Goal: Task Accomplishment & Management: Manage account settings

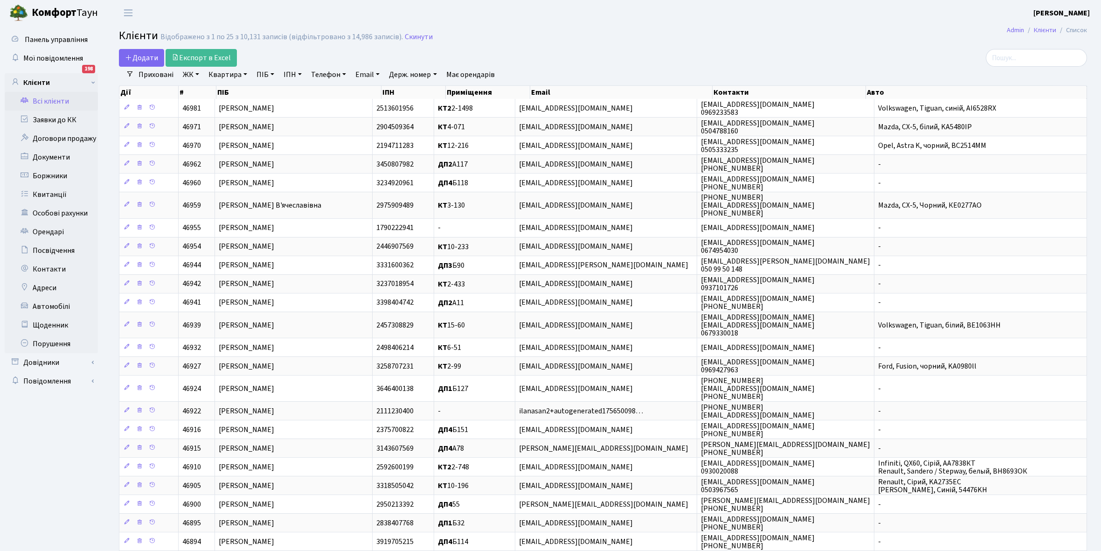
select select "25"
click at [69, 103] on link "Всі клієнти" at bounding box center [51, 101] width 93 height 19
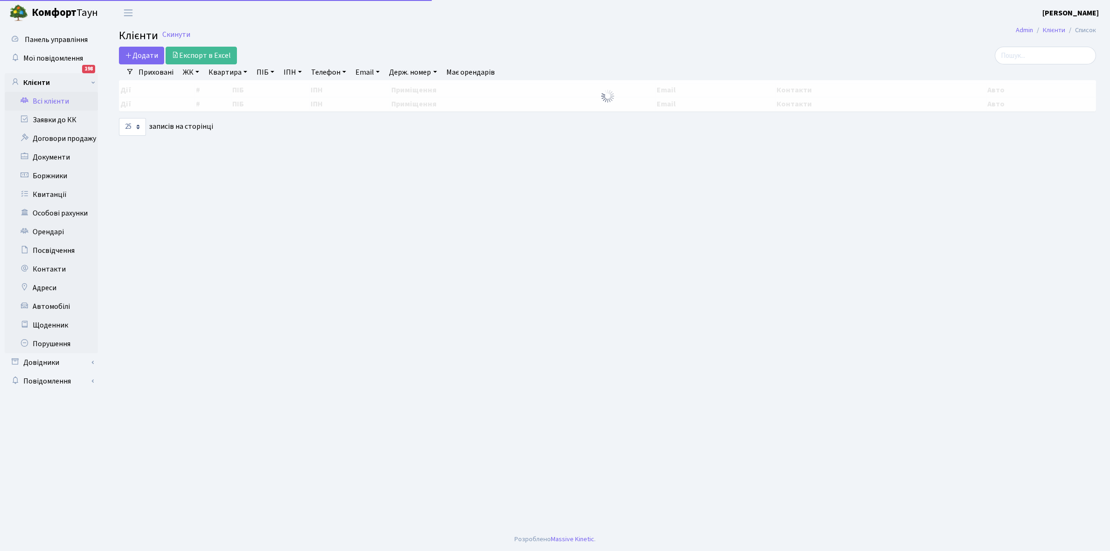
select select "25"
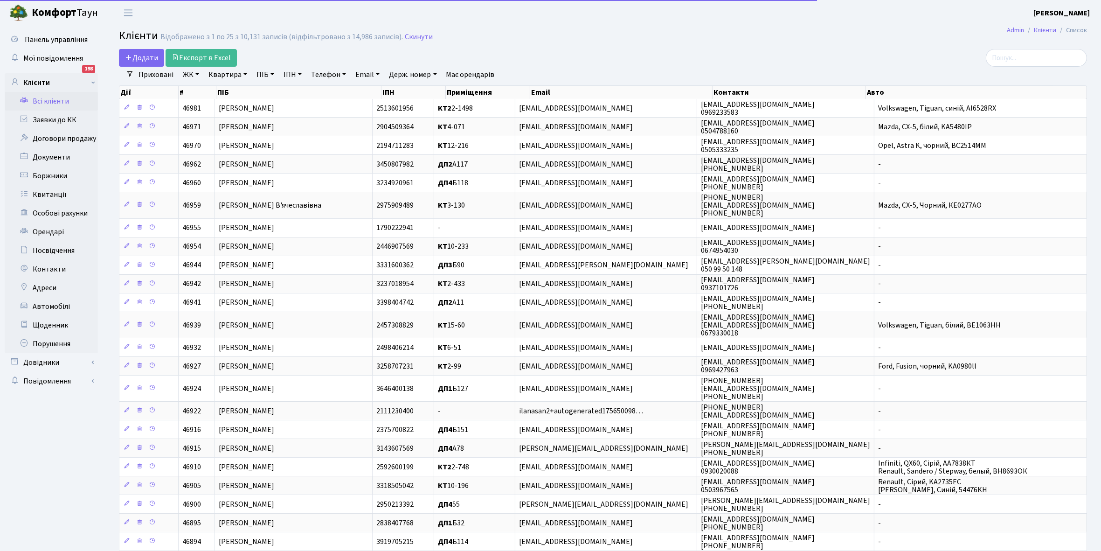
click at [243, 74] on link "Квартира" at bounding box center [228, 75] width 46 height 16
click at [239, 93] on input "text" at bounding box center [232, 93] width 55 height 18
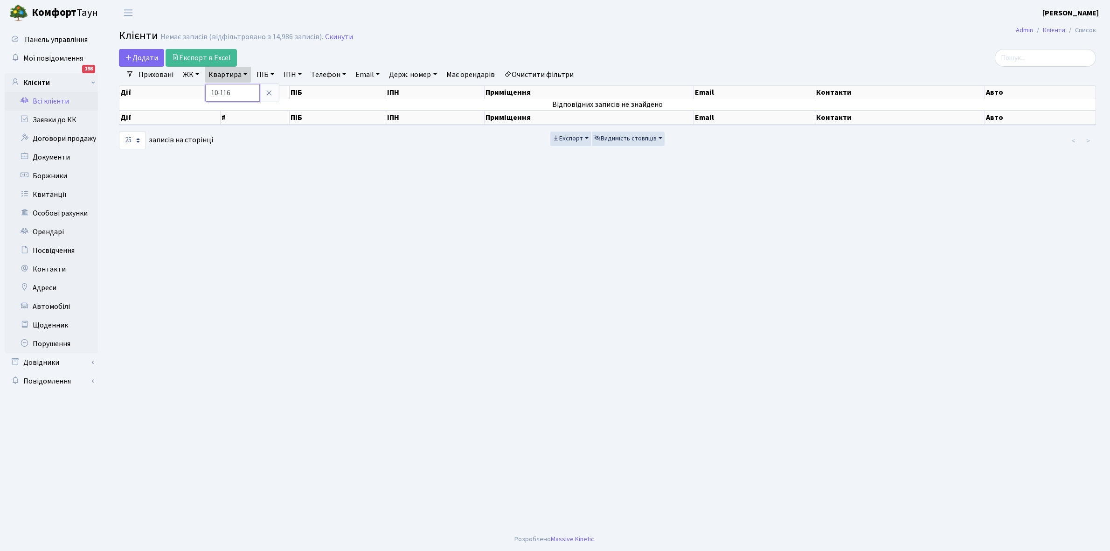
type input "10-116"
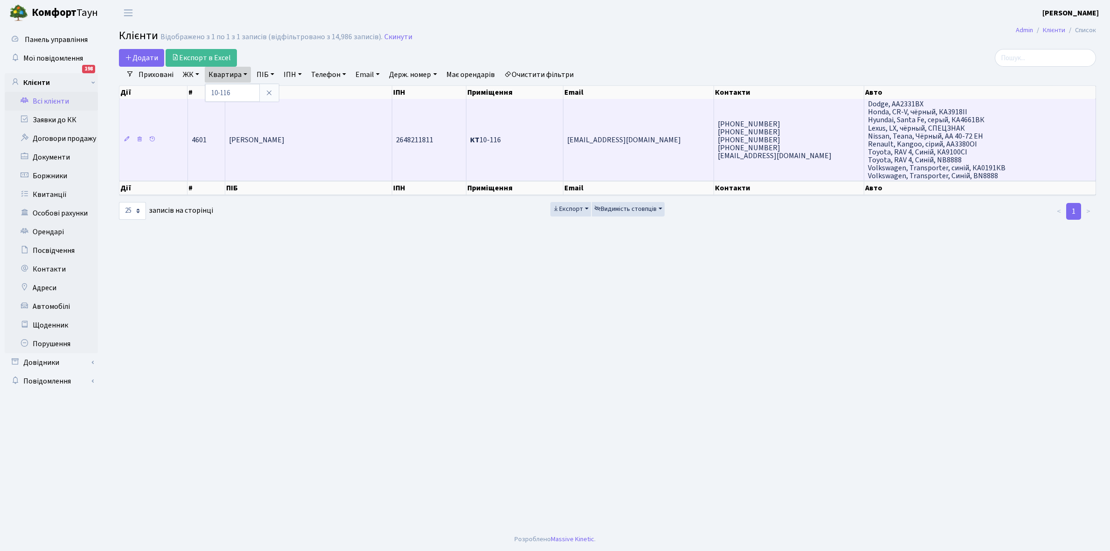
click at [319, 129] on td "Мироненко Сергій Петрович" at bounding box center [308, 140] width 167 height 82
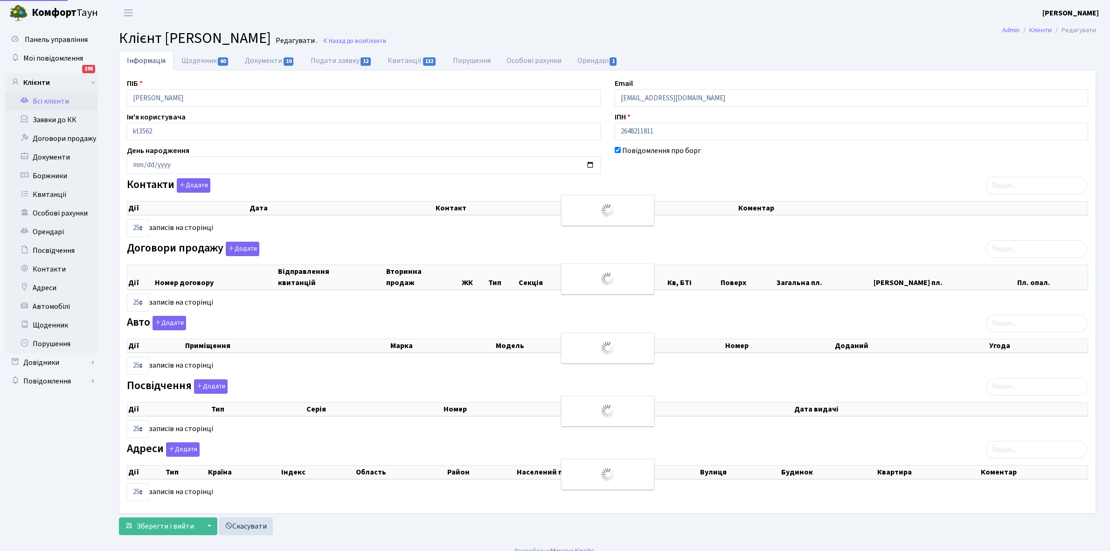
select select "25"
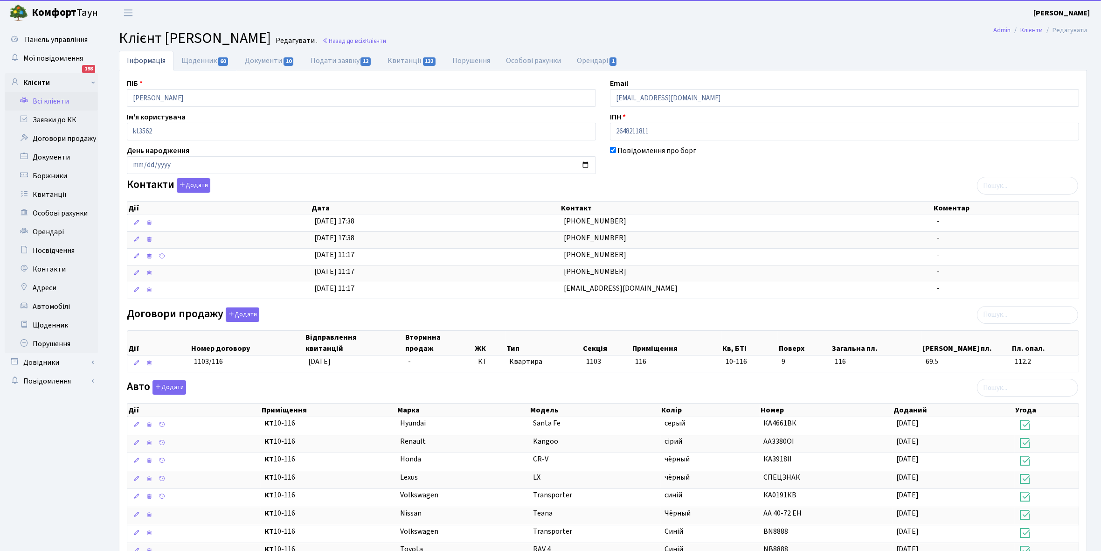
click at [192, 60] on link "Щоденник 60" at bounding box center [204, 61] width 63 height 20
select select "25"
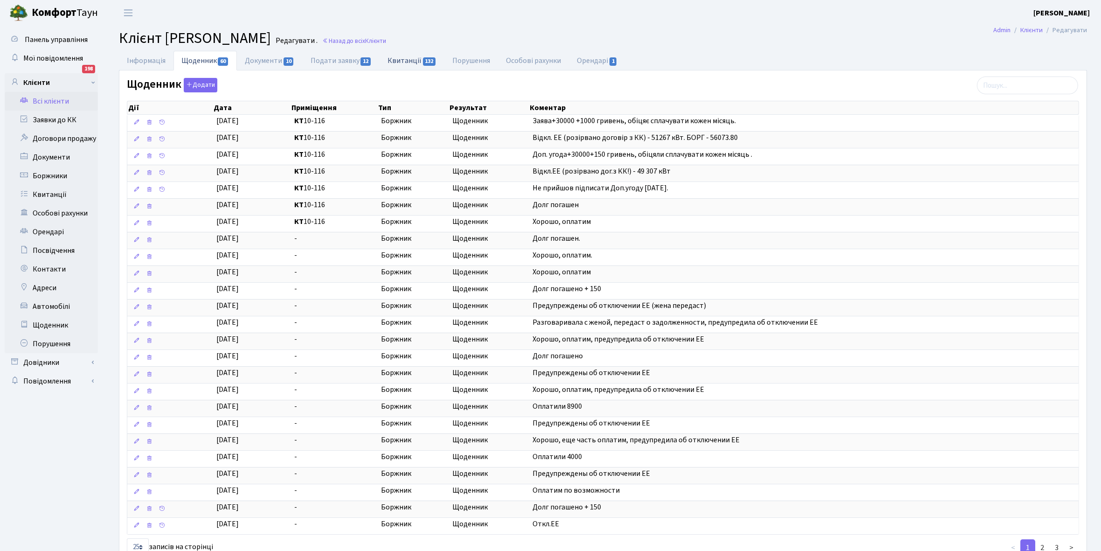
click at [404, 61] on link "Квитанції 132" at bounding box center [412, 60] width 65 height 19
select select "25"
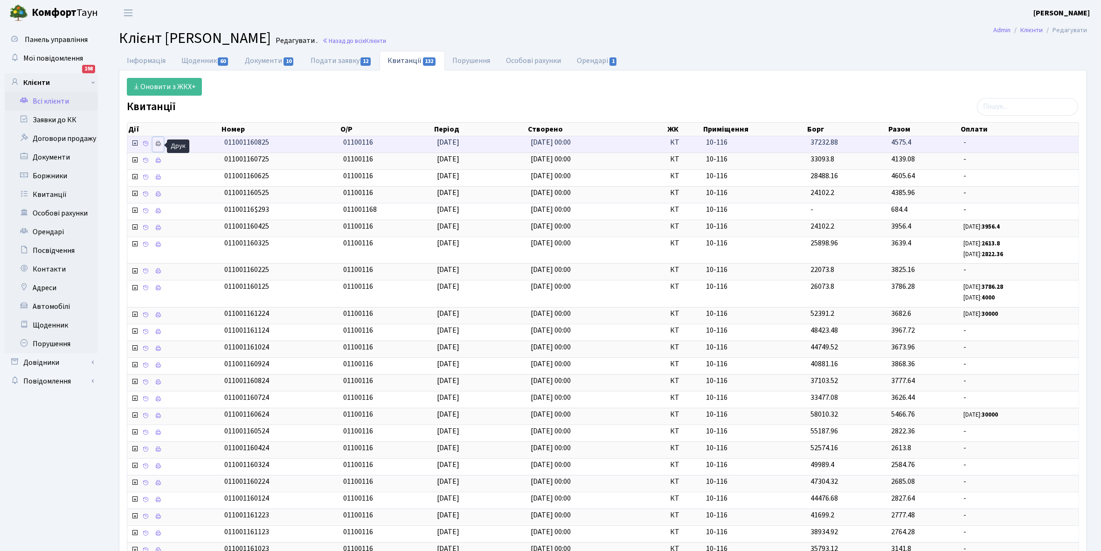
click at [158, 143] on icon at bounding box center [158, 143] width 7 height 7
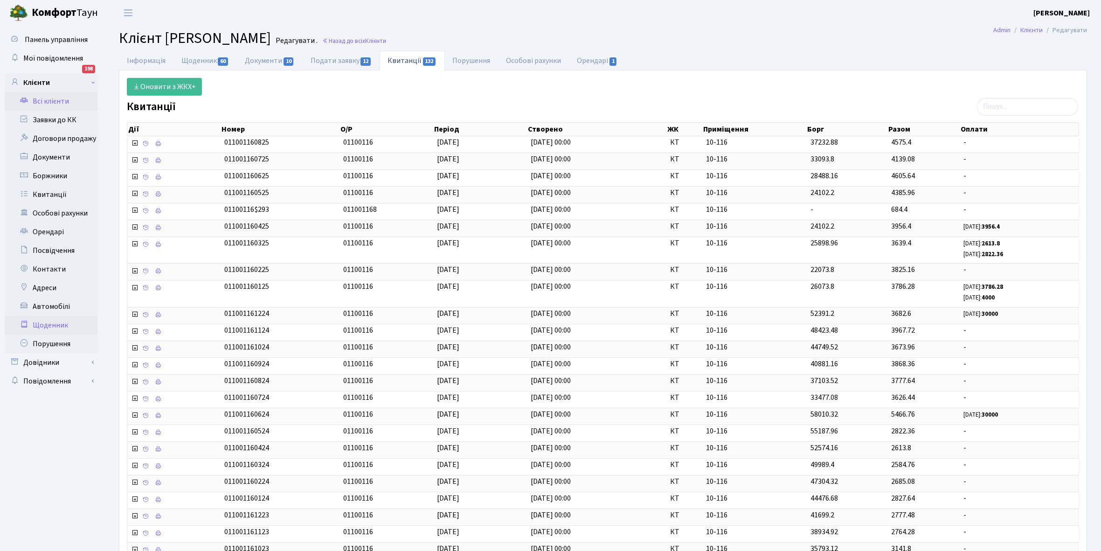
click at [52, 323] on link "Щоденник" at bounding box center [51, 325] width 93 height 19
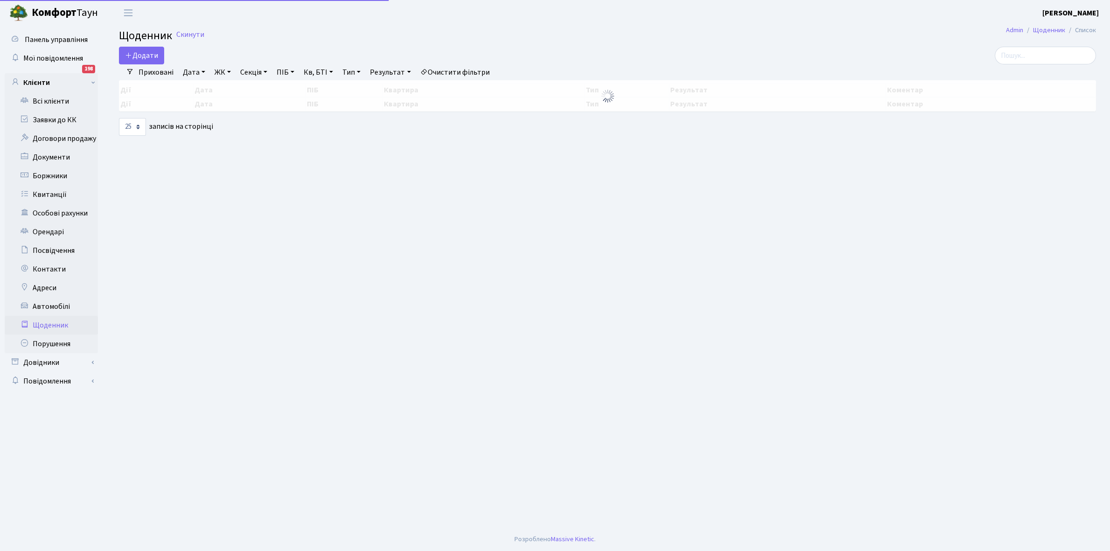
select select "25"
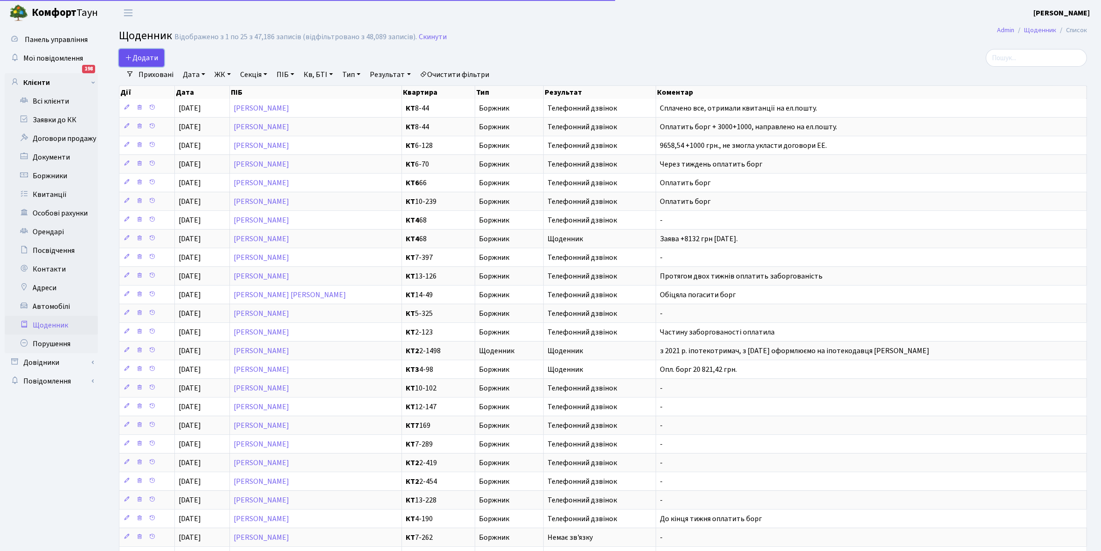
click at [147, 57] on span "Додати" at bounding box center [141, 58] width 33 height 10
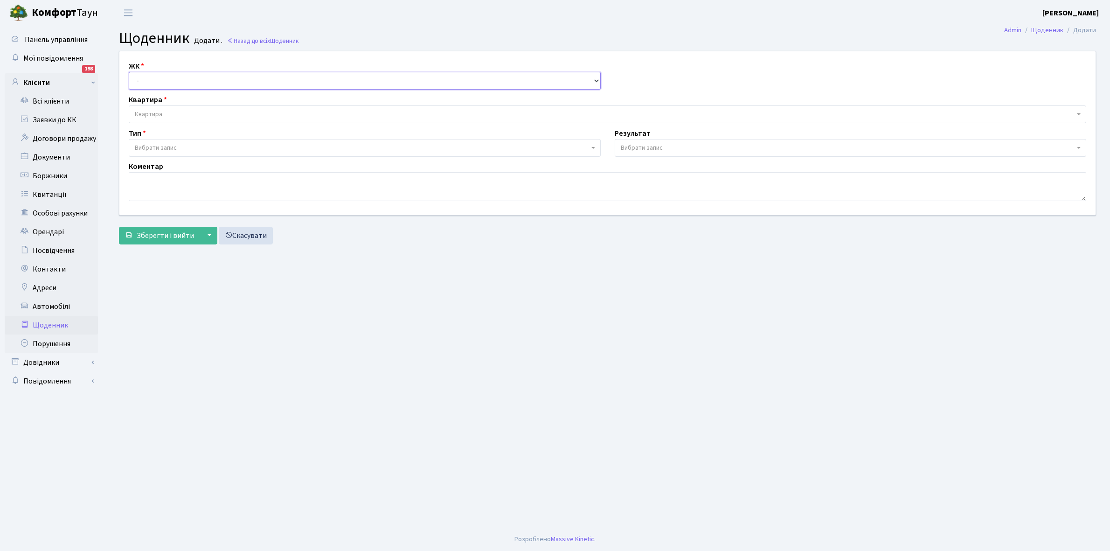
click at [157, 75] on select "- КТ, вул. Регенераторна, 4 КТ2, просп. Соборності, 17 КТ3, вул. Березнева, 16 …" at bounding box center [365, 81] width 472 height 18
select select "271"
click at [129, 72] on select "- КТ, вул. Регенераторна, 4 КТ2, просп. Соборності, 17 КТ3, вул. Березнева, 16 …" at bounding box center [365, 81] width 472 height 18
select select
click at [173, 112] on span "Квартира" at bounding box center [604, 114] width 939 height 9
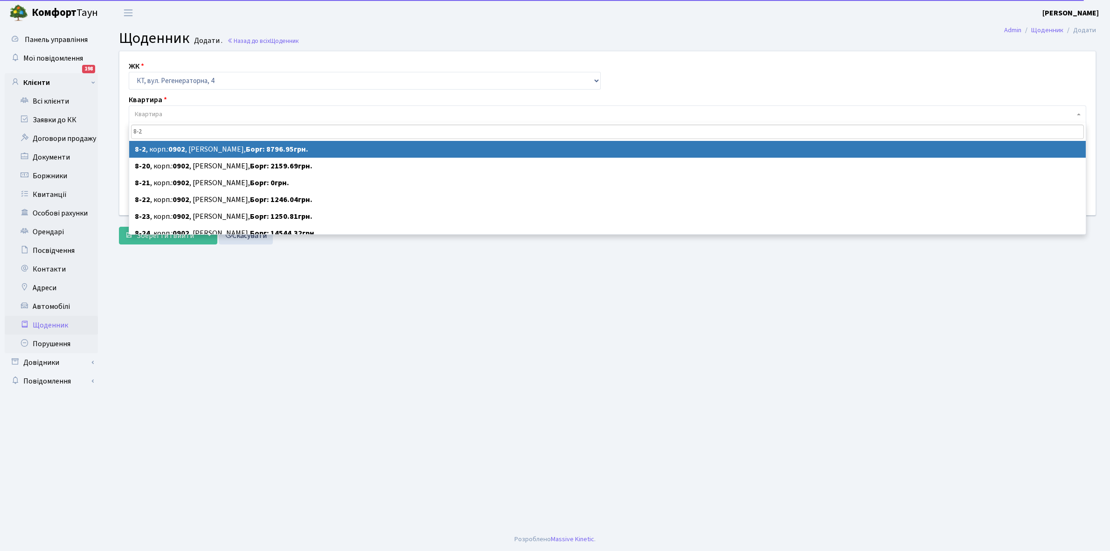
type input "8-2"
select select "6379"
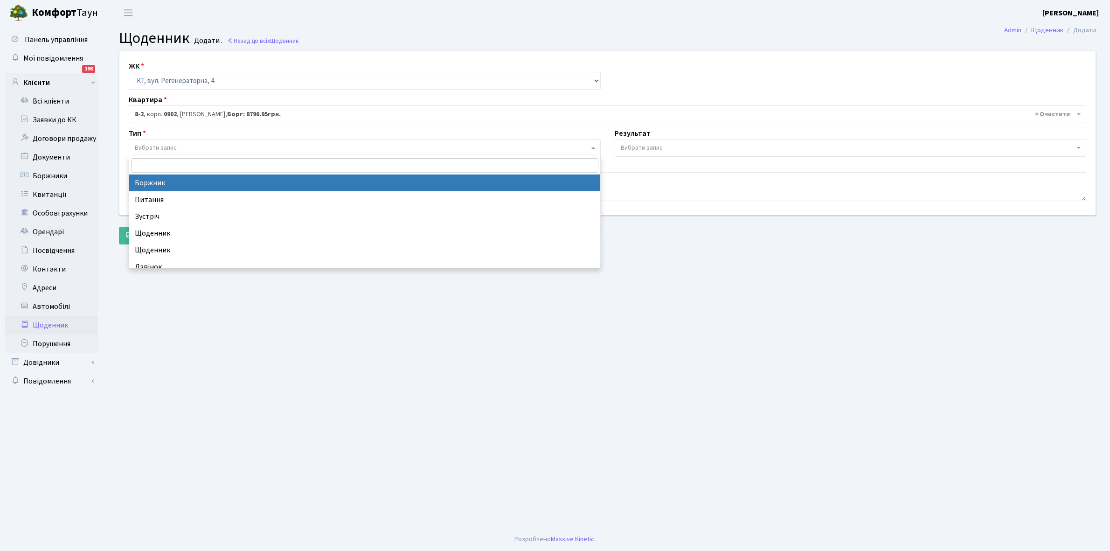
click at [173, 145] on span "Вибрати запис" at bounding box center [156, 147] width 42 height 9
select select "189"
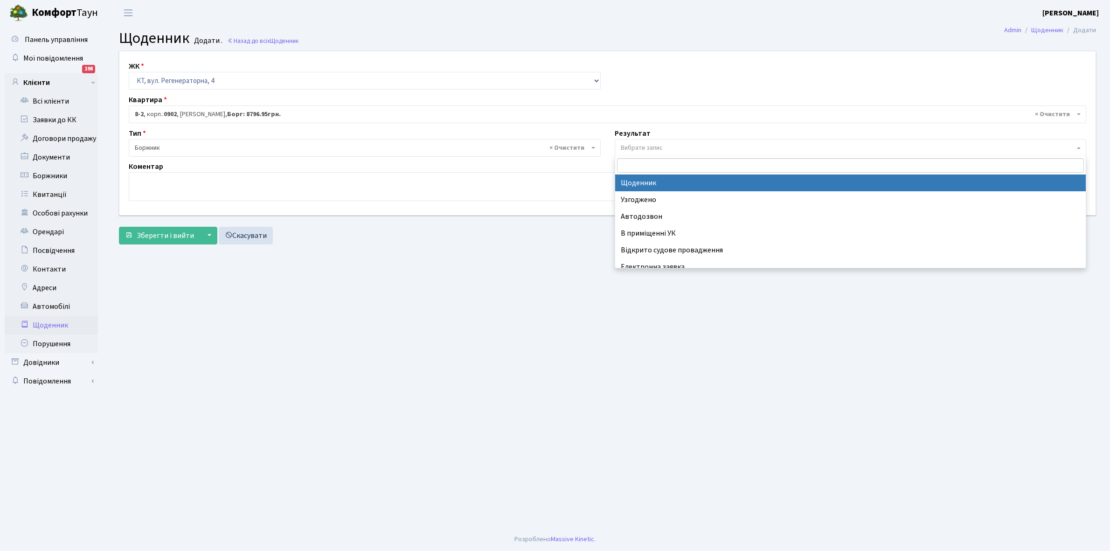
click at [640, 144] on span "Вибрати запис" at bounding box center [642, 147] width 42 height 9
select select "14"
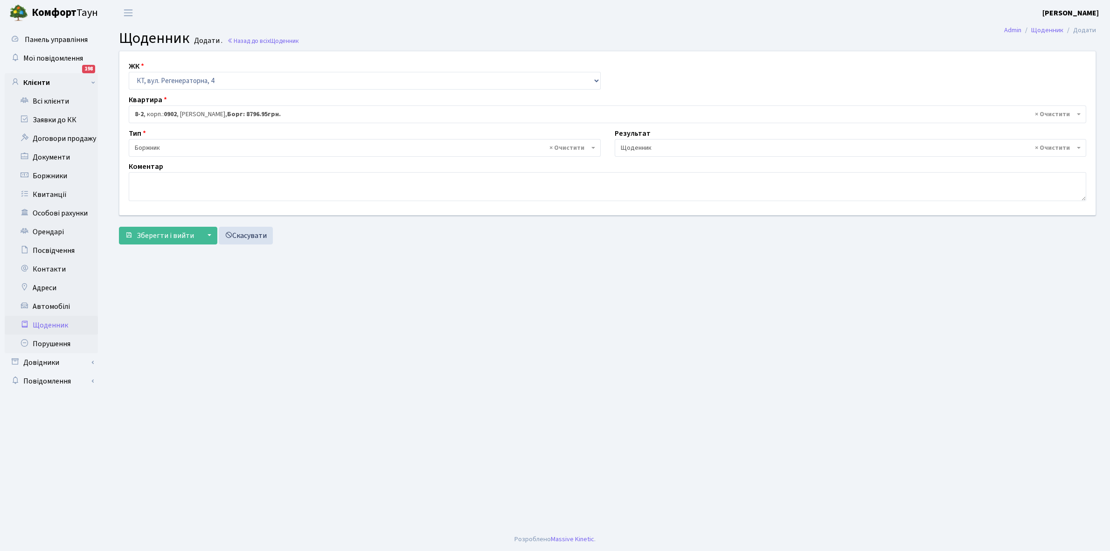
click at [646, 147] on span "× Щоденник" at bounding box center [848, 147] width 454 height 9
click at [160, 192] on textarea at bounding box center [607, 186] width 957 height 29
type textarea "Відключена ЕЕ"
click at [173, 233] on span "Зберегти і вийти" at bounding box center [165, 235] width 57 height 10
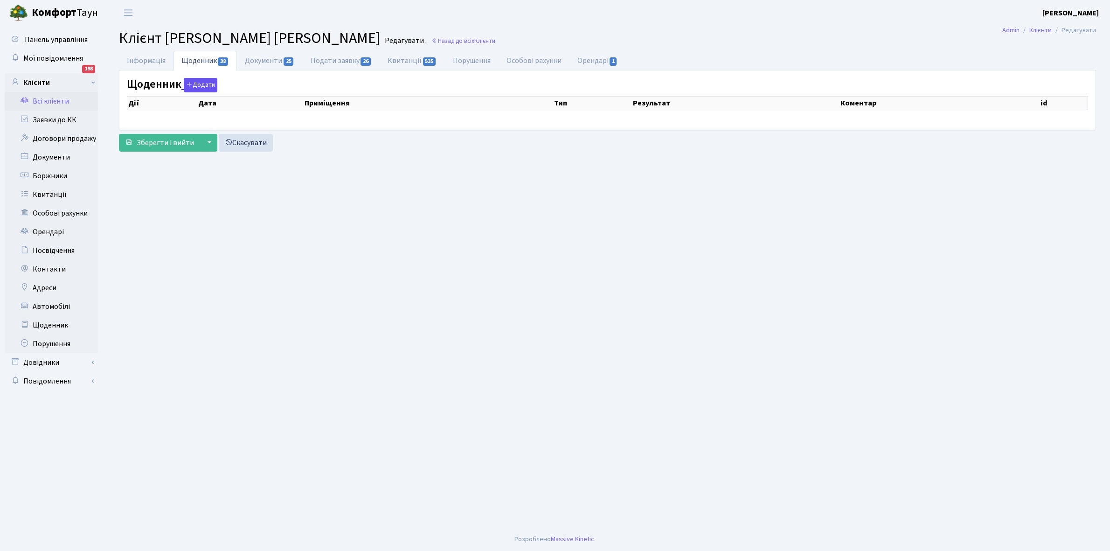
select select "25"
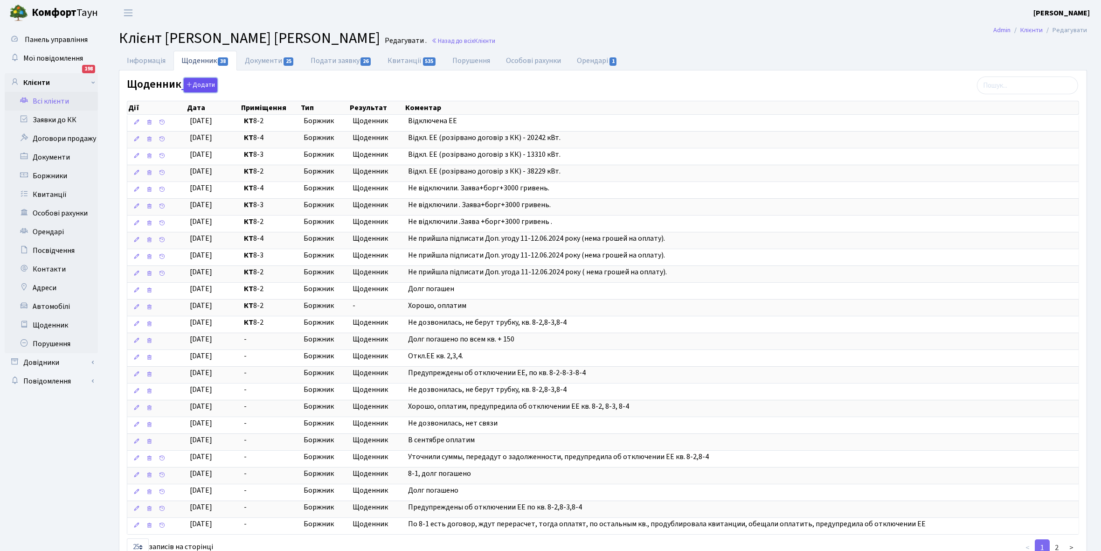
click at [202, 82] on button "Додати" at bounding box center [201, 85] width 34 height 14
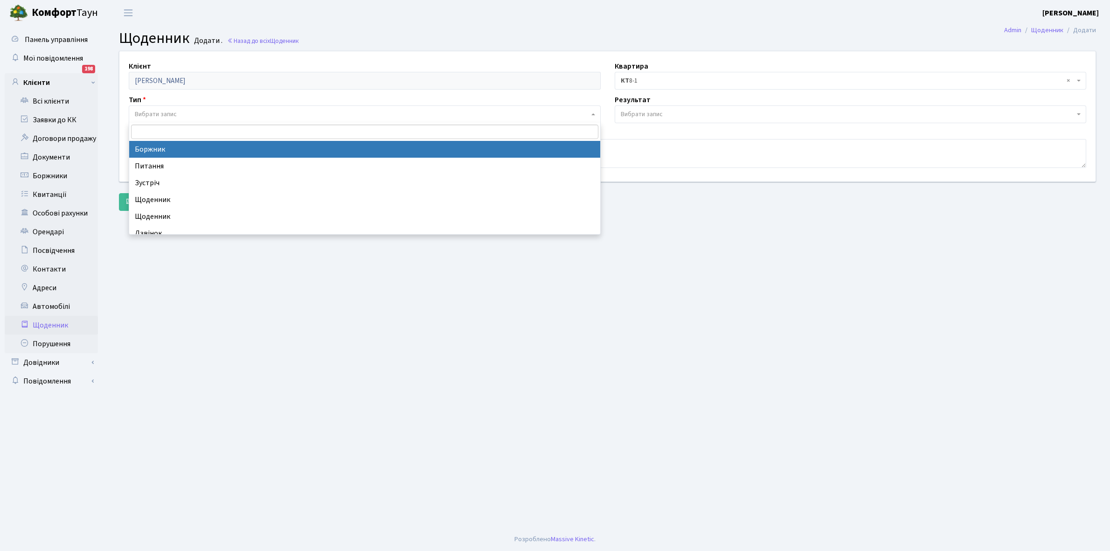
click at [173, 111] on span "Вибрати запис" at bounding box center [156, 114] width 42 height 9
select select "189"
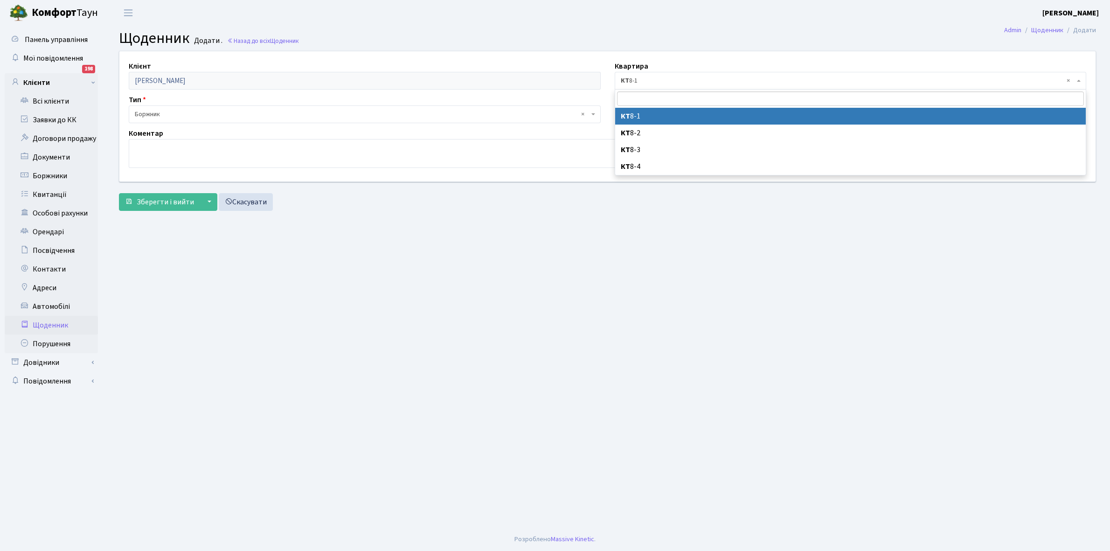
click at [653, 80] on span "× КТ 8-1" at bounding box center [848, 80] width 454 height 9
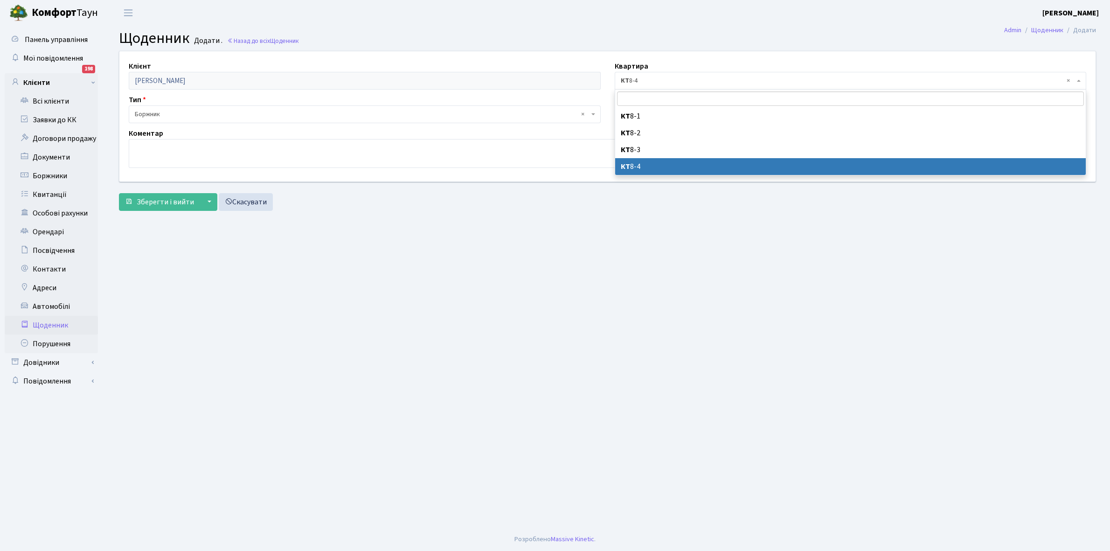
click at [658, 82] on span "× КТ 8-4" at bounding box center [848, 80] width 454 height 9
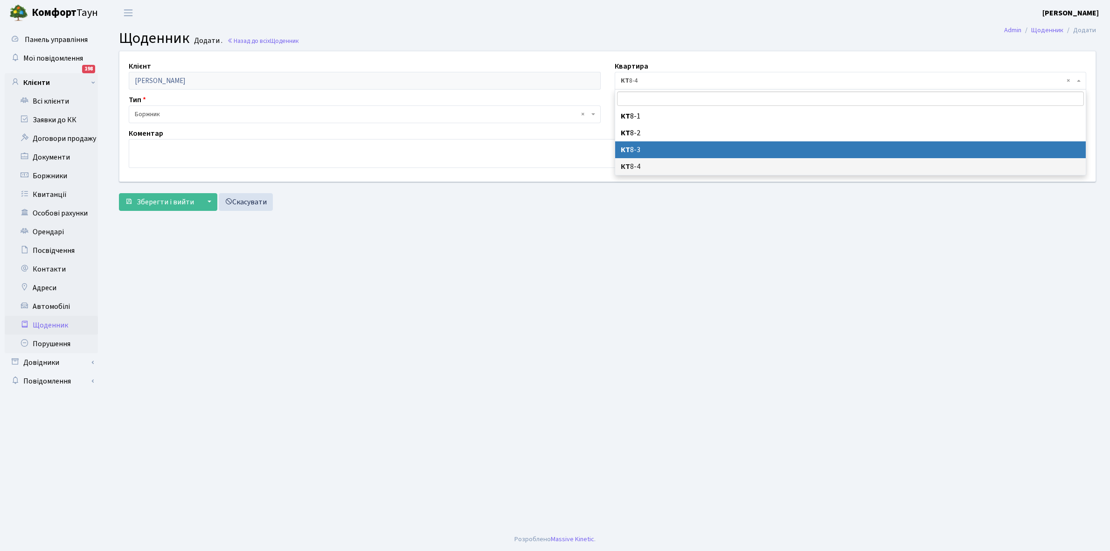
select select "3888"
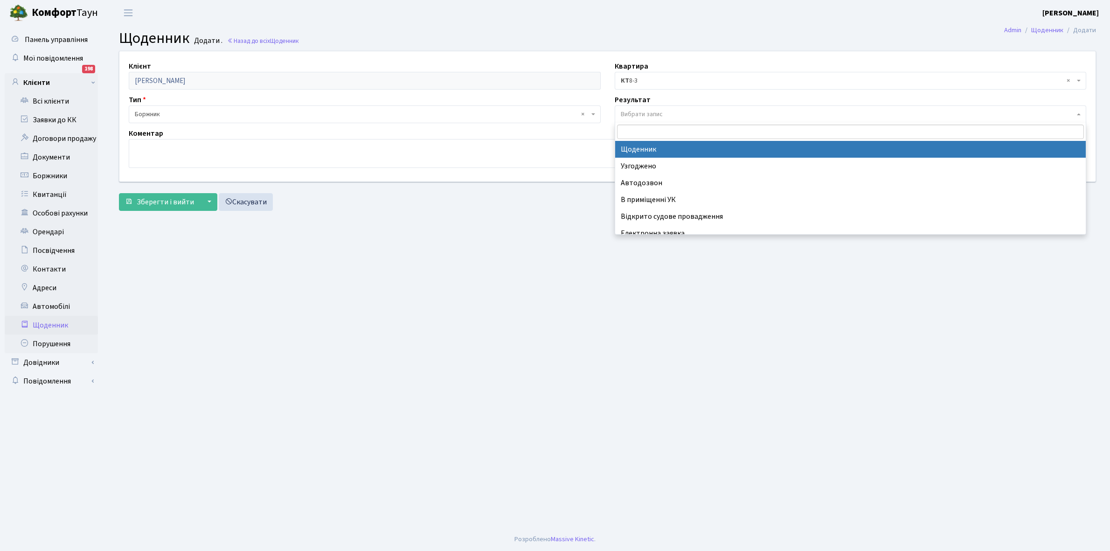
click at [642, 112] on span "Вибрати запис" at bounding box center [642, 114] width 42 height 9
select select "14"
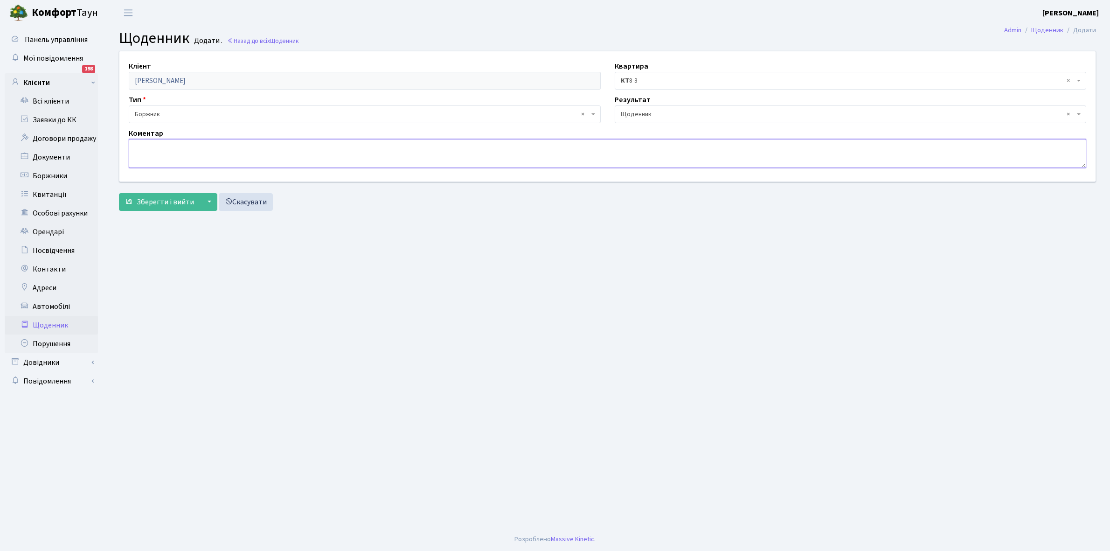
click at [155, 152] on textarea at bounding box center [607, 153] width 957 height 29
type textarea "Відключена ЕЕ"
click at [164, 201] on span "Зберегти і вийти" at bounding box center [165, 202] width 57 height 10
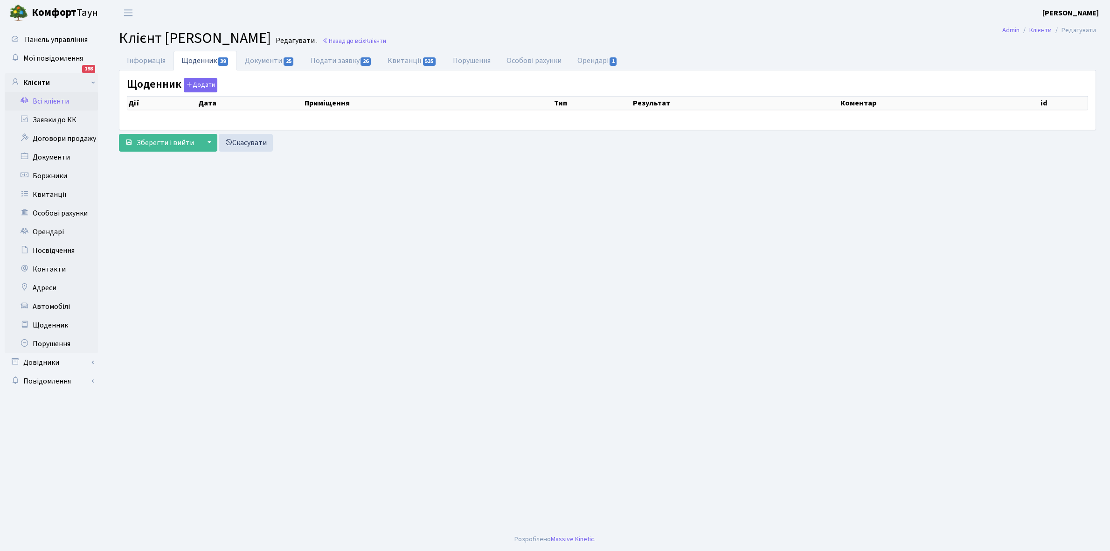
select select "25"
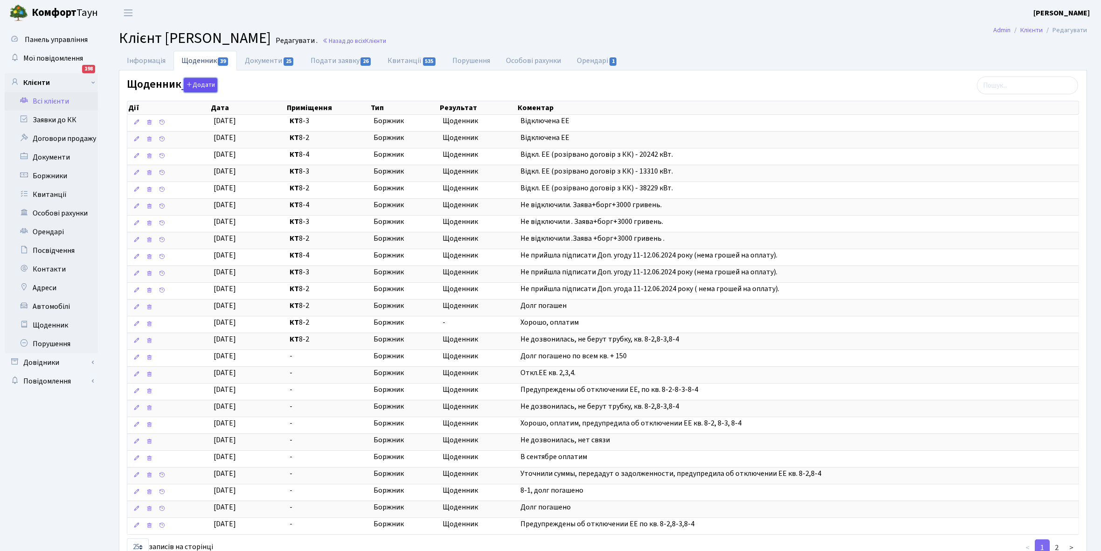
click at [198, 86] on button "Додати" at bounding box center [201, 85] width 34 height 14
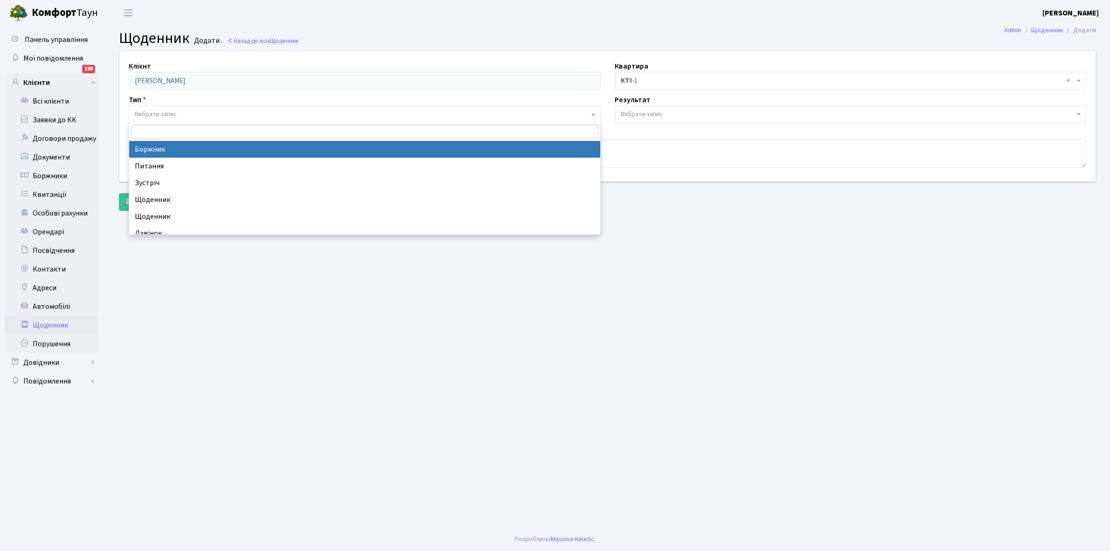
click at [170, 111] on span "Вибрати запис" at bounding box center [156, 114] width 42 height 9
select select "189"
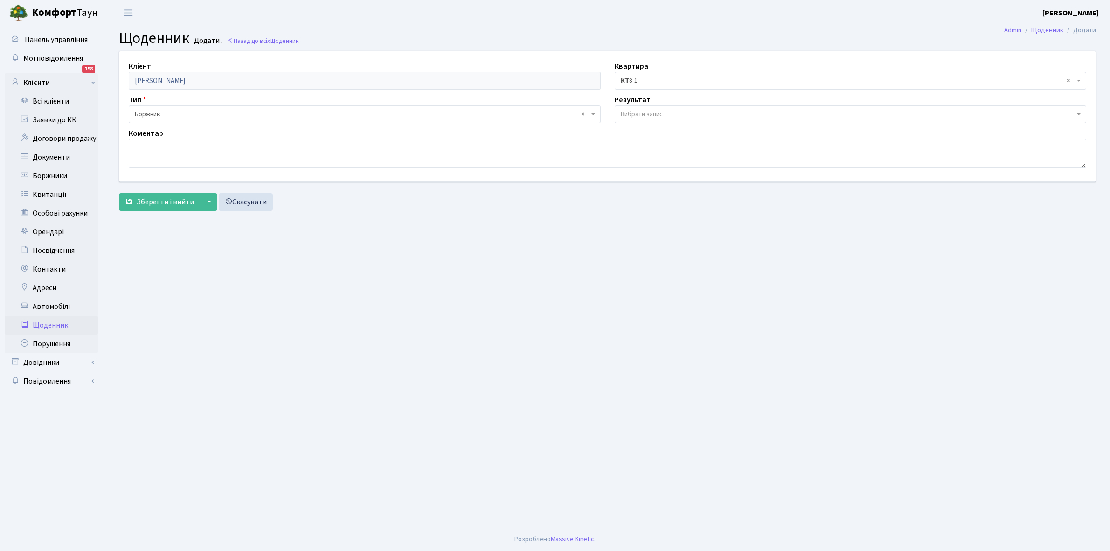
click span "× КТ 8-1"
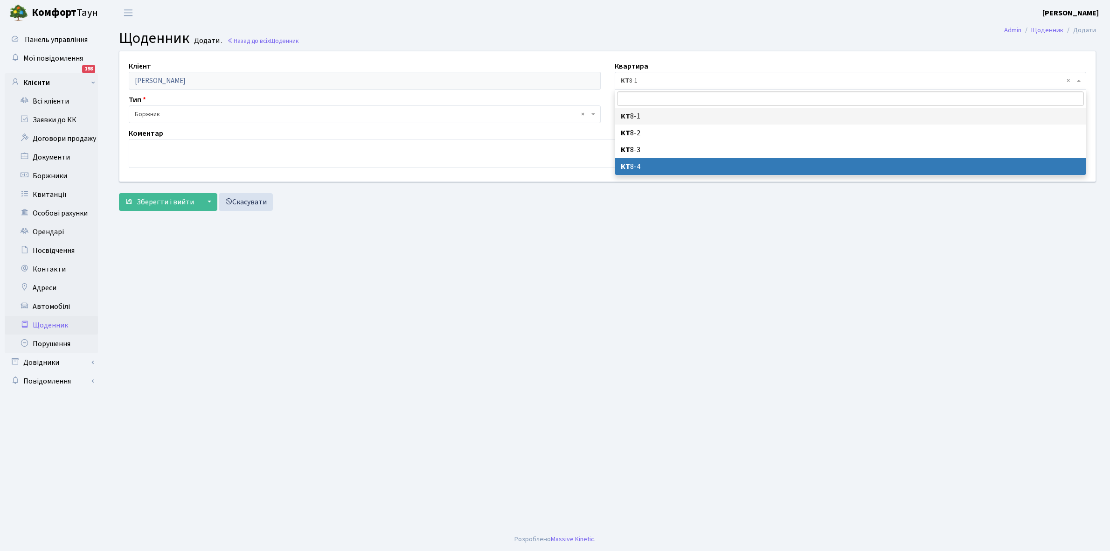
select select "3889"
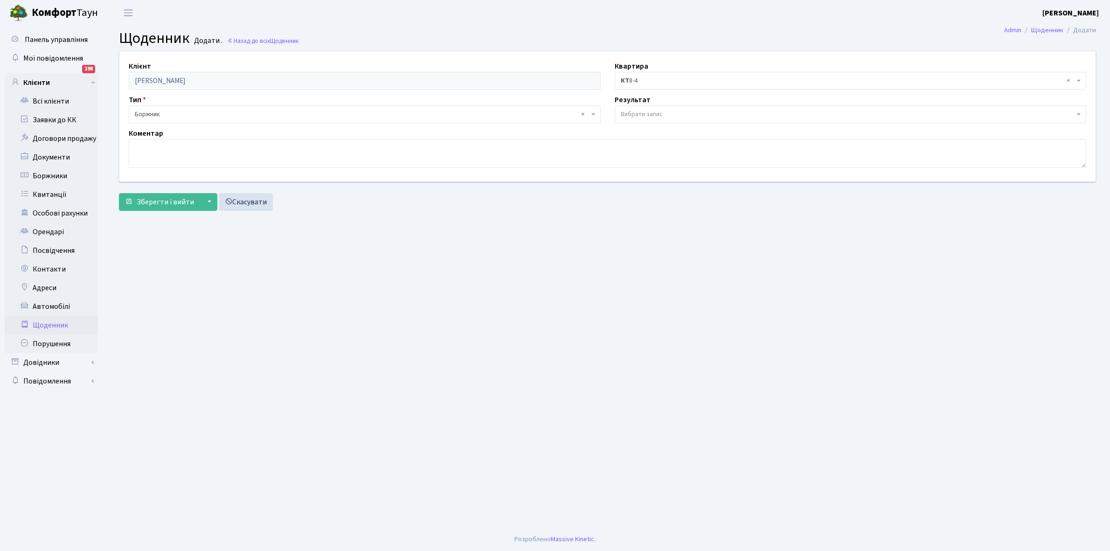
click span "Вибрати запис"
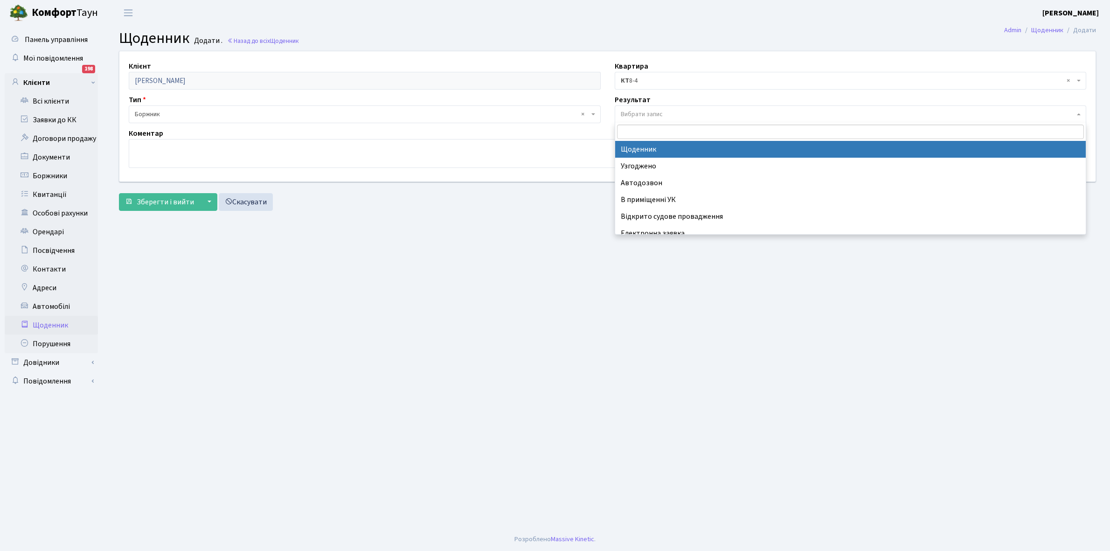
select select "14"
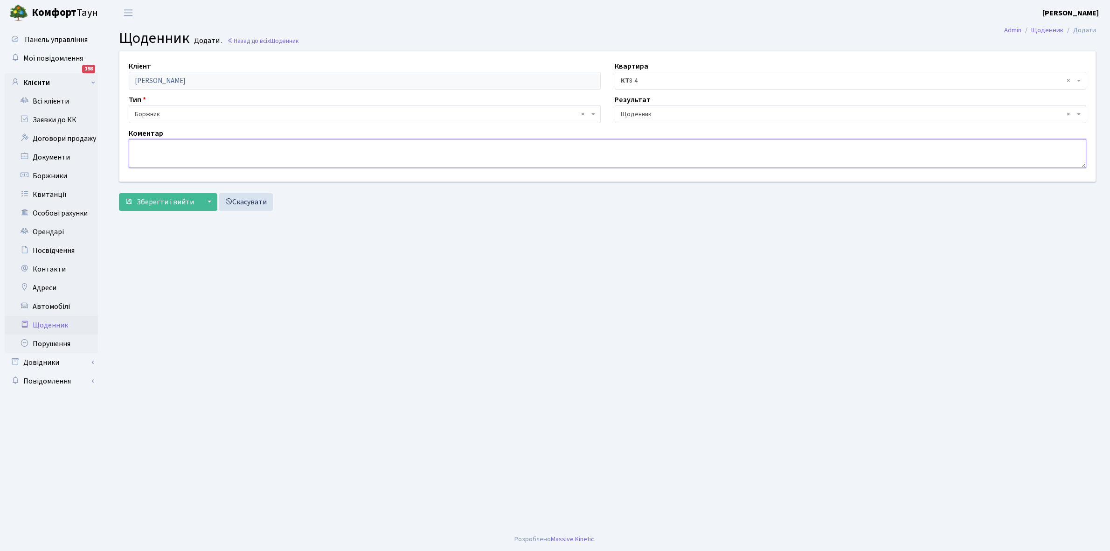
click textarea
type textarea "Відключена ЕЕ"
click span "Зберегти і вийти"
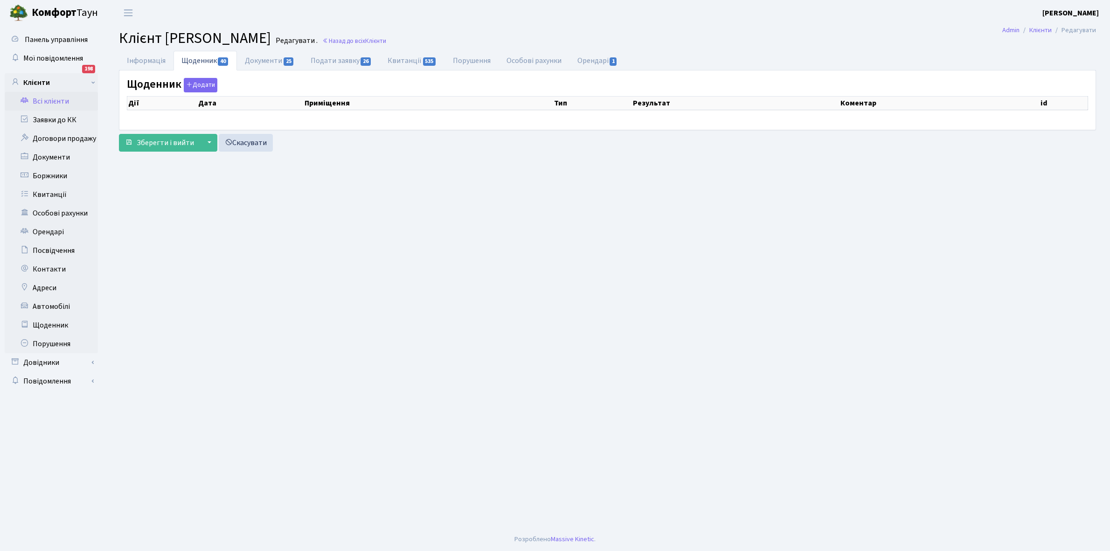
select select "25"
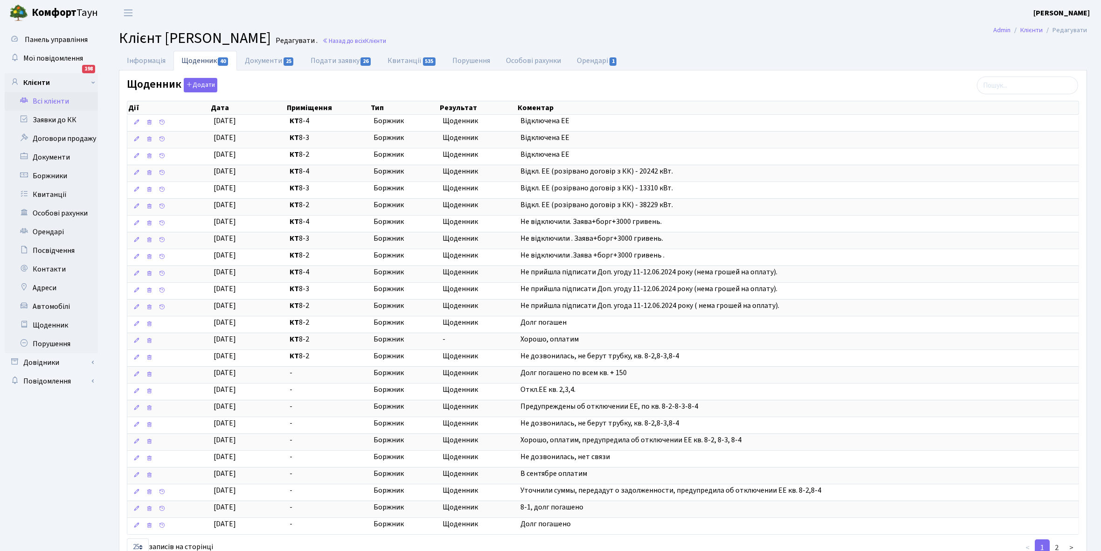
click at [54, 98] on link "Всі клієнти" at bounding box center [51, 101] width 93 height 19
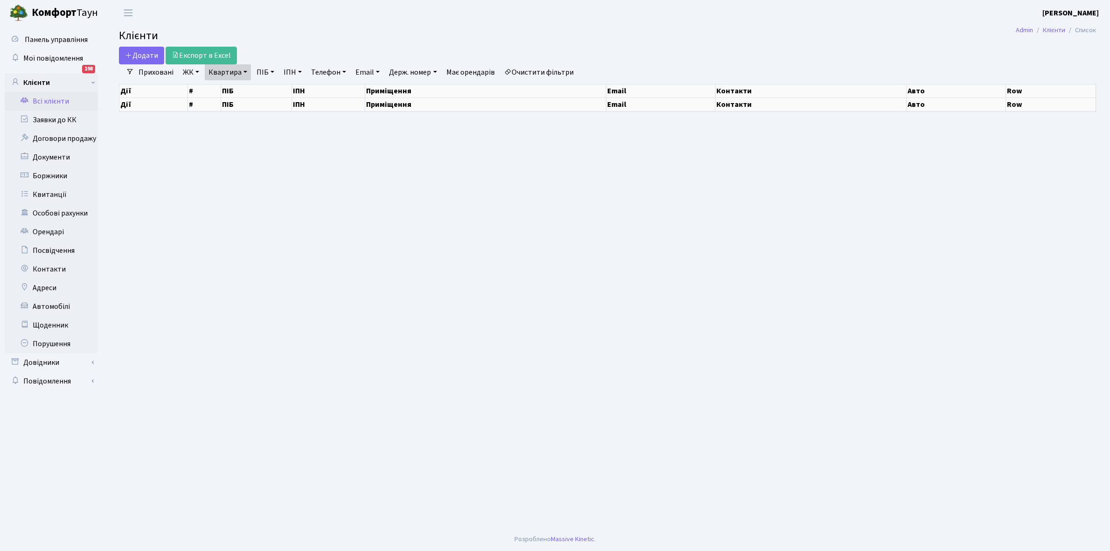
select select "25"
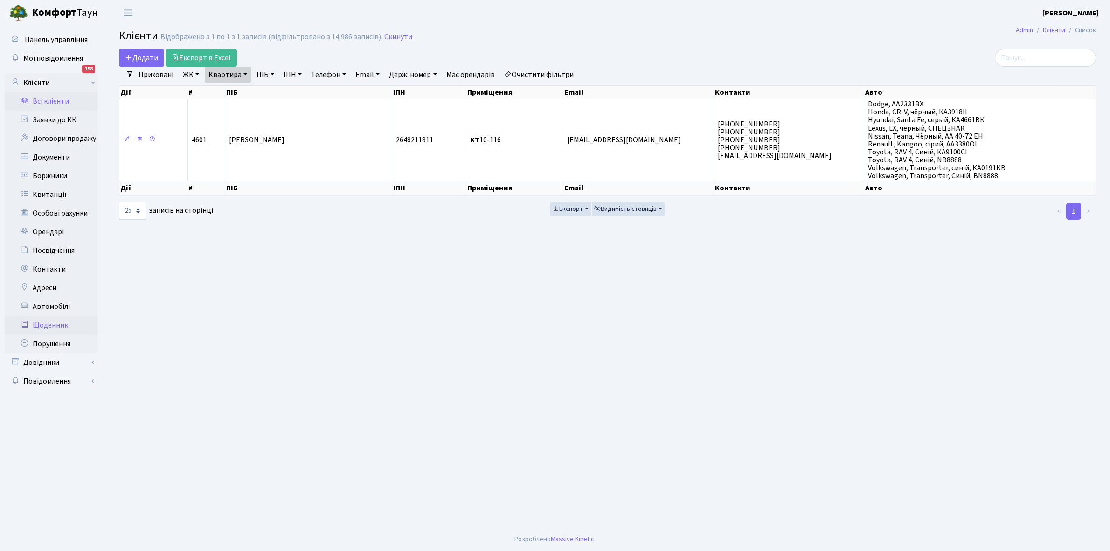
click at [53, 325] on link "Щоденник" at bounding box center [51, 325] width 93 height 19
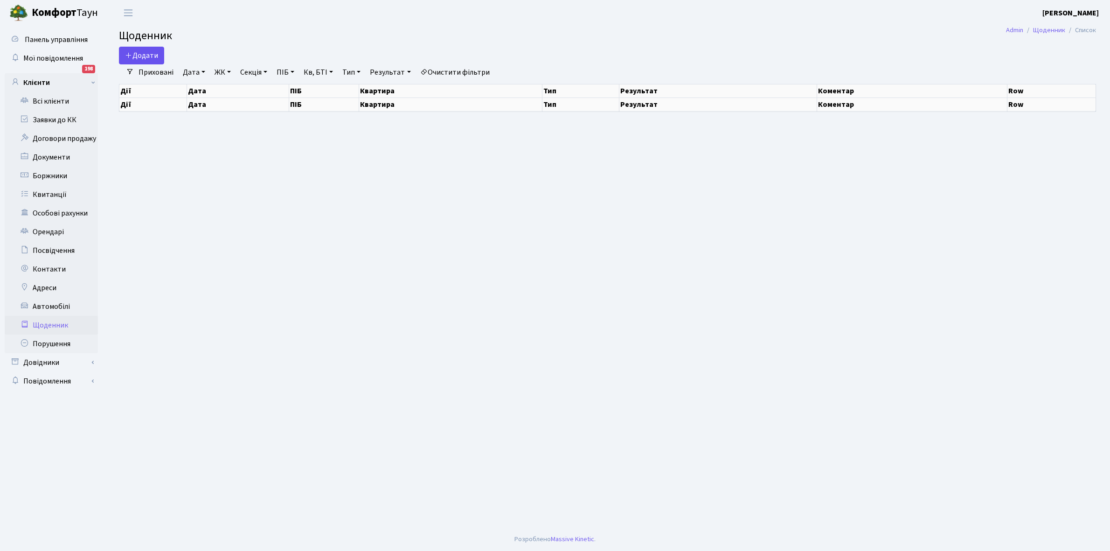
select select "25"
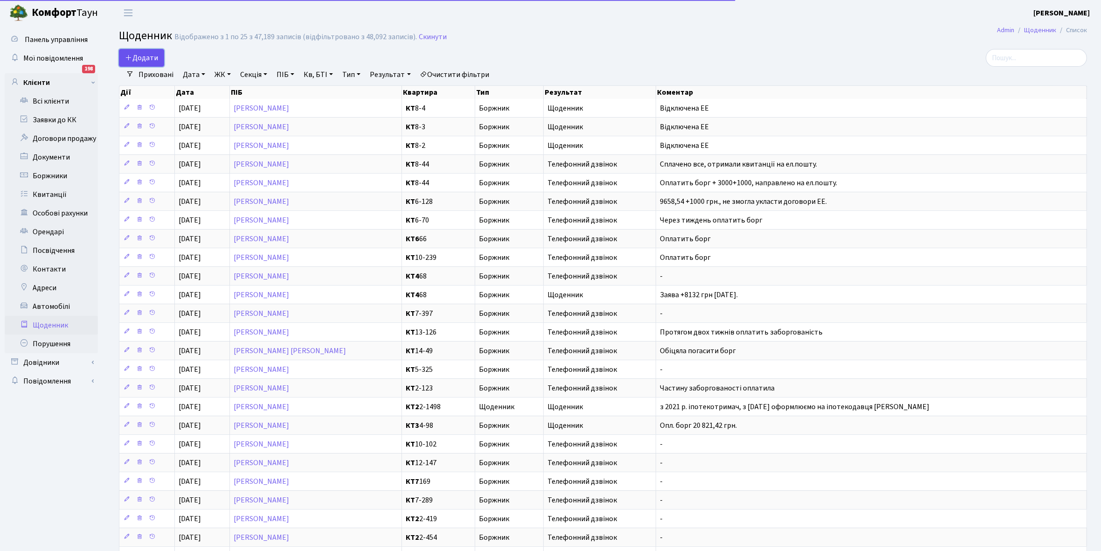
click at [146, 53] on span "Додати" at bounding box center [141, 58] width 33 height 10
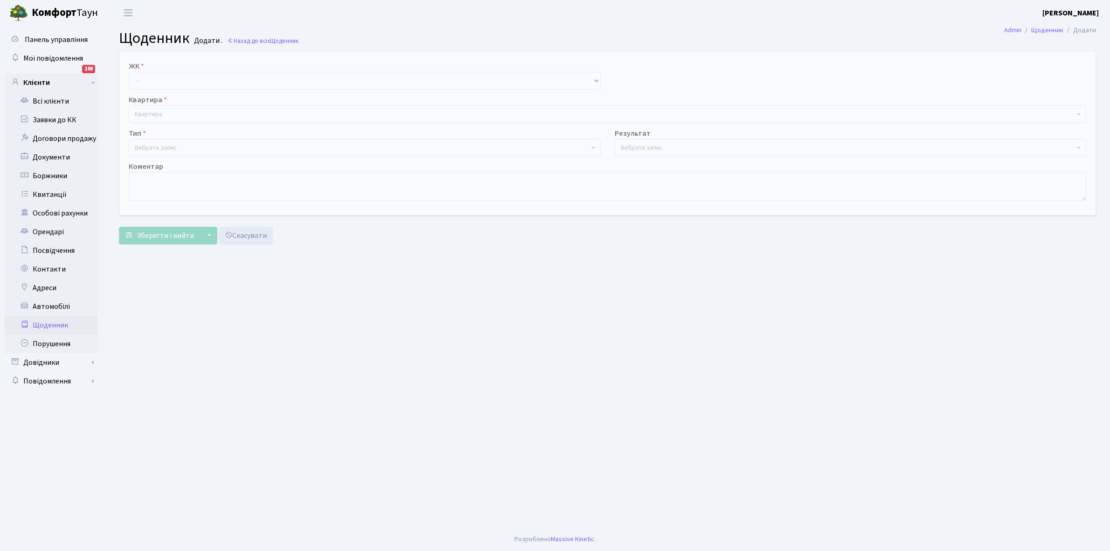
click at [50, 324] on link "Щоденник" at bounding box center [51, 325] width 93 height 19
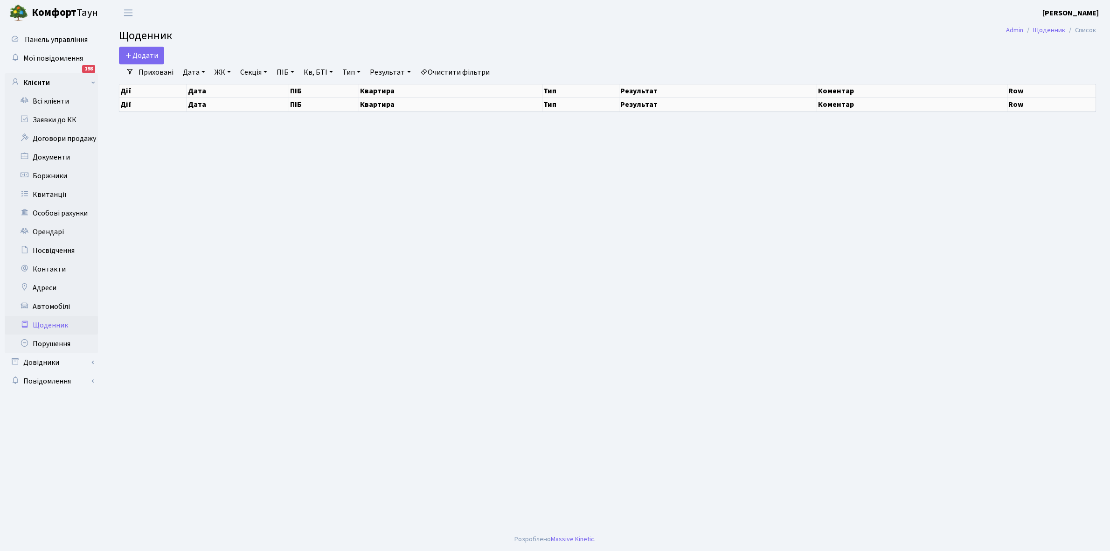
select select "25"
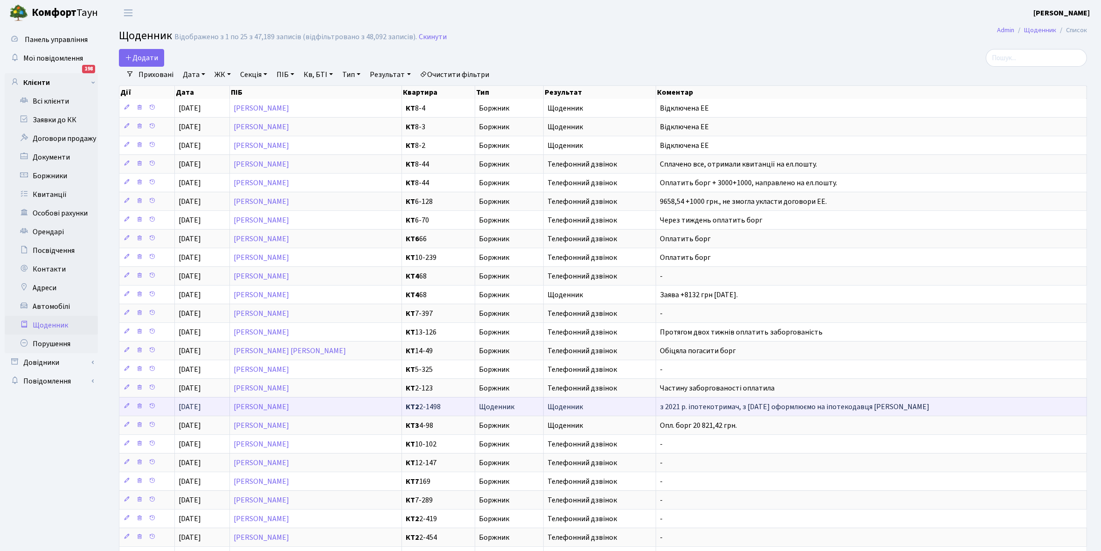
scroll to position [86, 0]
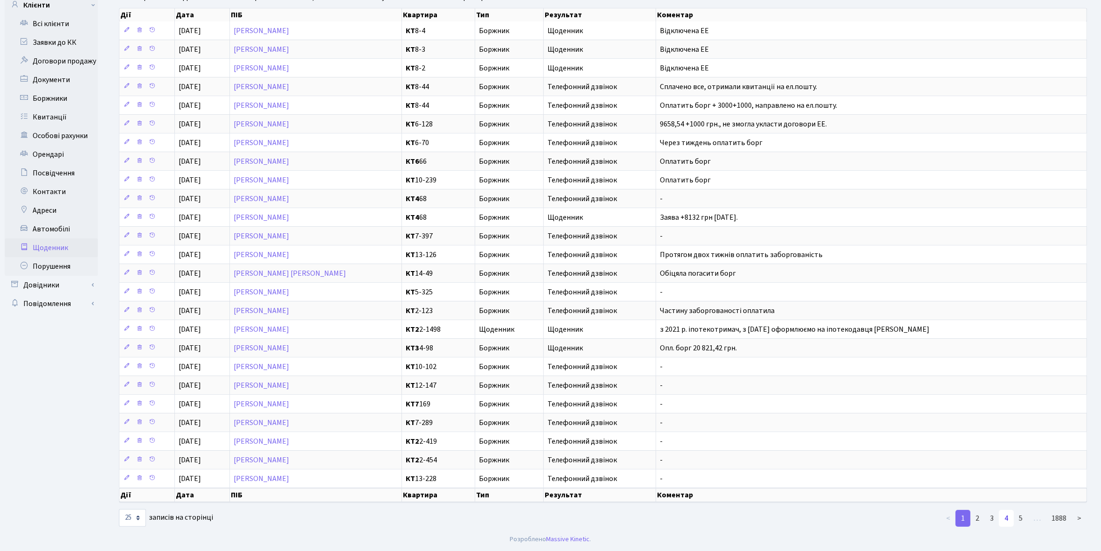
click at [1006, 518] on link "4" at bounding box center [1006, 518] width 15 height 17
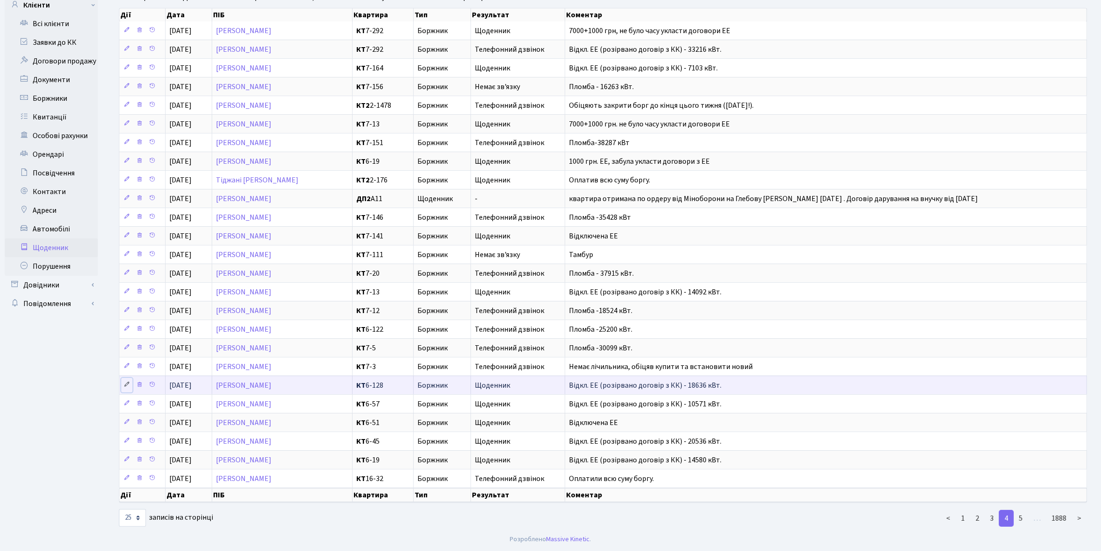
click at [125, 381] on icon at bounding box center [127, 384] width 7 height 7
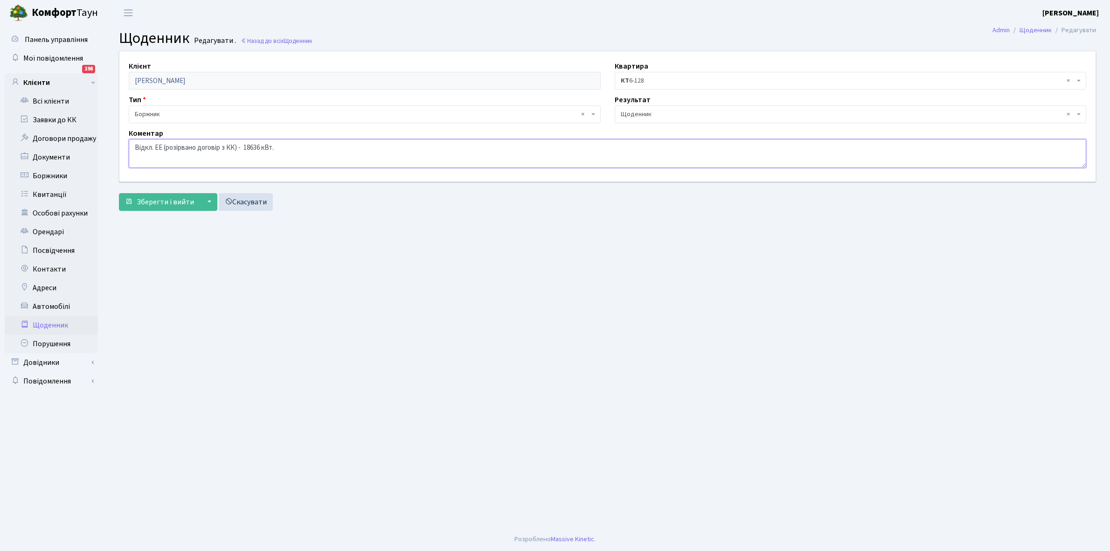
drag, startPoint x: 131, startPoint y: 146, endPoint x: 317, endPoint y: 146, distance: 185.6
click at [317, 146] on textarea "Відкл. ЕЕ (розірвано договір з КК) - 18636 кВт." at bounding box center [607, 153] width 957 height 29
click at [50, 321] on link "Щоденник" at bounding box center [51, 325] width 93 height 19
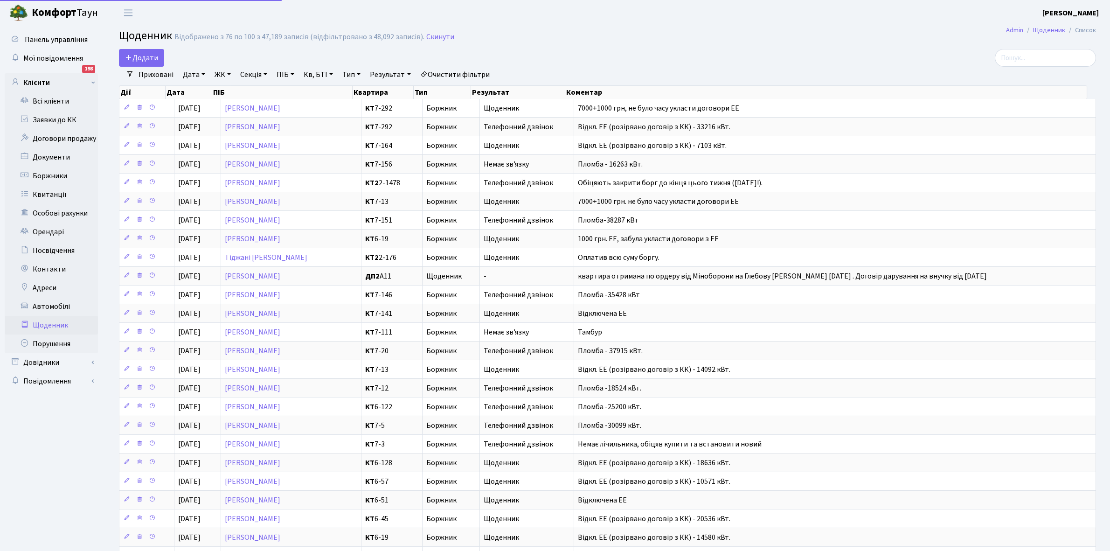
select select "25"
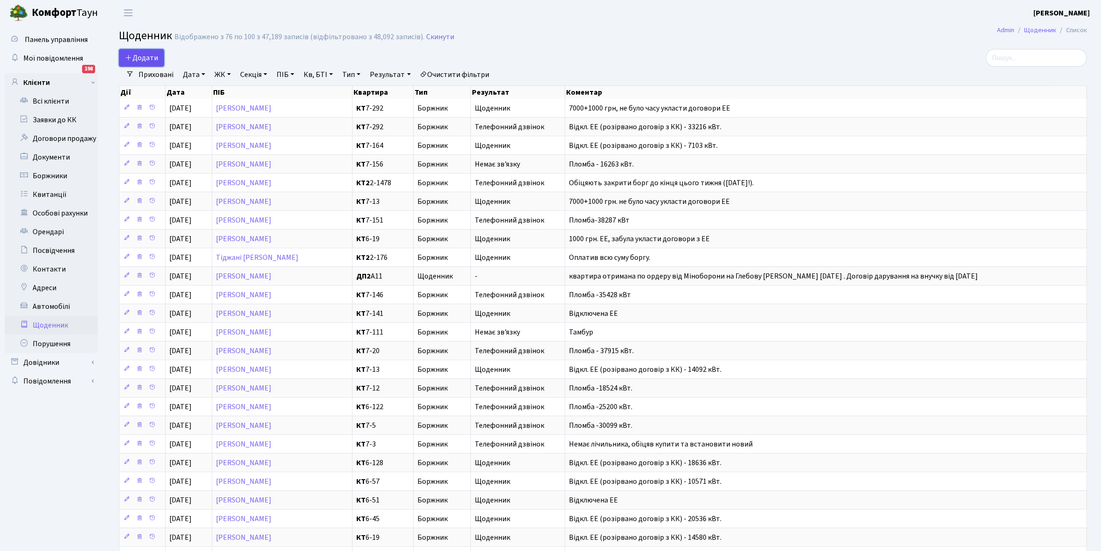
click at [138, 60] on span "Додати" at bounding box center [141, 58] width 33 height 10
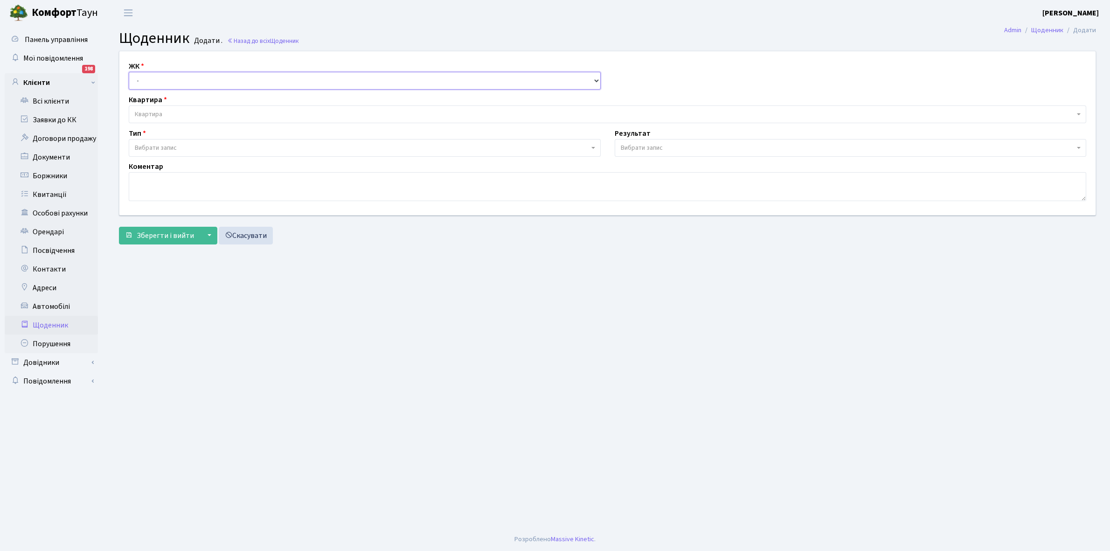
click at [152, 76] on select "- КТ, вул. Регенераторна, 4 КТ2, просп. [STREET_ADDRESS] [STREET_ADDRESS] [PERS…" at bounding box center [365, 81] width 472 height 18
select select "271"
click at [129, 72] on select "- КТ, вул. Регенераторна, 4 КТ2, просп. [STREET_ADDRESS] [STREET_ADDRESS] [PERS…" at bounding box center [365, 81] width 472 height 18
select select
click at [167, 111] on span "Квартира" at bounding box center [604, 114] width 939 height 9
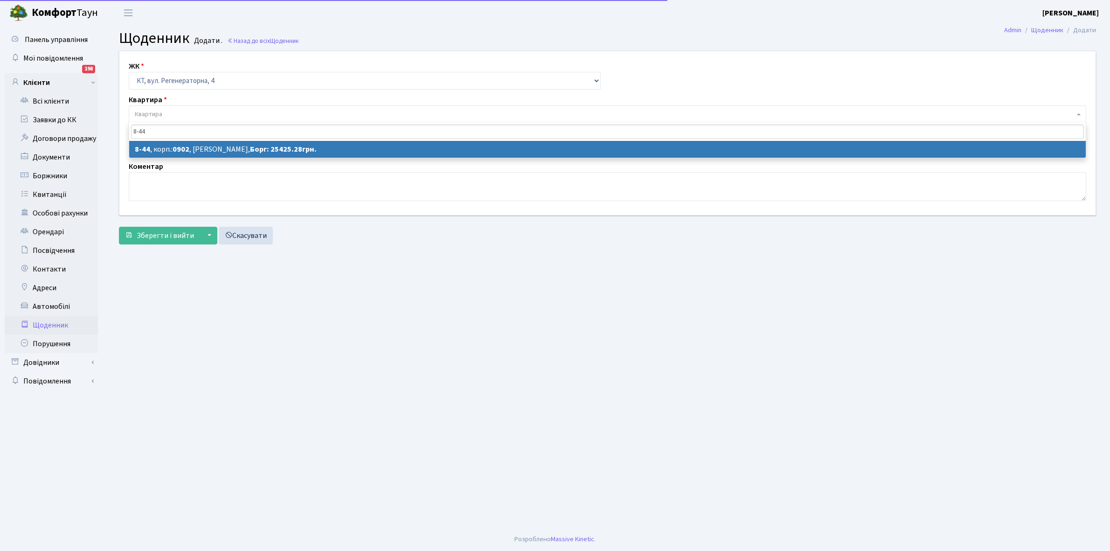
type input "8-44"
select select "6421"
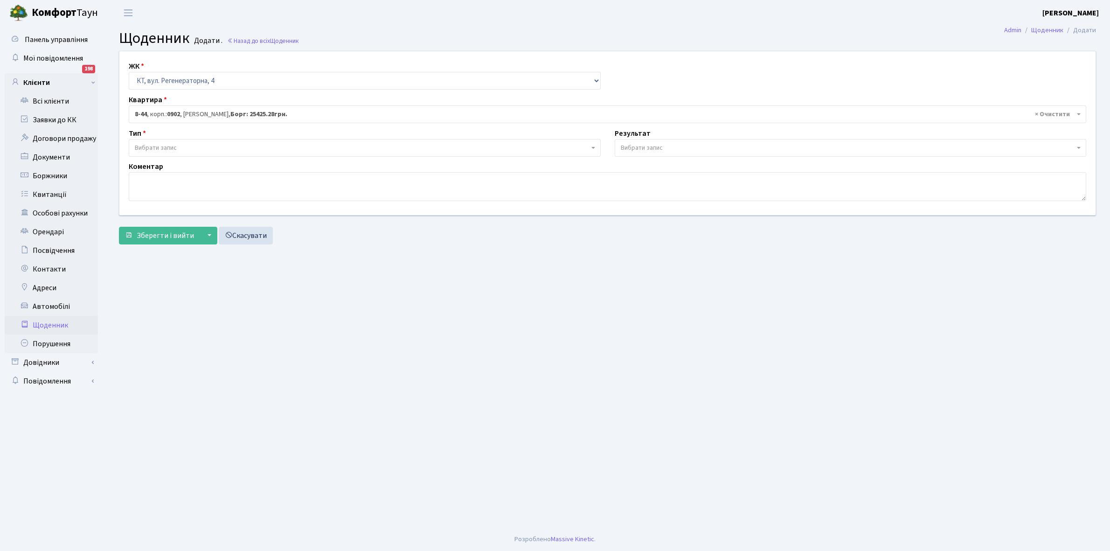
click at [182, 148] on span "Вибрати запис" at bounding box center [362, 147] width 454 height 9
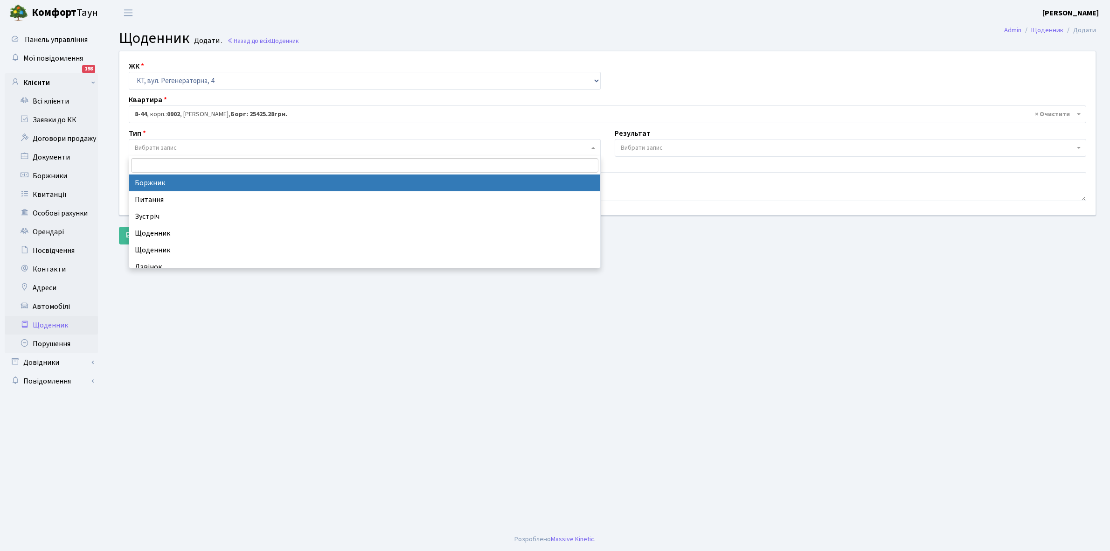
select select "189"
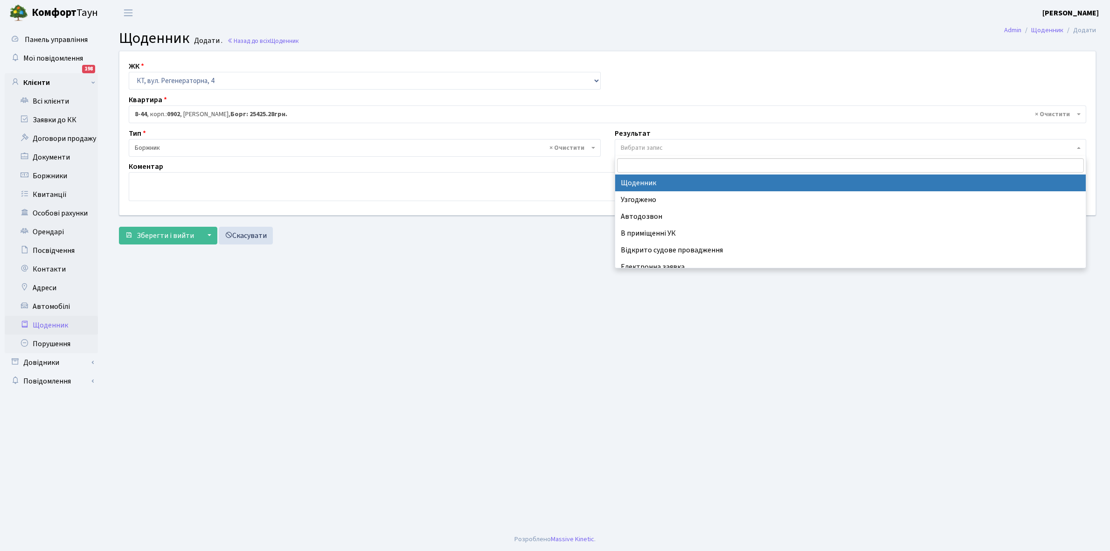
click at [667, 147] on span "Вибрати запис" at bounding box center [848, 147] width 454 height 9
select select "14"
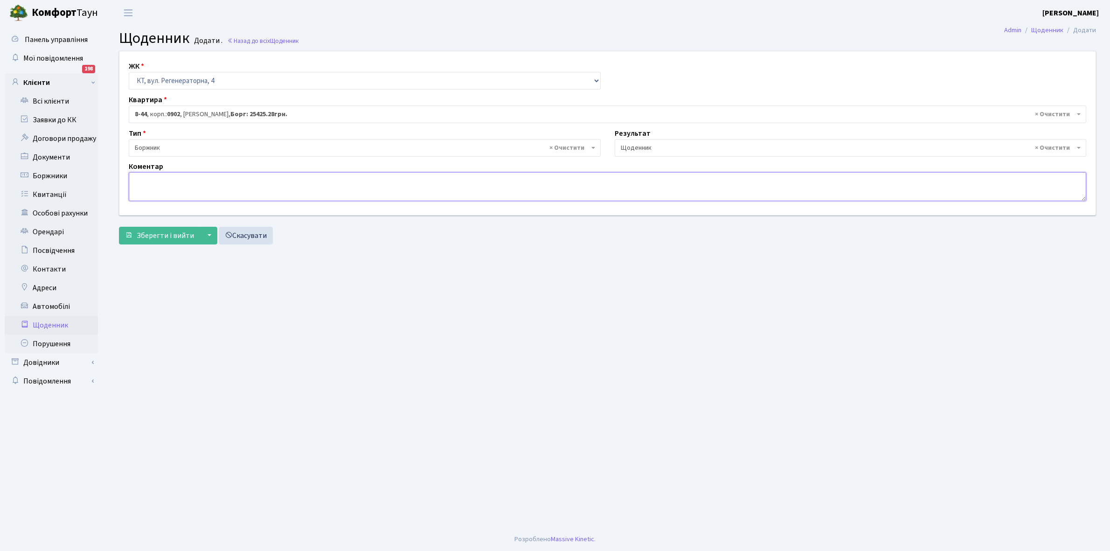
click at [155, 189] on textarea at bounding box center [607, 186] width 957 height 29
paste textarea "Відкл. ЕЕ (розірвано договір з КК) - 18636 кВт."
click at [260, 178] on textarea "Відкл. ЕЕ (розірвано договір з КК) - 18636 кВт." at bounding box center [607, 186] width 957 height 29
type textarea "Відкл. ЕЕ (розірвано договір з КК) - 23837 кВт."
click at [158, 235] on span "Зберегти і вийти" at bounding box center [165, 235] width 57 height 10
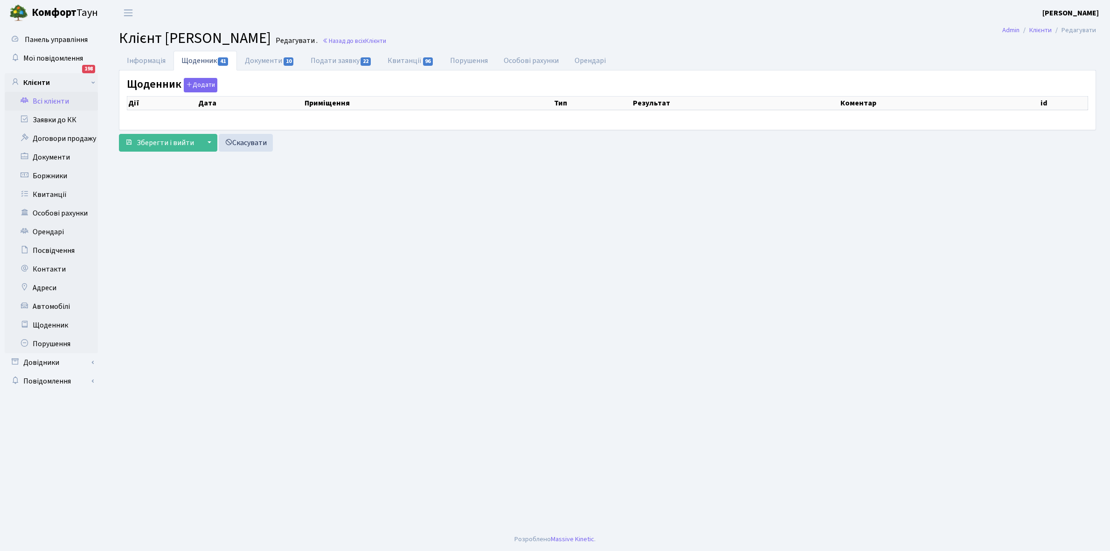
select select "25"
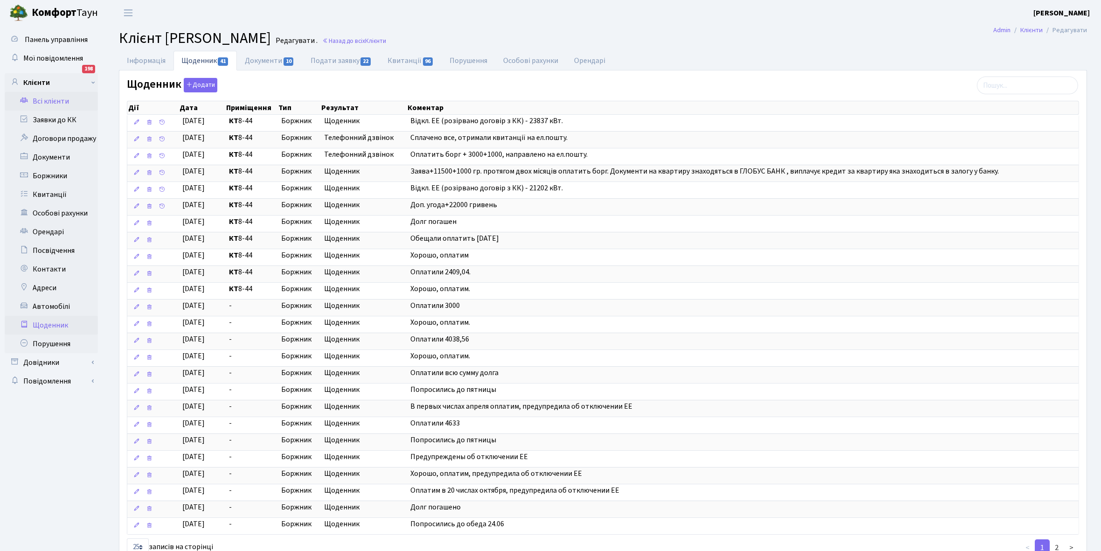
click at [55, 322] on link "Щоденник" at bounding box center [51, 325] width 93 height 19
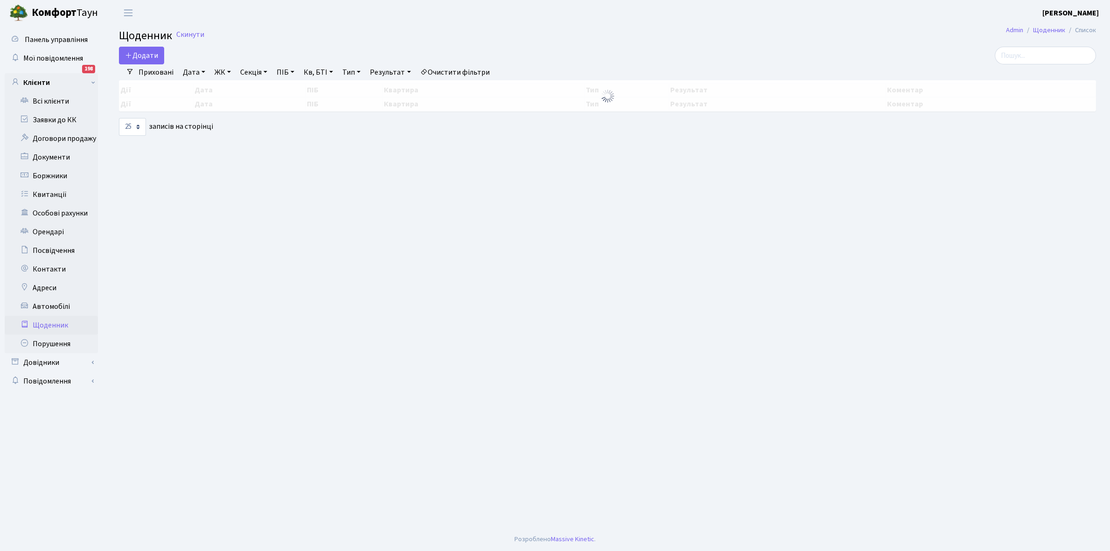
select select "25"
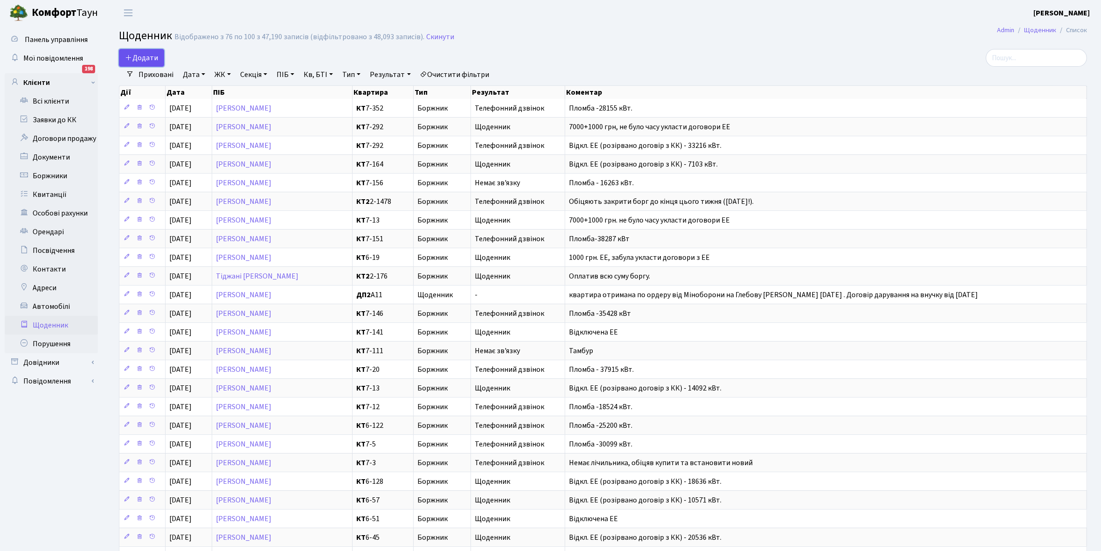
click at [141, 58] on span "Додати" at bounding box center [141, 58] width 33 height 10
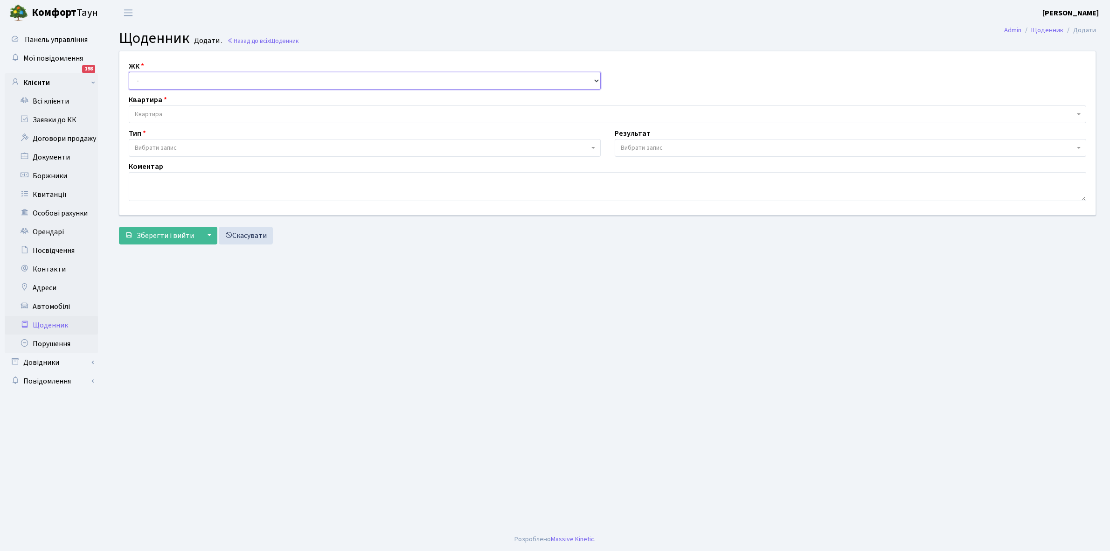
click at [159, 78] on select "- КТ, вул. Регенераторна, 4 КТ2, просп. [STREET_ADDRESS] [STREET_ADDRESS] [PERS…" at bounding box center [365, 81] width 472 height 18
select select "271"
click at [129, 72] on select "- КТ, вул. Регенераторна, 4 КТ2, просп. [STREET_ADDRESS] [STREET_ADDRESS] [PERS…" at bounding box center [365, 81] width 472 height 18
select select
click at [159, 110] on span "Квартира" at bounding box center [149, 114] width 28 height 9
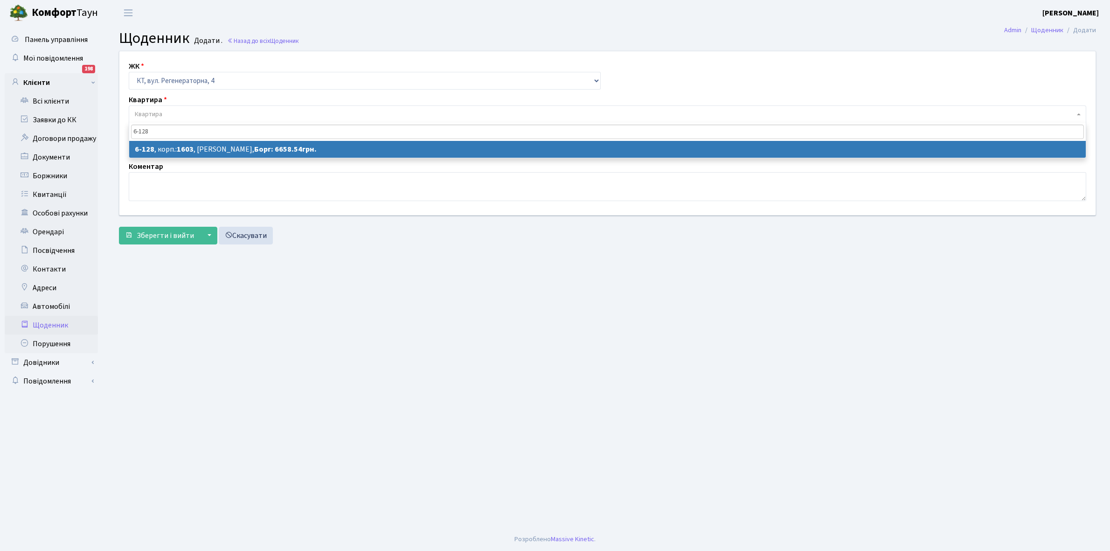
type input "6-128"
select select "5264"
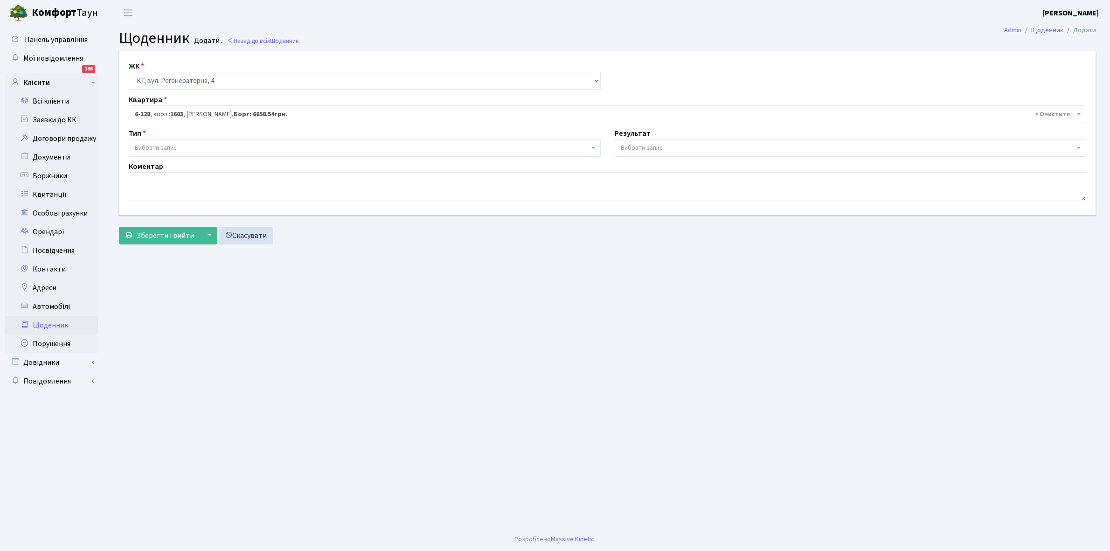
click at [181, 145] on span "Вибрати запис" at bounding box center [362, 147] width 454 height 9
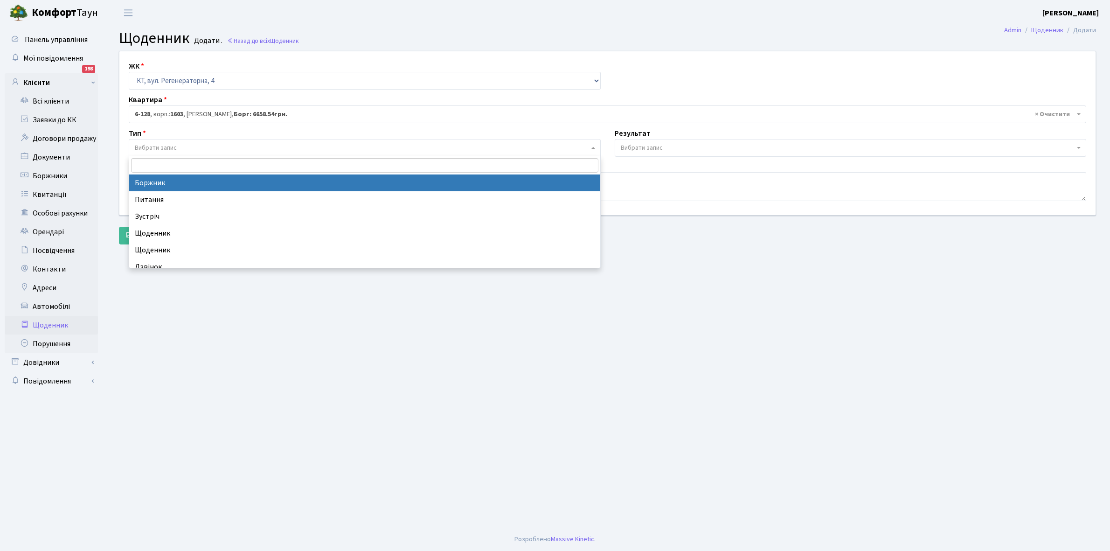
select select "189"
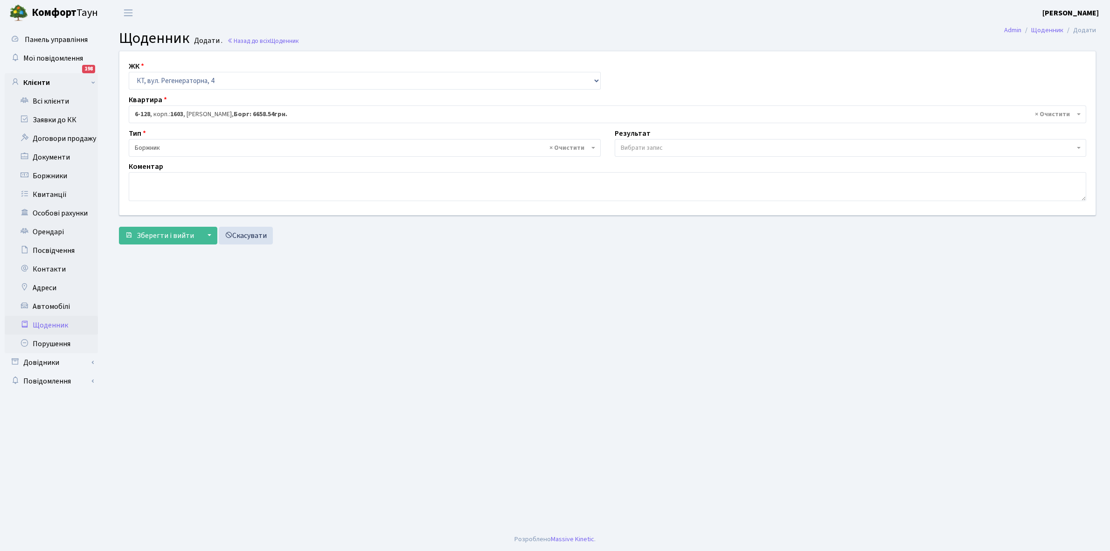
click at [637, 150] on span "Вибрати запис" at bounding box center [642, 147] width 42 height 9
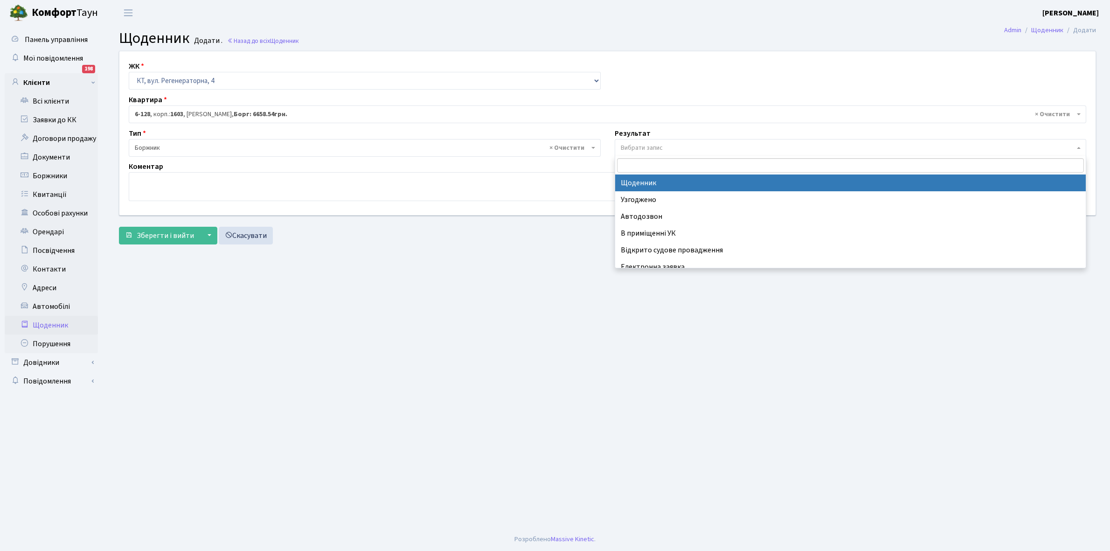
select select "14"
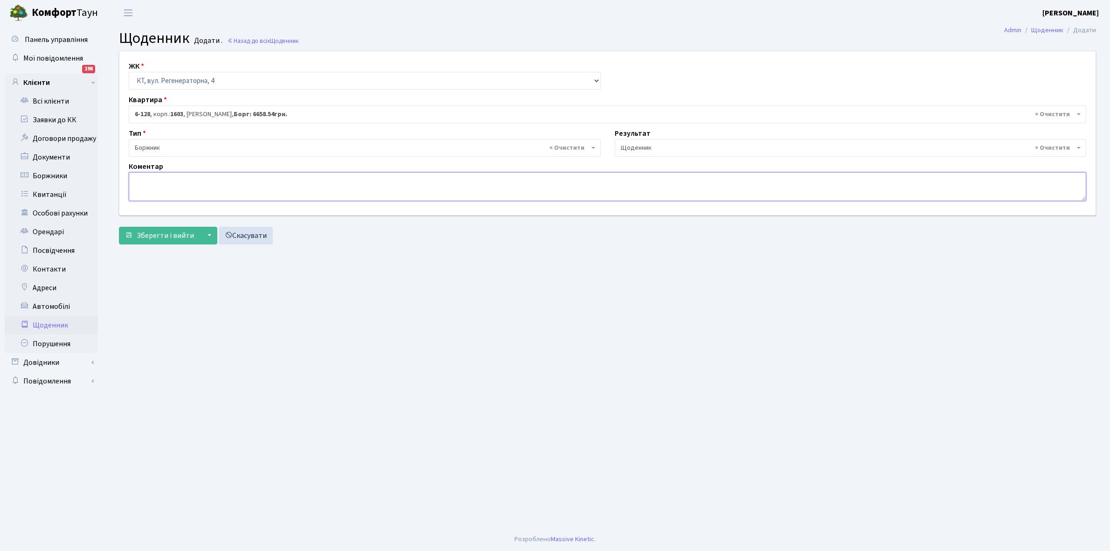
click at [140, 182] on textarea at bounding box center [607, 186] width 957 height 29
click at [239, 179] on textarea "9658,54+1000 грн., за кордоном небуло часу" at bounding box center [607, 186] width 957 height 29
click at [283, 180] on textarea "9658,54+1000 грн., за кордоном не було часу" at bounding box center [607, 186] width 957 height 29
click at [299, 179] on textarea "9658,54+1000 грн., за кордоном не було часу укласти дговори ЕЕ" at bounding box center [607, 186] width 957 height 29
click at [302, 178] on textarea "9658,54+1000 грн., за кордоном не було часу укласти дговори ЕЕ" at bounding box center [607, 186] width 957 height 29
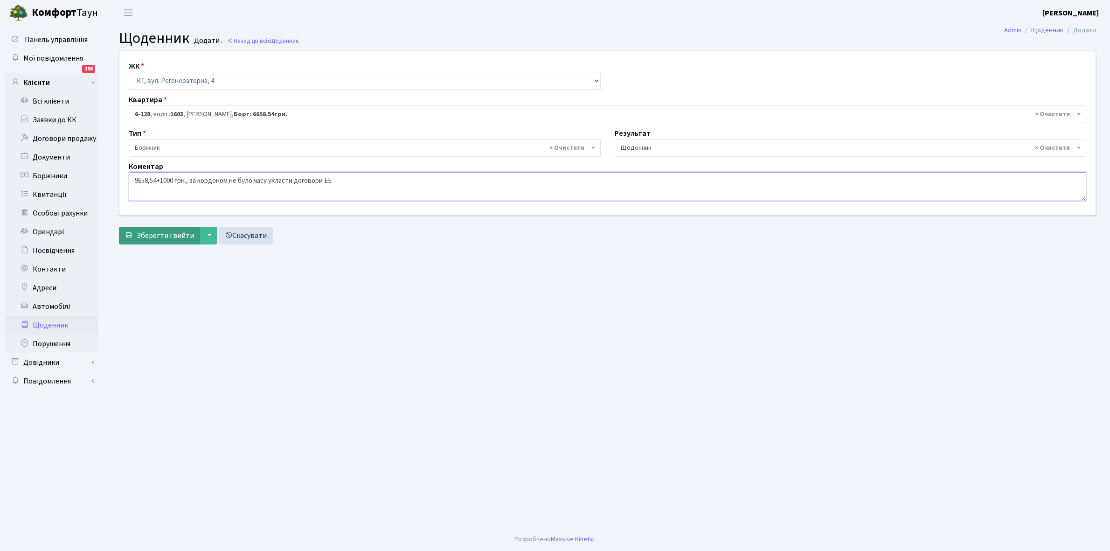
type textarea "9658,54+1000 грн., за кордоном не було часу укласти договори ЕЕ"
click at [158, 232] on span "Зберегти і вийти" at bounding box center [165, 235] width 57 height 10
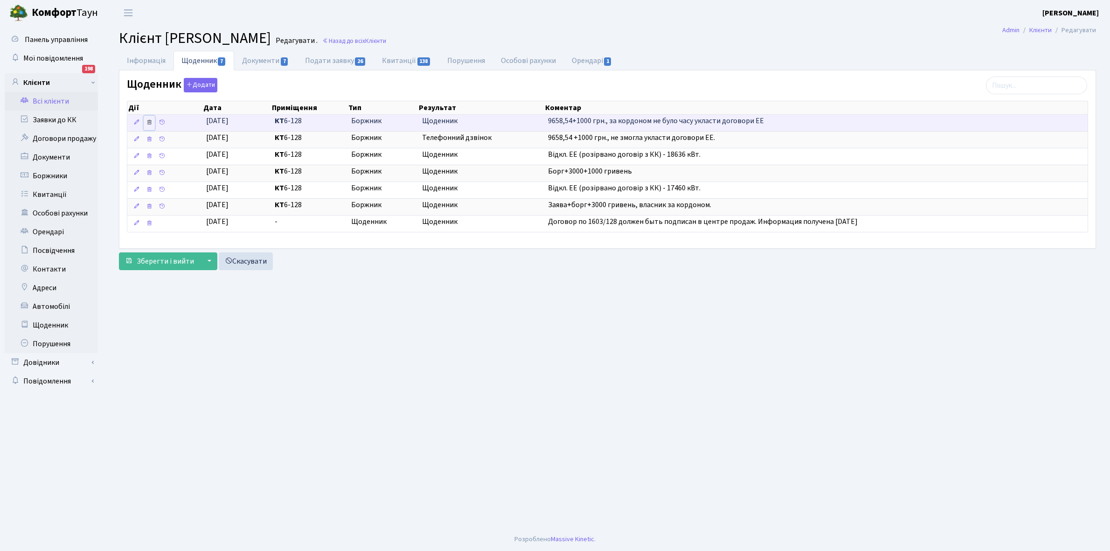
click at [147, 122] on icon at bounding box center [149, 122] width 7 height 7
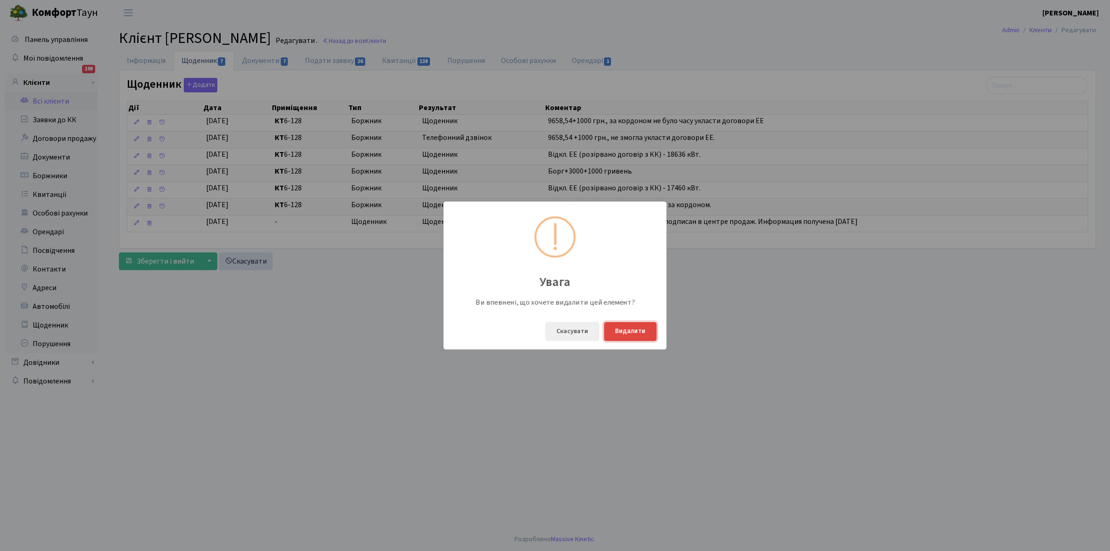
click at [625, 332] on button "Видалити" at bounding box center [630, 331] width 53 height 19
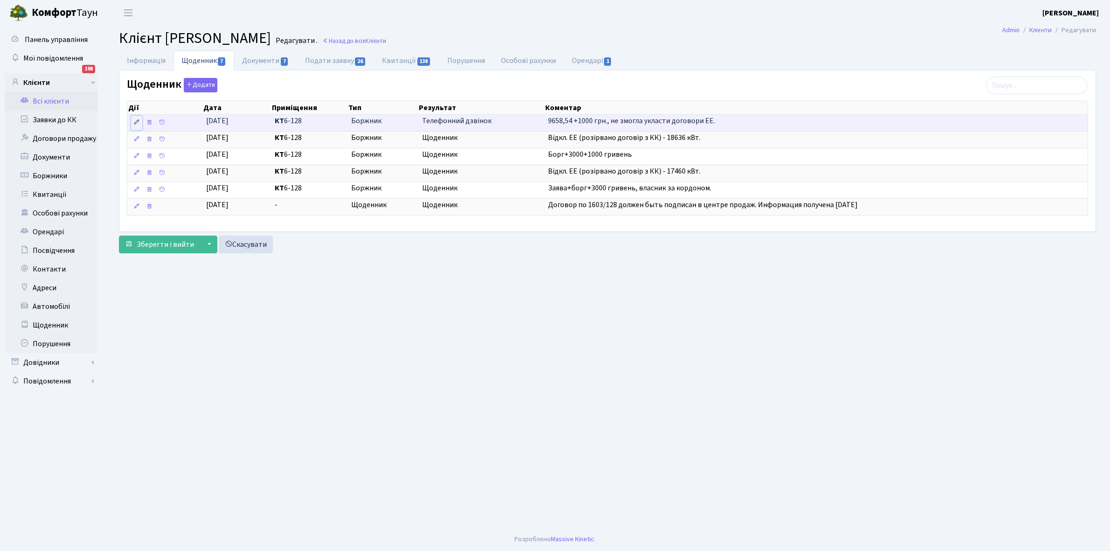
click at [136, 120] on icon at bounding box center [136, 122] width 7 height 7
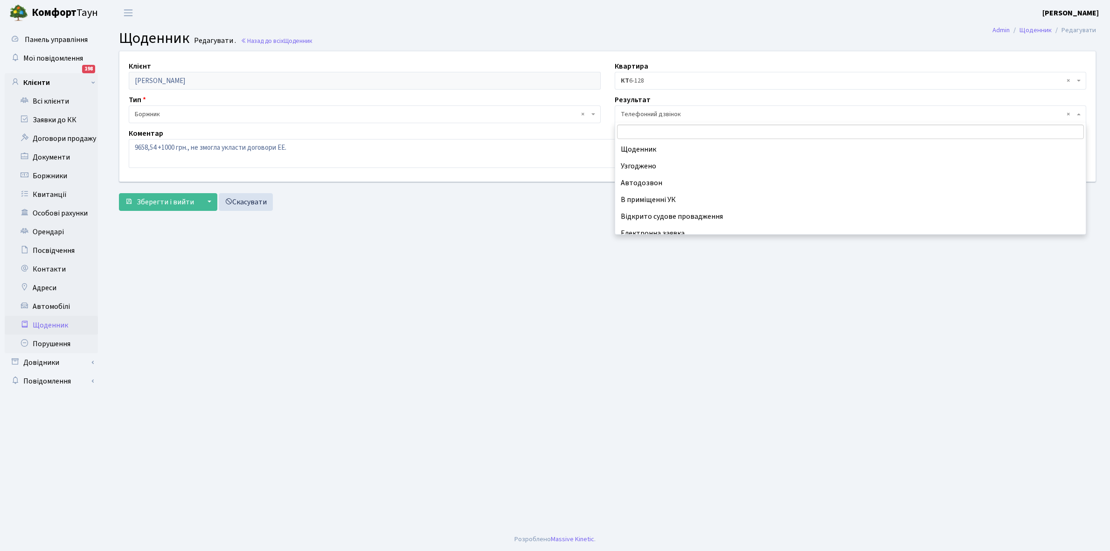
click at [668, 113] on span "× Телефонний дзвінок" at bounding box center [848, 114] width 454 height 9
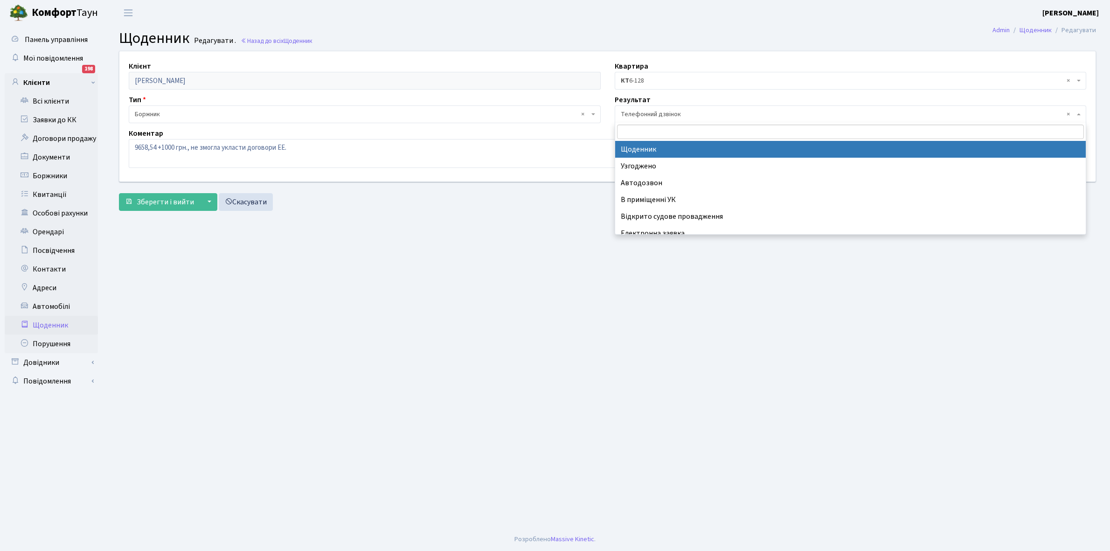
select select "14"
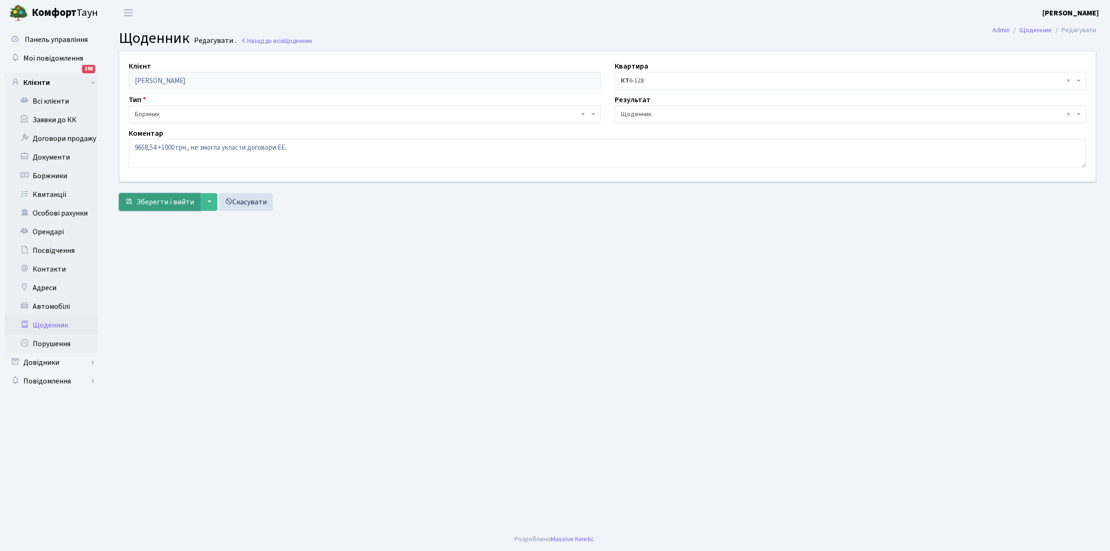
click at [160, 200] on span "Зберегти і вийти" at bounding box center [165, 202] width 57 height 10
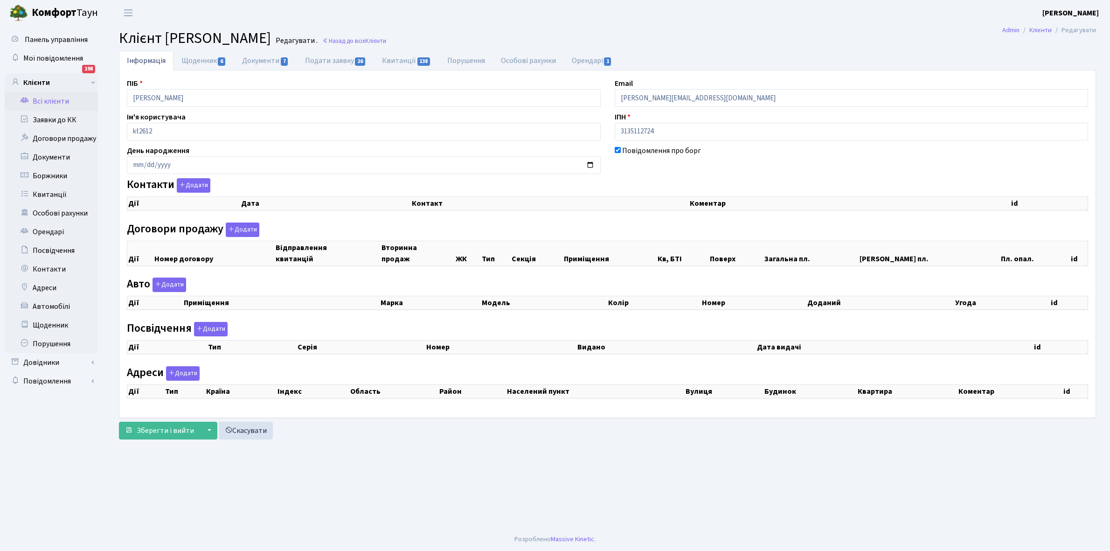
select select "25"
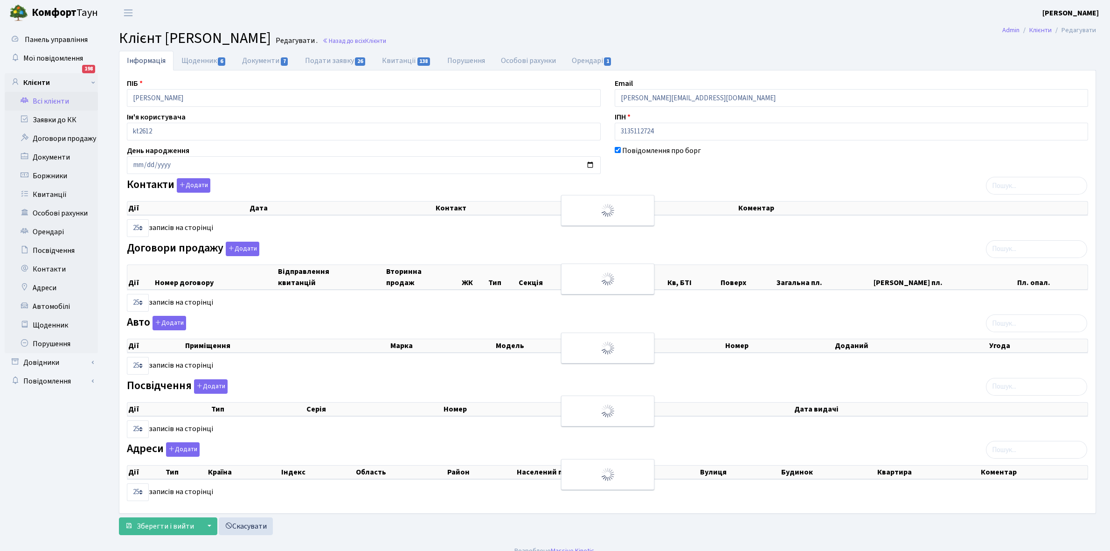
checkbox input "true"
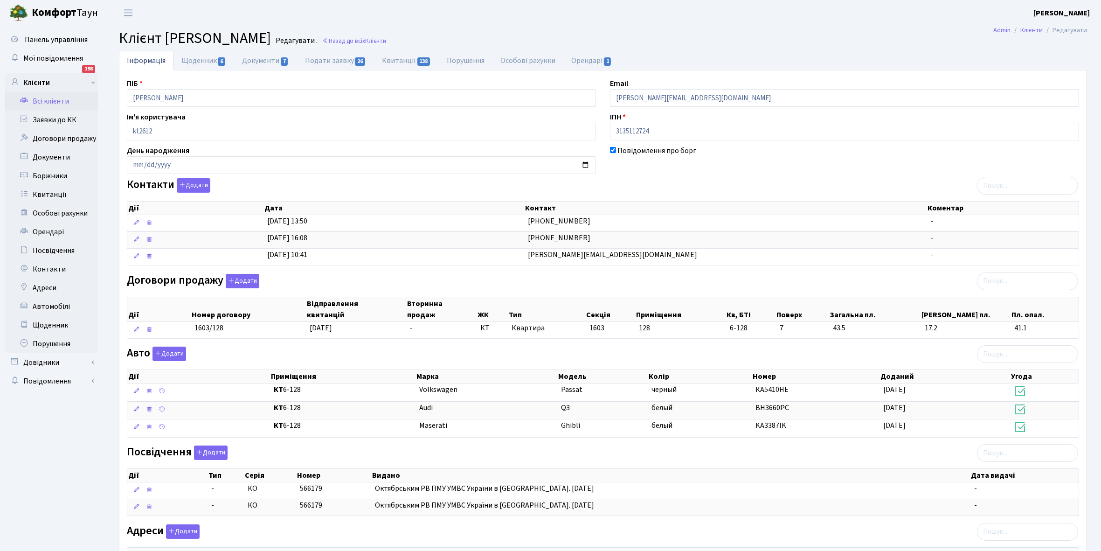
click at [49, 99] on link "Всі клієнти" at bounding box center [51, 101] width 93 height 19
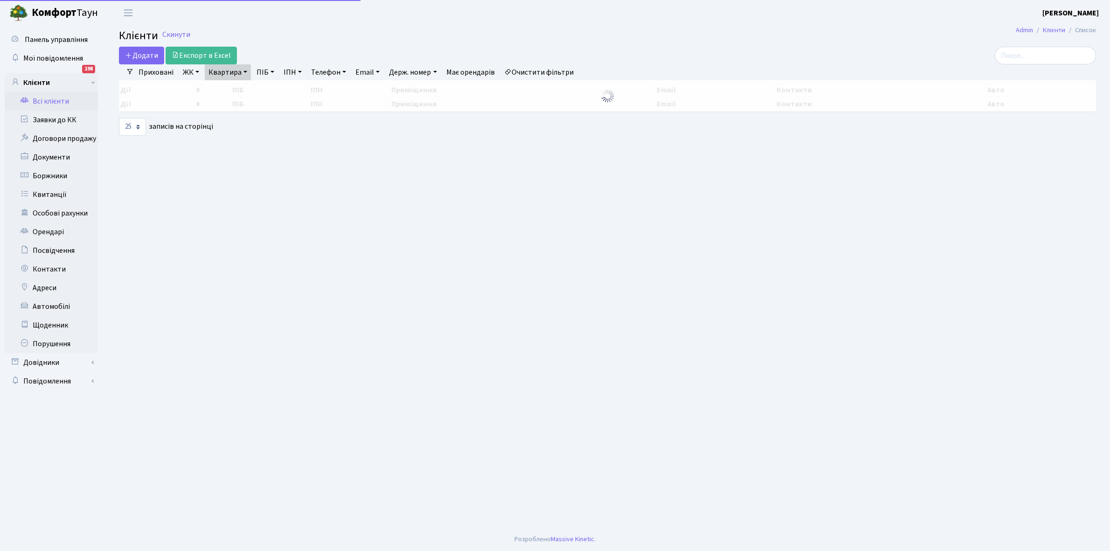
select select "25"
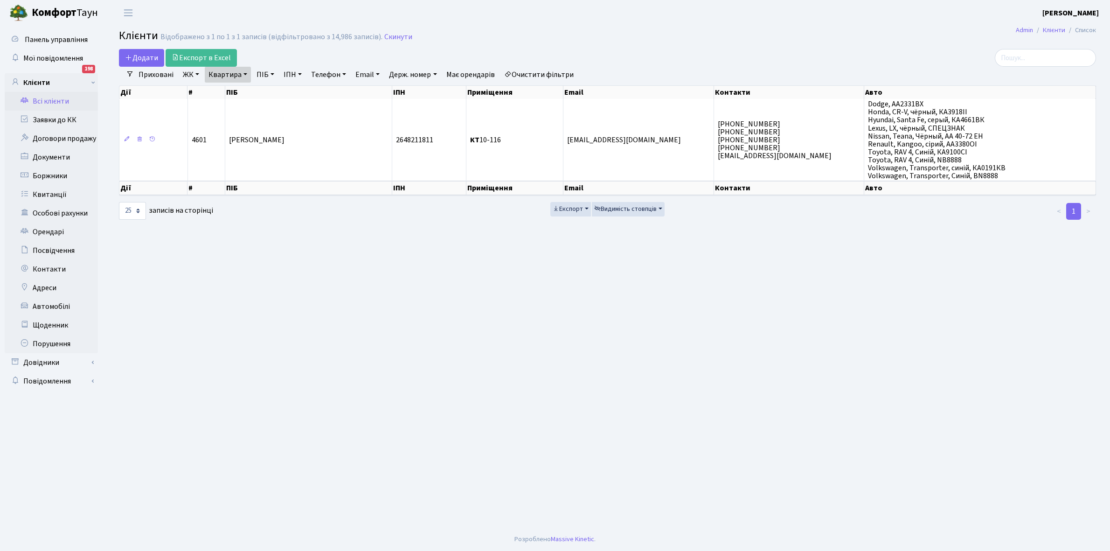
click at [244, 75] on link "Квартира" at bounding box center [228, 75] width 46 height 16
click at [240, 93] on input "10-116" at bounding box center [232, 93] width 55 height 18
type input "1"
type input "9-81"
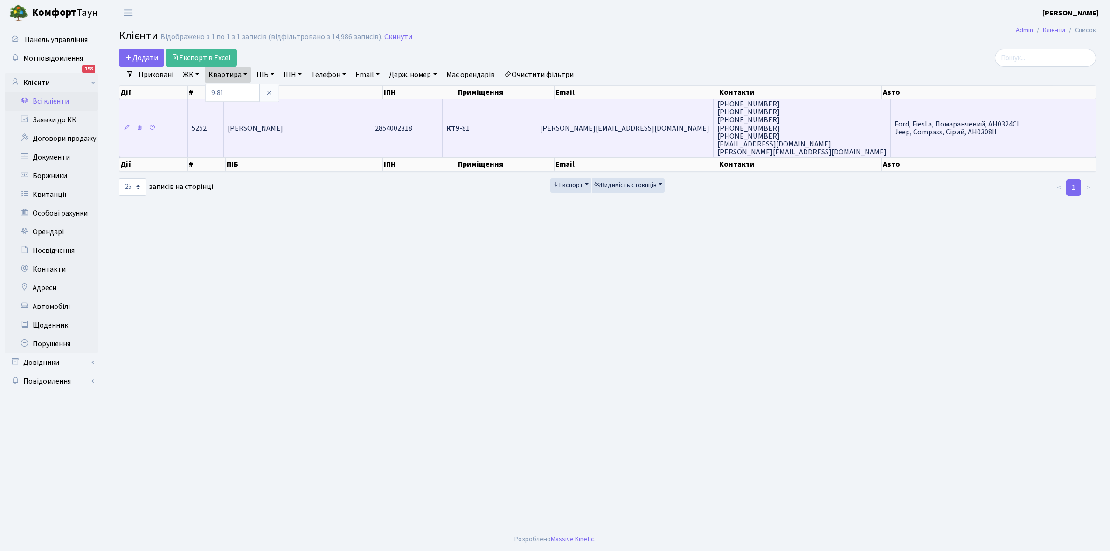
click at [283, 127] on span "[PERSON_NAME]" at bounding box center [255, 128] width 55 height 10
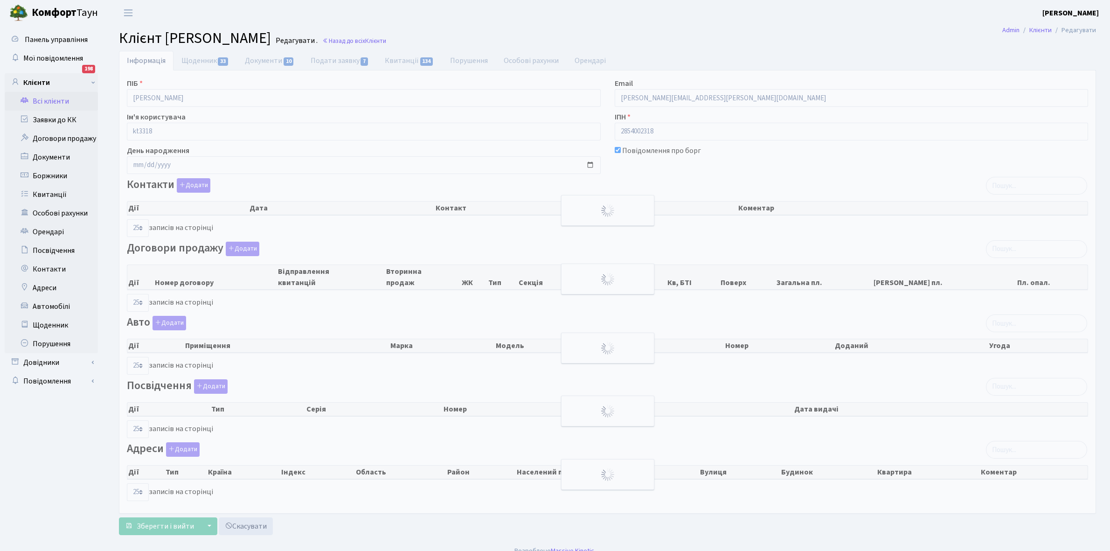
select select "25"
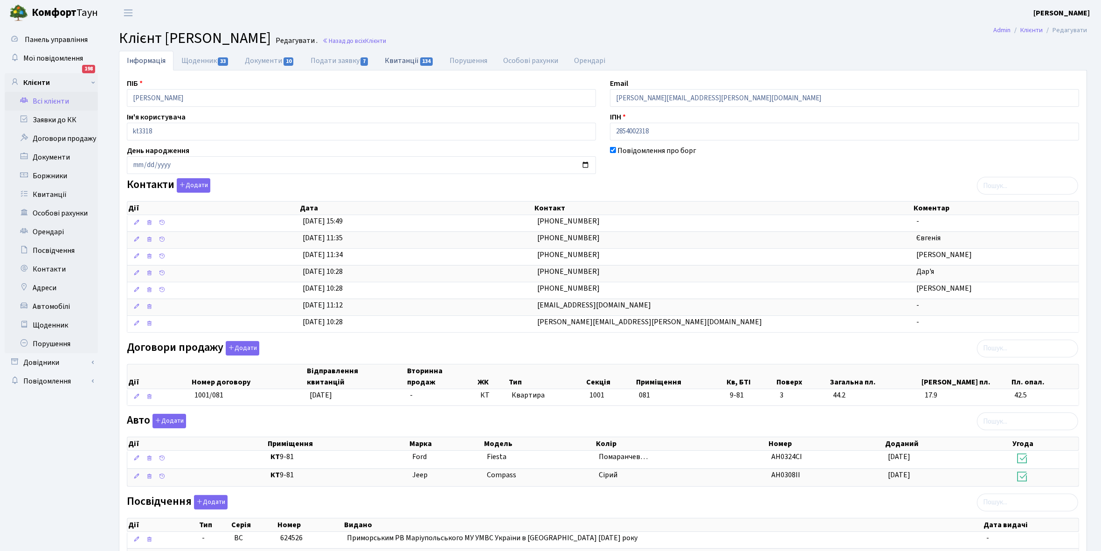
click at [402, 57] on link "Квитанції 134" at bounding box center [409, 60] width 65 height 19
select select "25"
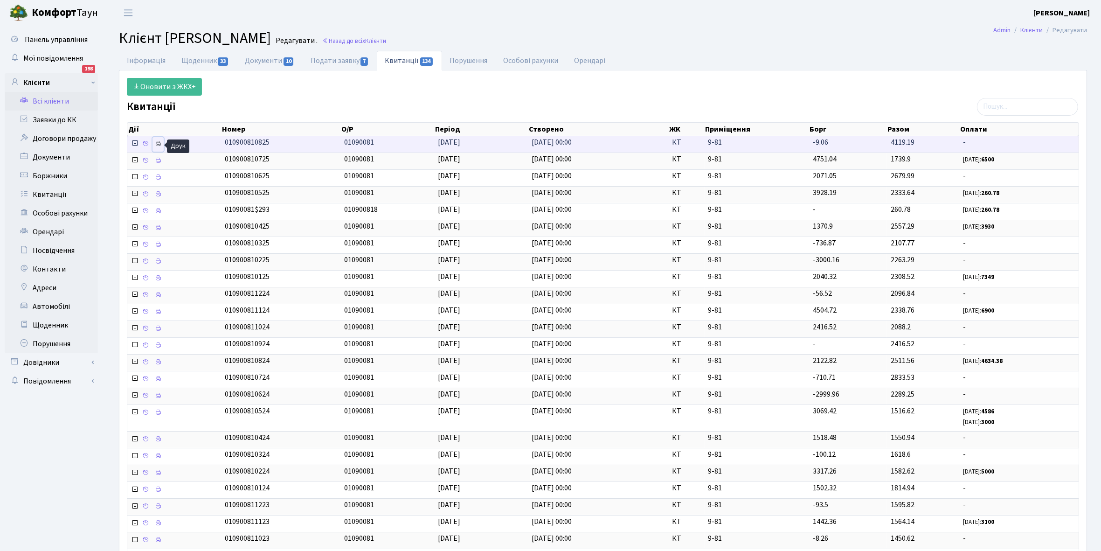
click at [157, 145] on icon at bounding box center [158, 143] width 7 height 7
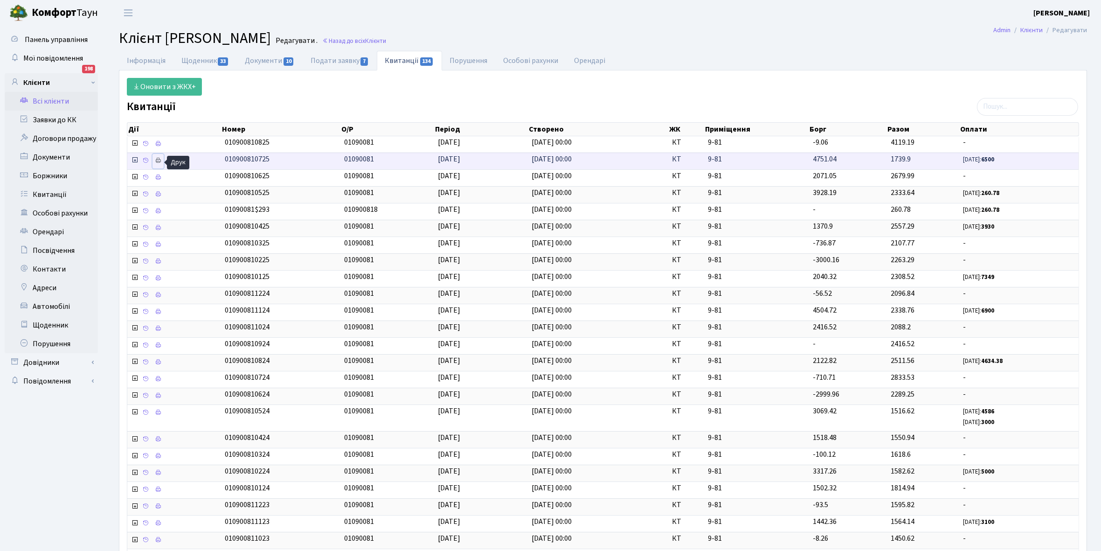
click at [157, 162] on icon at bounding box center [158, 160] width 7 height 7
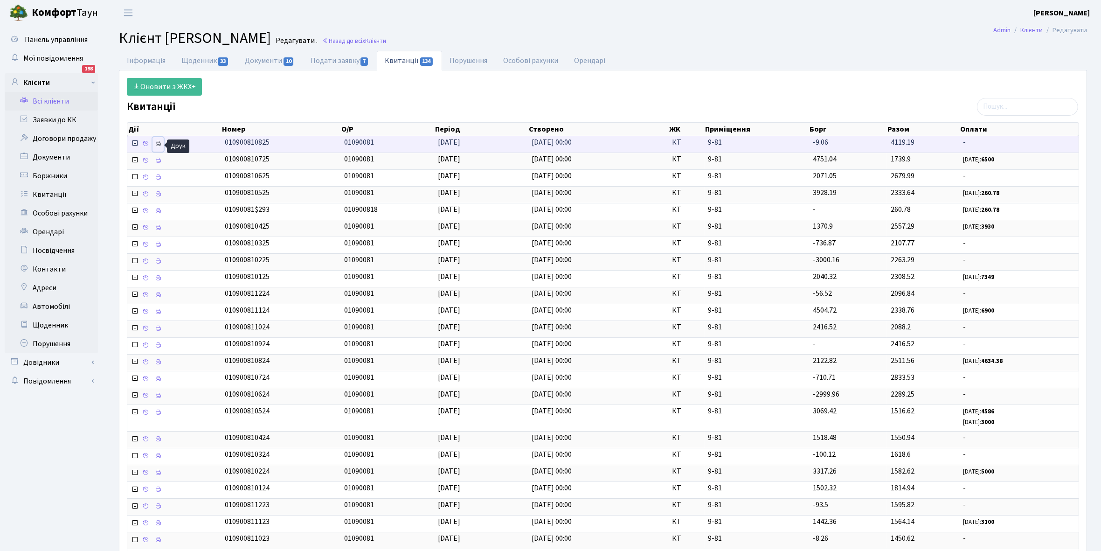
click at [159, 143] on icon at bounding box center [158, 143] width 7 height 7
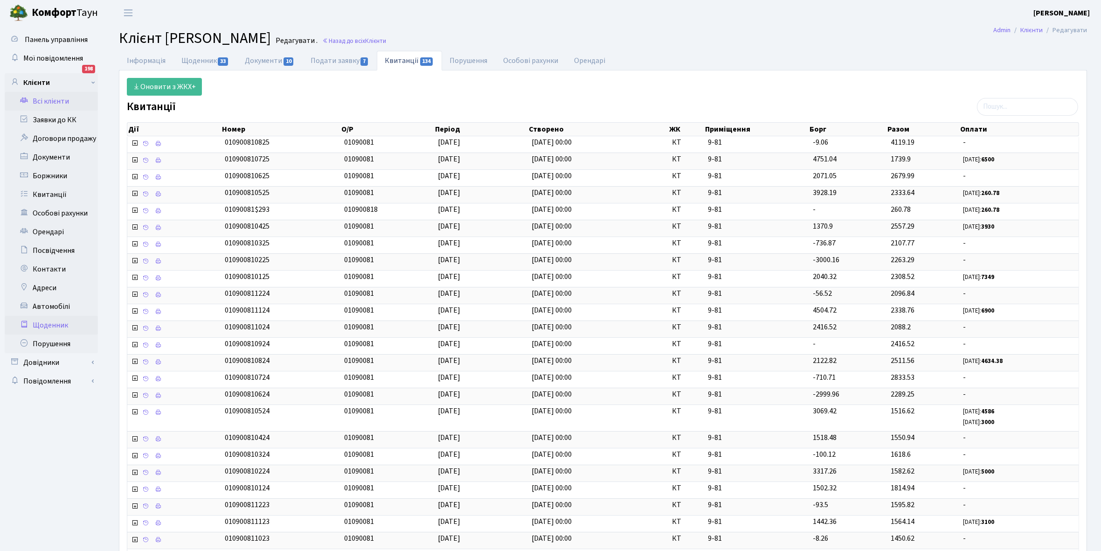
click at [46, 324] on link "Щоденник" at bounding box center [51, 325] width 93 height 19
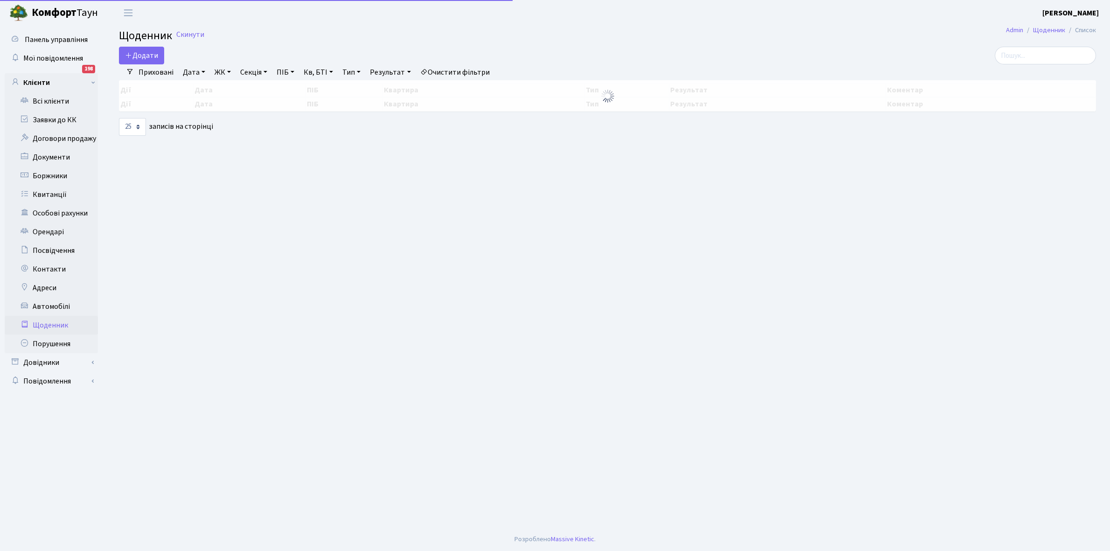
select select "25"
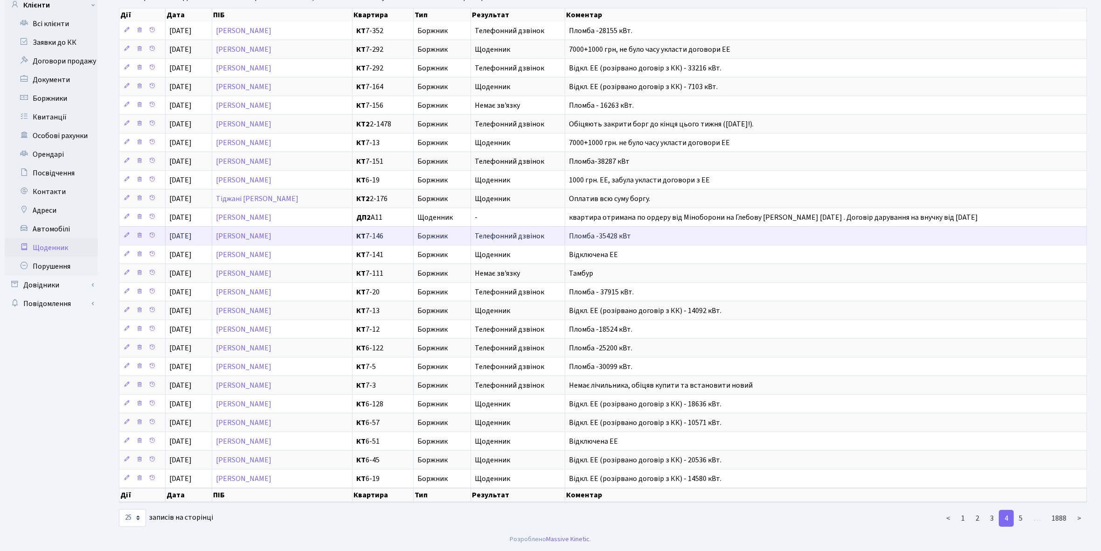
scroll to position [86, 0]
click at [965, 520] on link "1" at bounding box center [962, 518] width 15 height 17
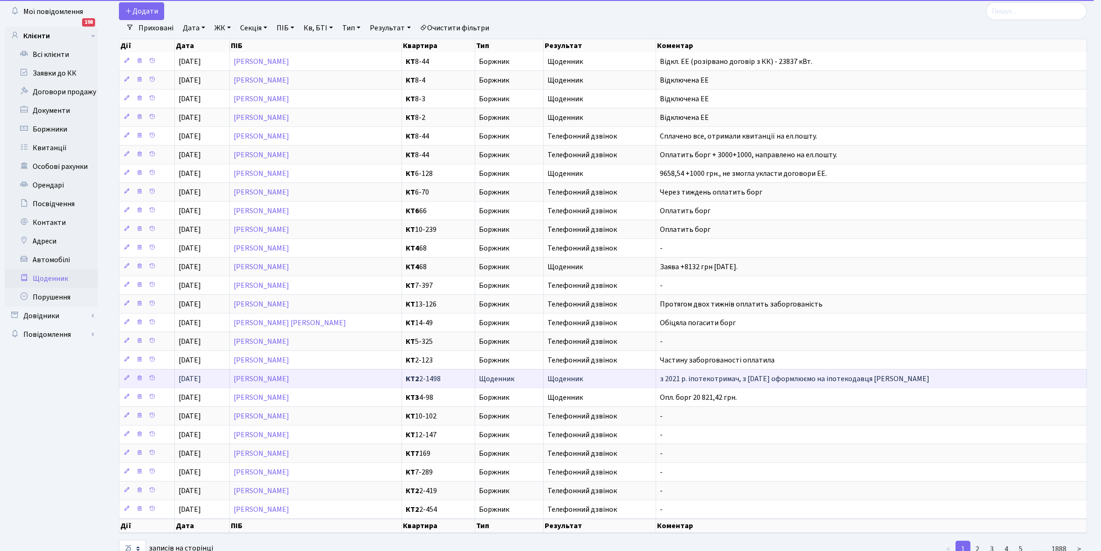
scroll to position [0, 0]
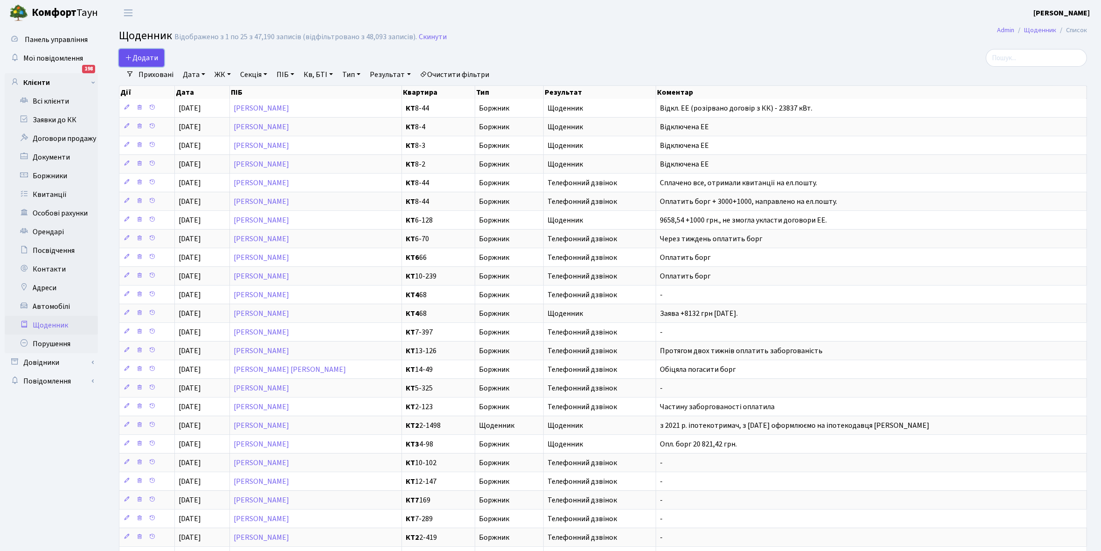
click at [141, 56] on span "Додати" at bounding box center [141, 58] width 33 height 10
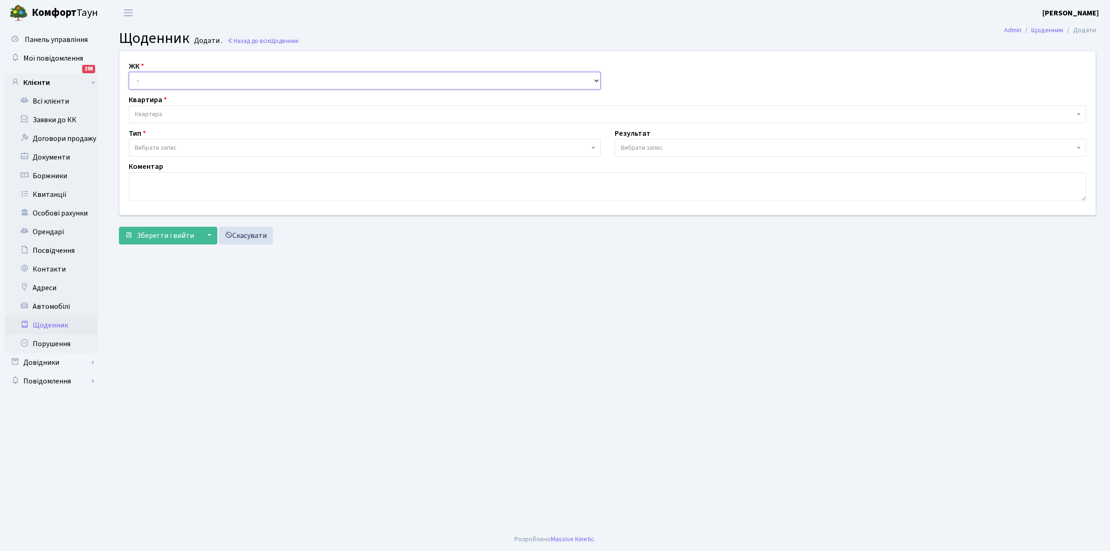
click at [158, 80] on select "- КТ, вул. Регенераторна, 4 КТ2, просп. [STREET_ADDRESS] [STREET_ADDRESS] [PERS…" at bounding box center [365, 81] width 472 height 18
select select "271"
click at [129, 72] on select "- КТ, вул. Регенераторна, 4 КТ2, просп. [STREET_ADDRESS] [STREET_ADDRESS] [PERS…" at bounding box center [365, 81] width 472 height 18
select select
click at [170, 112] on span "Квартира" at bounding box center [604, 114] width 939 height 9
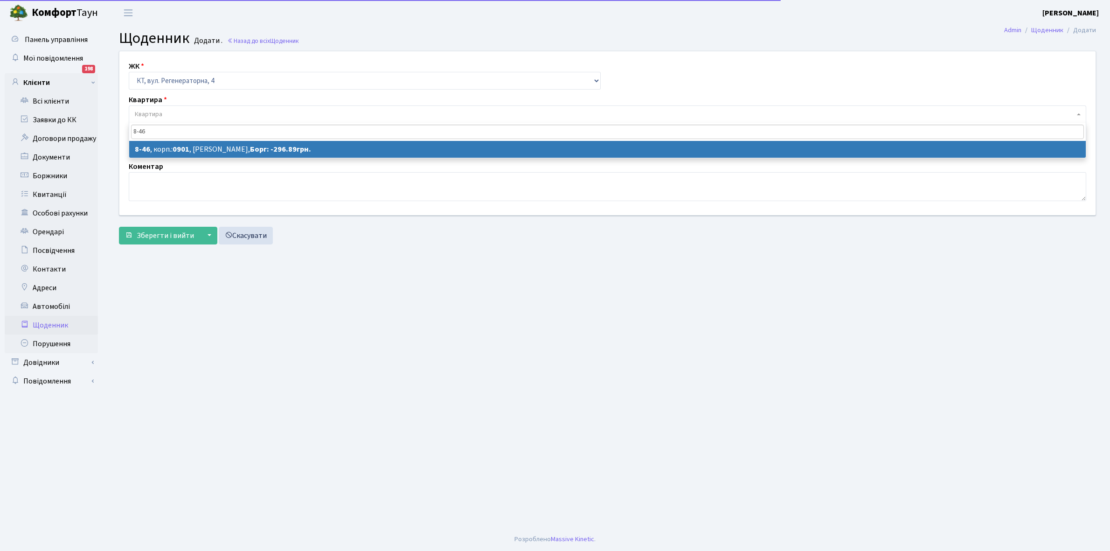
type input "8-46"
select select "6339"
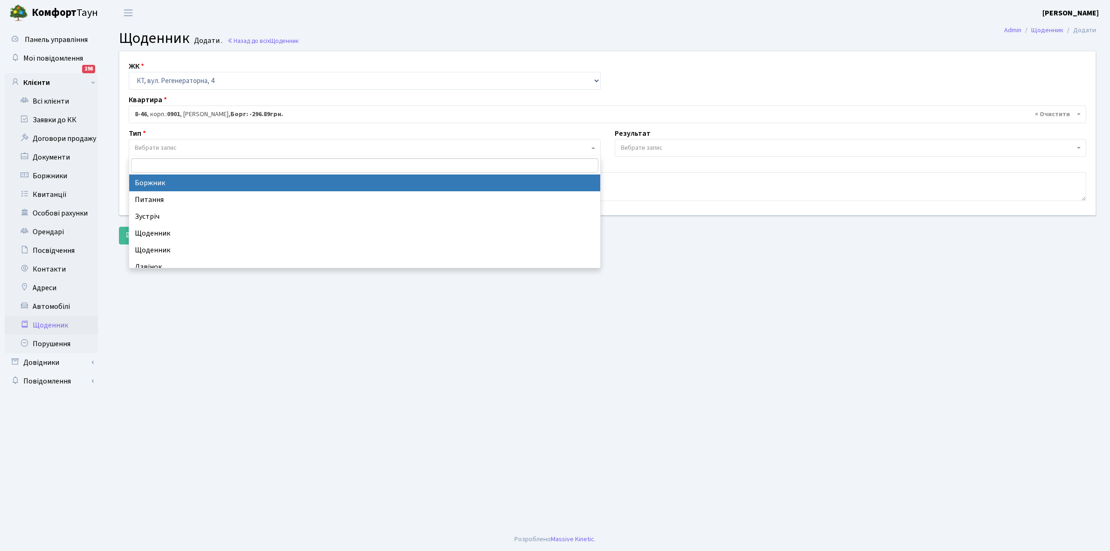
click at [177, 146] on span "Вибрати запис" at bounding box center [156, 147] width 42 height 9
select select "189"
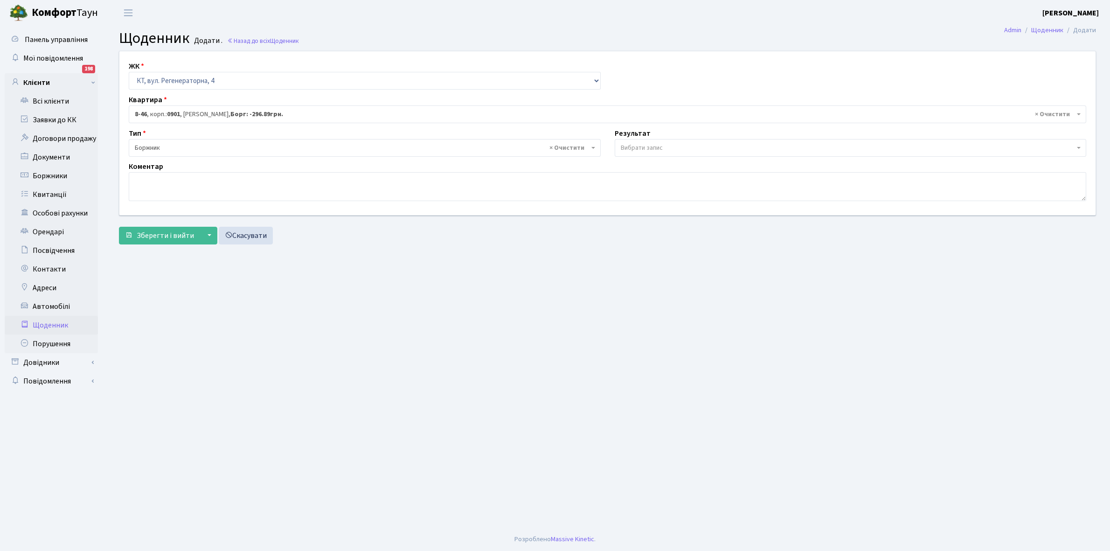
click at [647, 145] on span "Вибрати запис" at bounding box center [642, 147] width 42 height 9
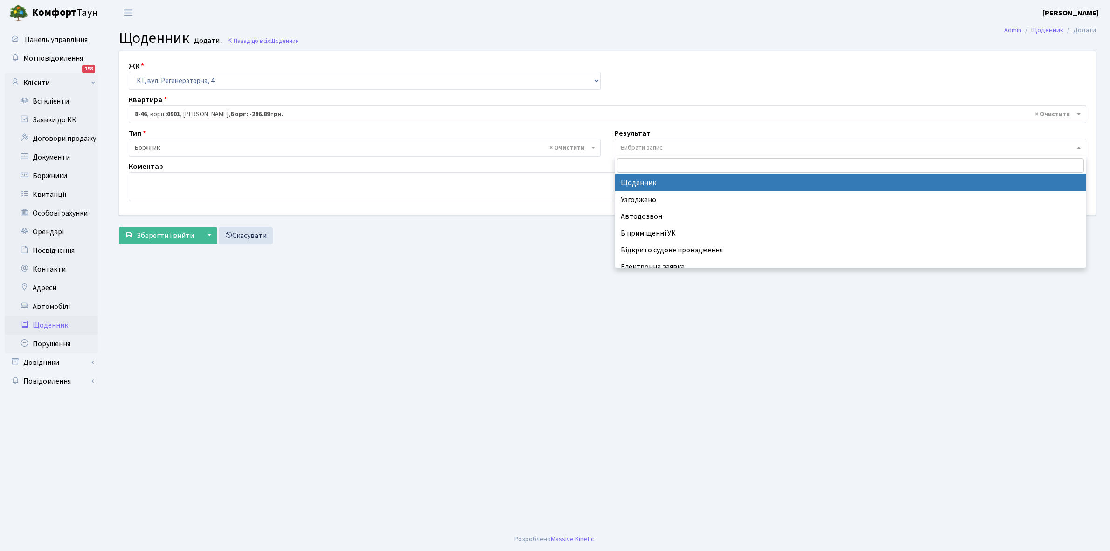
select select "14"
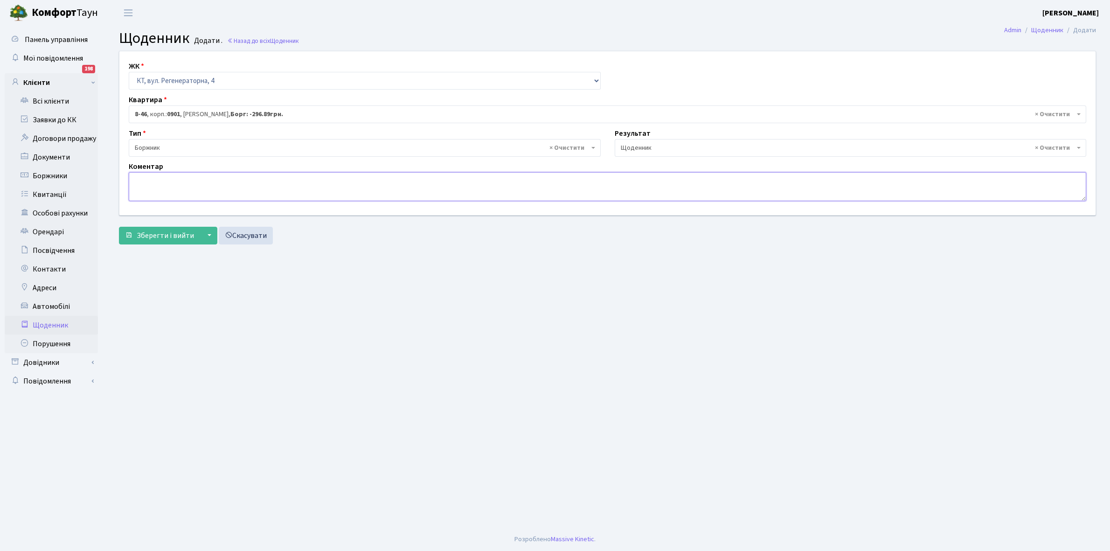
click at [137, 178] on textarea at bounding box center [607, 186] width 957 height 29
paste textarea "Відкл. ЕЕ (розірвано договір з КК) - 18636 кВт."
click at [261, 178] on textarea "Відкл. ЕЕ (розірвано договір з КК) - 18636 кВт." at bounding box center [607, 186] width 957 height 29
type textarea "Відкл. ЕЕ (розірвано договір з КК) - 28284 кВт."
click at [158, 234] on span "Зберегти і вийти" at bounding box center [165, 235] width 57 height 10
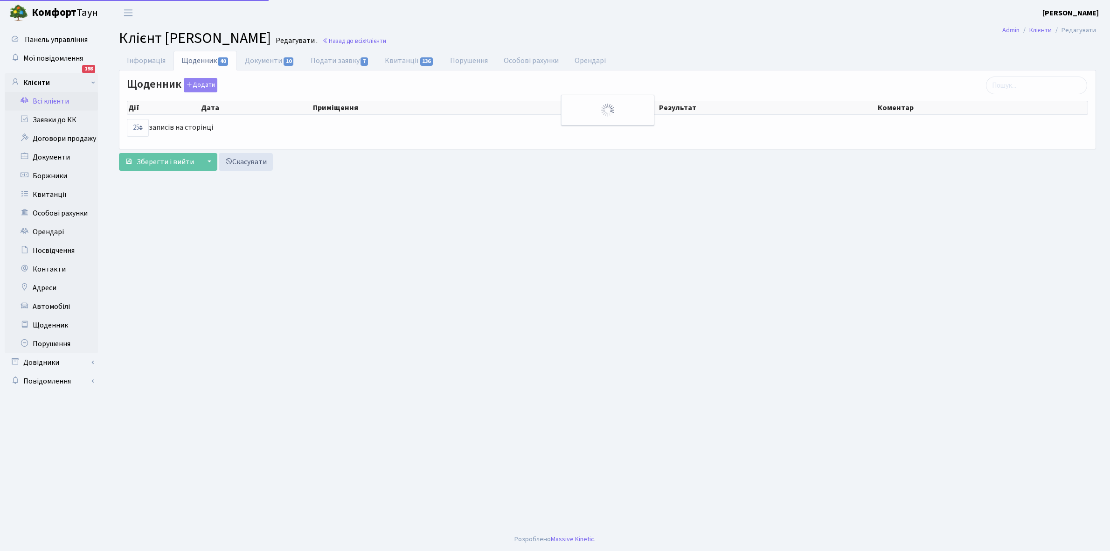
select select "25"
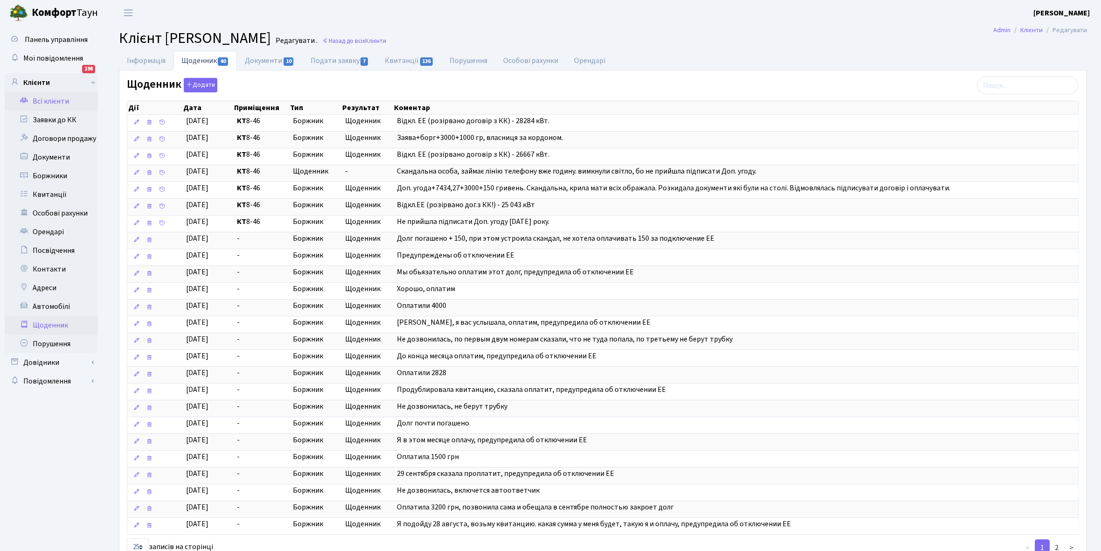
click at [48, 321] on link "Щоденник" at bounding box center [51, 325] width 93 height 19
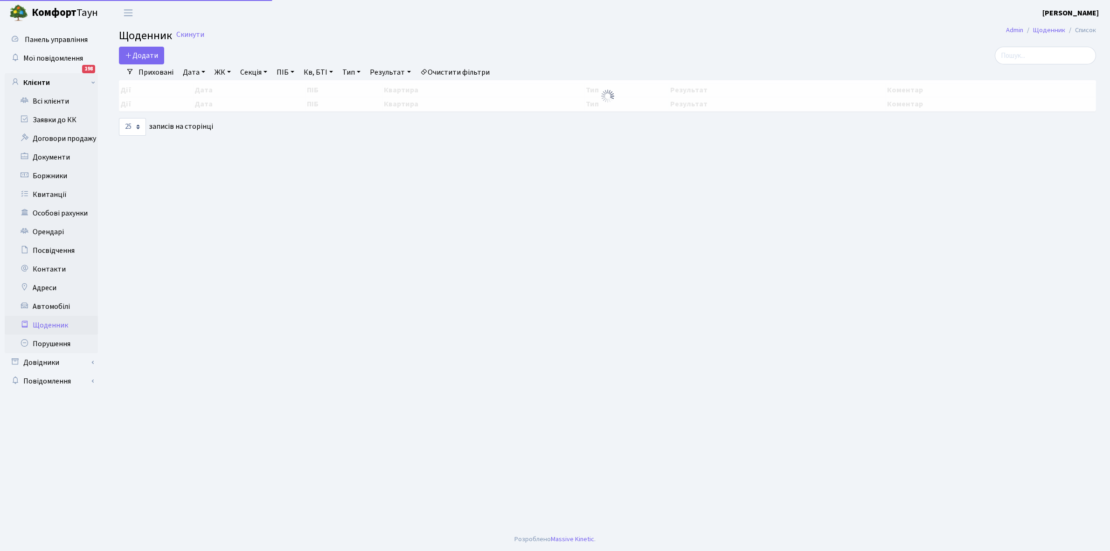
select select "25"
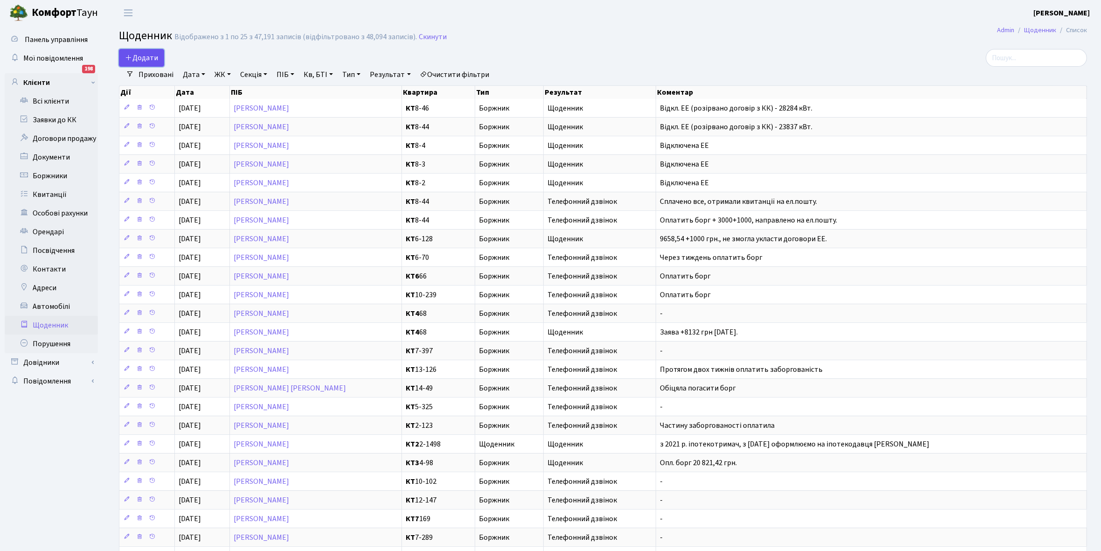
click at [141, 59] on span "Додати" at bounding box center [141, 58] width 33 height 10
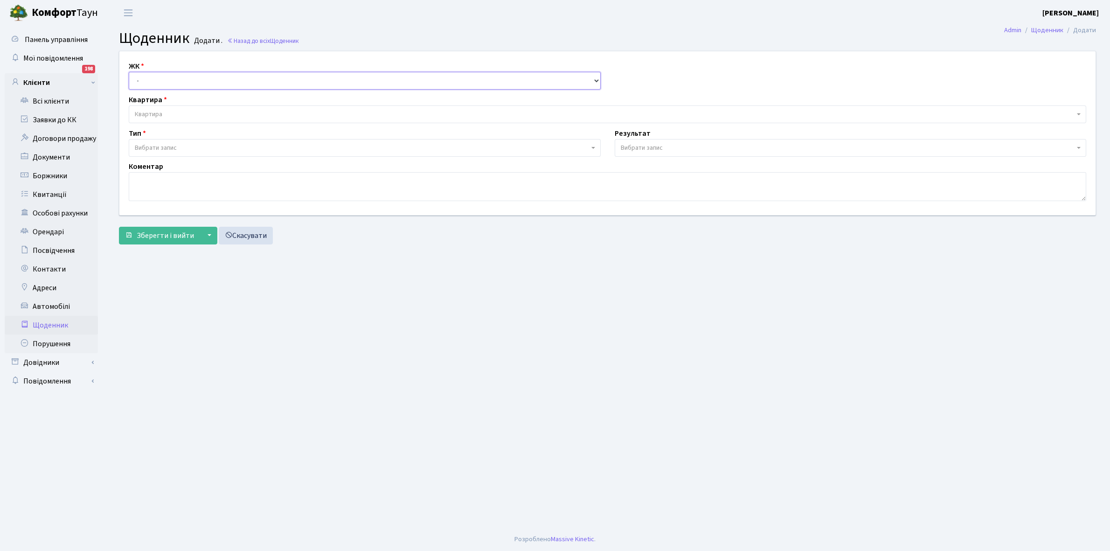
click at [157, 80] on select "- КТ, вул. Регенераторна, 4 КТ2, просп. Соборності, 17 КТ3, вул. Березнева, 16 …" at bounding box center [365, 81] width 472 height 18
select select "271"
click at [129, 72] on select "- КТ, вул. Регенераторна, 4 КТ2, просп. Соборності, 17 КТ3, вул. Березнева, 16 …" at bounding box center [365, 81] width 472 height 18
select select
click at [169, 114] on span "Квартира" at bounding box center [604, 114] width 939 height 9
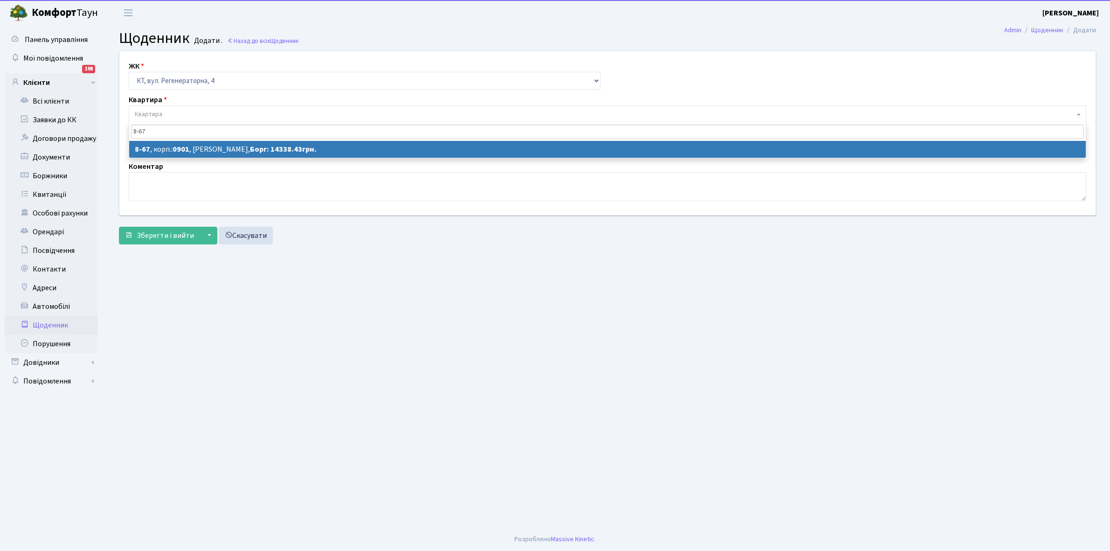
type input "8-67"
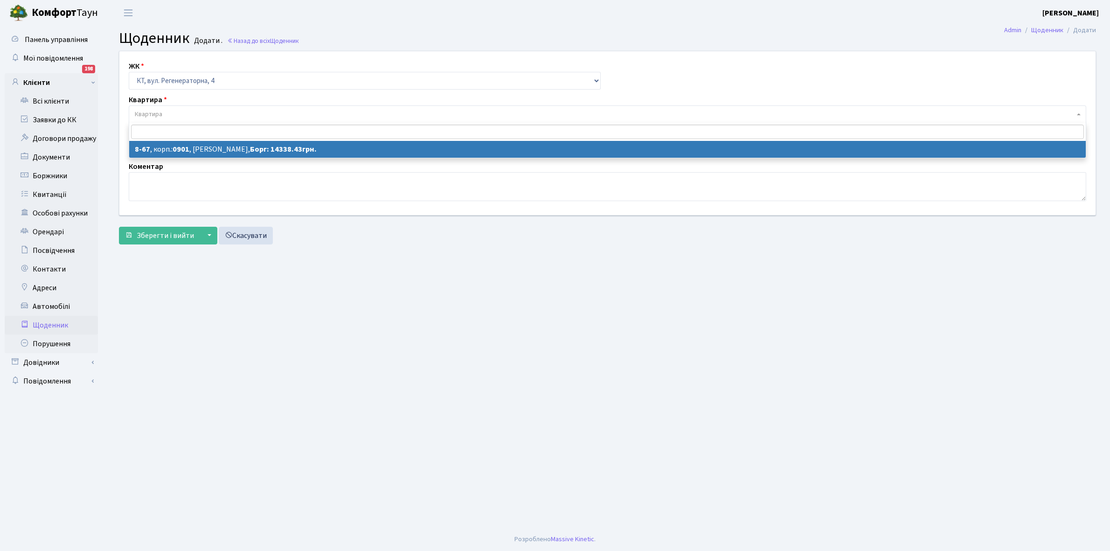
select select "6360"
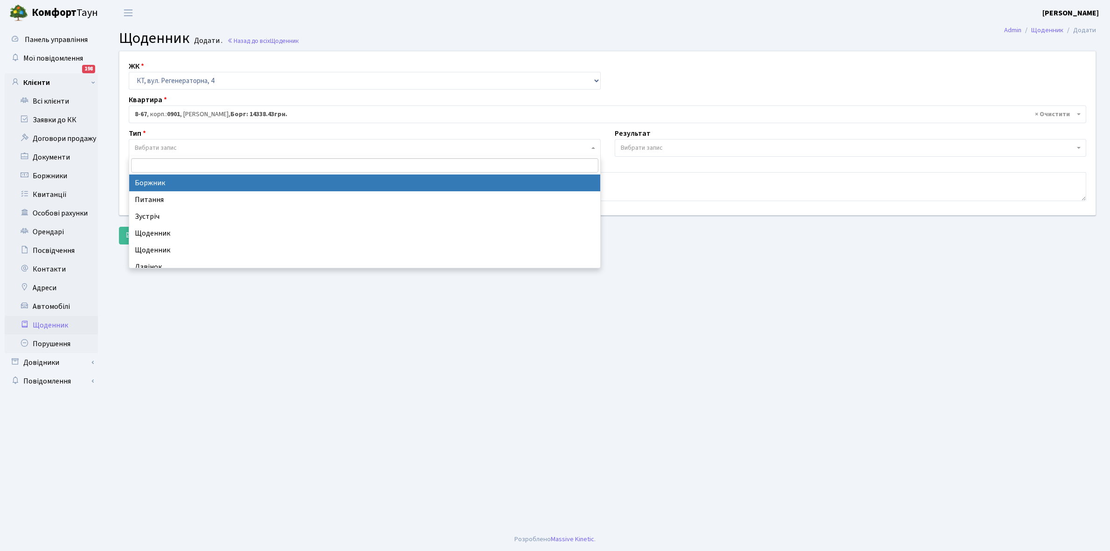
click at [203, 147] on span "Вибрати запис" at bounding box center [362, 147] width 454 height 9
select select "189"
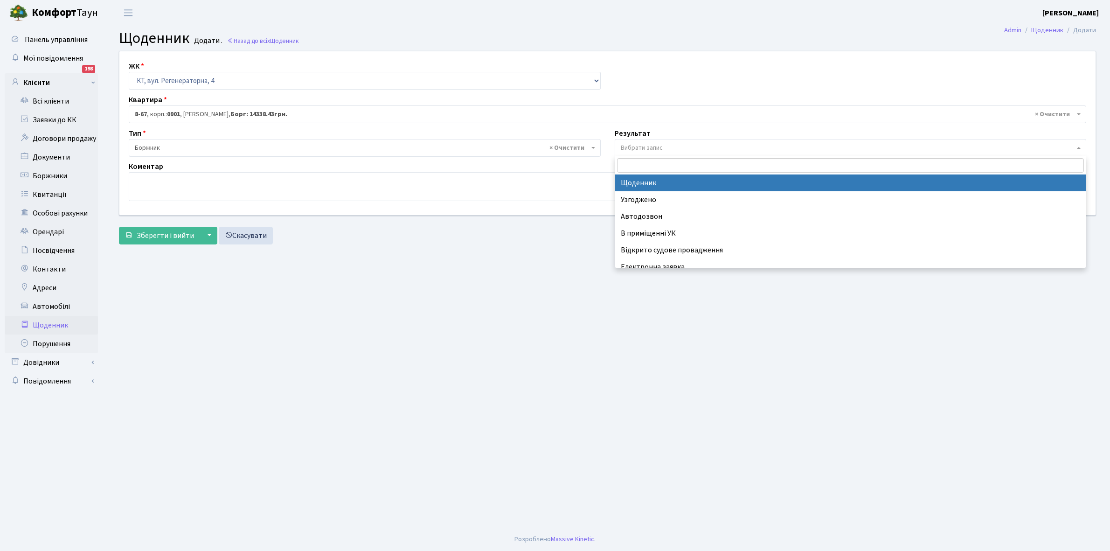
click at [671, 145] on span "Вибрати запис" at bounding box center [848, 147] width 454 height 9
select select "14"
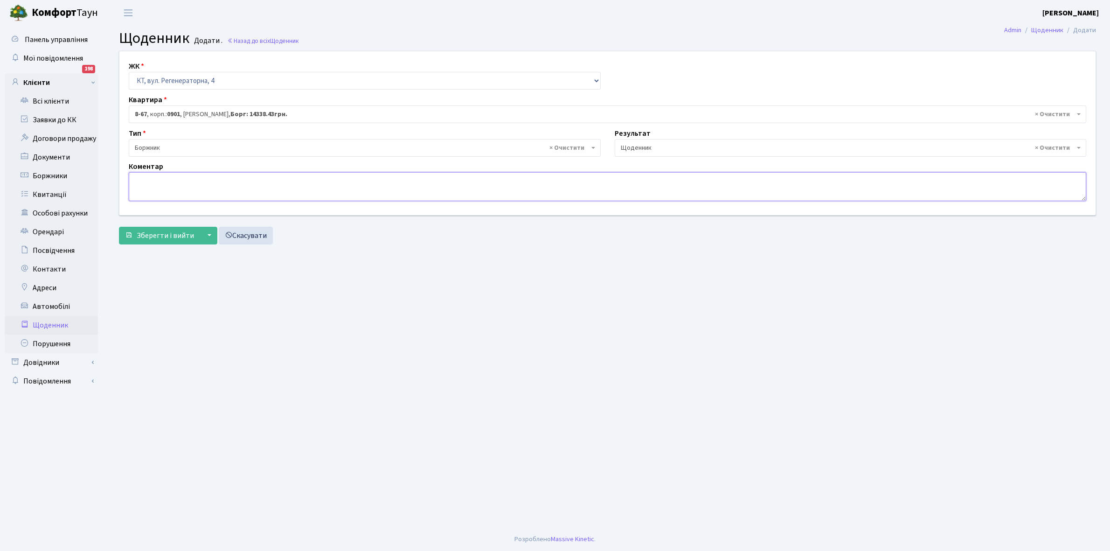
click at [145, 188] on textarea at bounding box center [607, 186] width 957 height 29
drag, startPoint x: 145, startPoint y: 188, endPoint x: 368, endPoint y: 295, distance: 247.5
click at [368, 295] on main "Admin Щоденник Додати Щоденник Додати . Назад до всіх Щоденник ЖК - КТ, вул. Ре…" at bounding box center [607, 277] width 1005 height 502
click at [138, 187] on textarea at bounding box center [607, 186] width 957 height 29
type textarea "Пломба -935 кВт."
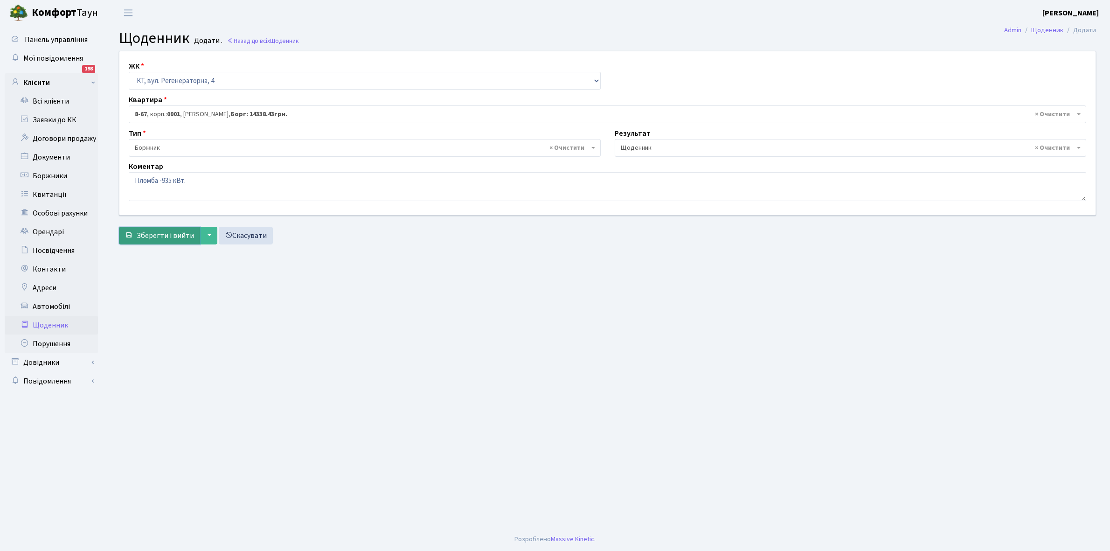
click at [161, 232] on span "Зберегти і вийти" at bounding box center [165, 235] width 57 height 10
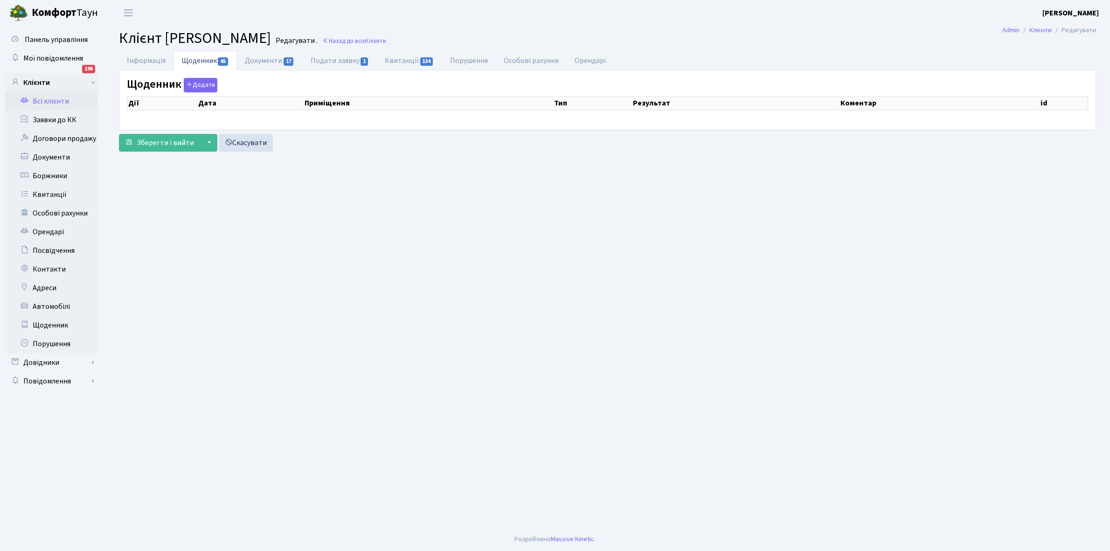
select select "25"
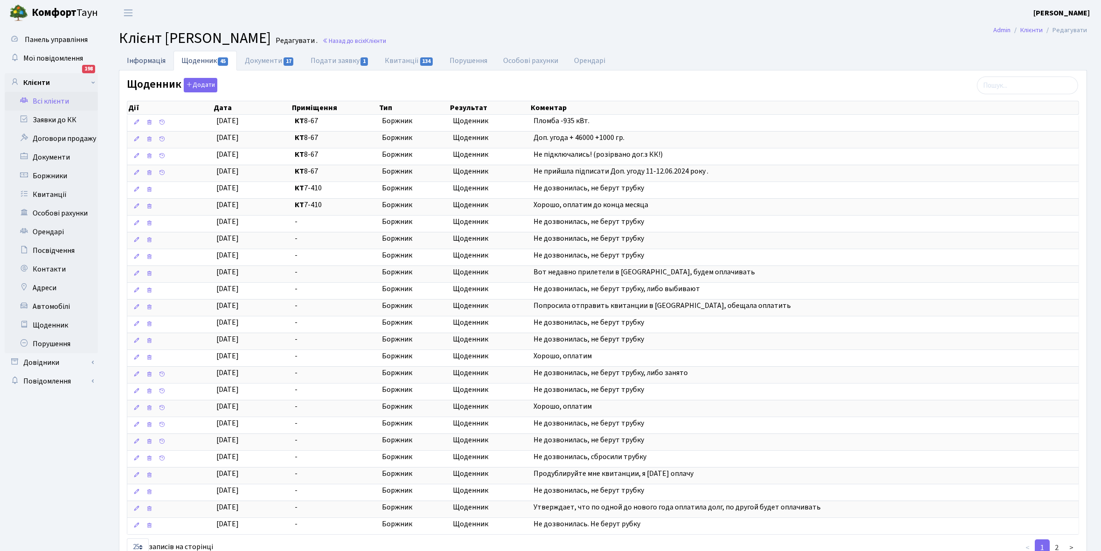
click at [144, 63] on link "Інформація" at bounding box center [146, 60] width 55 height 19
select select "25"
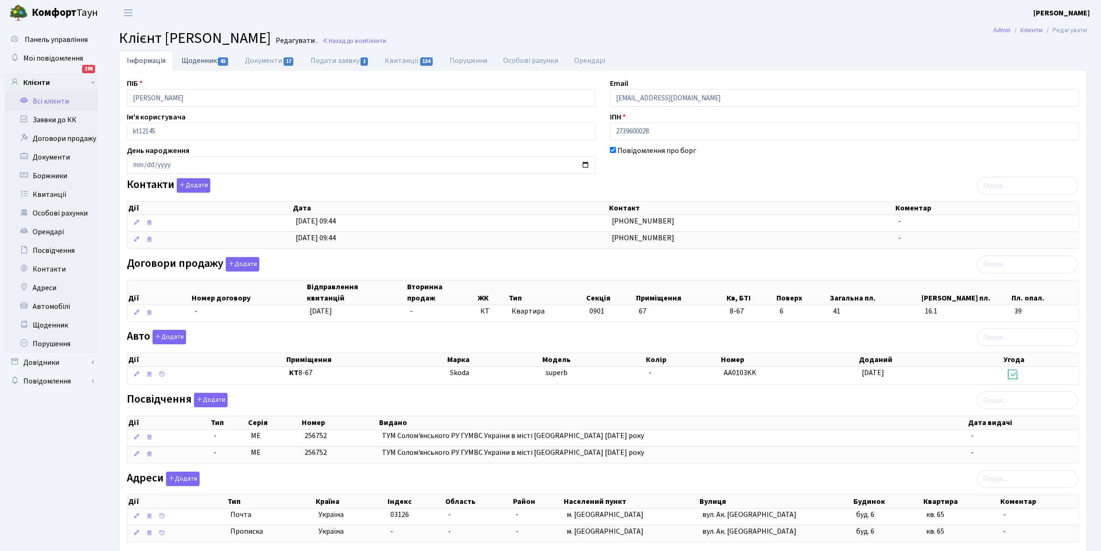
click at [207, 61] on link "Щоденник 45" at bounding box center [204, 60] width 63 height 19
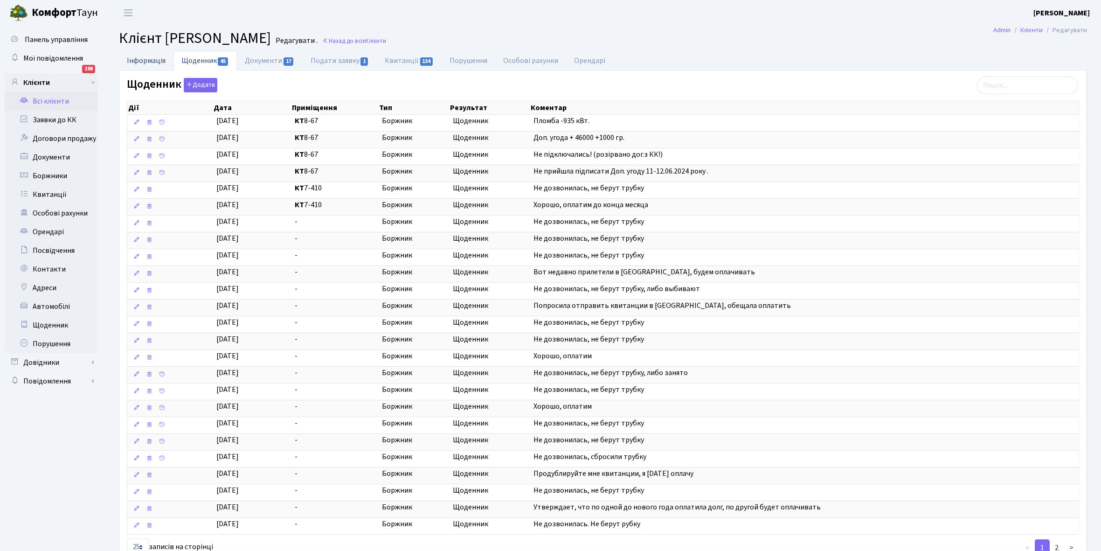
click at [138, 59] on link "Інформація" at bounding box center [146, 60] width 55 height 19
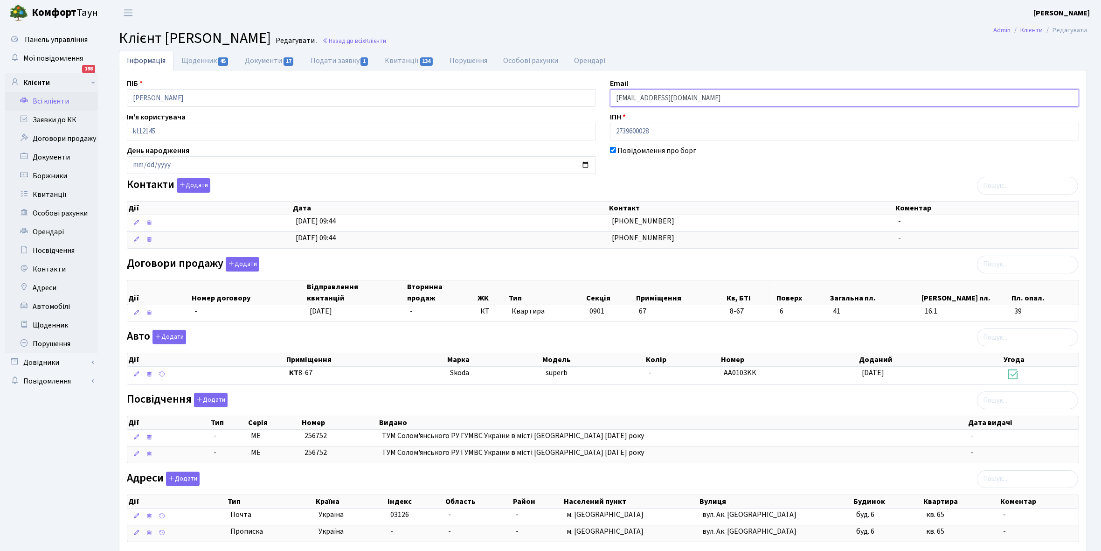
drag, startPoint x: 614, startPoint y: 95, endPoint x: 724, endPoint y: 96, distance: 110.5
click at [724, 96] on input "[EMAIL_ADDRESS][DOMAIN_NAME]" at bounding box center [844, 98] width 469 height 18
click at [48, 98] on link "Всі клієнти" at bounding box center [51, 101] width 93 height 19
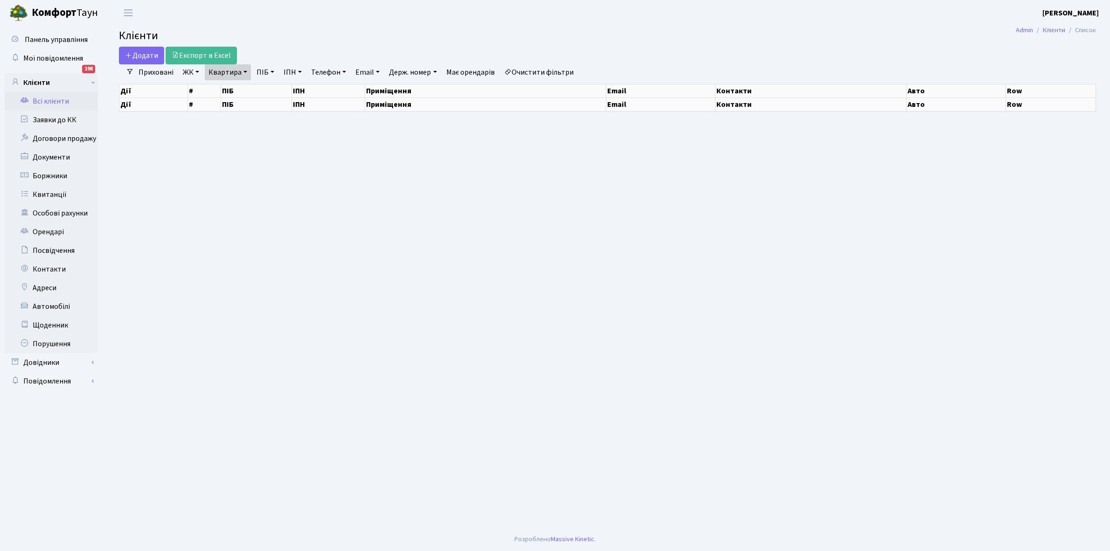
select select "25"
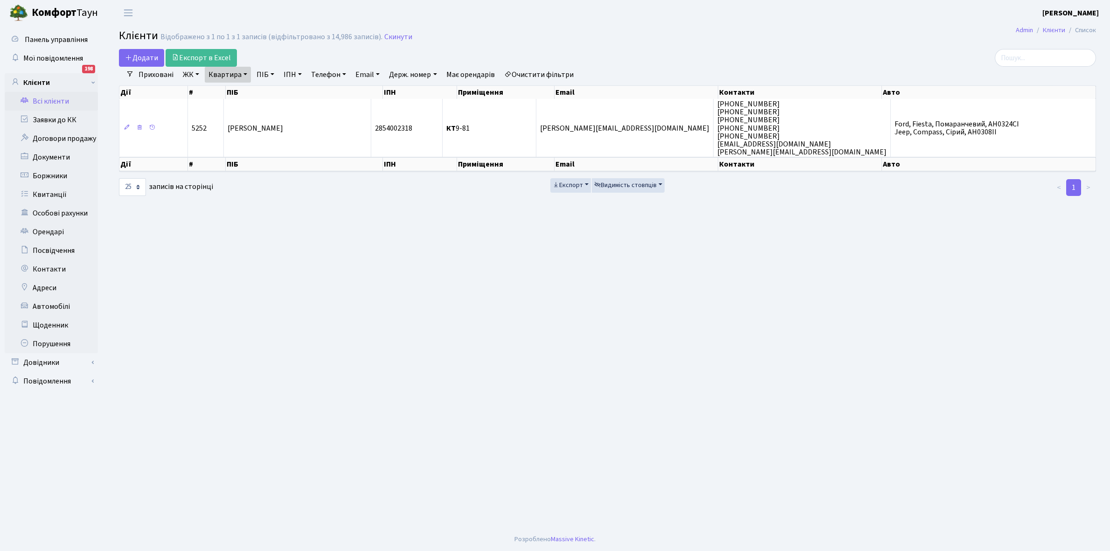
click at [243, 73] on link "Квартира" at bounding box center [228, 75] width 46 height 16
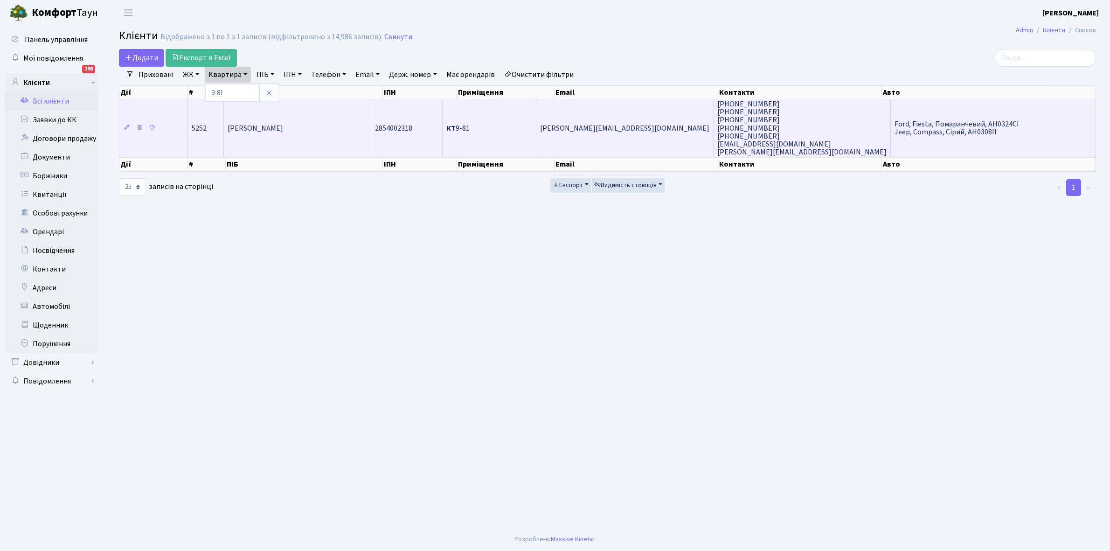
click at [283, 132] on span "Шматко Олексій Юрійович" at bounding box center [255, 128] width 55 height 10
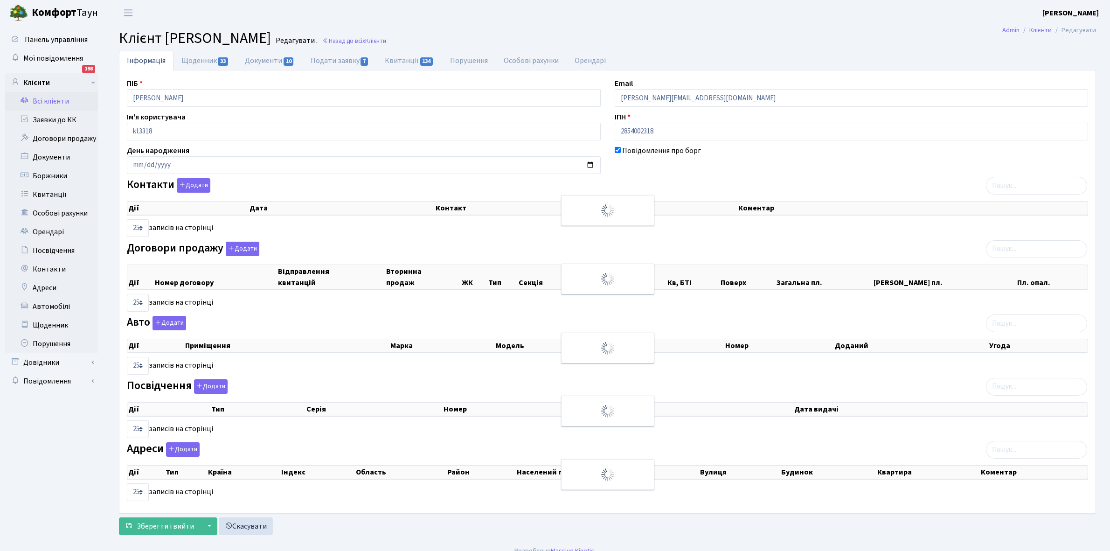
select select "25"
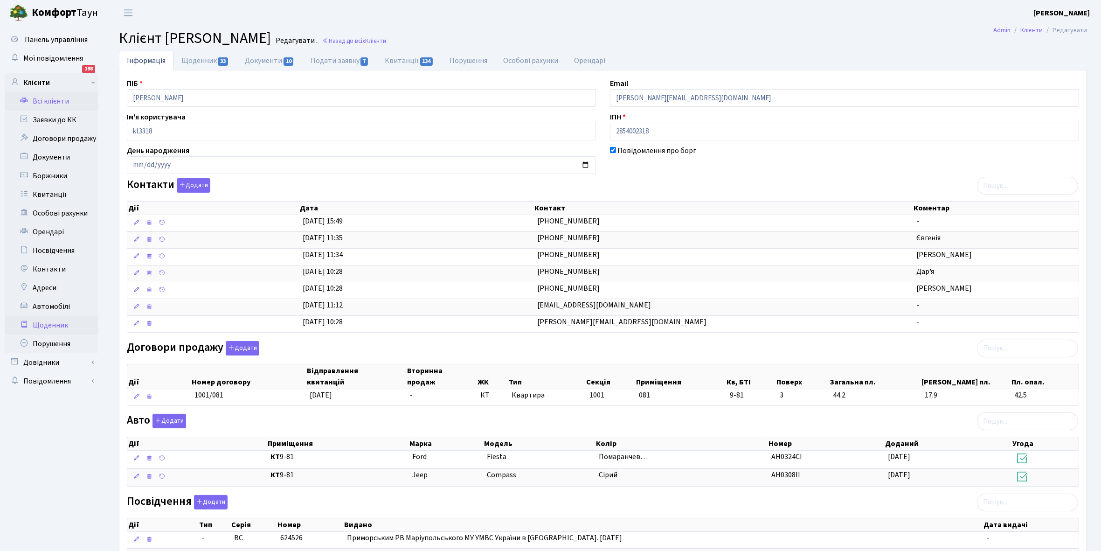
click at [54, 326] on link "Щоденник" at bounding box center [51, 325] width 93 height 19
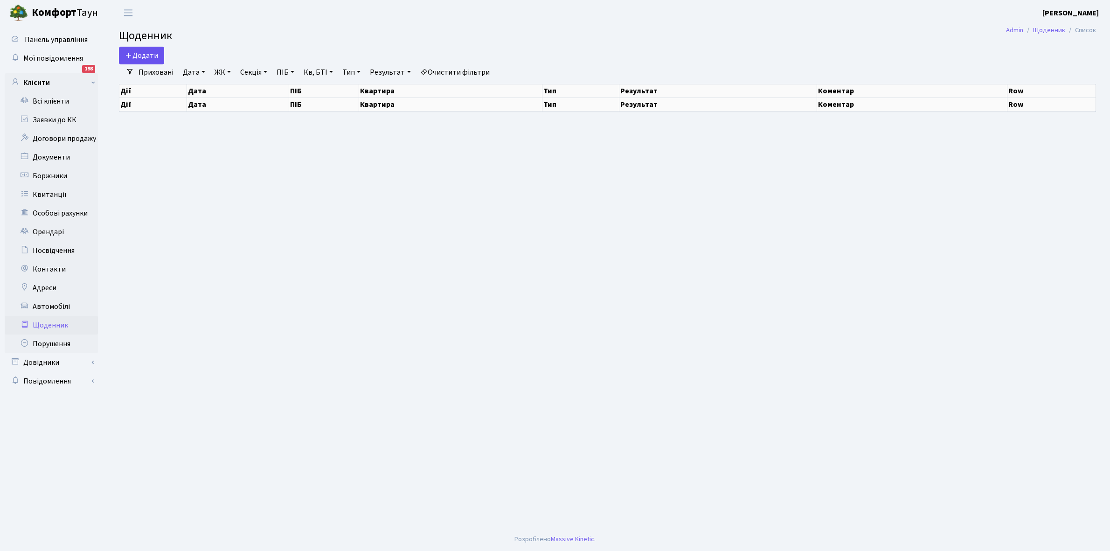
select select "25"
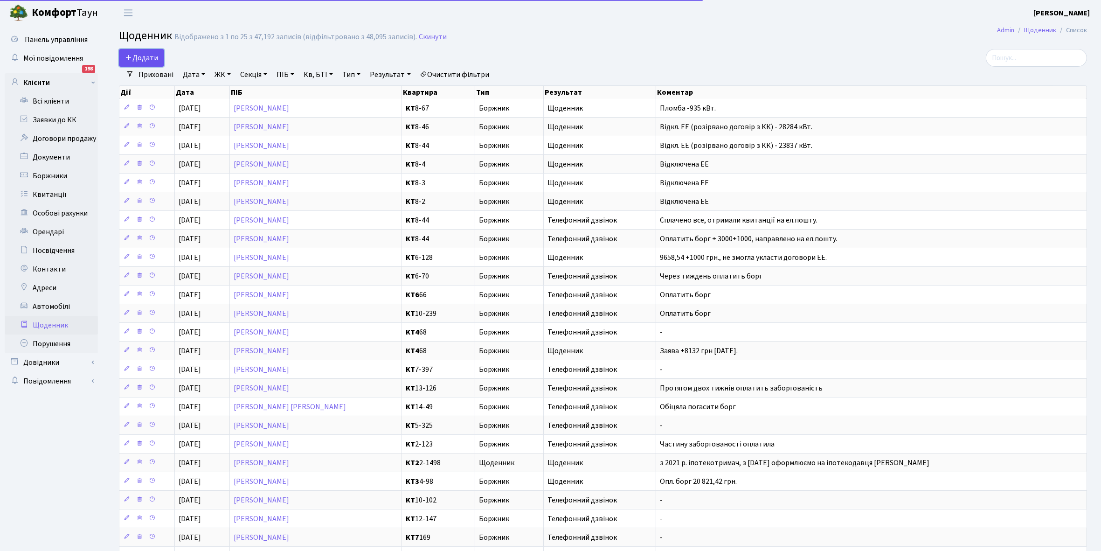
click at [144, 63] on link "Додати" at bounding box center [141, 58] width 45 height 18
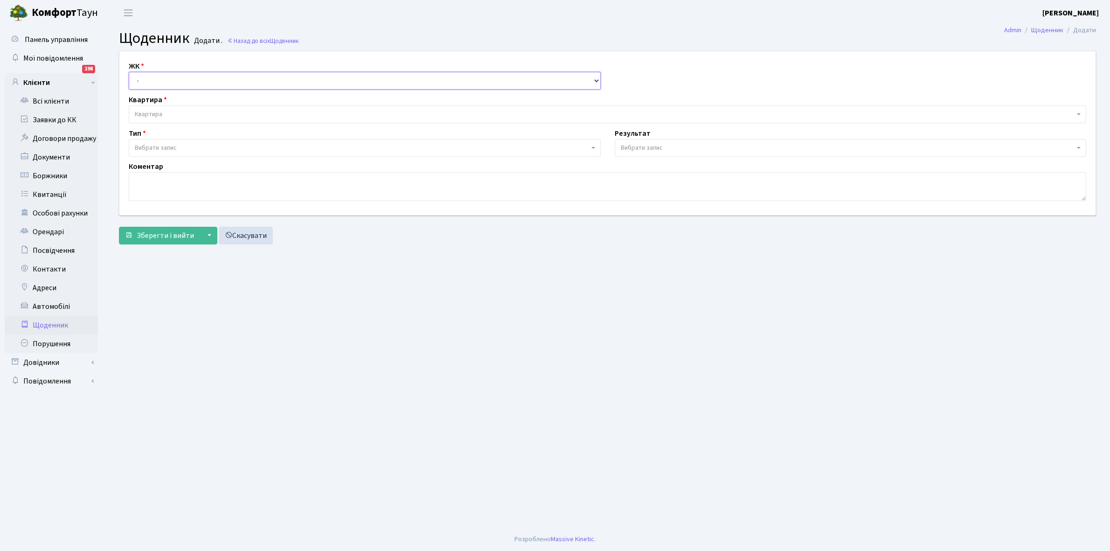
click at [159, 76] on select "- КТ, вул. Регенераторна, 4 КТ2, просп. [STREET_ADDRESS] [STREET_ADDRESS] [PERS…" at bounding box center [365, 81] width 472 height 18
select select "271"
click at [129, 72] on select "- КТ, вул. Регенераторна, 4 КТ2, просп. [STREET_ADDRESS] [STREET_ADDRESS] [PERS…" at bounding box center [365, 81] width 472 height 18
select select
click at [171, 113] on span "Квартира" at bounding box center [604, 114] width 939 height 9
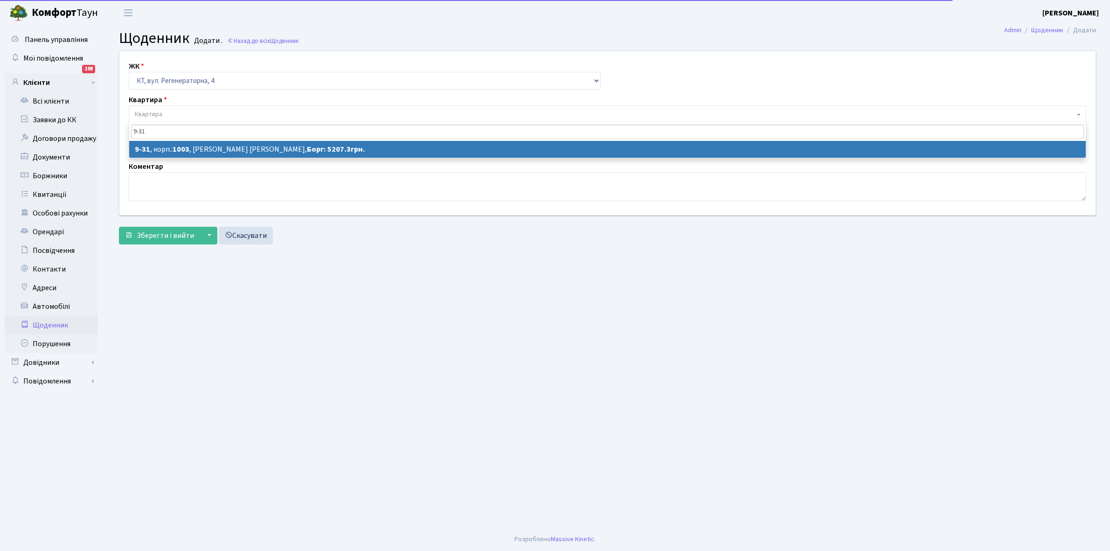
type input "9-31"
select select "6556"
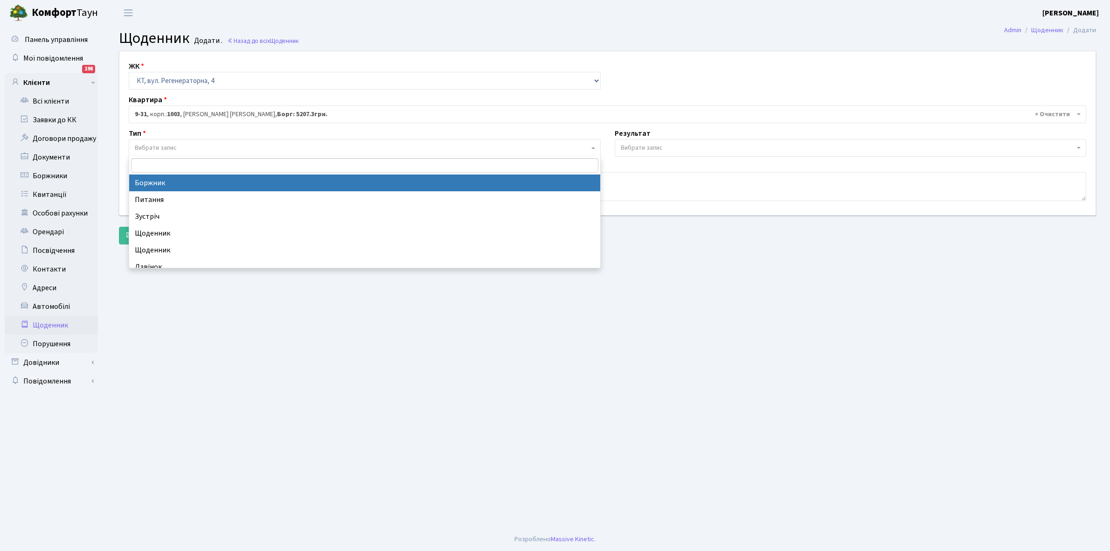
click at [184, 144] on span "Вибрати запис" at bounding box center [362, 147] width 454 height 9
select select "189"
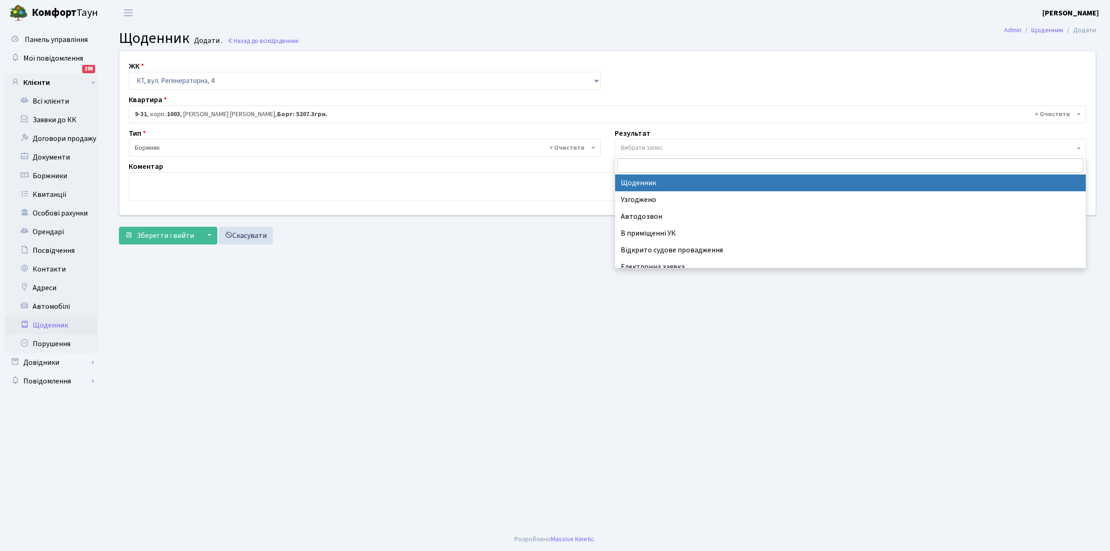
click at [646, 141] on span "Вибрати запис" at bounding box center [850, 148] width 472 height 18
select select "14"
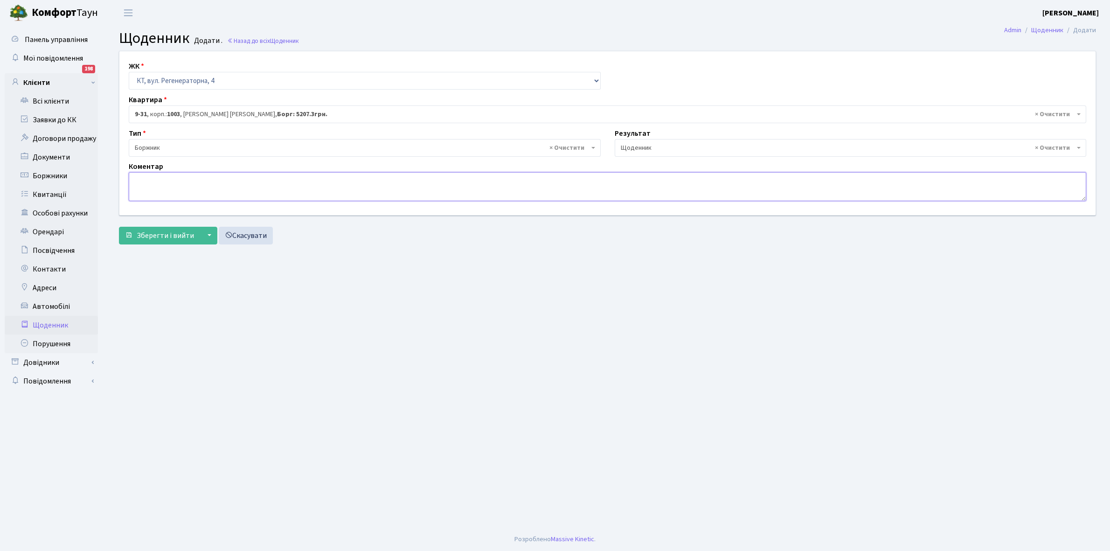
click at [142, 182] on textarea at bounding box center [607, 186] width 957 height 29
type textarea "Пломба -19673 кВт"
click at [161, 236] on span "Зберегти і вийти" at bounding box center [165, 235] width 57 height 10
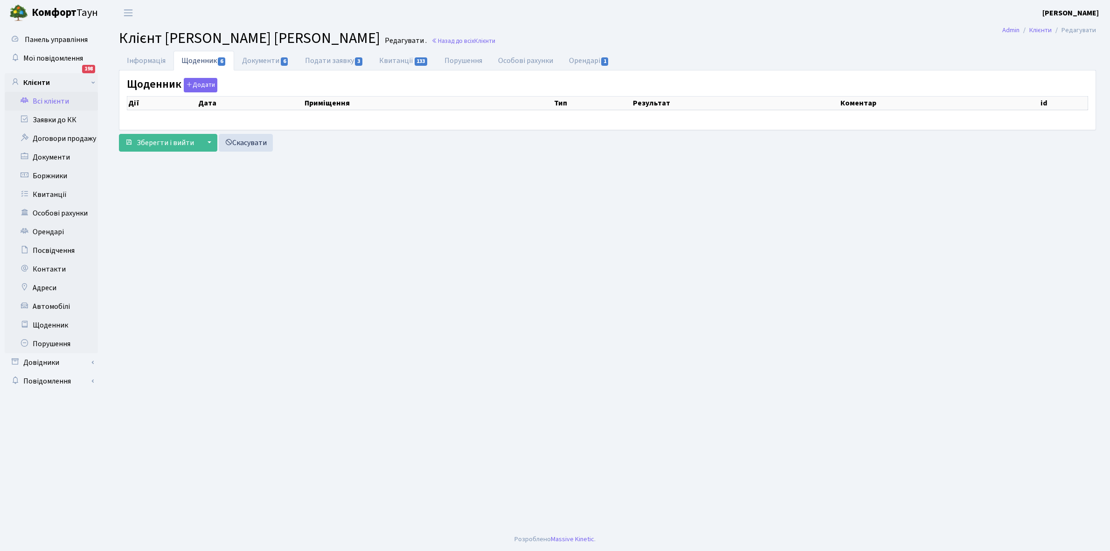
select select "25"
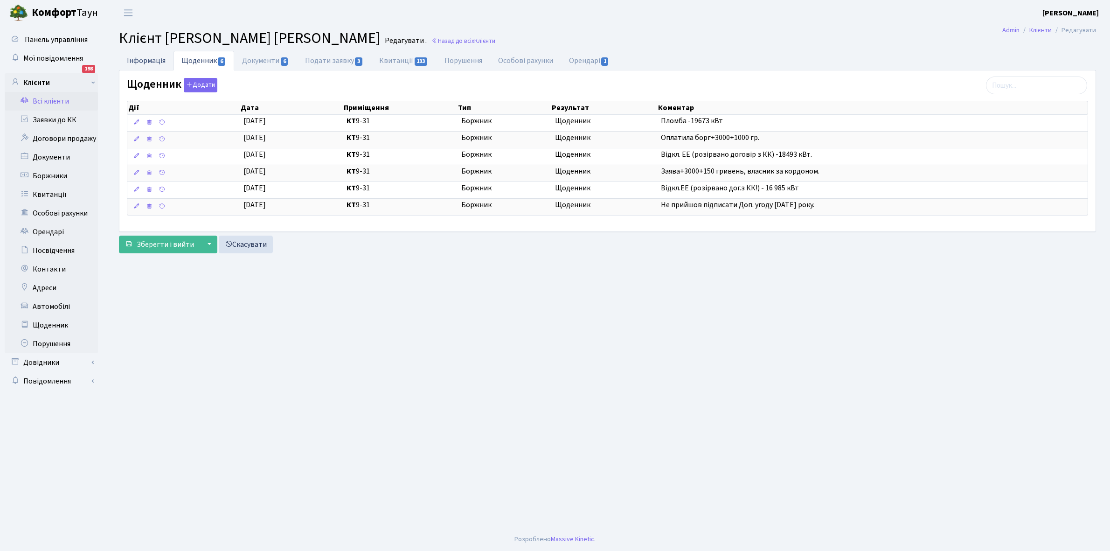
click at [143, 59] on link "Інформація" at bounding box center [146, 60] width 55 height 19
select select "25"
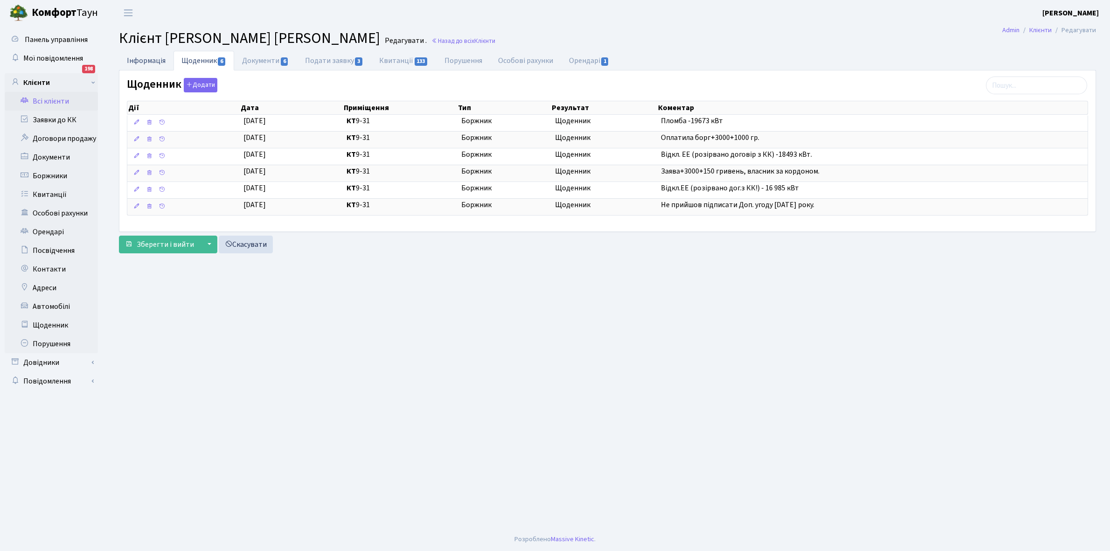
select select "25"
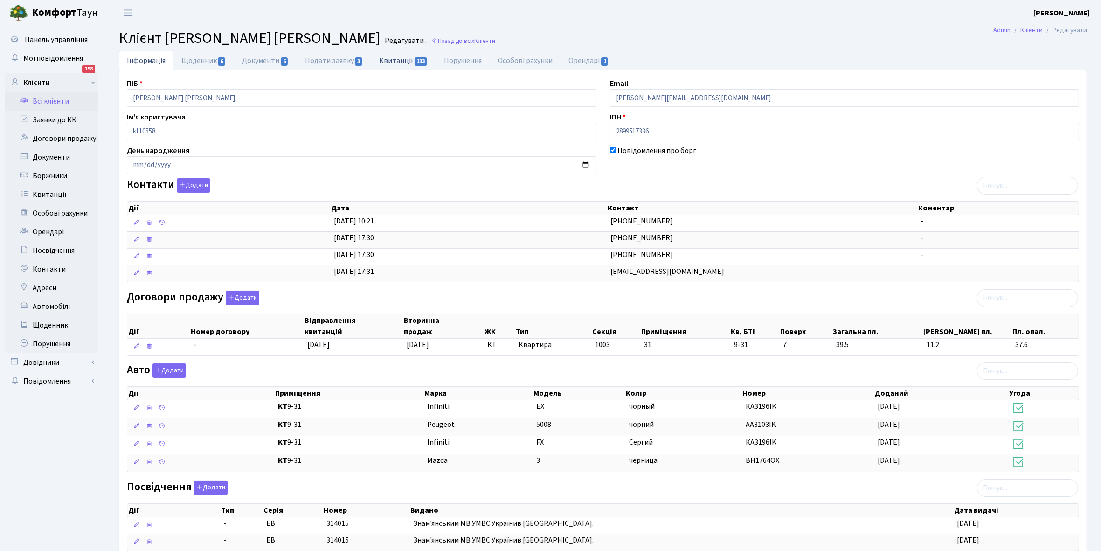
click at [389, 62] on link "Квитанції 133" at bounding box center [403, 60] width 65 height 19
select select "25"
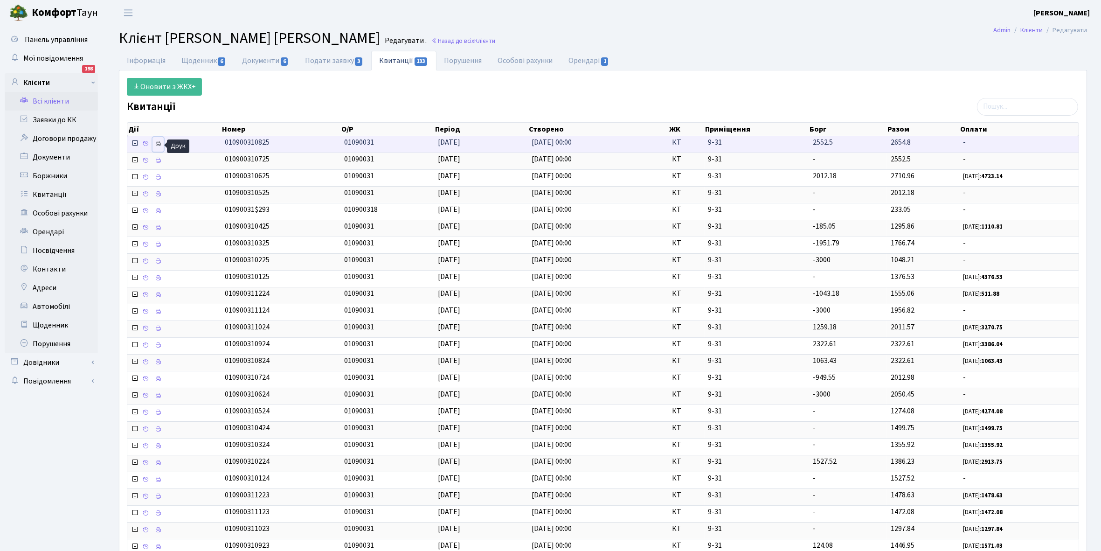
click at [161, 145] on icon at bounding box center [158, 143] width 7 height 7
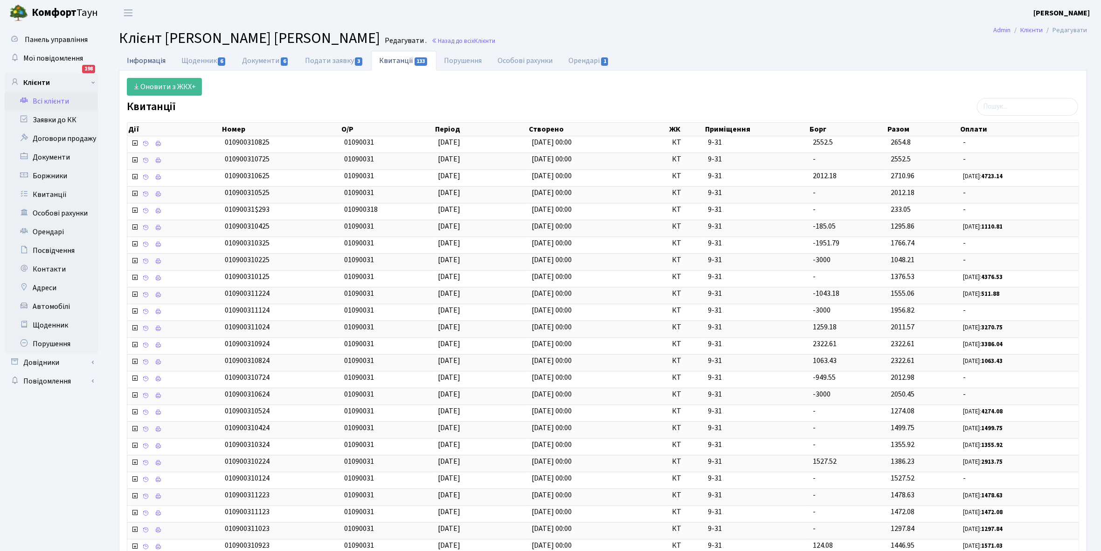
click at [144, 57] on link "Інформація" at bounding box center [146, 60] width 55 height 19
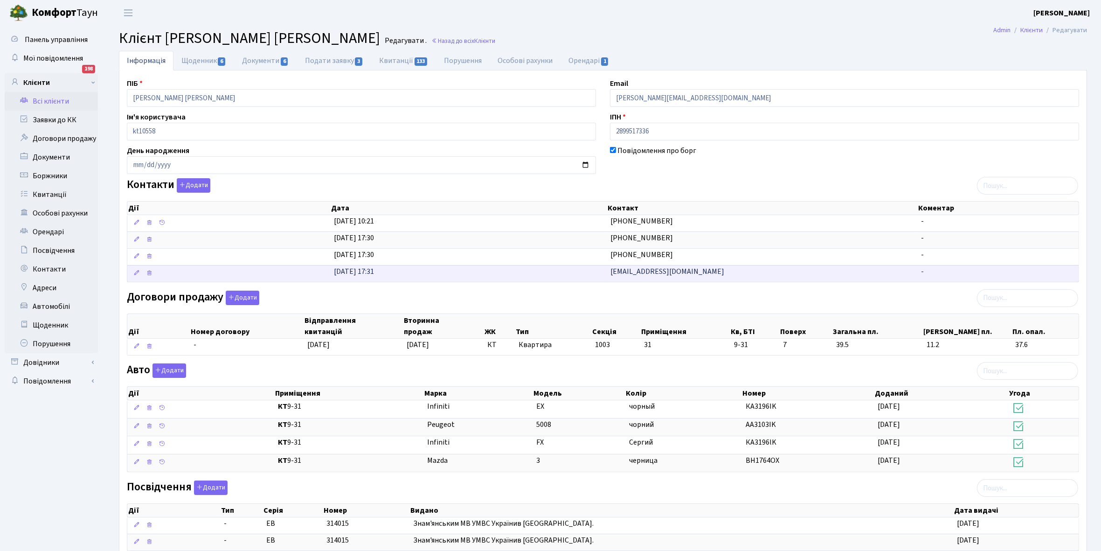
click at [327, 271] on td at bounding box center [228, 273] width 203 height 17
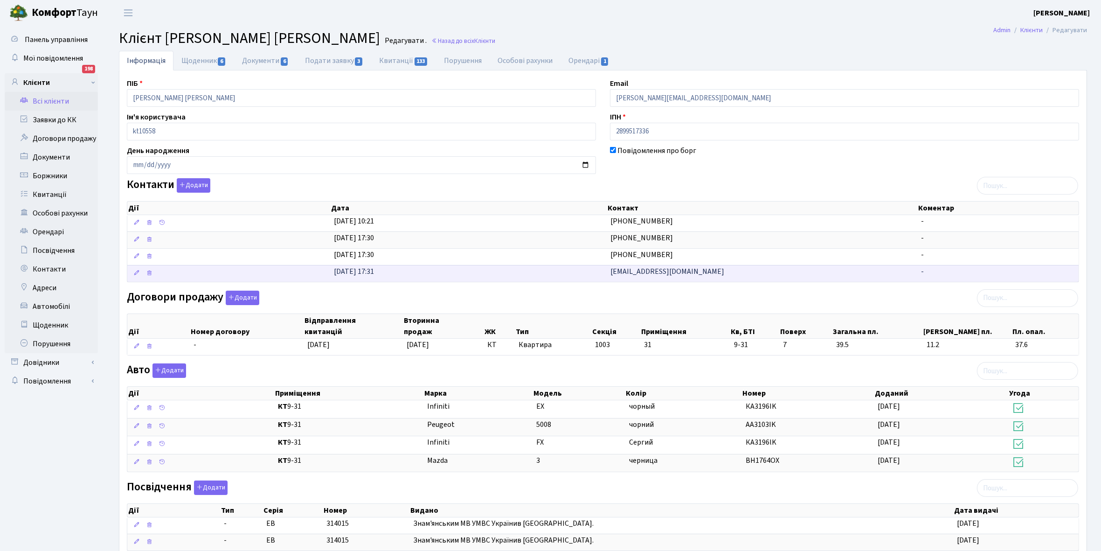
click at [327, 271] on td at bounding box center [228, 273] width 203 height 17
click at [193, 63] on link "Щоденник 6" at bounding box center [203, 60] width 61 height 19
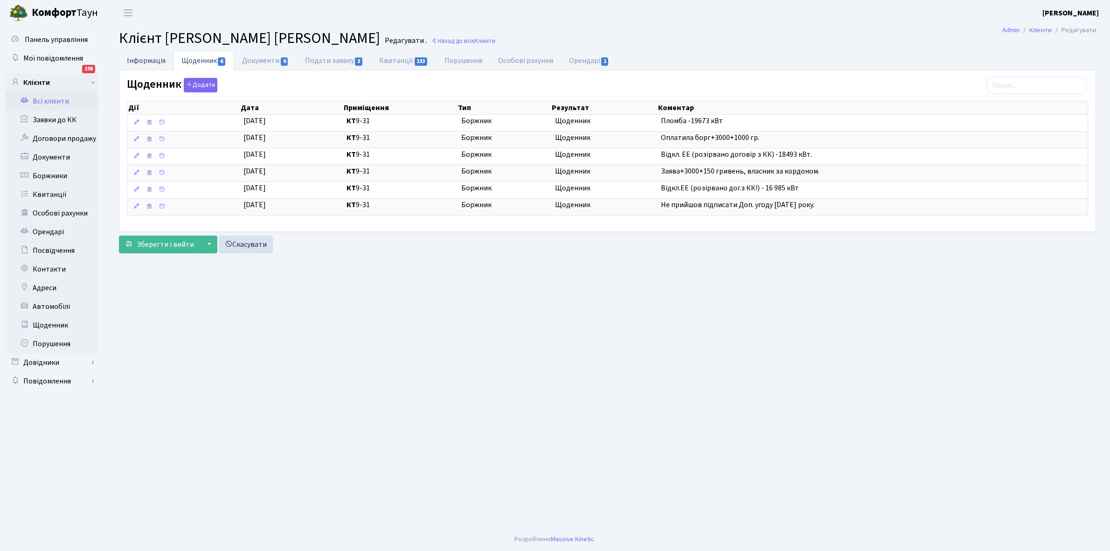
click at [136, 62] on link "Інформація" at bounding box center [146, 60] width 55 height 19
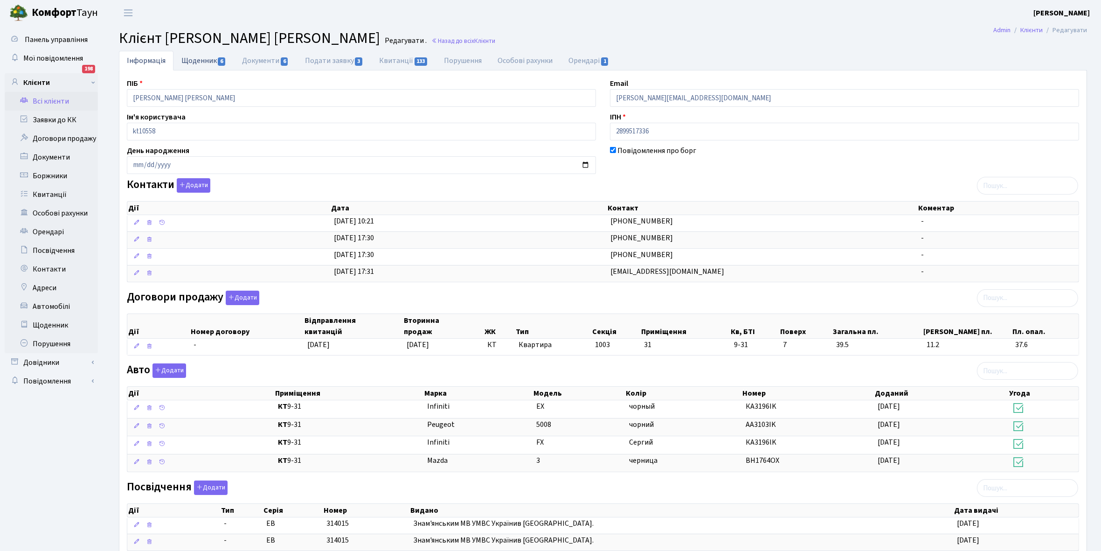
click at [201, 62] on link "Щоденник 6" at bounding box center [203, 60] width 61 height 19
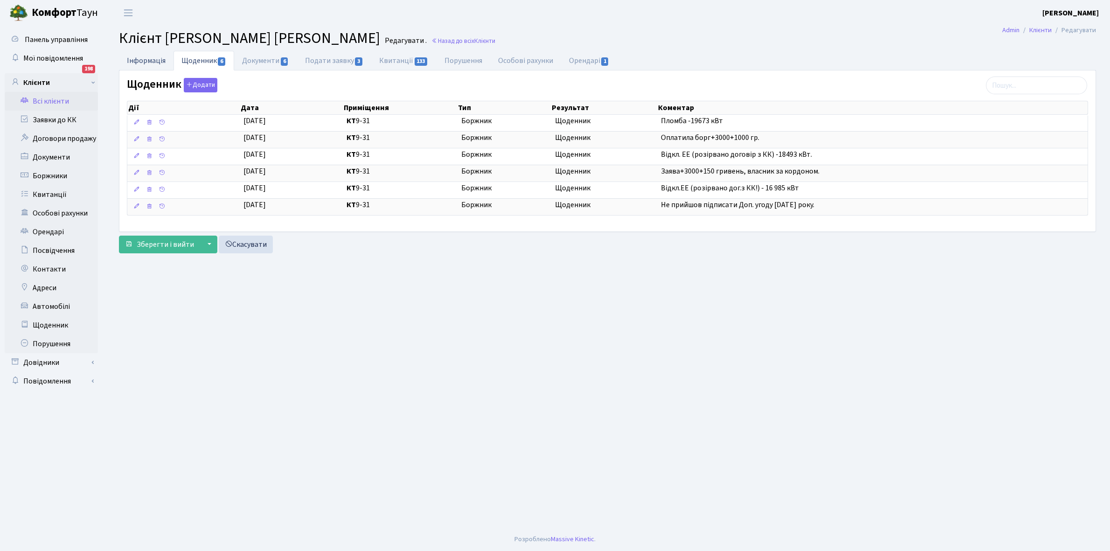
click at [136, 62] on link "Інформація" at bounding box center [146, 60] width 55 height 19
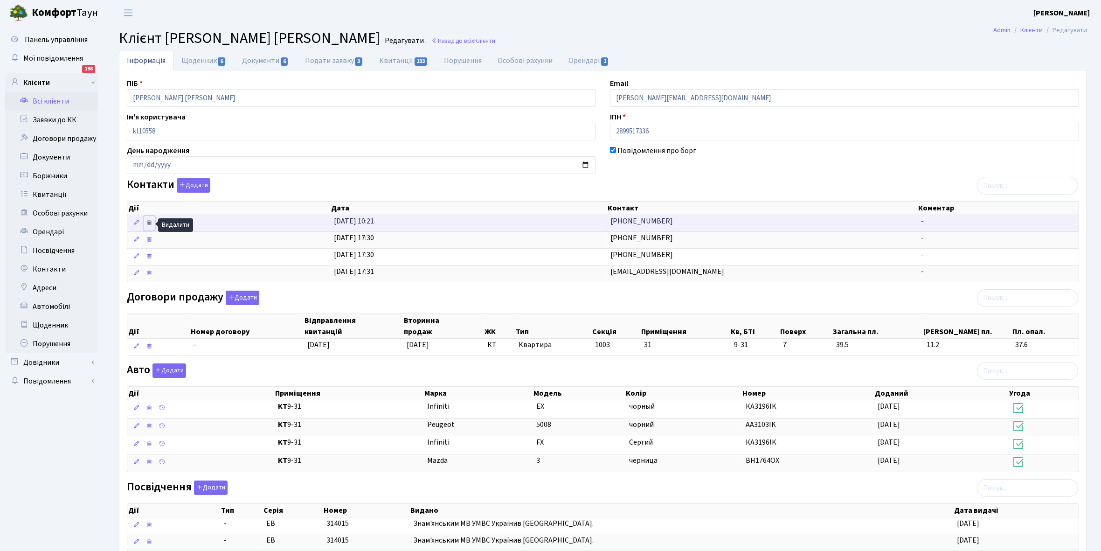
click at [150, 221] on icon at bounding box center [149, 222] width 7 height 7
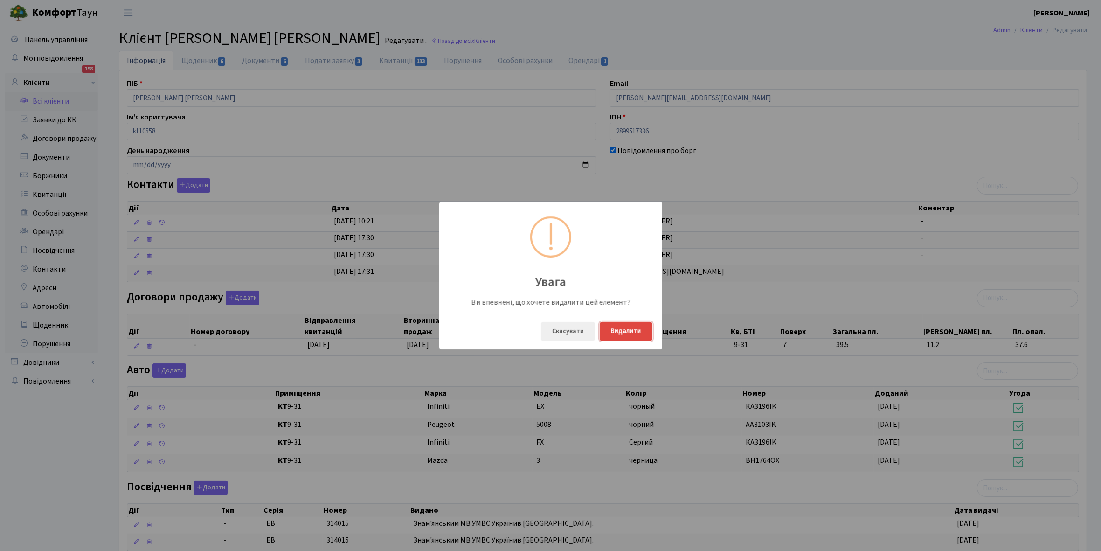
click at [628, 328] on button "Видалити" at bounding box center [626, 331] width 53 height 19
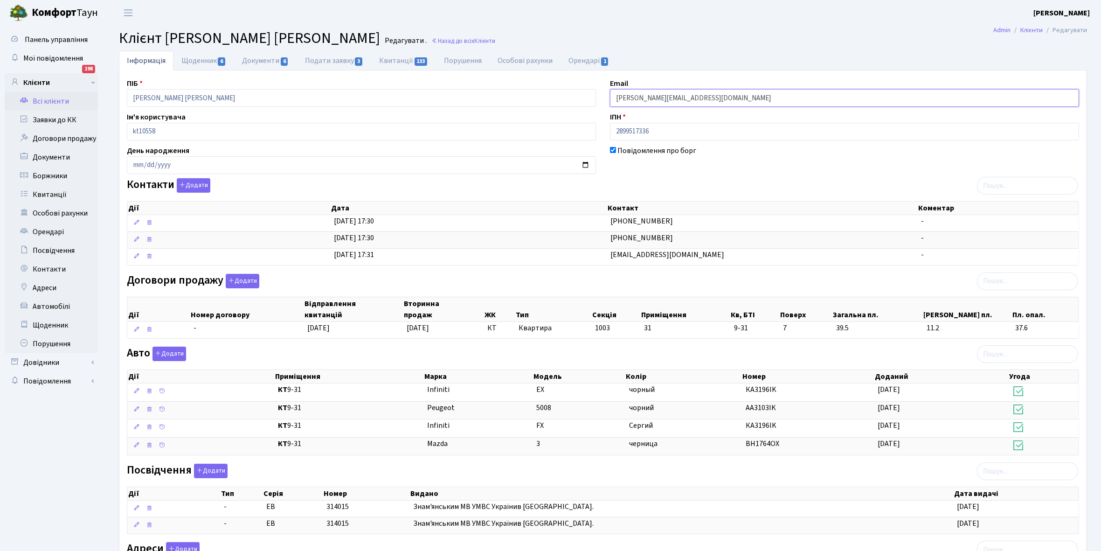
drag, startPoint x: 614, startPoint y: 96, endPoint x: 704, endPoint y: 101, distance: 90.1
click at [709, 101] on input "Pavel_livert@yahoo.com" at bounding box center [844, 98] width 469 height 18
click at [196, 56] on link "Щоденник 6" at bounding box center [203, 60] width 61 height 19
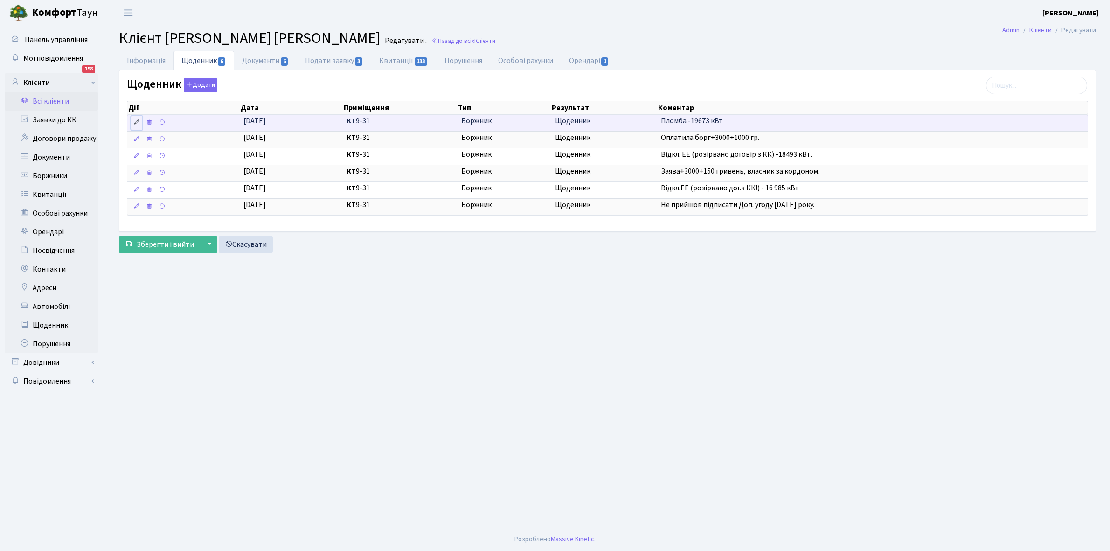
click at [140, 122] on icon at bounding box center [136, 122] width 7 height 7
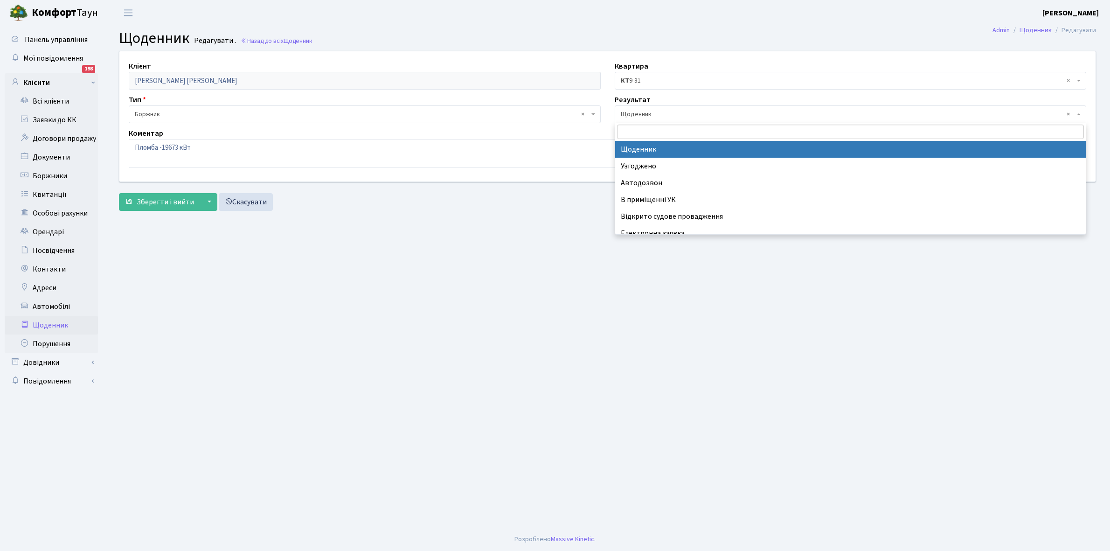
click at [660, 113] on span "× Щоденник" at bounding box center [848, 114] width 454 height 9
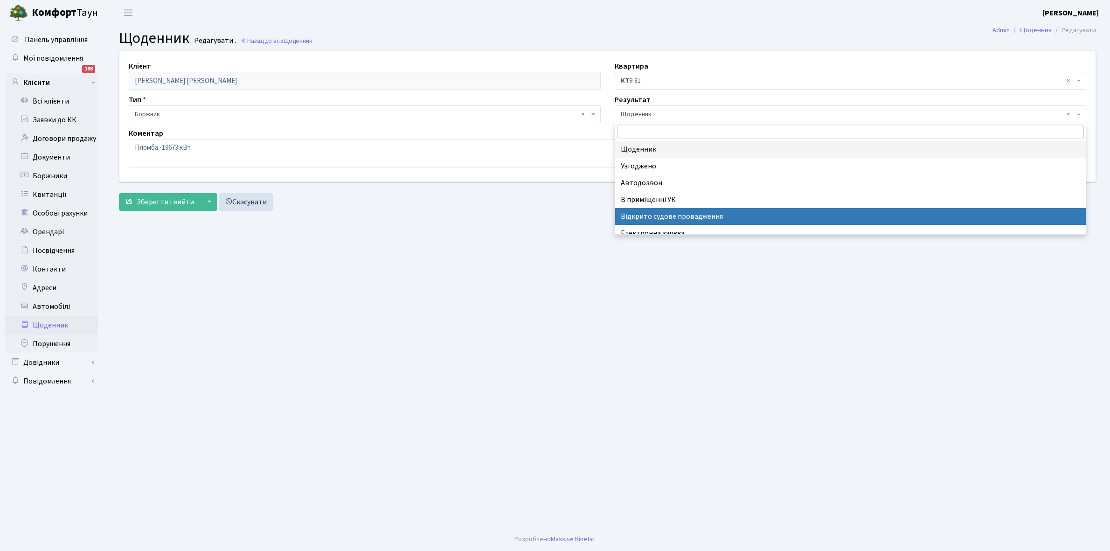
scroll to position [57, 0]
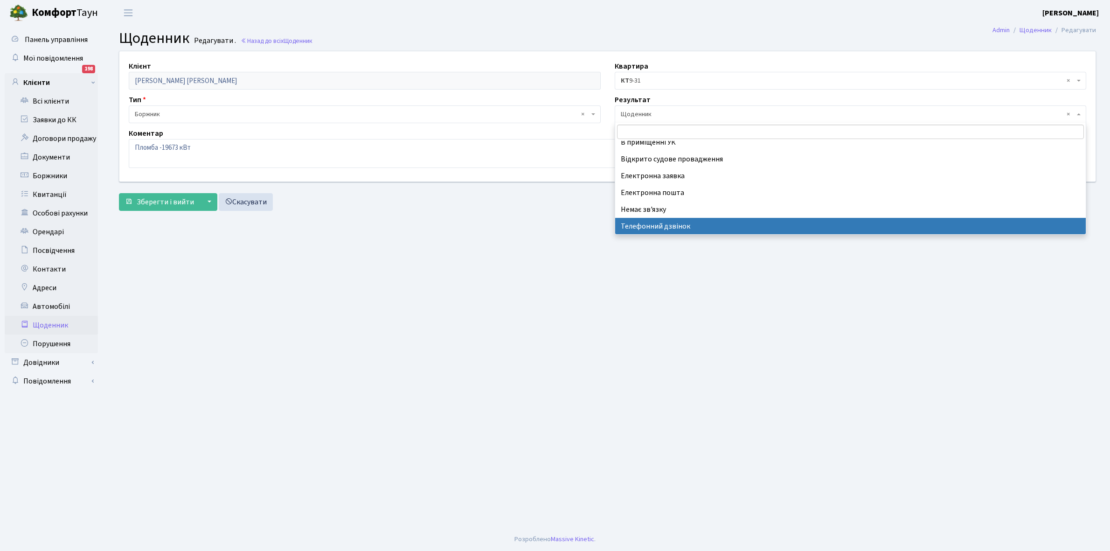
select select "196"
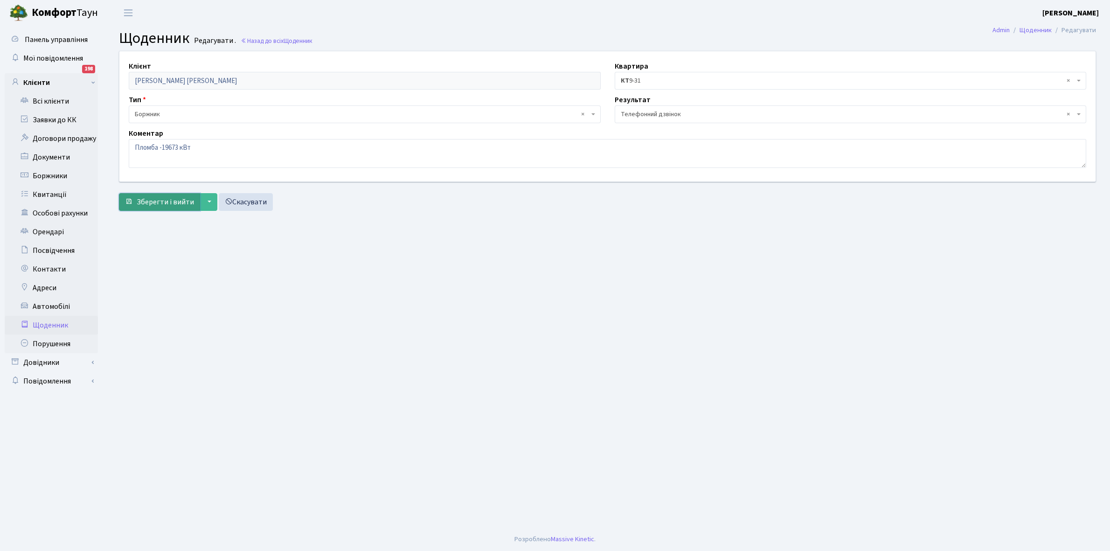
click at [163, 197] on span "Зберегти і вийти" at bounding box center [165, 202] width 57 height 10
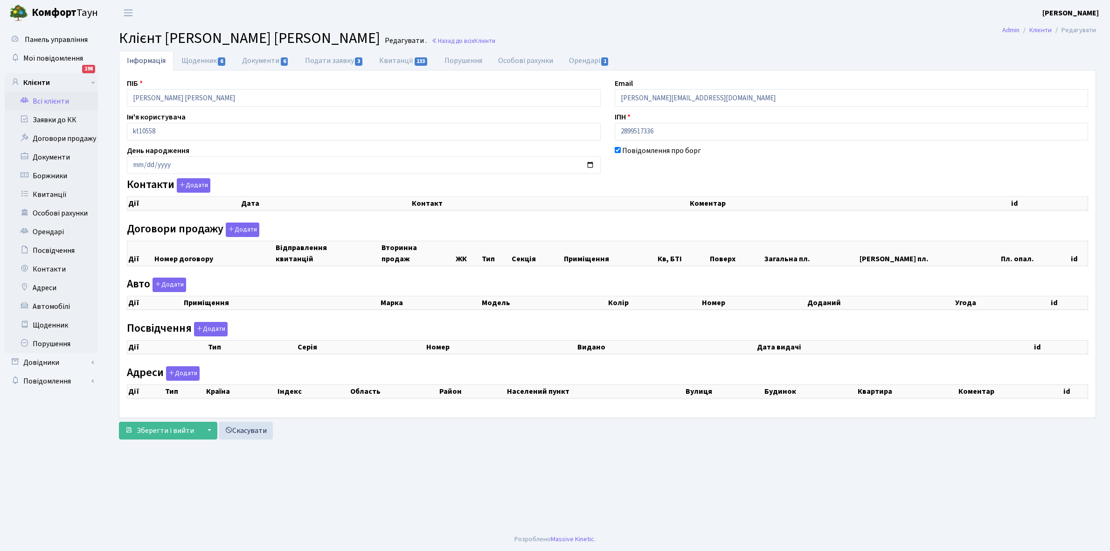
select select "25"
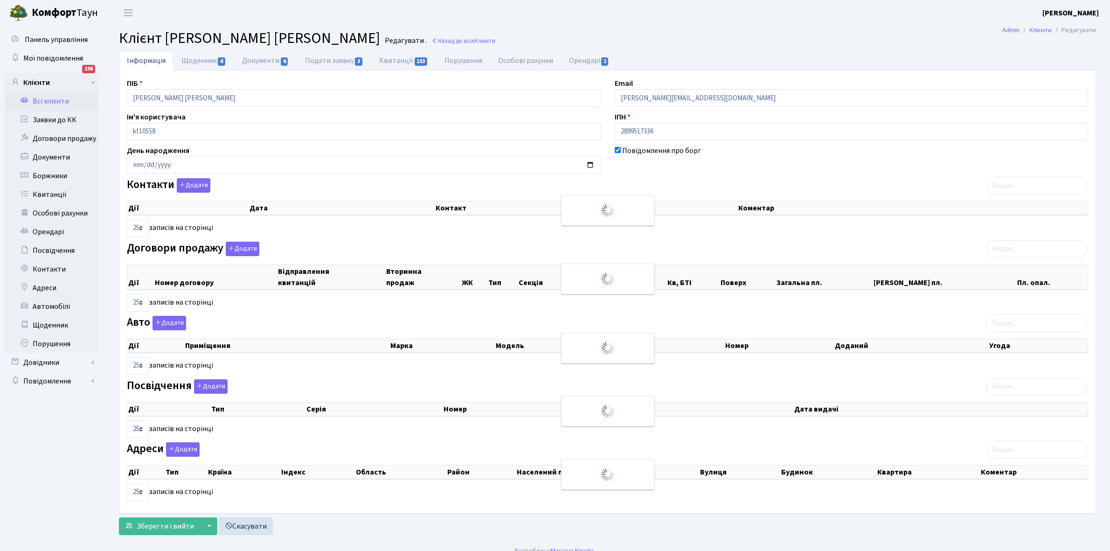
checkbox input "true"
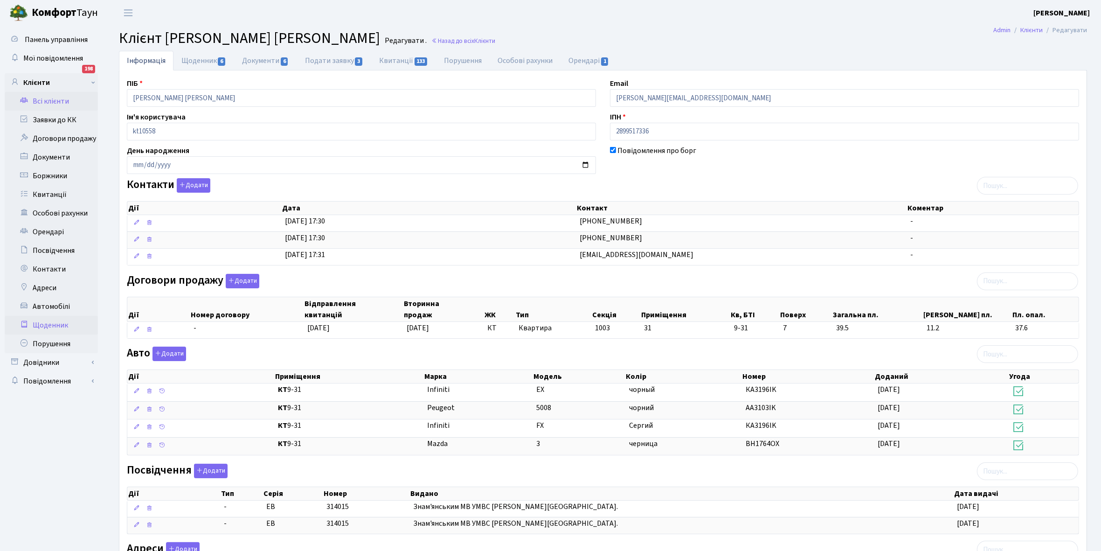
click at [39, 324] on link "Щоденник" at bounding box center [51, 325] width 93 height 19
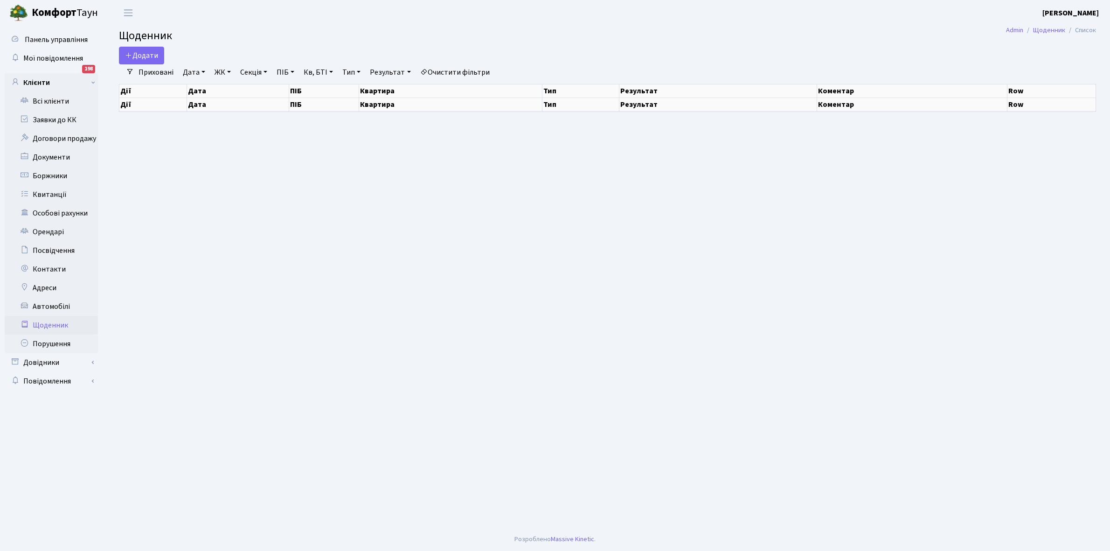
select select "25"
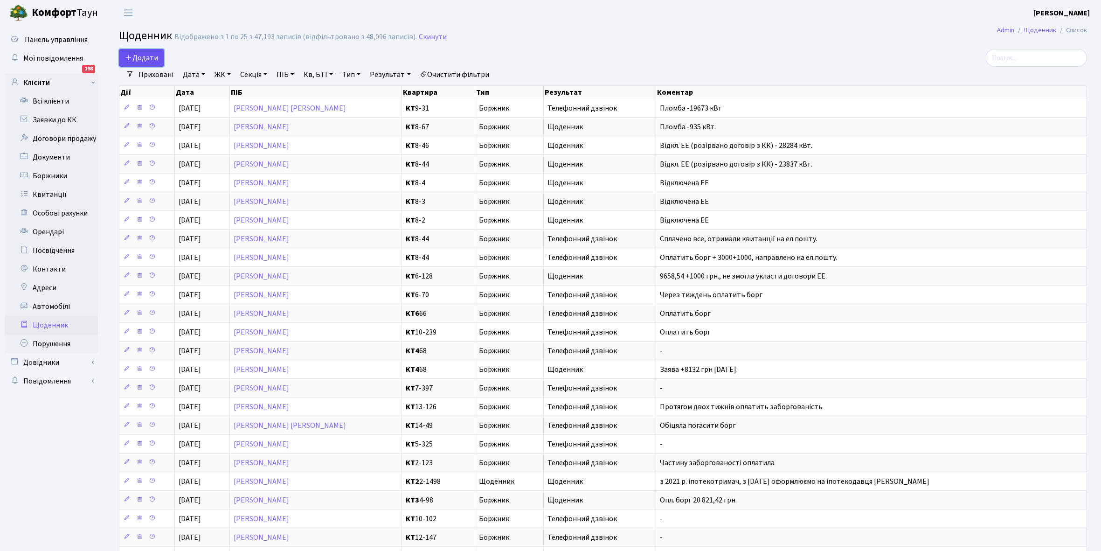
click at [145, 57] on span "Додати" at bounding box center [141, 58] width 33 height 10
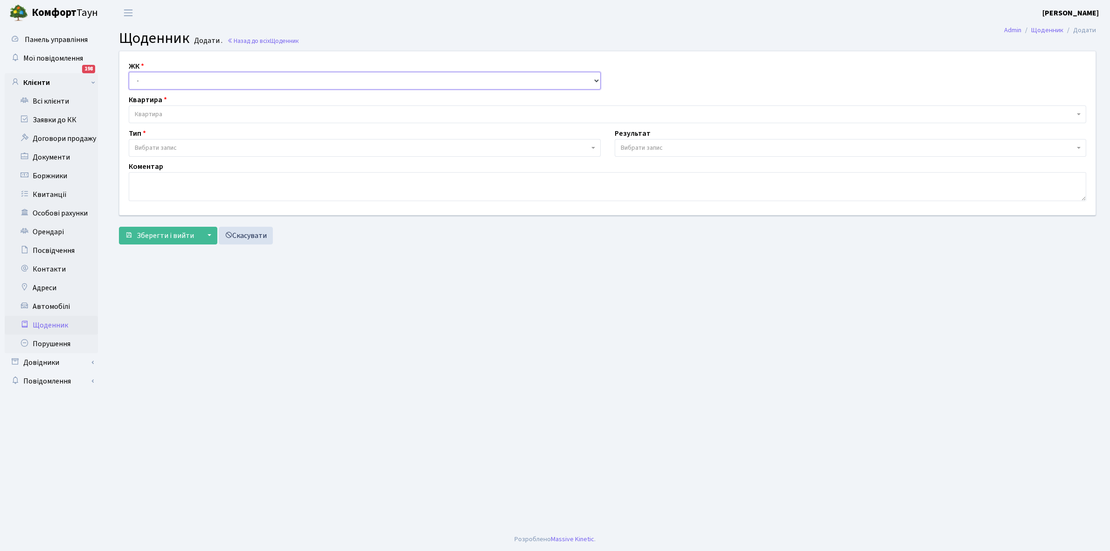
click at [166, 82] on select "- КТ, вул. Регенераторна, 4 КТ2, просп. [STREET_ADDRESS] [STREET_ADDRESS] [PERS…" at bounding box center [365, 81] width 472 height 18
select select "271"
click at [129, 72] on select "- КТ, вул. Регенераторна, 4 КТ2, просп. [STREET_ADDRESS] [STREET_ADDRESS] [PERS…" at bounding box center [365, 81] width 472 height 18
select select
click at [167, 107] on span "Квартира" at bounding box center [607, 114] width 957 height 18
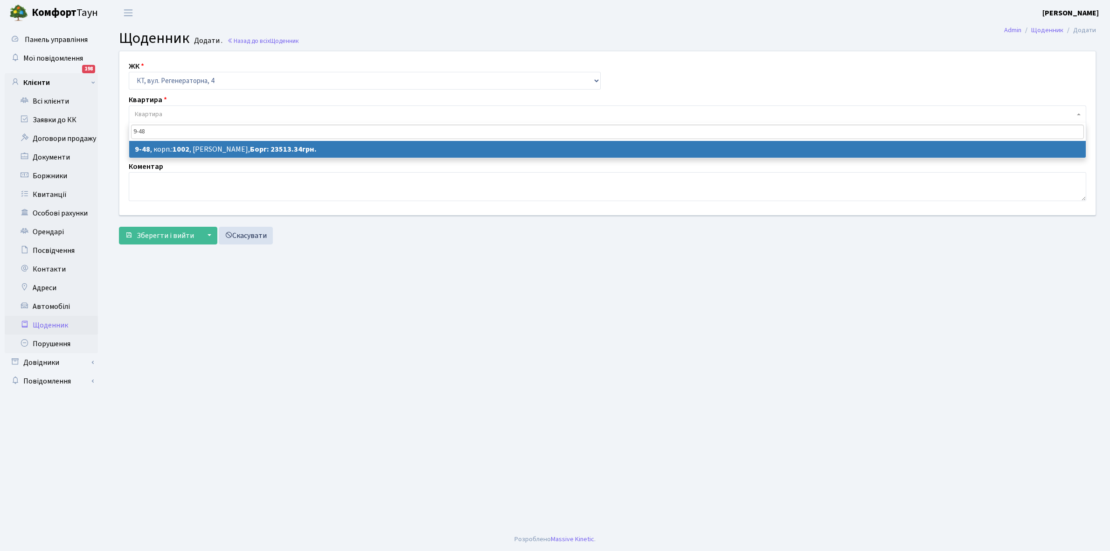
type input "9-48"
select select "6502"
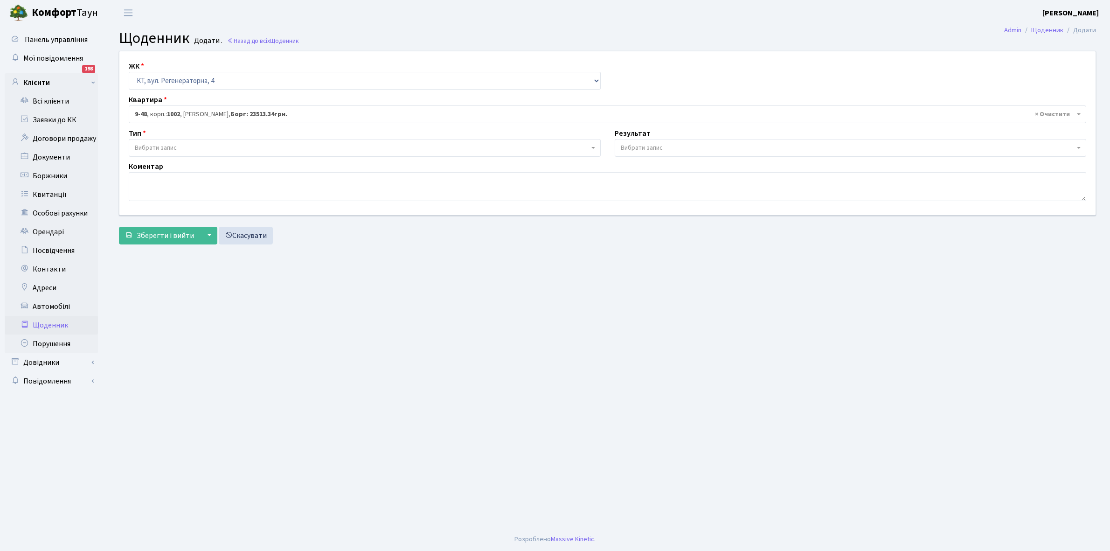
click at [172, 143] on span "Вибрати запис" at bounding box center [156, 147] width 42 height 9
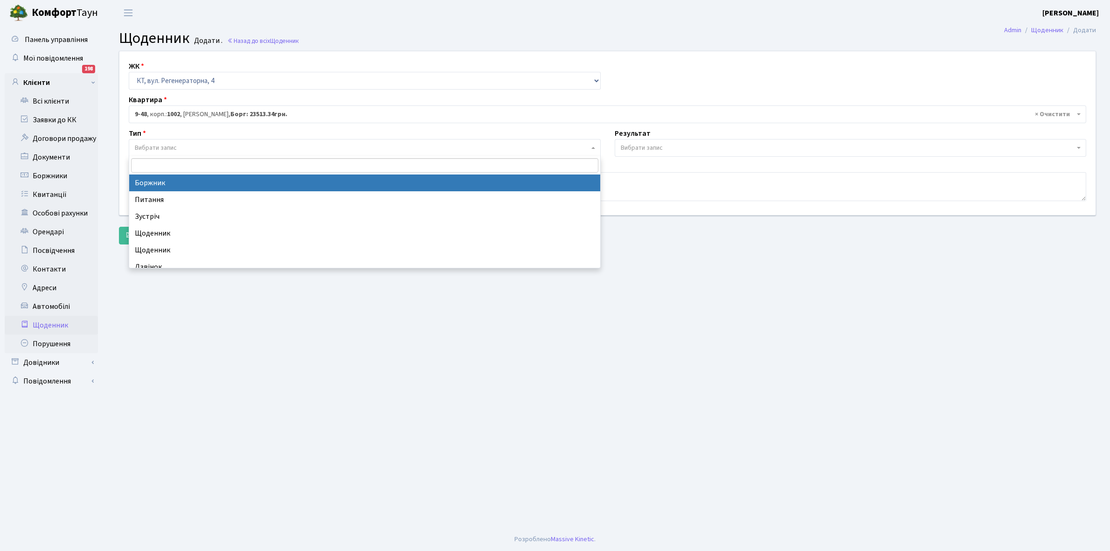
select select "189"
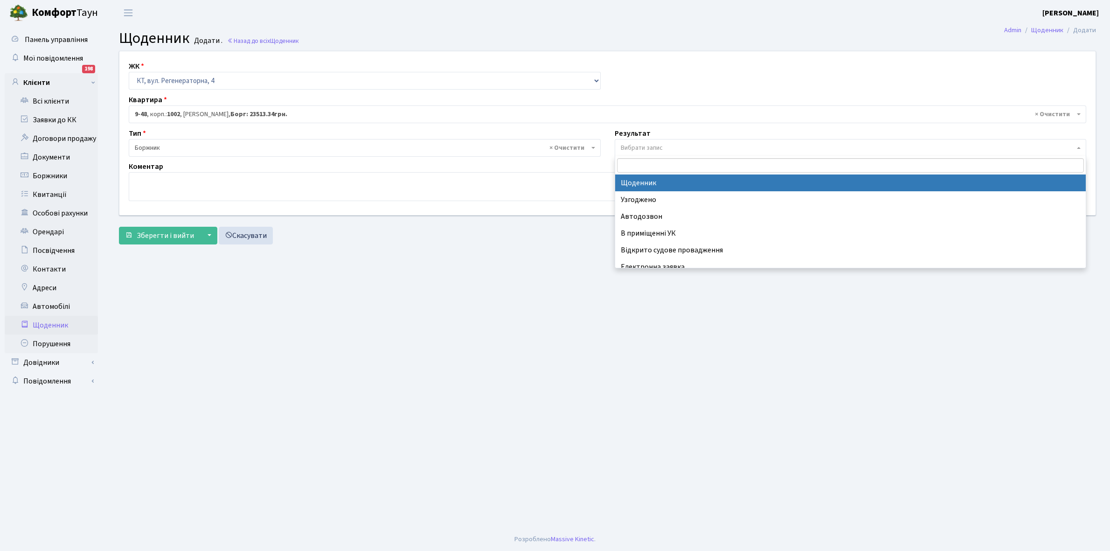
click at [632, 143] on span "Вибрати запис" at bounding box center [642, 147] width 42 height 9
select select "14"
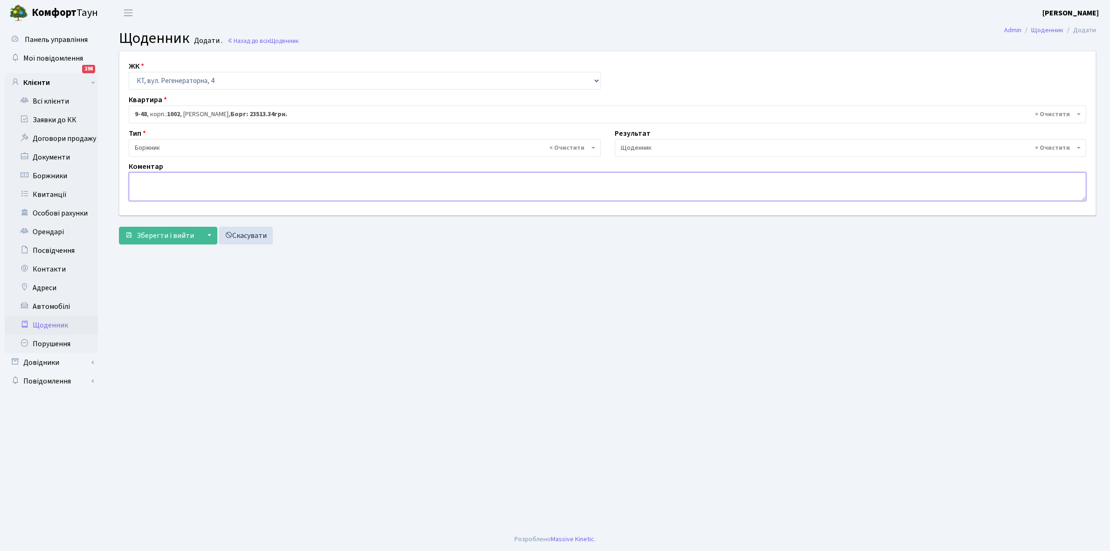
click at [147, 175] on textarea at bounding box center [607, 186] width 957 height 29
type textarea "Пломба -21354 кВт."
click at [166, 236] on span "Зберегти і вийти" at bounding box center [165, 235] width 57 height 10
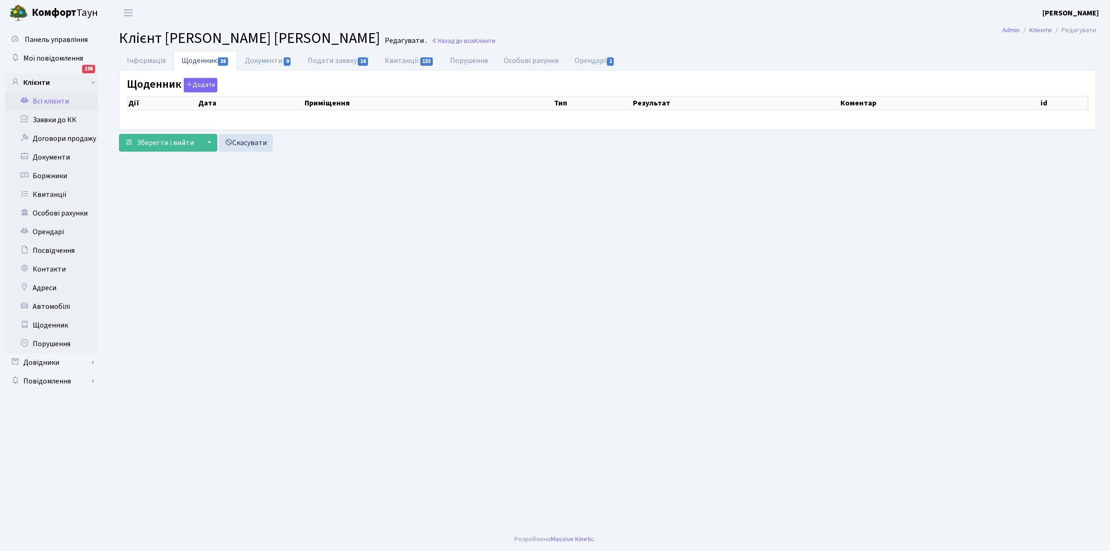
select select "25"
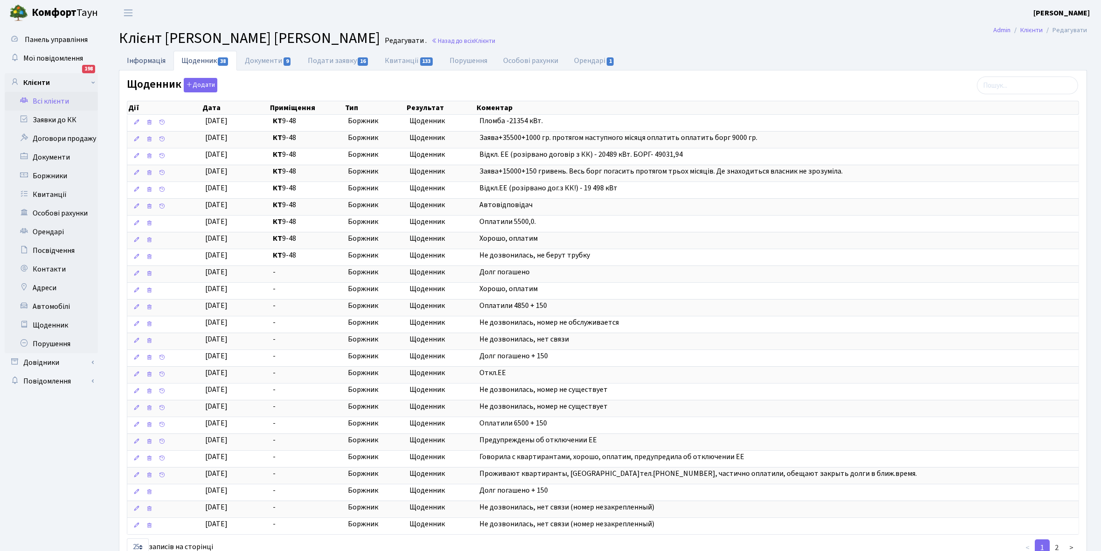
click at [141, 60] on link "Інформація" at bounding box center [146, 60] width 55 height 19
select select "25"
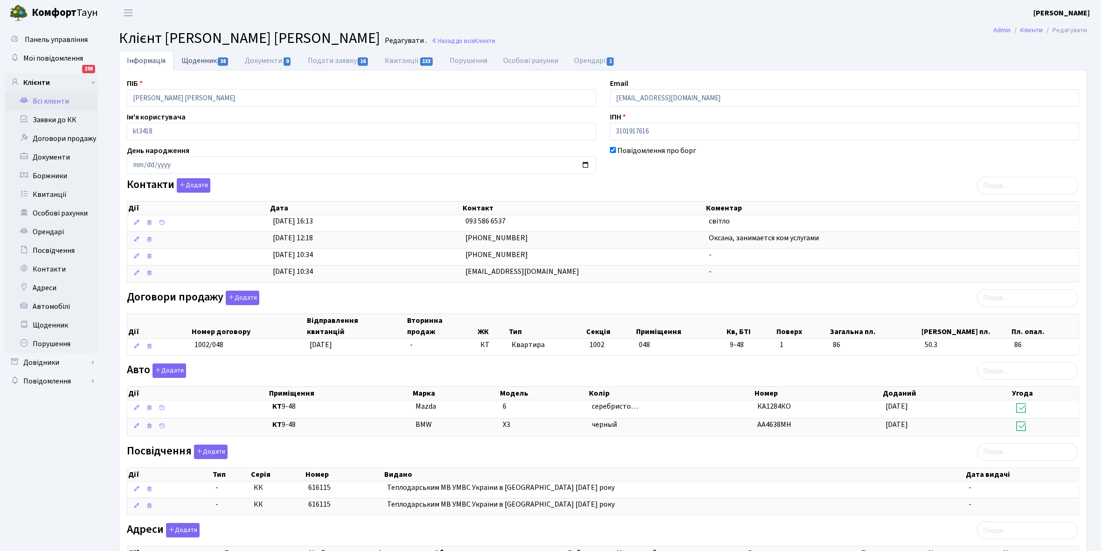
click at [200, 61] on link "Щоденник 38" at bounding box center [204, 60] width 63 height 19
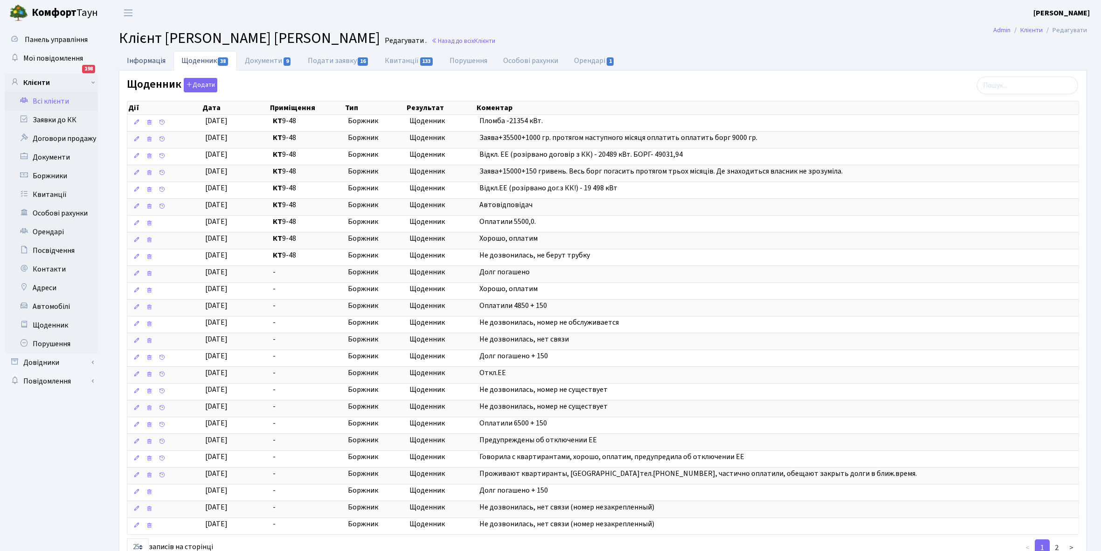
click at [147, 59] on link "Інформація" at bounding box center [146, 60] width 55 height 19
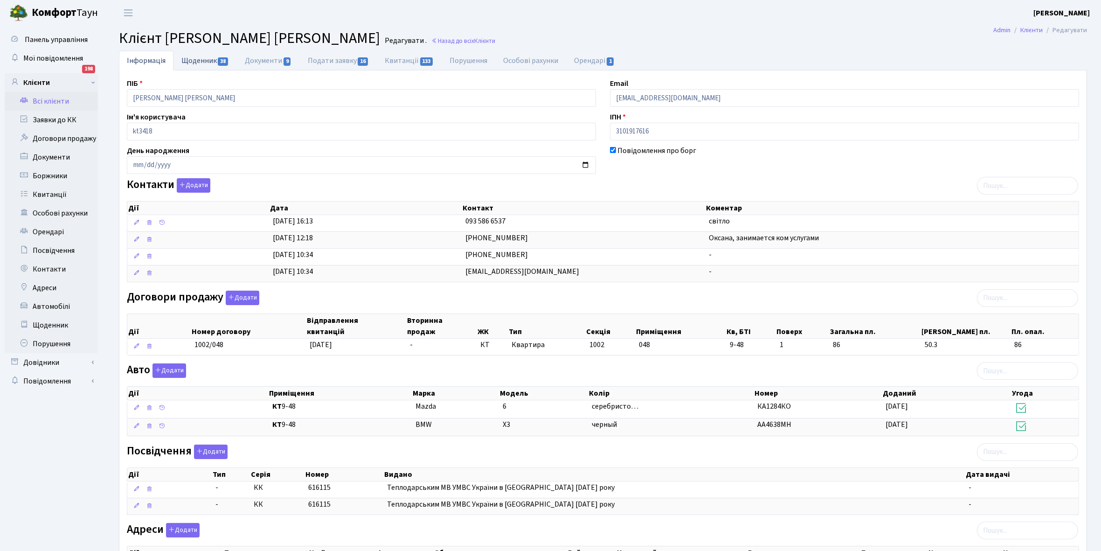
click at [200, 59] on link "Щоденник 38" at bounding box center [204, 60] width 63 height 19
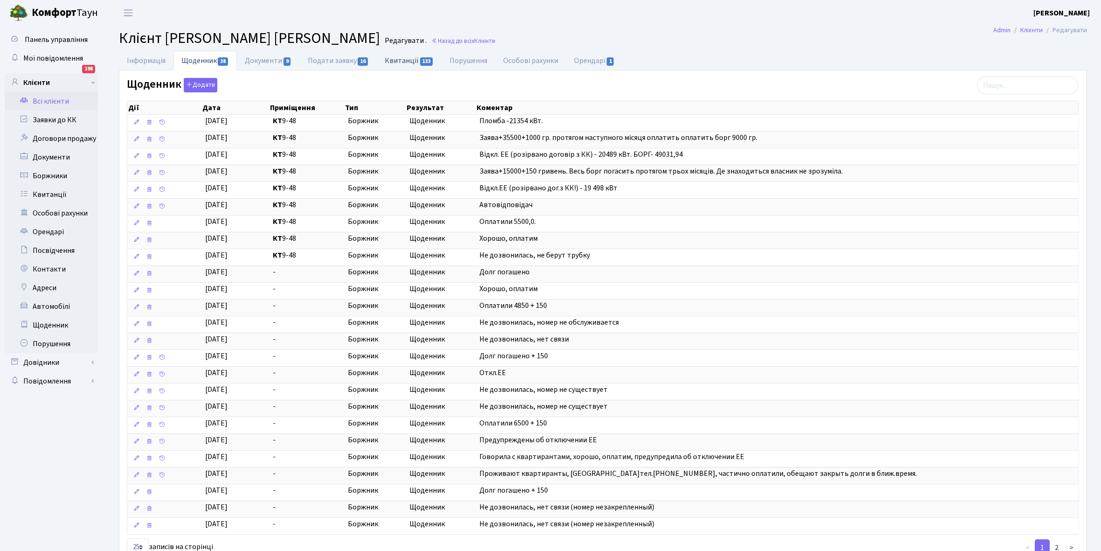
click at [404, 58] on link "Квитанції 133" at bounding box center [409, 60] width 65 height 19
select select "25"
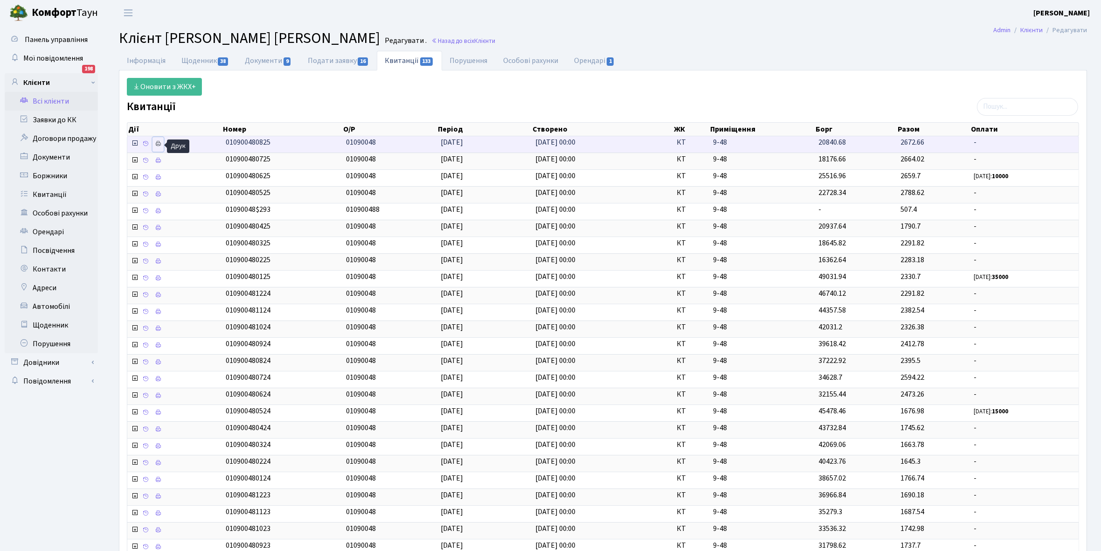
click at [161, 143] on icon at bounding box center [158, 143] width 7 height 7
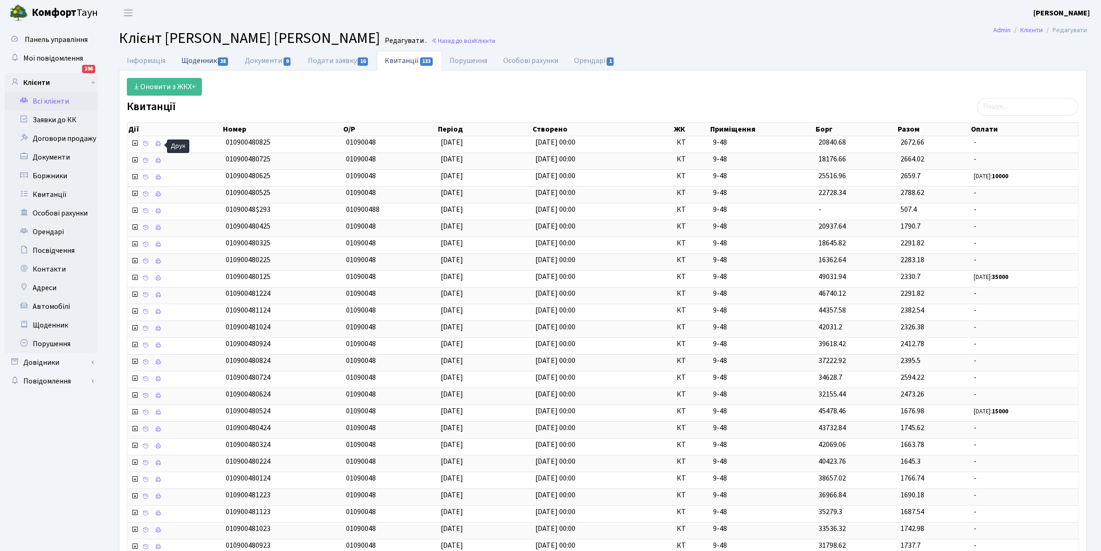
click at [196, 56] on link "Щоденник 38" at bounding box center [204, 60] width 63 height 19
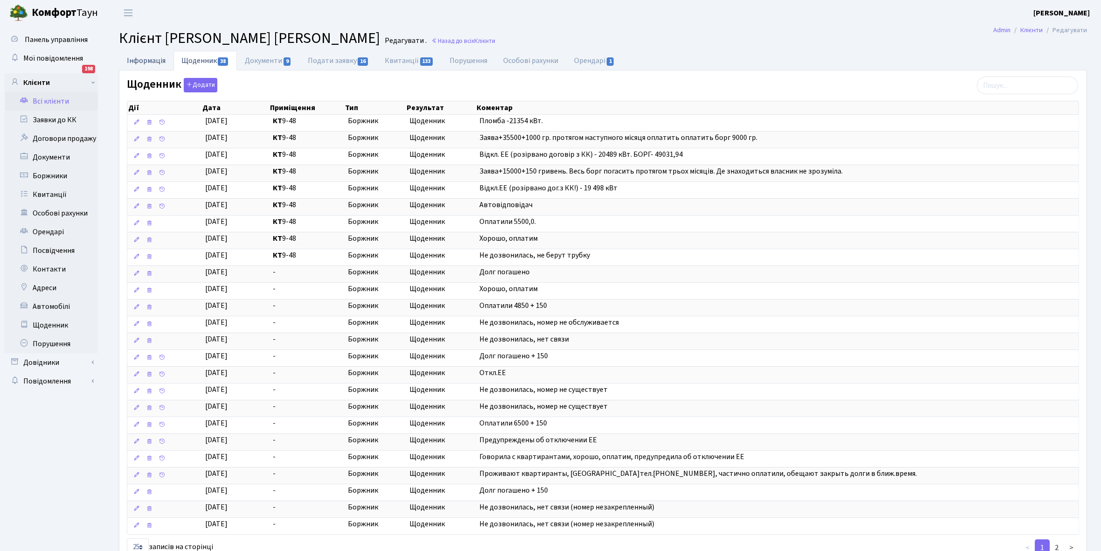
click at [152, 59] on link "Інформація" at bounding box center [146, 60] width 55 height 19
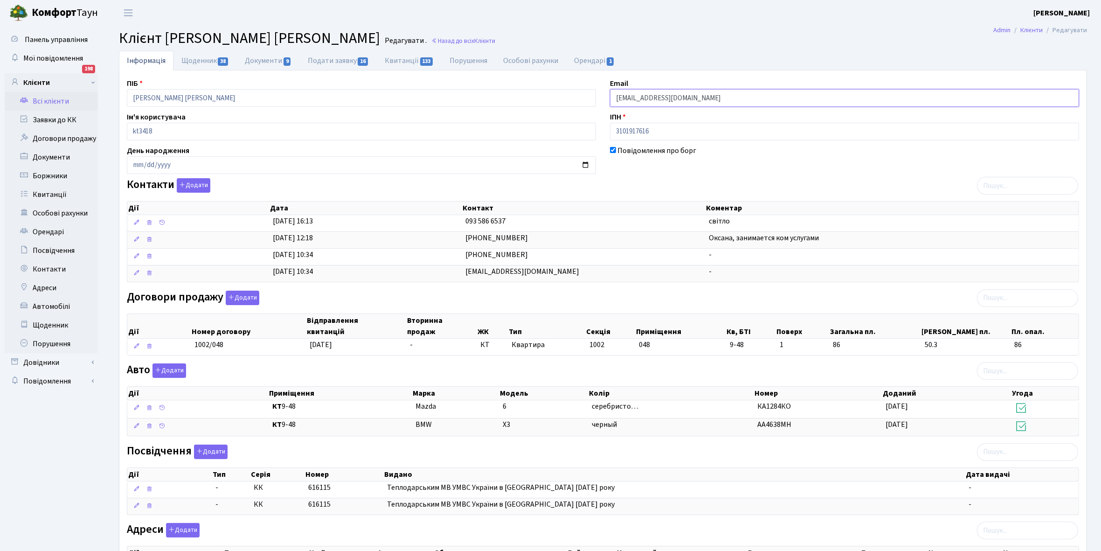
drag, startPoint x: 613, startPoint y: 98, endPoint x: 686, endPoint y: 98, distance: 72.7
click at [686, 98] on input "petrenkosnej@ukr.net" at bounding box center [844, 98] width 469 height 18
click at [196, 62] on link "Щоденник 38" at bounding box center [204, 60] width 63 height 19
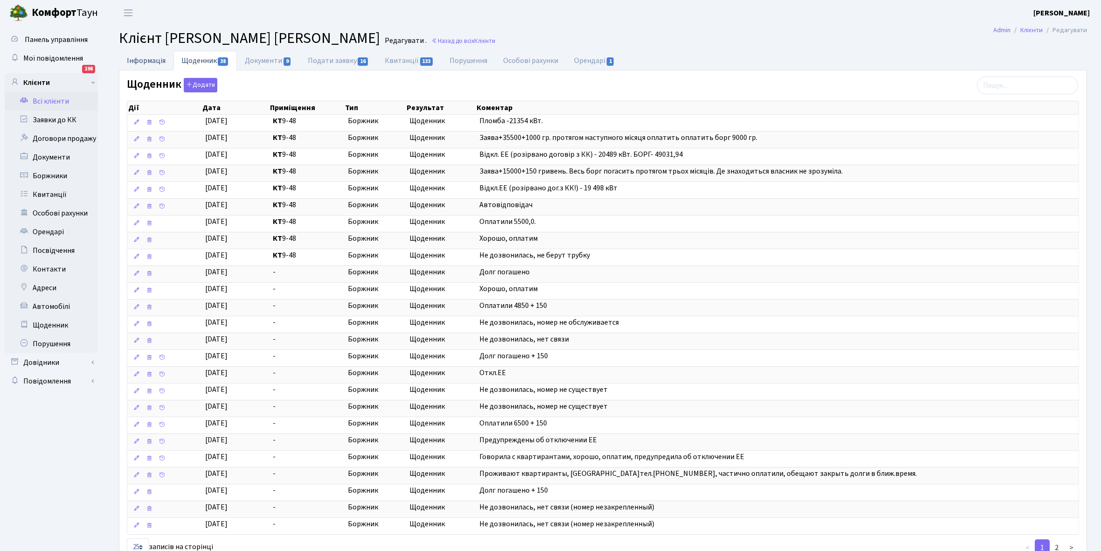
click at [136, 60] on link "Інформація" at bounding box center [146, 60] width 55 height 19
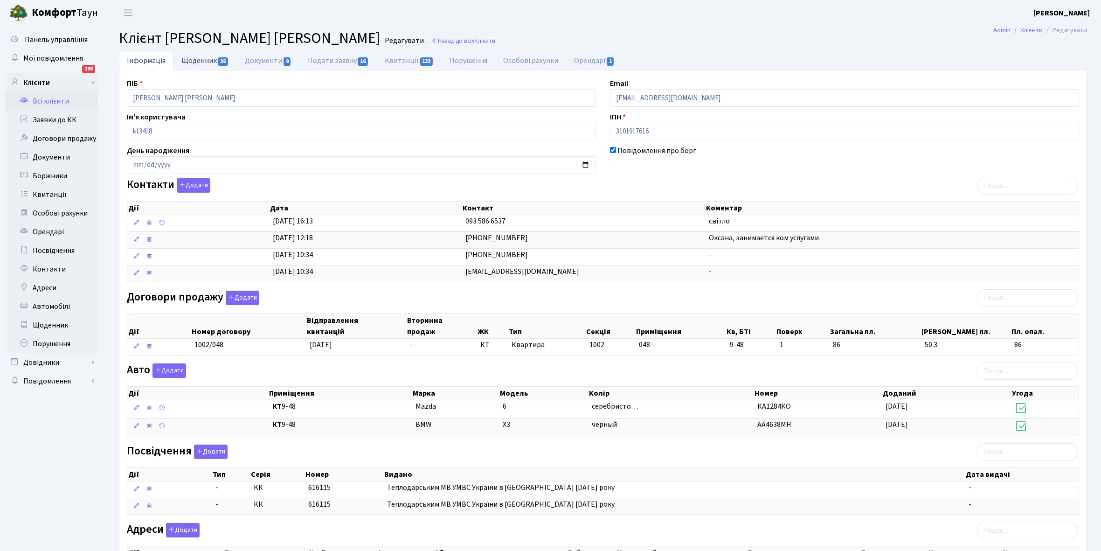
click at [199, 62] on link "Щоденник 38" at bounding box center [204, 60] width 63 height 19
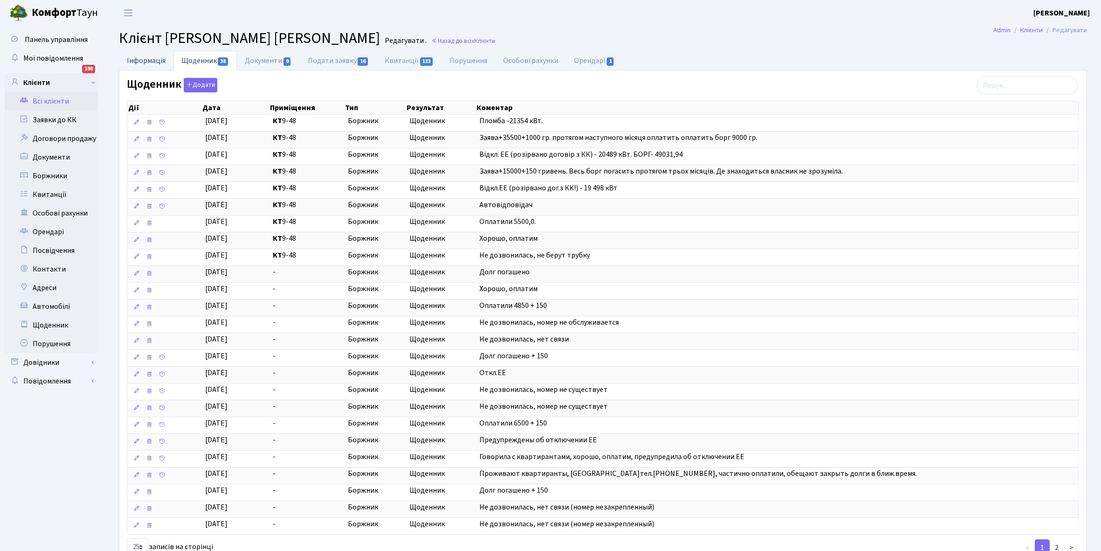
click at [140, 57] on link "Інформація" at bounding box center [146, 60] width 55 height 19
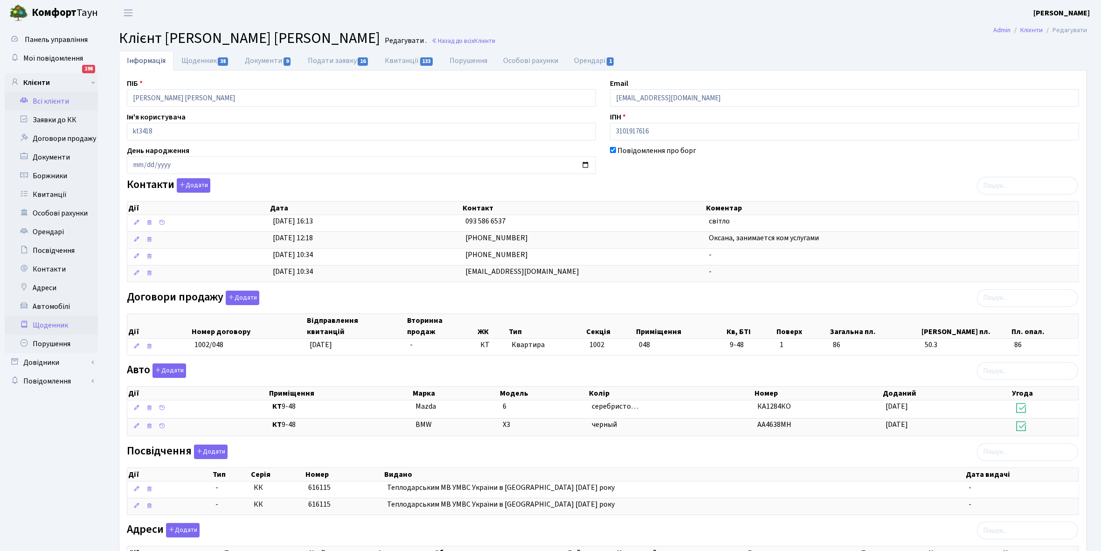
click at [47, 322] on link "Щоденник" at bounding box center [51, 325] width 93 height 19
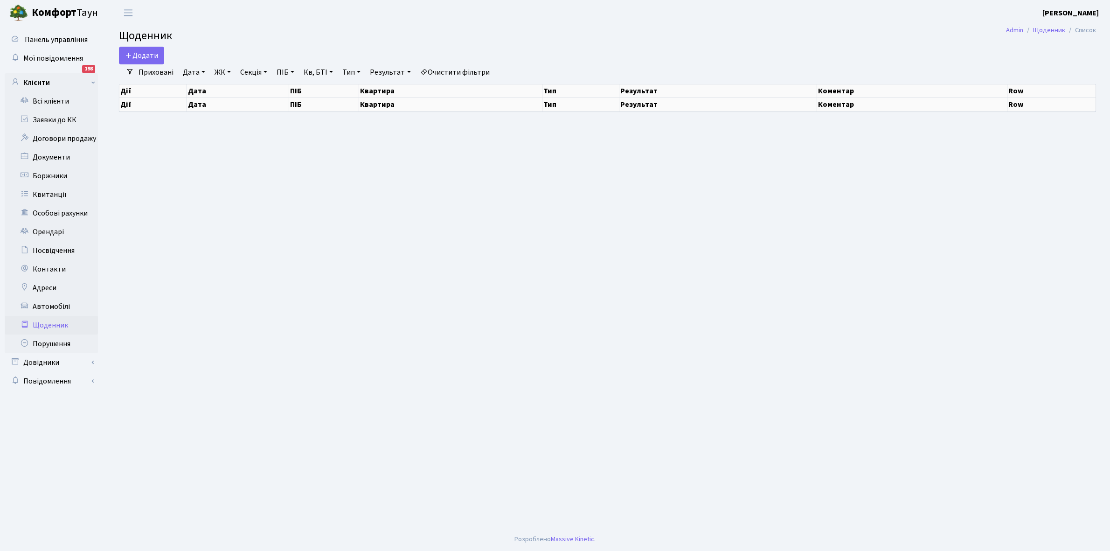
select select "25"
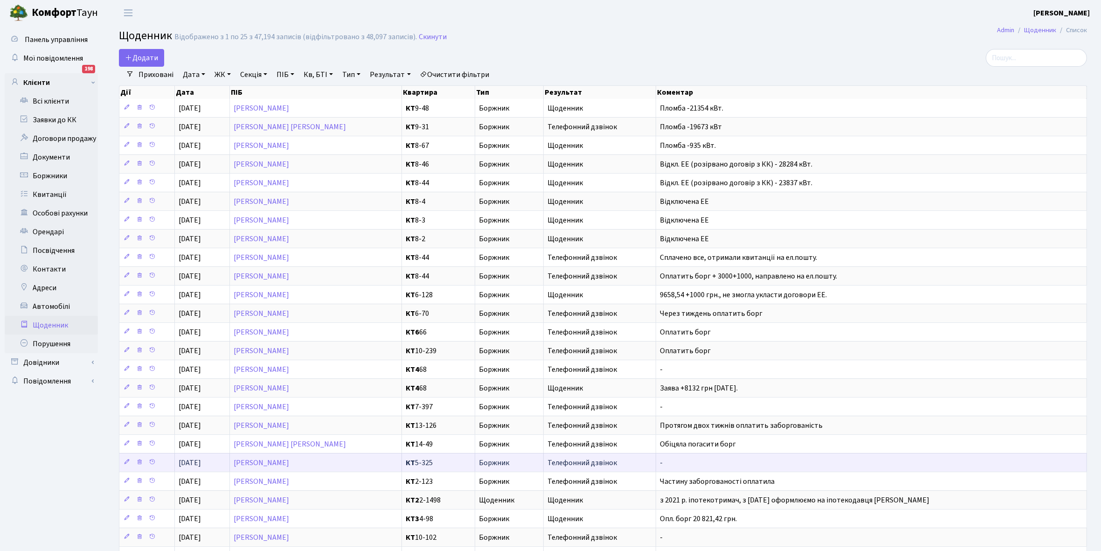
scroll to position [58, 0]
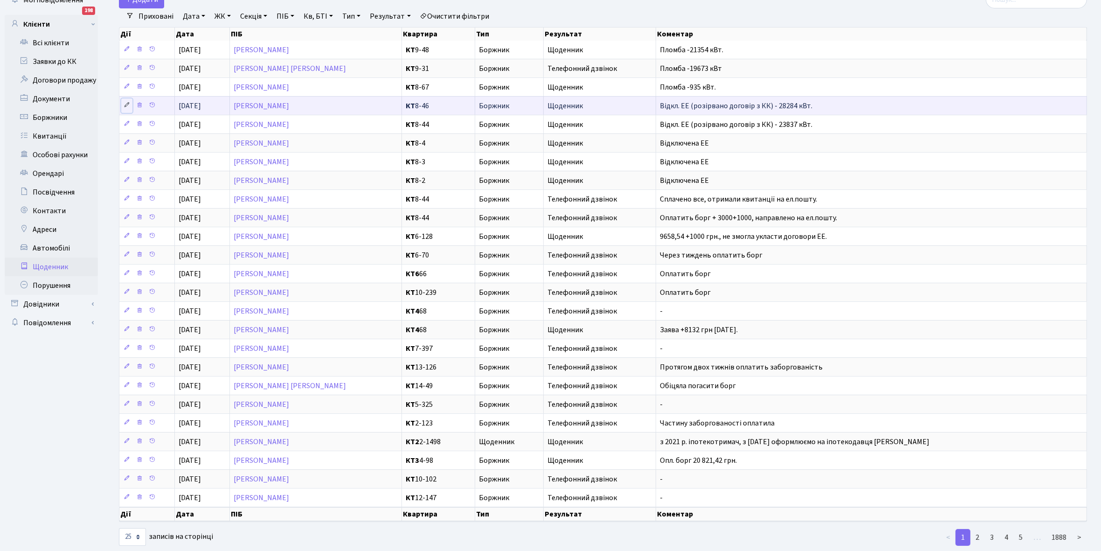
click at [126, 107] on icon at bounding box center [127, 105] width 7 height 7
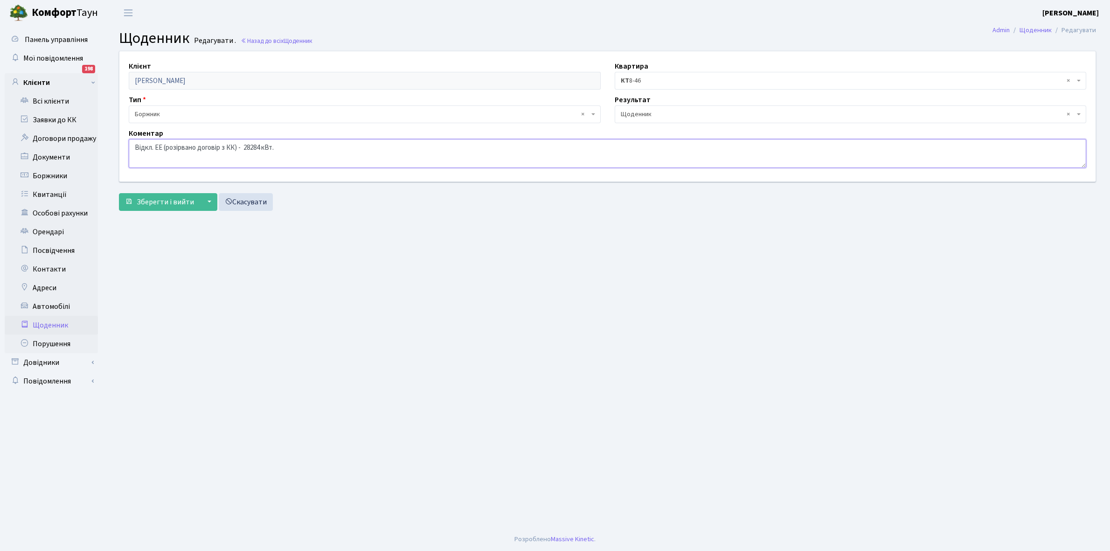
drag, startPoint x: 133, startPoint y: 145, endPoint x: 293, endPoint y: 159, distance: 160.0
click at [293, 159] on textarea "Відкл. ЕЕ (розірвано договір з КК) - 28284 кВт." at bounding box center [607, 153] width 957 height 29
click at [45, 324] on link "Щоденник" at bounding box center [51, 325] width 93 height 19
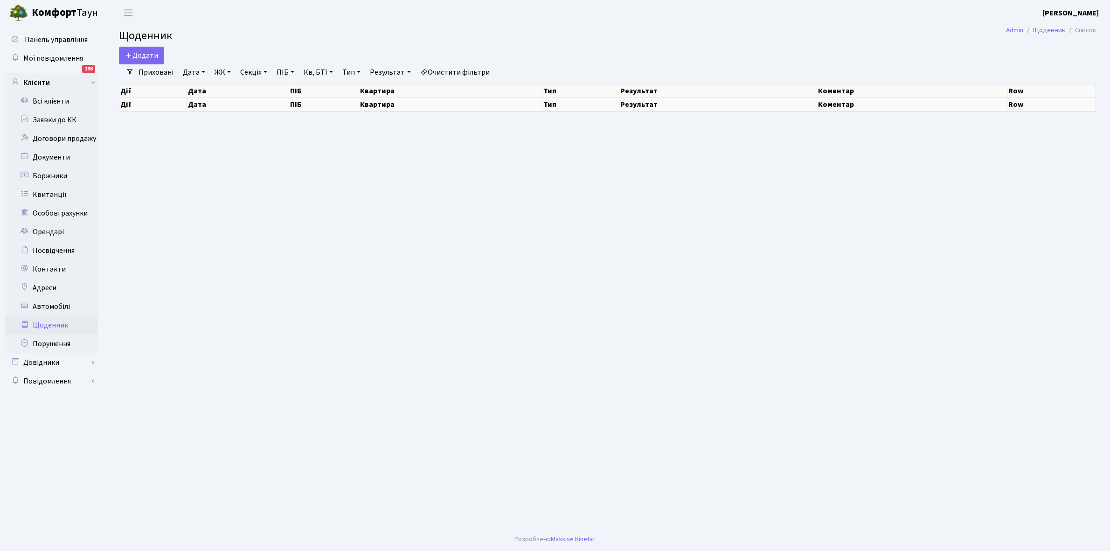
select select "25"
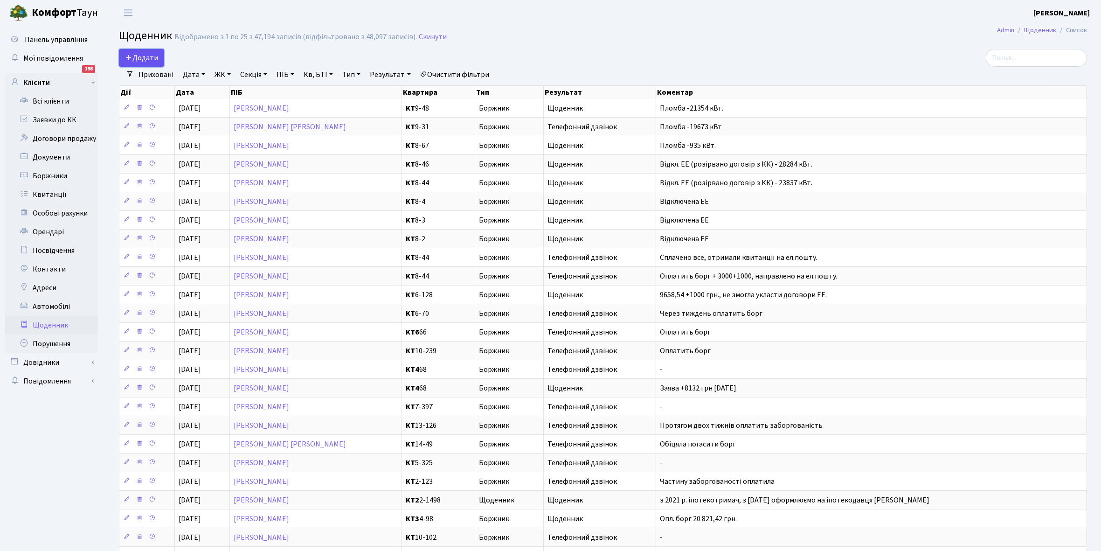
click at [147, 56] on span "Додати" at bounding box center [141, 58] width 33 height 10
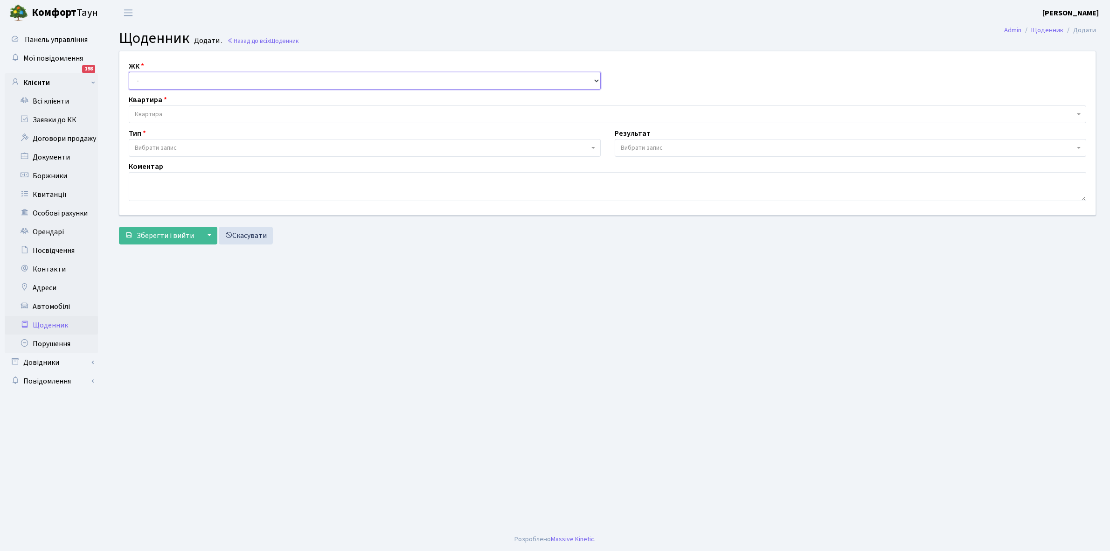
click at [166, 79] on select "- КТ, вул. Регенераторна, 4 КТ2, просп. Соборності, 17 КТ3, вул. Березнева, 16 …" at bounding box center [365, 81] width 472 height 18
select select "271"
click at [129, 72] on select "- КТ, вул. Регенераторна, 4 КТ2, просп. Соборності, 17 КТ3, вул. Березнева, 16 …" at bounding box center [365, 81] width 472 height 18
select select
click at [180, 110] on span "Квартира" at bounding box center [604, 114] width 939 height 9
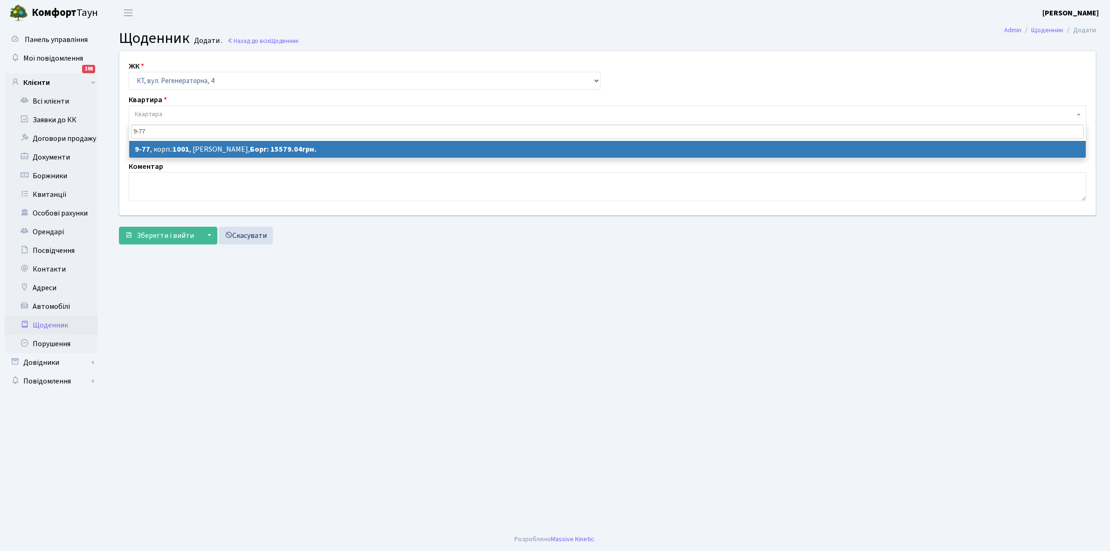
type input "9-77"
select select "6427"
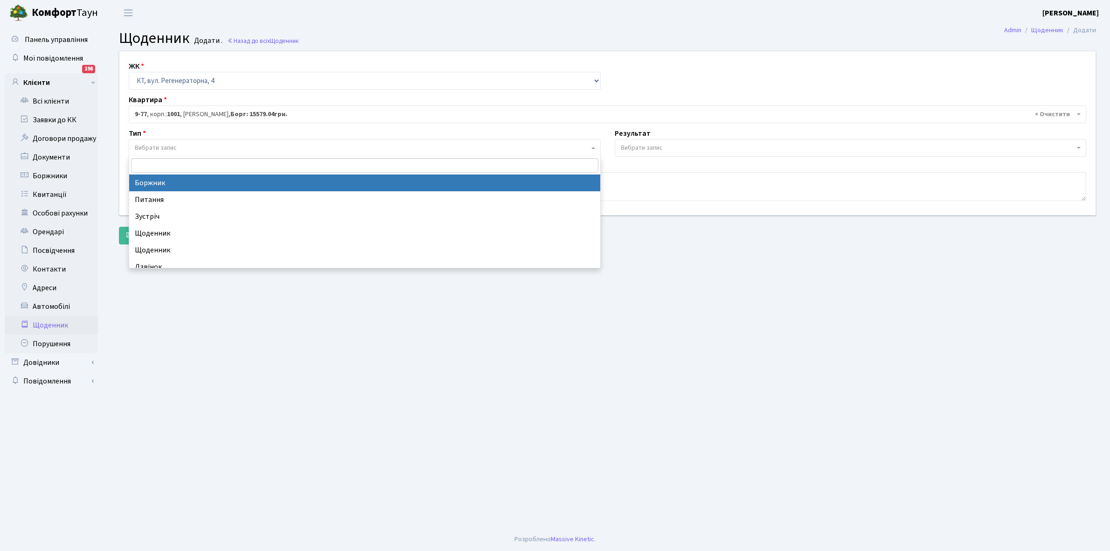
click at [202, 148] on span "Вибрати запис" at bounding box center [362, 147] width 454 height 9
select select "189"
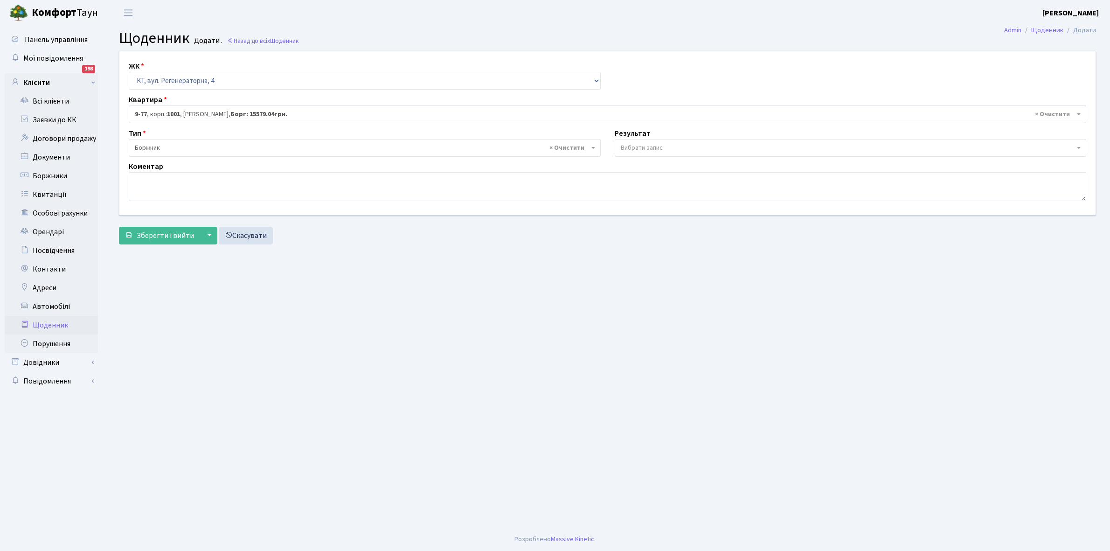
click at [649, 143] on span "Вибрати запис" at bounding box center [850, 148] width 472 height 18
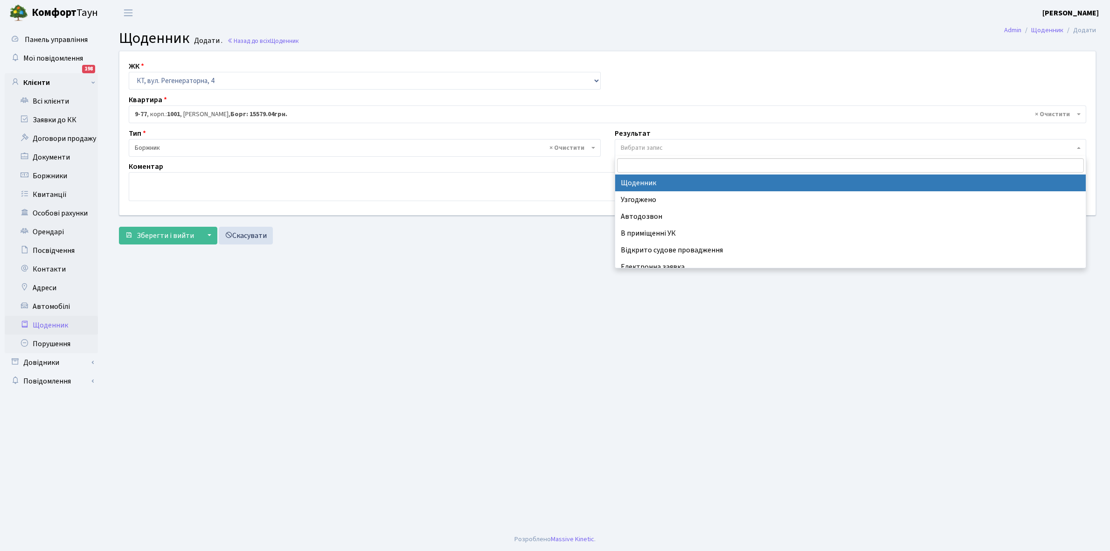
select select "14"
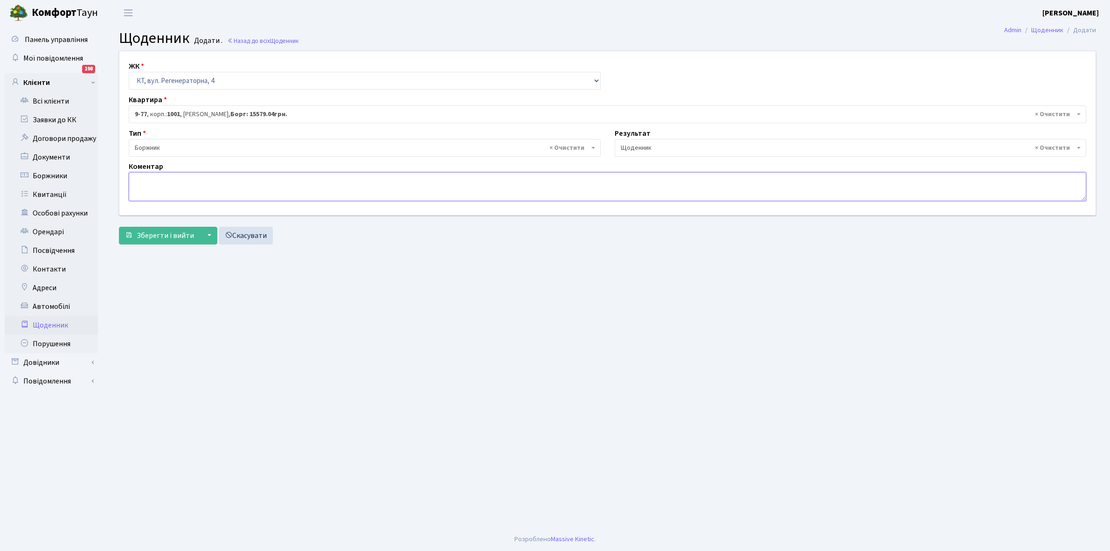
click at [152, 180] on textarea at bounding box center [607, 186] width 957 height 29
paste textarea "Відкл. ЕЕ (розірвано договір з КК) - 28284 кВт."
click at [261, 179] on textarea "Відкл. ЕЕ (розірвано договір з КК) - 28284 кВт." at bounding box center [607, 186] width 957 height 29
type textarea "Відкл. ЕЕ (розірвано договір з КК) - 52901 кВт."
click at [159, 229] on button "Зберегти і вийти" at bounding box center [159, 236] width 81 height 18
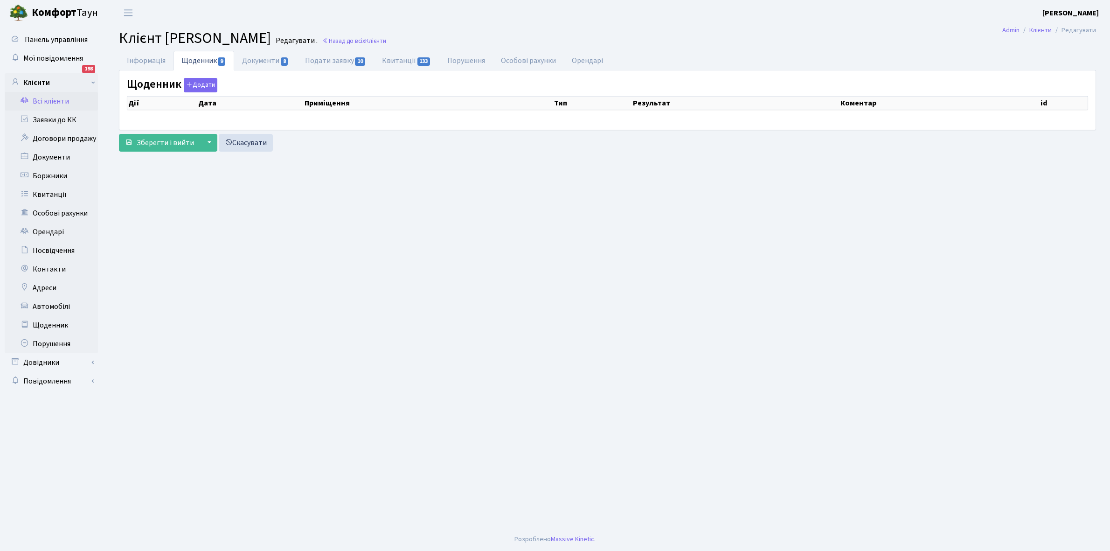
select select "25"
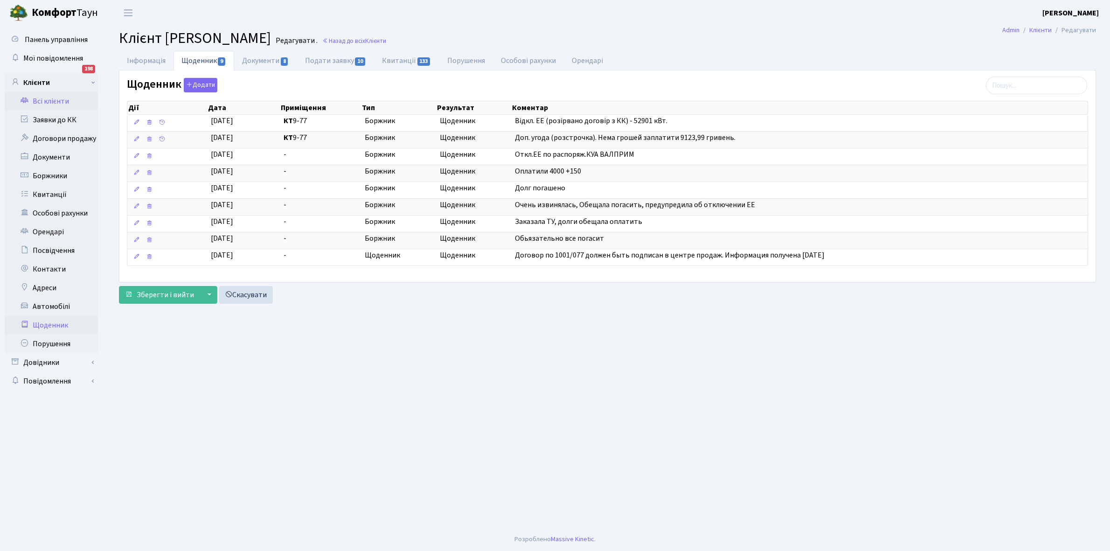
click at [47, 324] on link "Щоденник" at bounding box center [51, 325] width 93 height 19
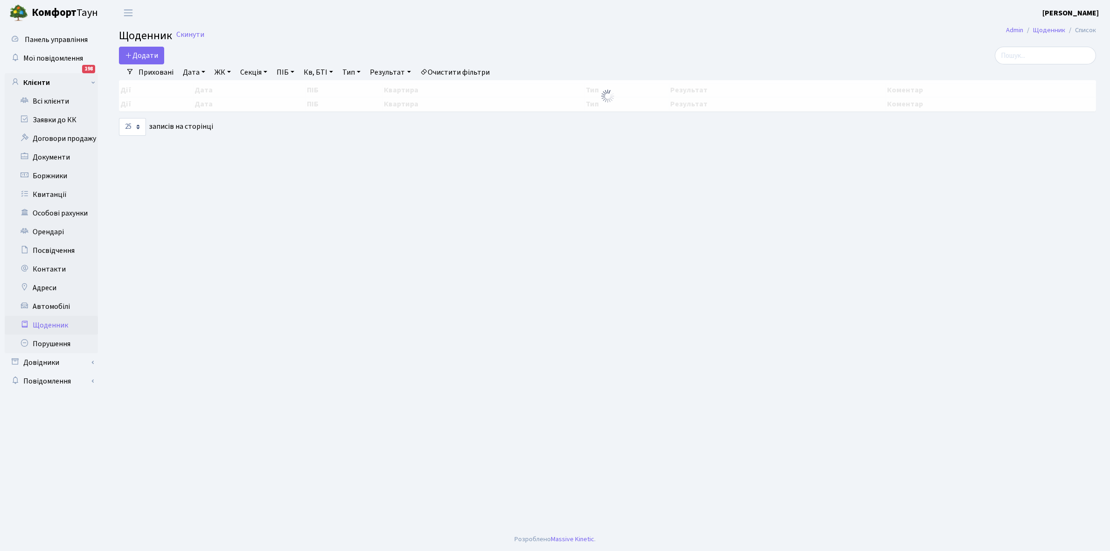
select select "25"
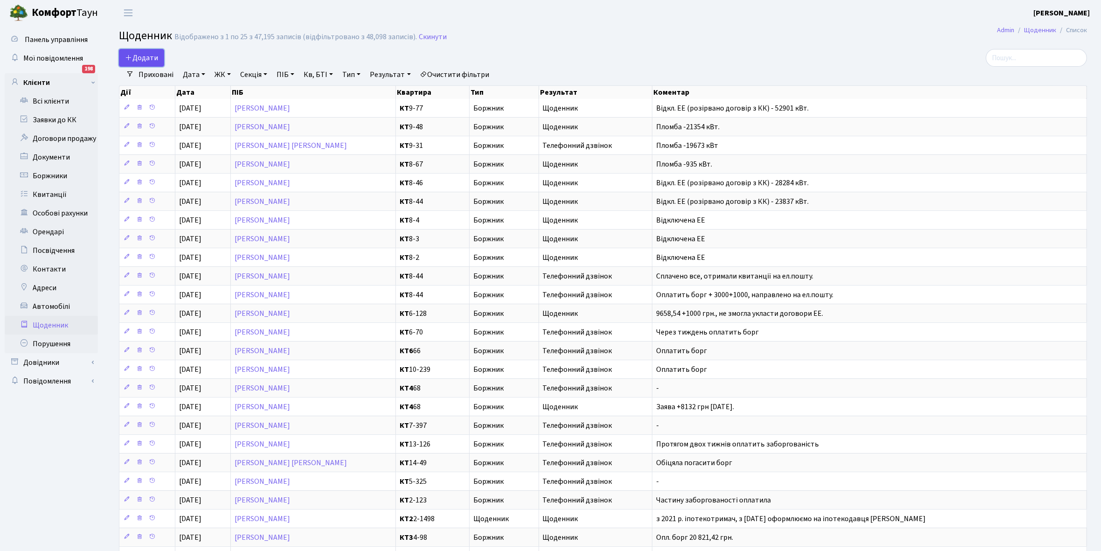
click at [161, 54] on link "Додати" at bounding box center [141, 58] width 45 height 18
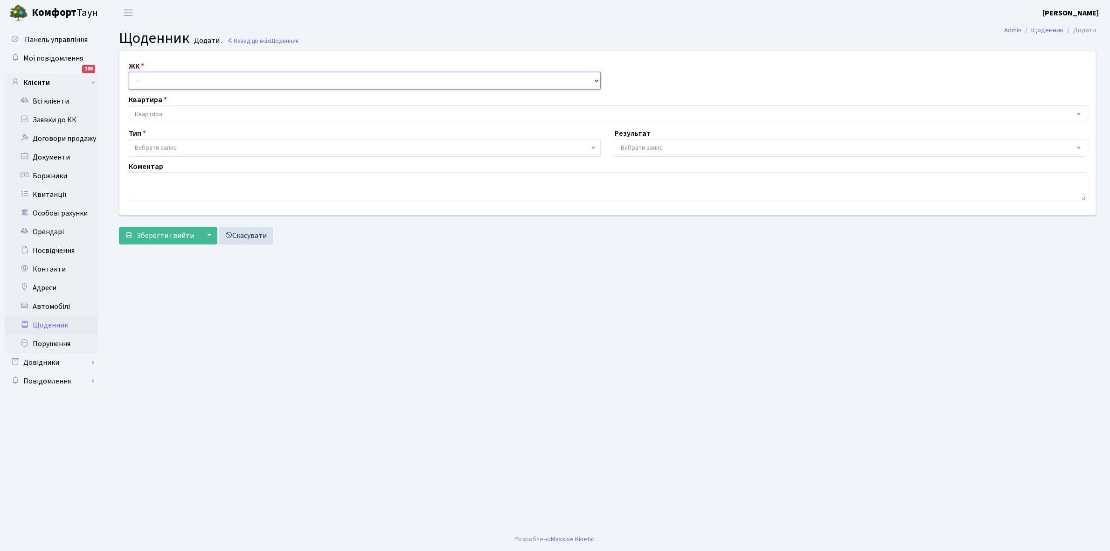
click at [161, 78] on select "- КТ, вул. Регенераторна, 4 КТ2, просп. [STREET_ADDRESS] [STREET_ADDRESS] [PERS…" at bounding box center [365, 81] width 472 height 18
select select "271"
click at [129, 72] on select "- КТ, вул. Регенераторна, 4 КТ2, просп. [STREET_ADDRESS] [STREET_ADDRESS] [PERS…" at bounding box center [365, 81] width 472 height 18
select select
click at [174, 111] on span "Квартира" at bounding box center [604, 114] width 939 height 9
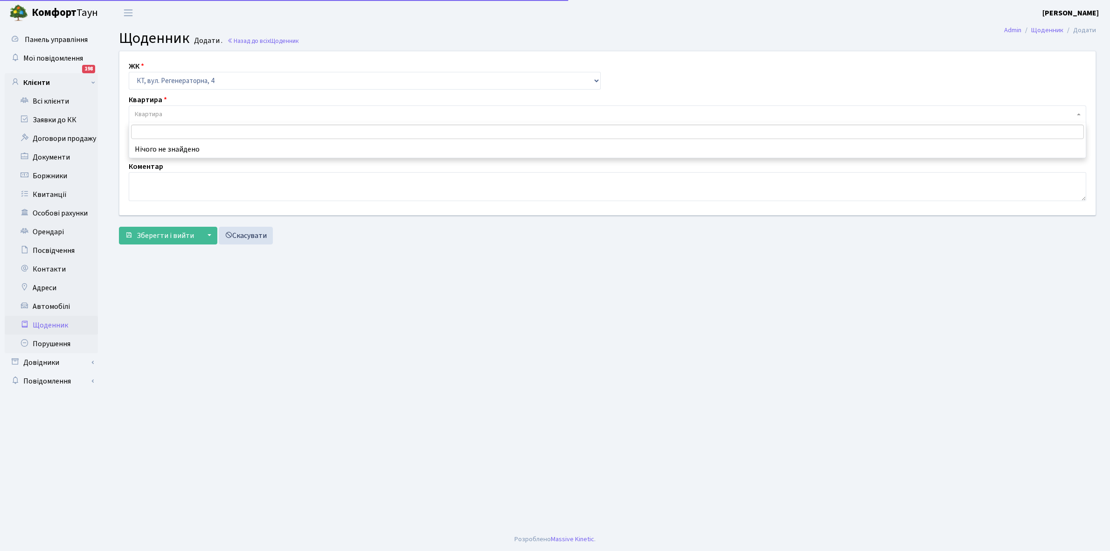
click at [166, 131] on input "search" at bounding box center [607, 131] width 952 height 14
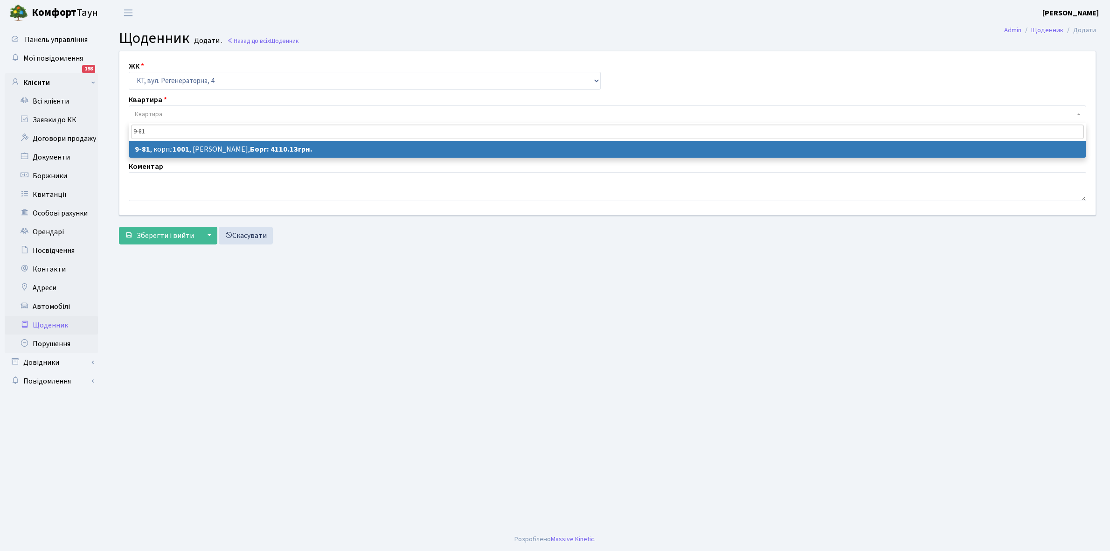
type input "9-81"
select select "6431"
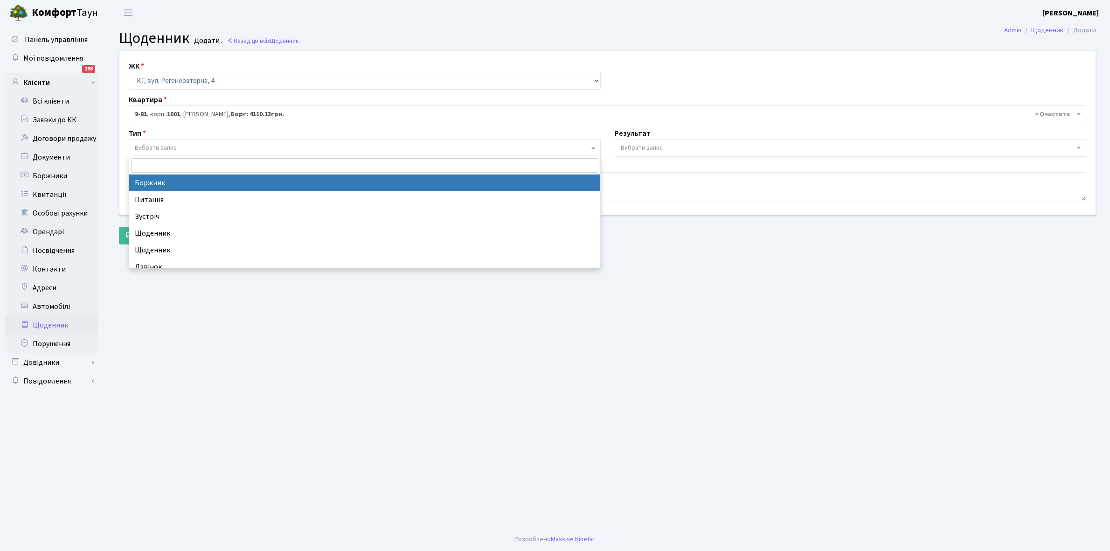
click at [190, 144] on span "Вибрати запис" at bounding box center [362, 147] width 454 height 9
select select "189"
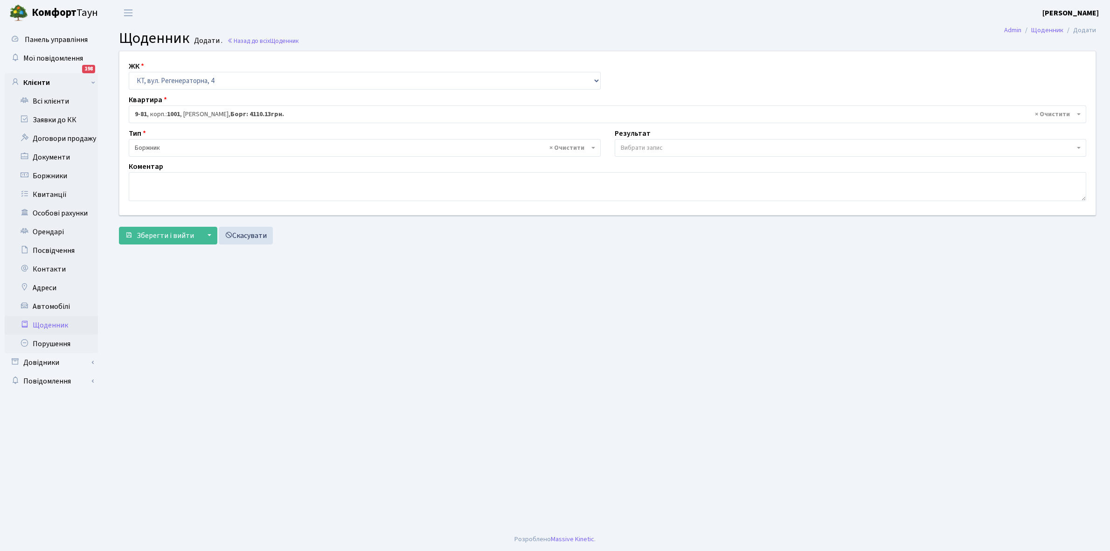
click at [667, 145] on span "Вибрати запис" at bounding box center [848, 147] width 454 height 9
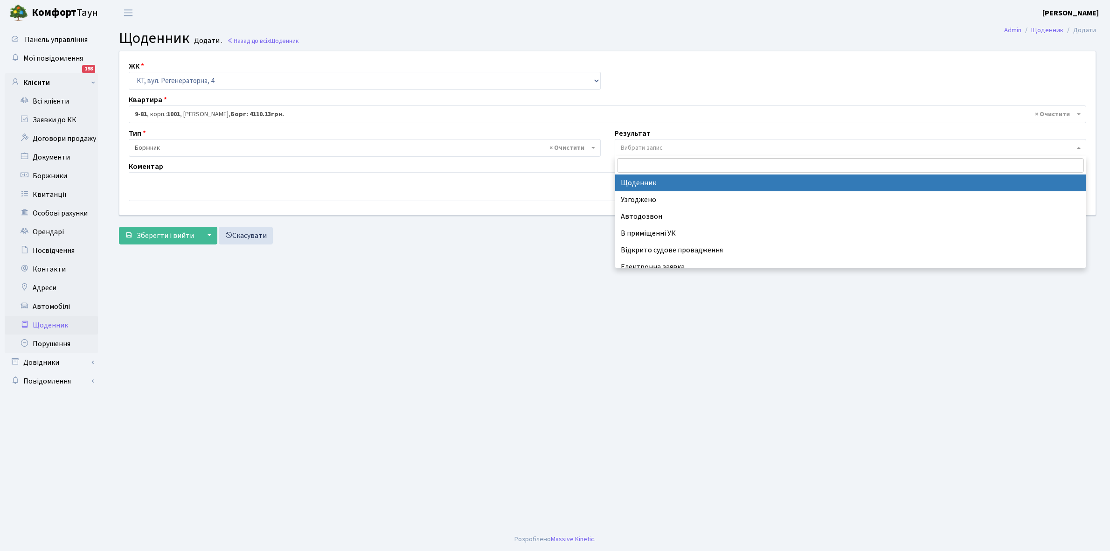
select select "14"
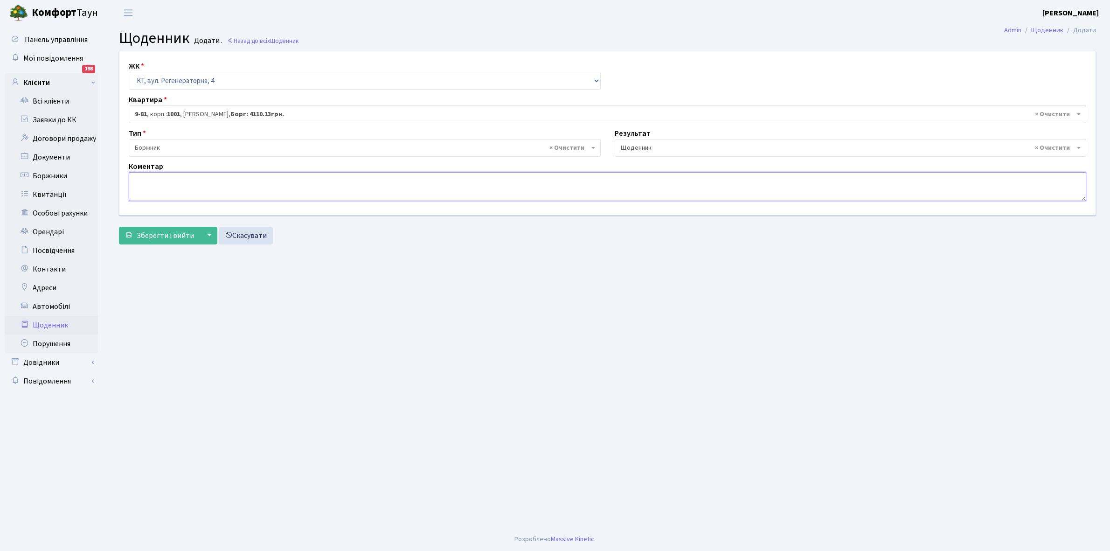
click at [145, 182] on textarea at bounding box center [607, 186] width 957 height 29
paste textarea "Відкл. ЕЕ (розірвано договір з КК) - 28284 кВт."
click at [261, 179] on textarea "Відкл. ЕЕ (розірвано договір з КК) - 28284 кВт." at bounding box center [607, 186] width 957 height 29
type textarea "Відкл. ЕЕ (розірвано договір з КК) - 10457 кВт."
click at [166, 237] on span "Зберегти і вийти" at bounding box center [165, 235] width 57 height 10
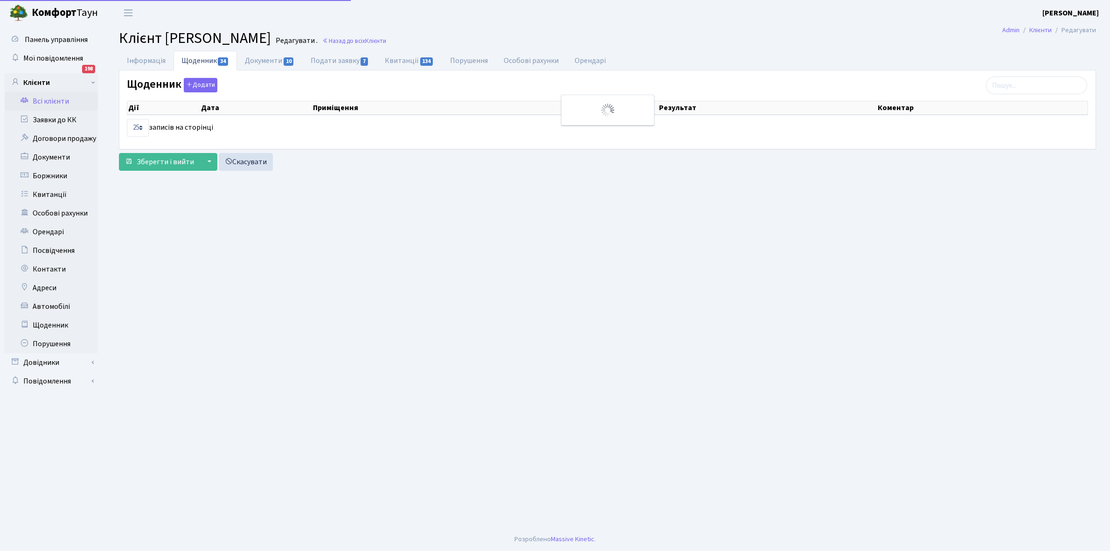
select select "25"
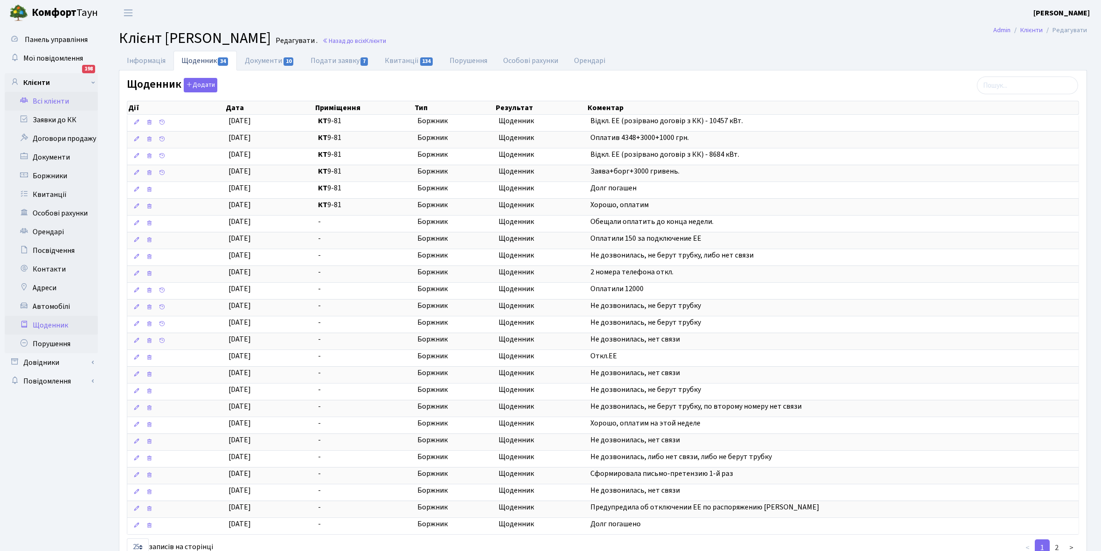
click at [60, 324] on link "Щоденник" at bounding box center [51, 325] width 93 height 19
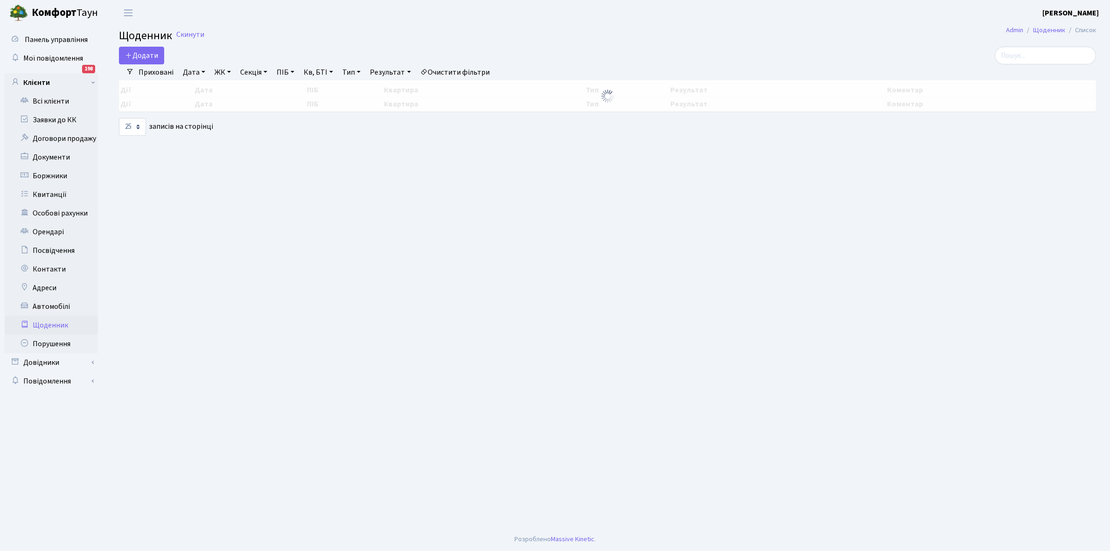
select select "25"
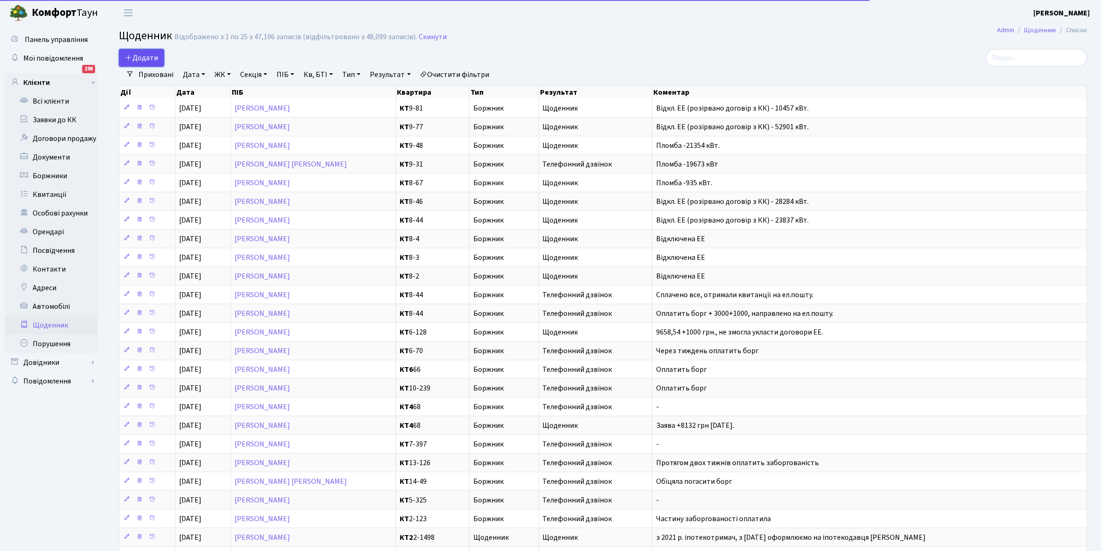
click at [136, 56] on span "Додати" at bounding box center [141, 58] width 33 height 10
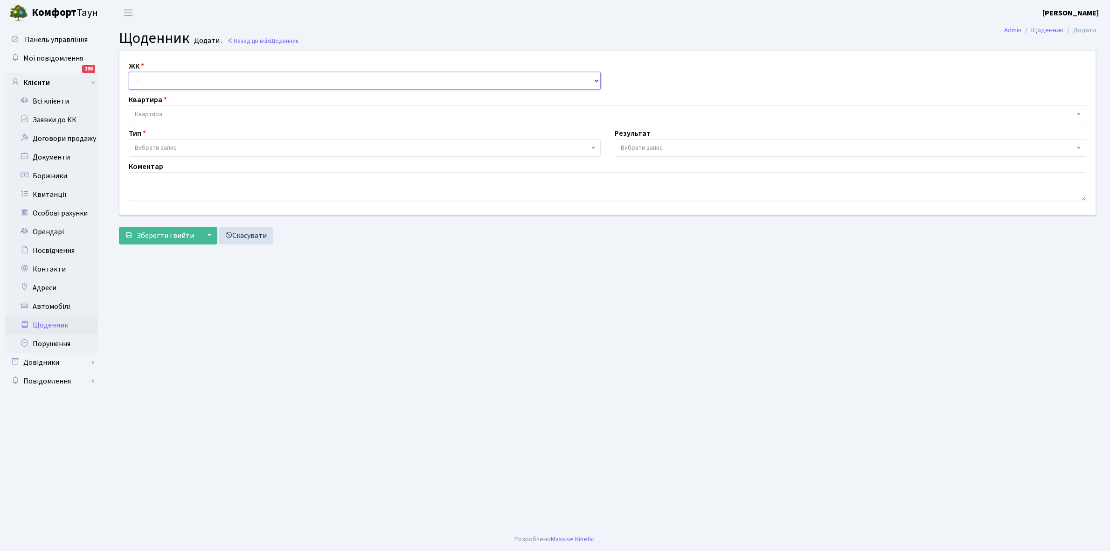
click at [159, 81] on select "- КТ, вул. Регенераторна, 4 КТ2, просп. [STREET_ADDRESS] [STREET_ADDRESS] [PERS…" at bounding box center [365, 81] width 472 height 18
select select "271"
click at [129, 72] on select "- КТ, вул. Регенераторна, 4 КТ2, просп. [STREET_ADDRESS] [STREET_ADDRESS] [PERS…" at bounding box center [365, 81] width 472 height 18
select select
click at [182, 111] on span "Квартира" at bounding box center [604, 114] width 939 height 9
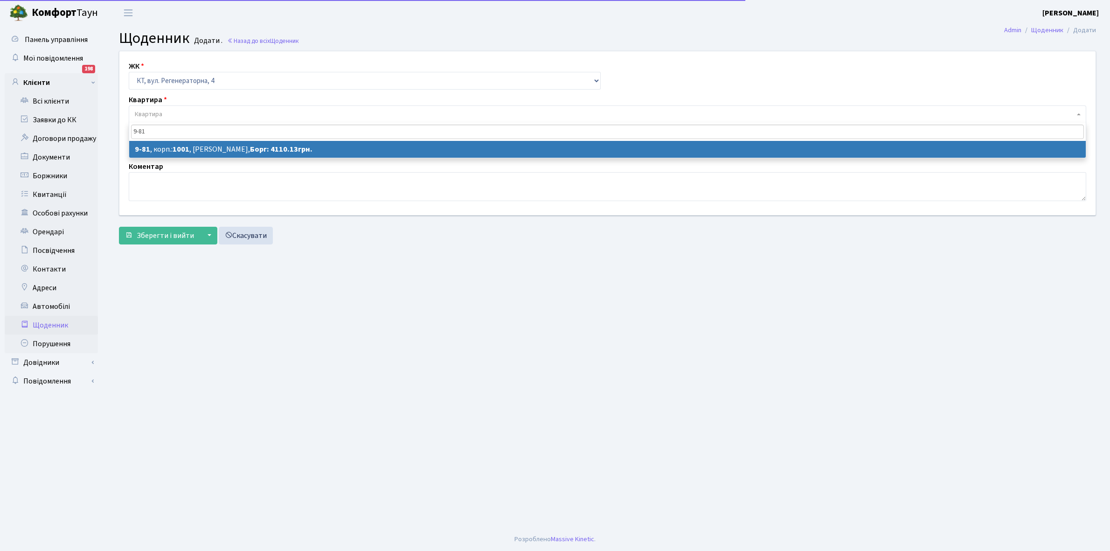
type input "9-81"
select select "6431"
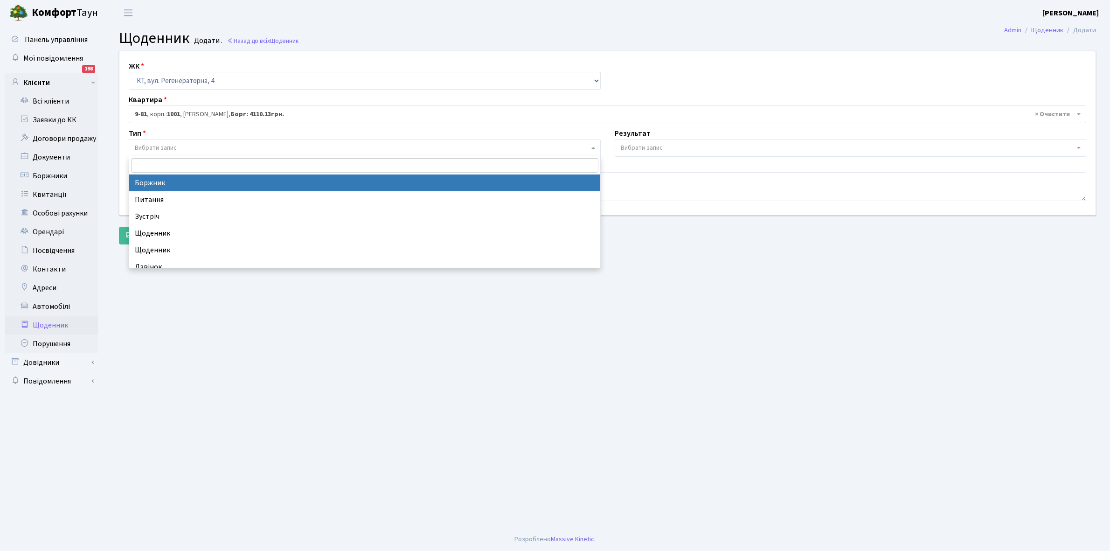
click at [201, 147] on span "Вибрати запис" at bounding box center [362, 147] width 454 height 9
select select "189"
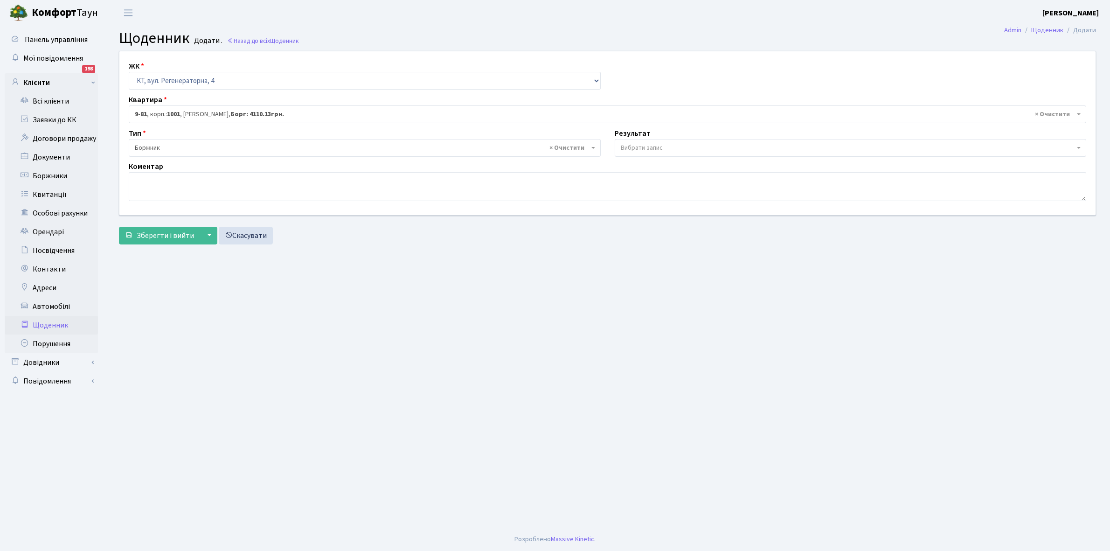
click at [639, 146] on span "Вибрати запис" at bounding box center [642, 147] width 42 height 9
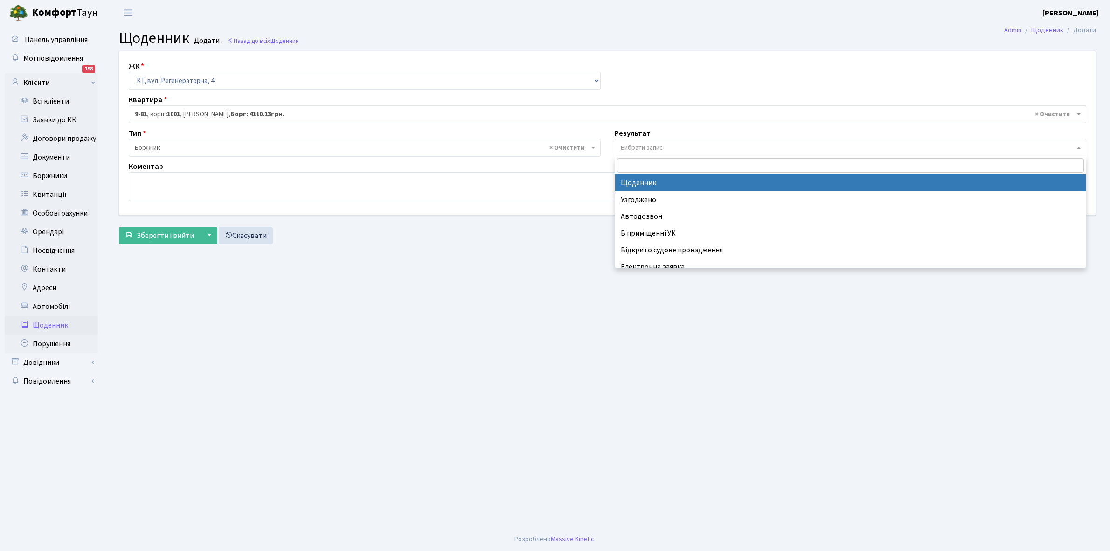
select select "14"
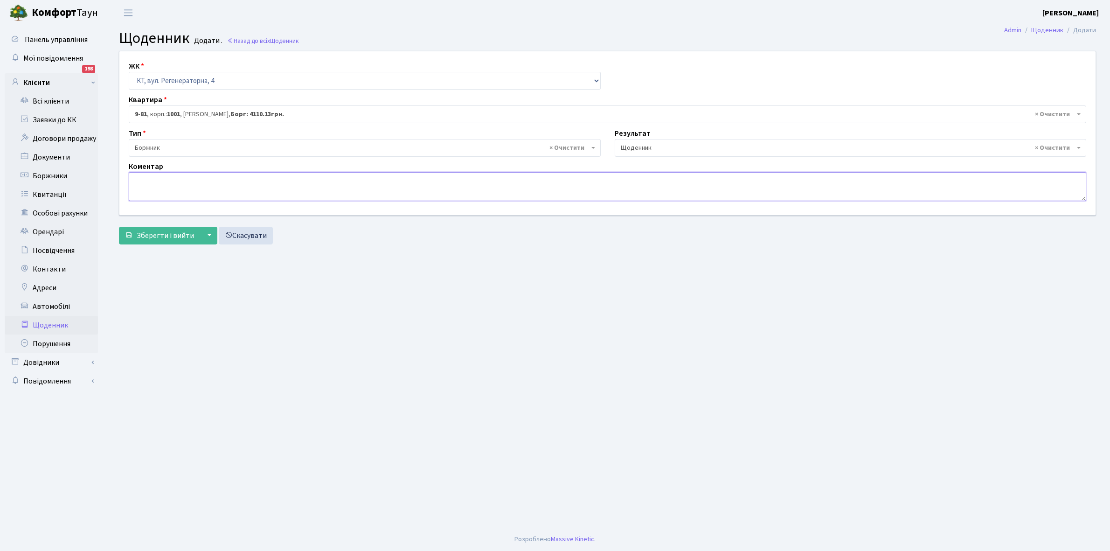
click at [144, 183] on textarea at bounding box center [607, 186] width 957 height 29
type textarea "7110,13+1000 грн, не зрозуміло чому не уклали договір ЕЕ"
click at [162, 235] on span "Зберегти і вийти" at bounding box center [165, 235] width 57 height 10
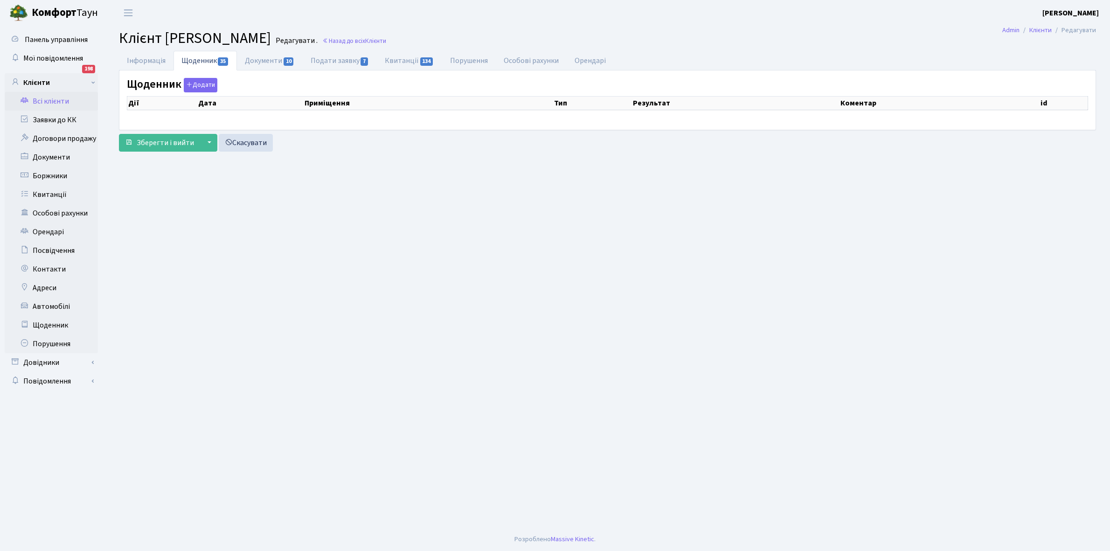
select select "25"
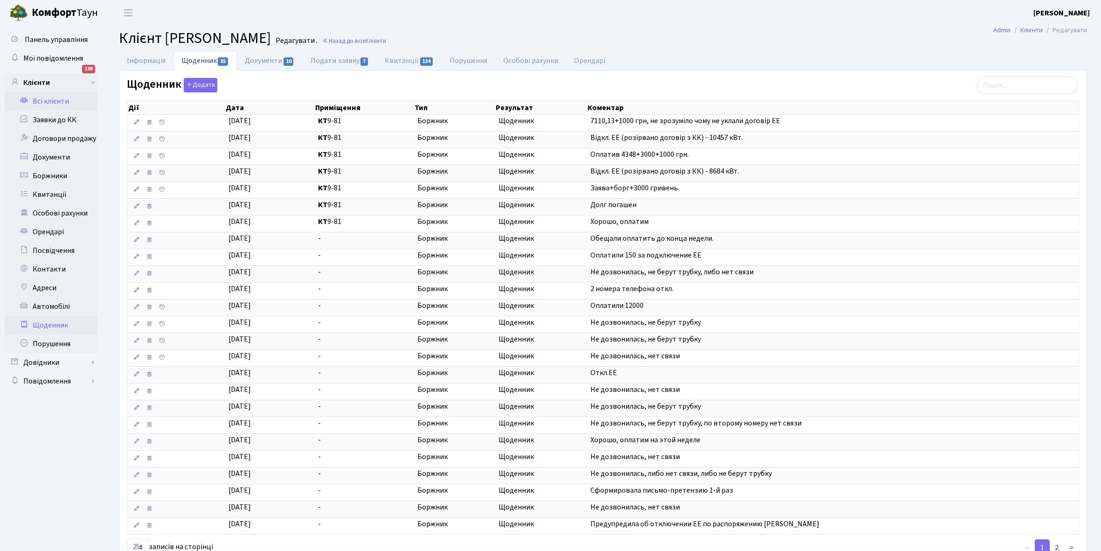
click at [58, 325] on link "Щоденник" at bounding box center [51, 325] width 93 height 19
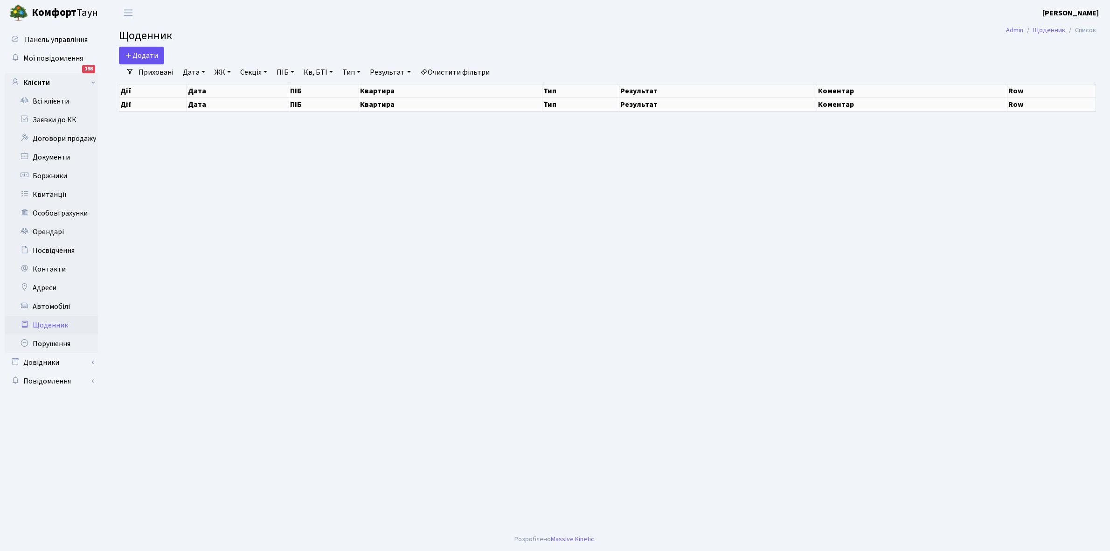
select select "25"
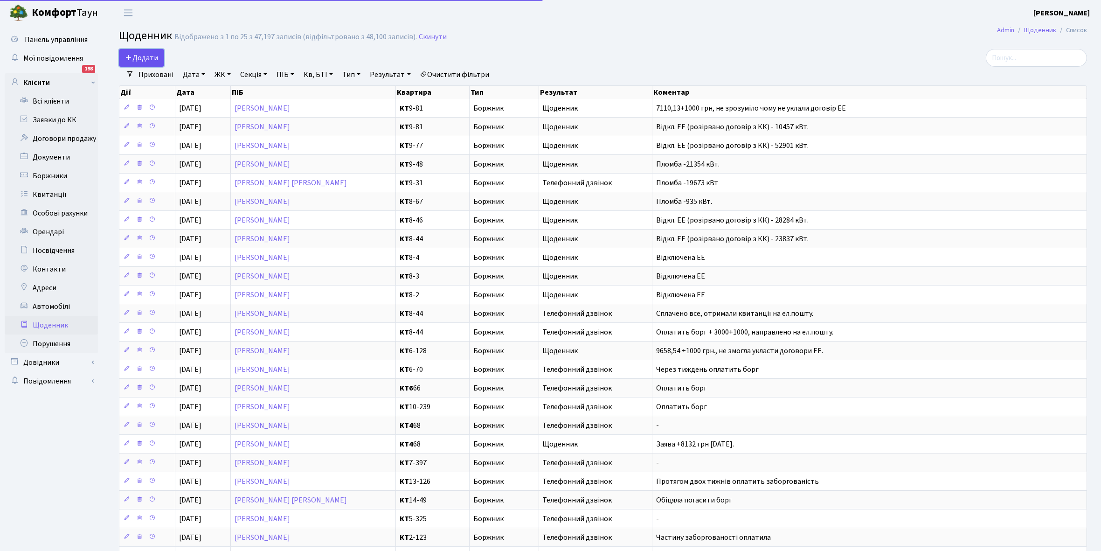
click at [141, 55] on span "Додати" at bounding box center [141, 58] width 33 height 10
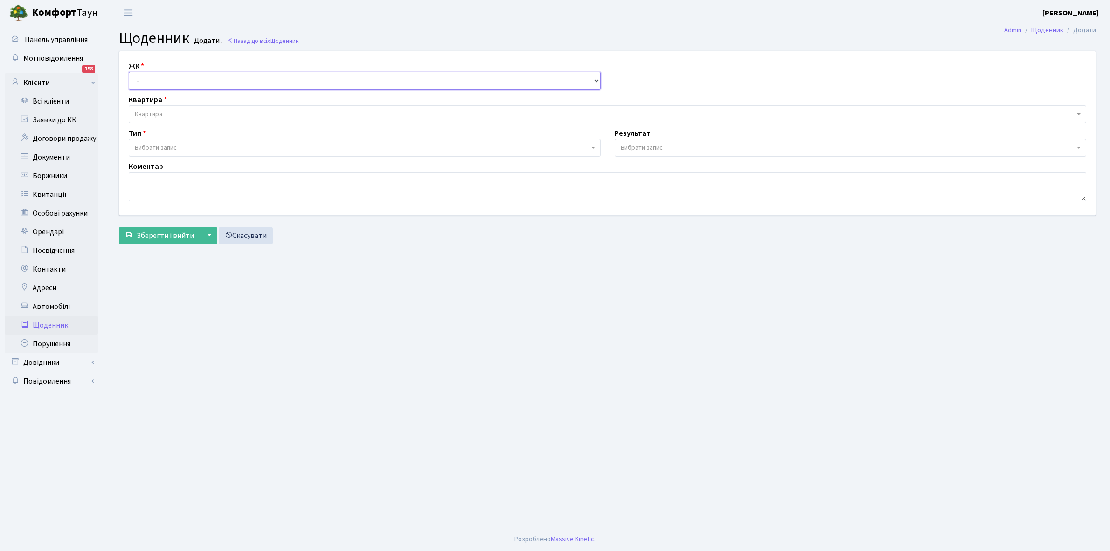
click at [162, 77] on select "- КТ, вул. Регенераторна, 4 КТ2, просп. [STREET_ADDRESS] [STREET_ADDRESS] [PERS…" at bounding box center [365, 81] width 472 height 18
select select "271"
click at [129, 72] on select "- КТ, вул. Регенераторна, 4 КТ2, просп. [STREET_ADDRESS] [STREET_ADDRESS] [PERS…" at bounding box center [365, 81] width 472 height 18
select select
click at [177, 110] on span "Квартира" at bounding box center [604, 114] width 939 height 9
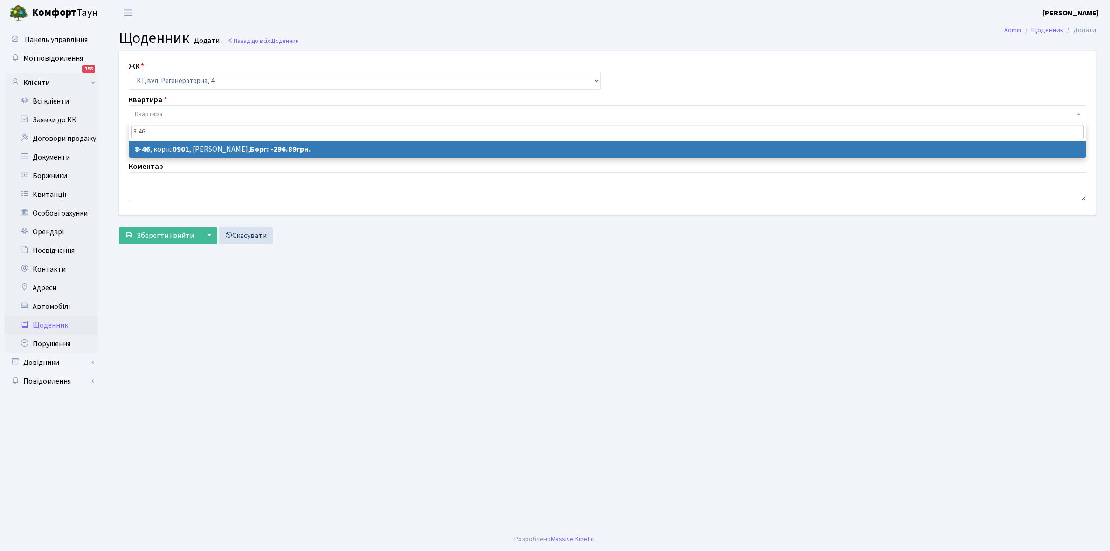
type input "8-46"
select select "6339"
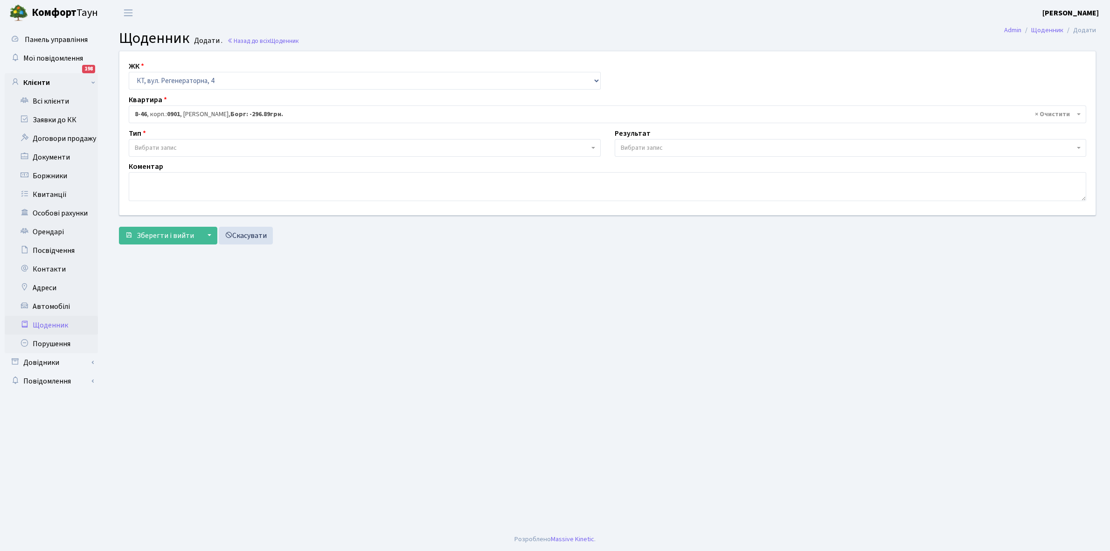
click at [188, 145] on span "Вибрати запис" at bounding box center [362, 147] width 454 height 9
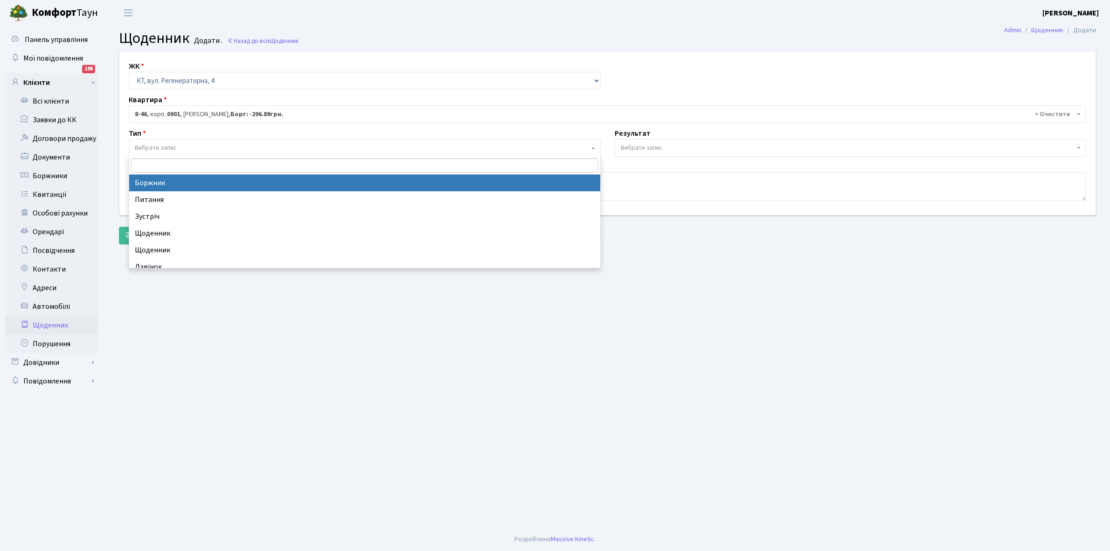
select select "189"
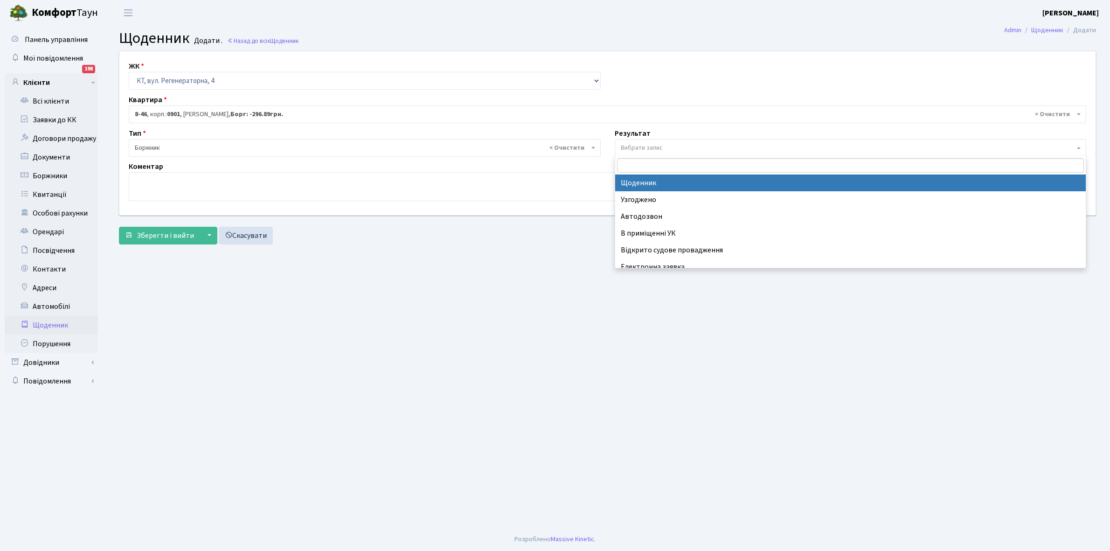
click at [669, 141] on span "Вибрати запис" at bounding box center [850, 148] width 472 height 18
select select "14"
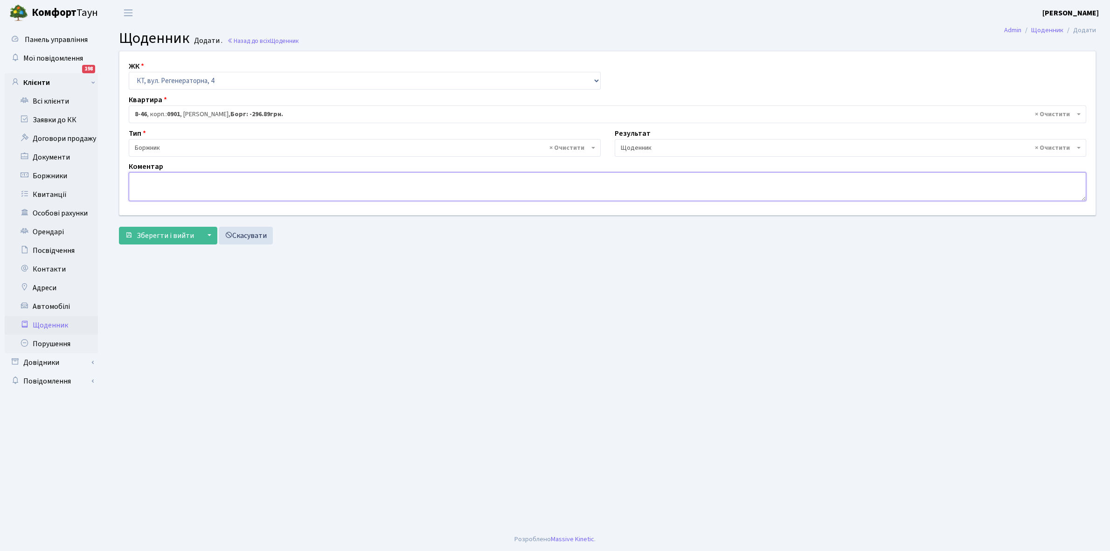
click at [159, 184] on textarea at bounding box center [607, 186] width 957 height 29
type textarea "3000+1000 грн. , за кордоном не було часу укласти договори ЕЕ"
drag, startPoint x: 169, startPoint y: 228, endPoint x: 171, endPoint y: 222, distance: 5.3
click at [170, 225] on form "ЖК - КТ, вул. Регенераторна, 4 КТ2, просп. Соборності, 17 КТ3, вул. Березнева, …" at bounding box center [607, 147] width 977 height 193
click at [167, 235] on span "Зберегти і вийти" at bounding box center [165, 235] width 57 height 10
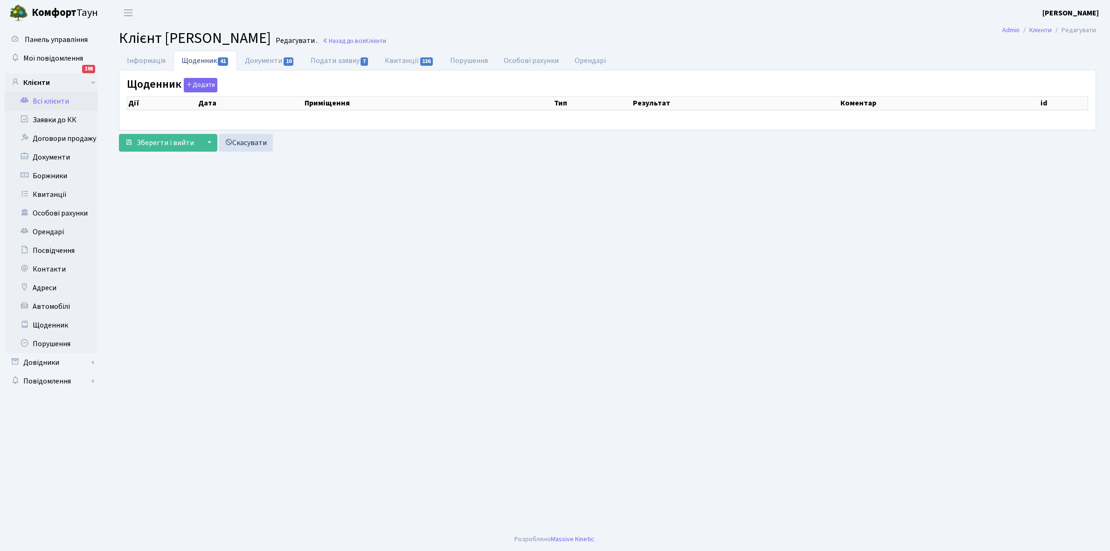
select select "25"
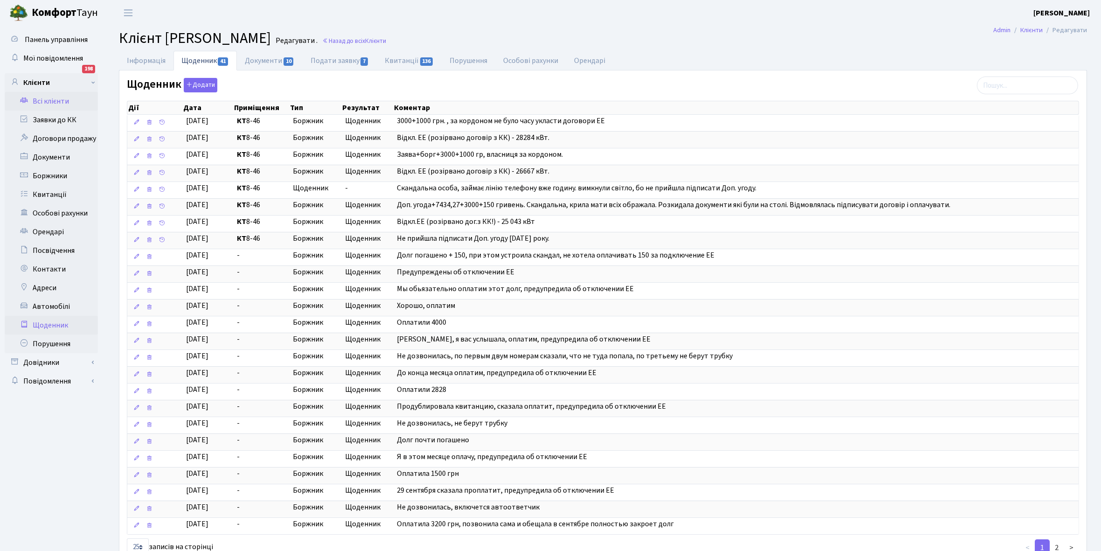
click at [46, 322] on link "Щоденник" at bounding box center [51, 325] width 93 height 19
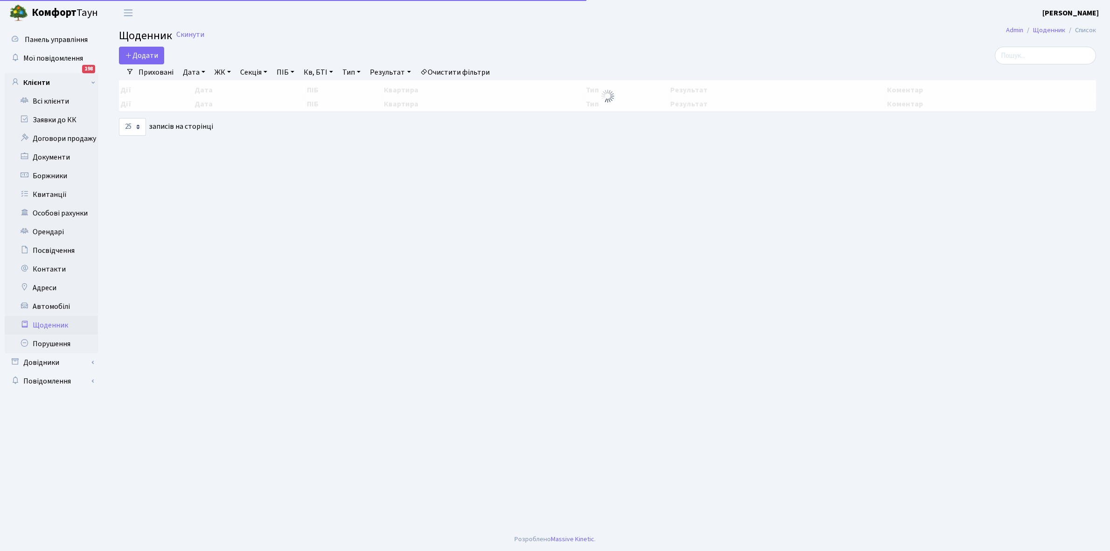
select select "25"
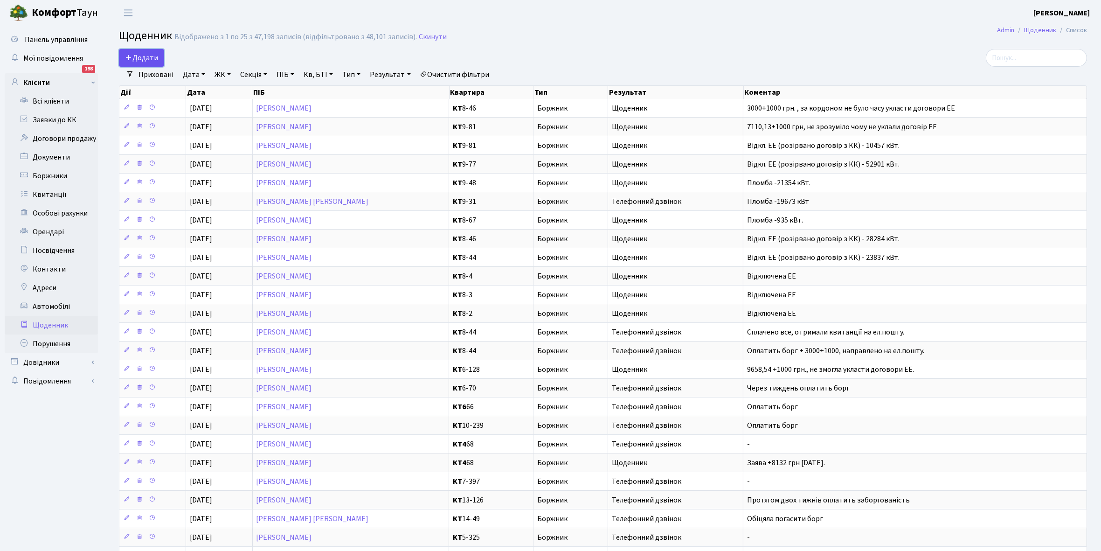
click at [140, 57] on span "Додати" at bounding box center [141, 58] width 33 height 10
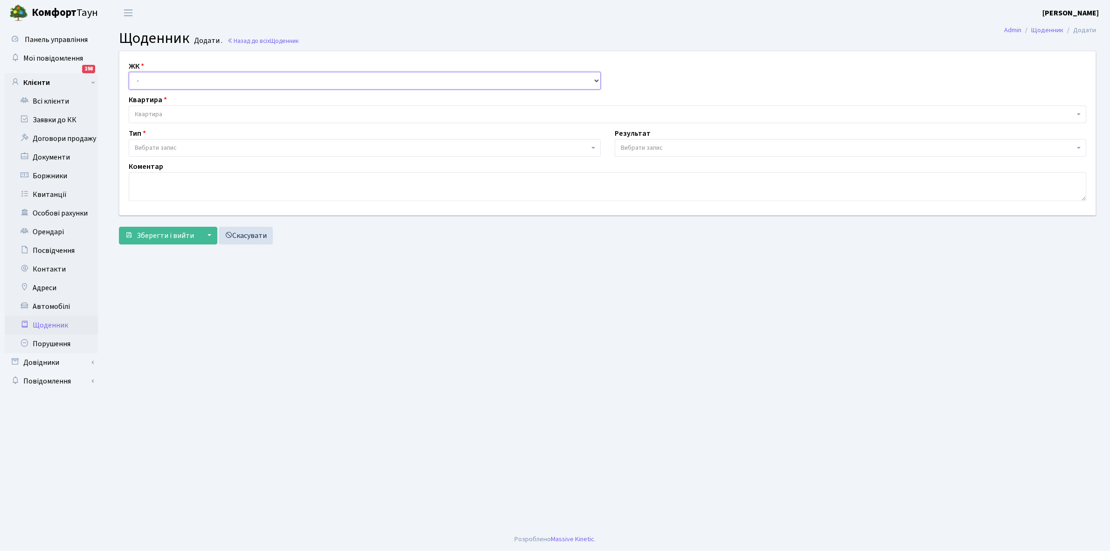
click at [160, 80] on select "- КТ, вул. Регенераторна, 4 КТ2, просп. Соборності, 17 КТ3, вул. Березнева, 16 …" at bounding box center [365, 81] width 472 height 18
select select "271"
click at [129, 72] on select "- КТ, вул. Регенераторна, 4 КТ2, просп. Соборності, 17 КТ3, вул. Березнева, 16 …" at bounding box center [365, 81] width 472 height 18
select select
click at [181, 108] on span "Квартира" at bounding box center [607, 114] width 957 height 18
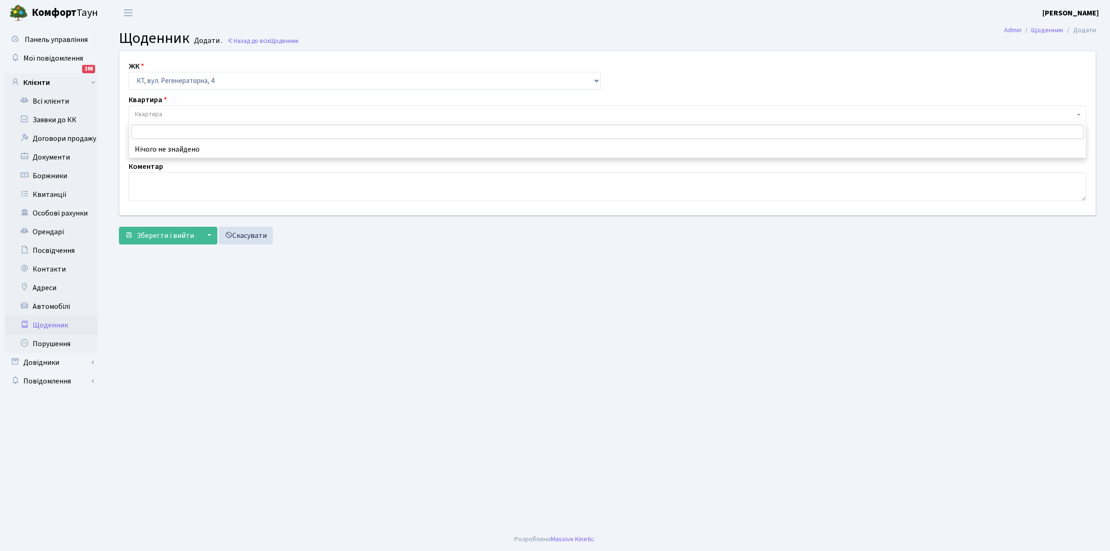
click at [184, 130] on input "search" at bounding box center [607, 131] width 952 height 14
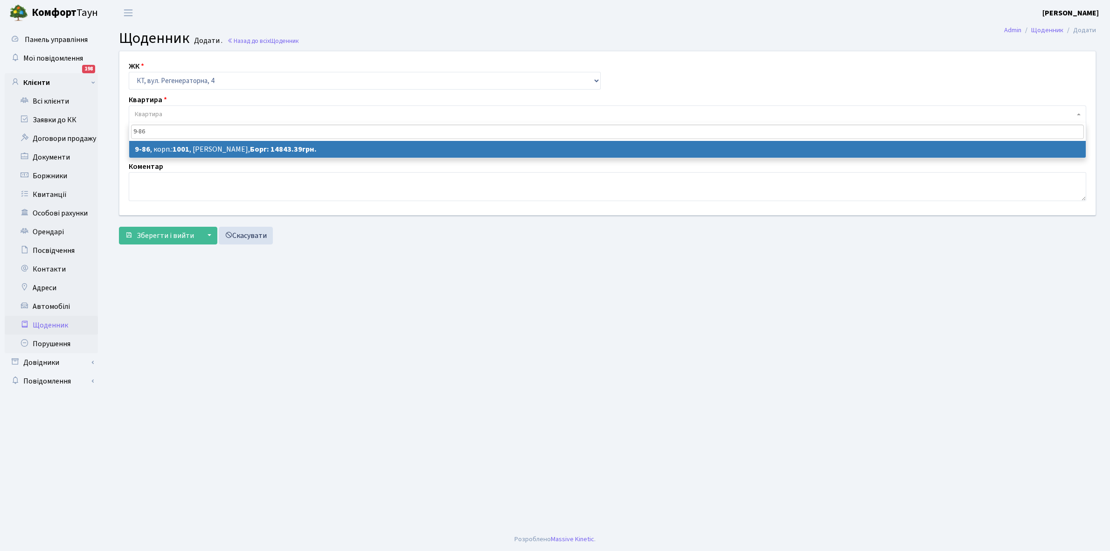
type input "9-86"
select select "6436"
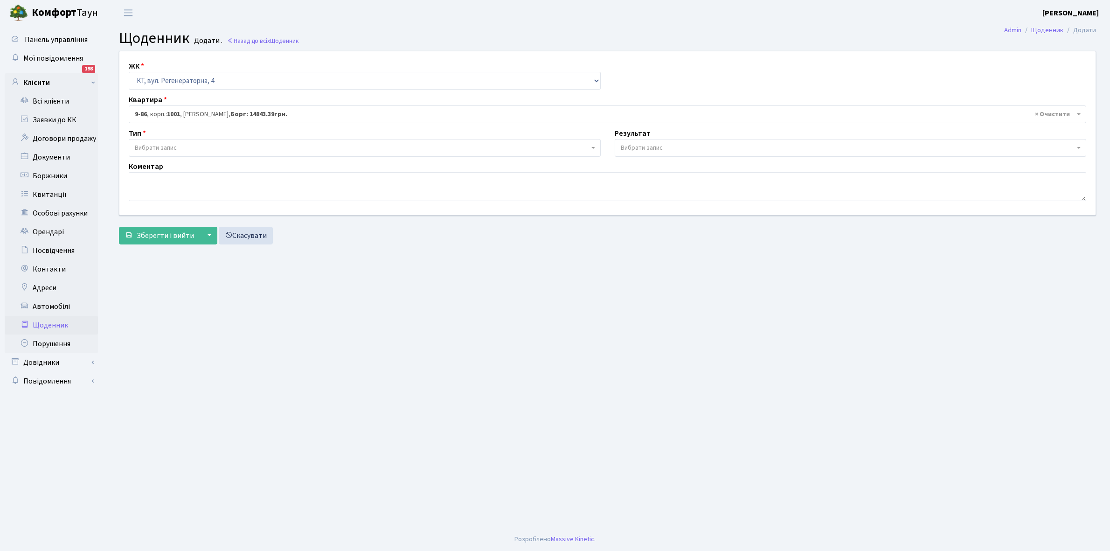
click at [193, 145] on span "Вибрати запис" at bounding box center [362, 147] width 454 height 9
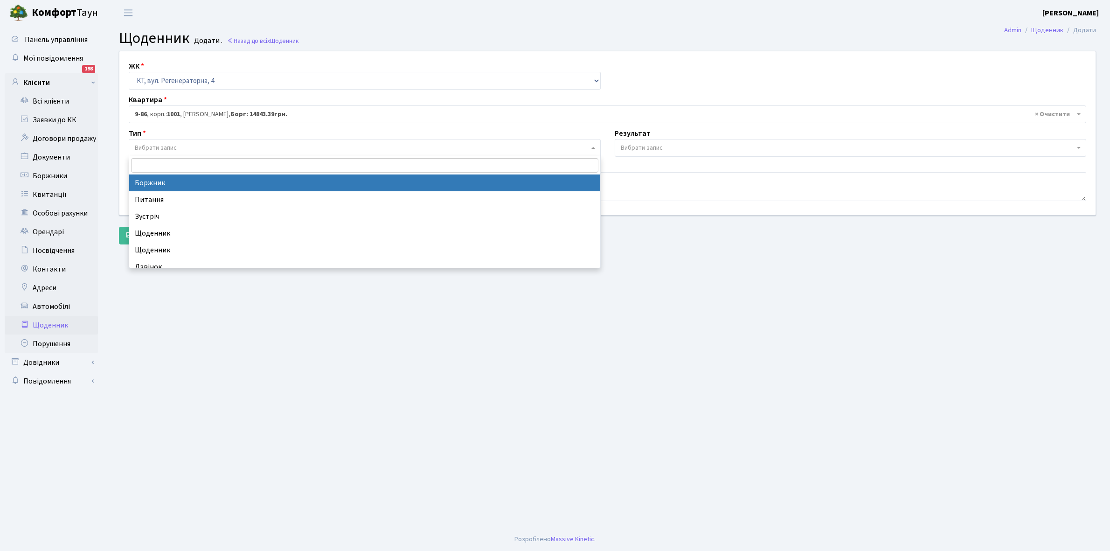
select select "189"
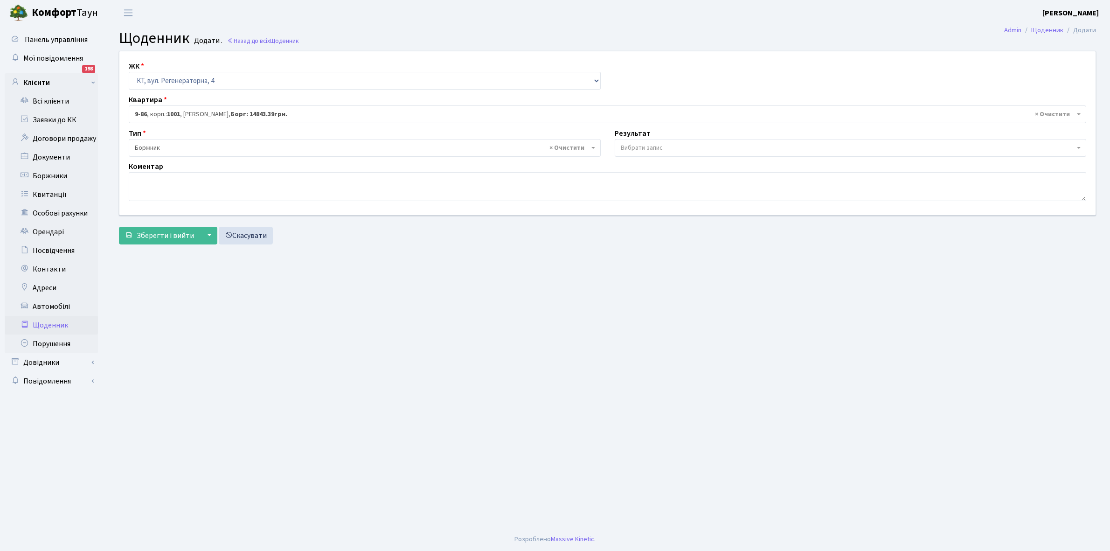
click at [640, 146] on span "Вибрати запис" at bounding box center [642, 147] width 42 height 9
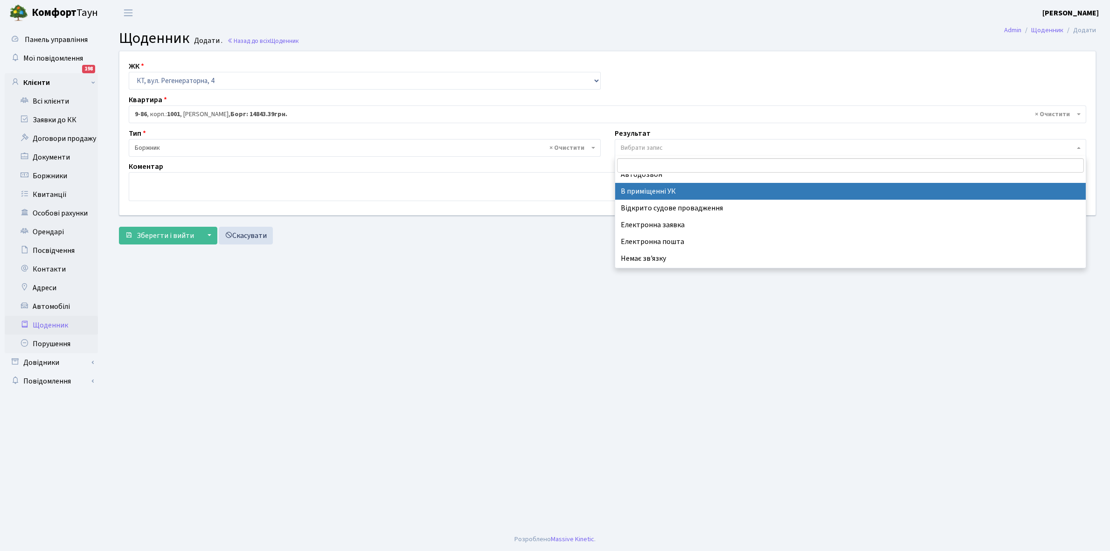
scroll to position [57, 0]
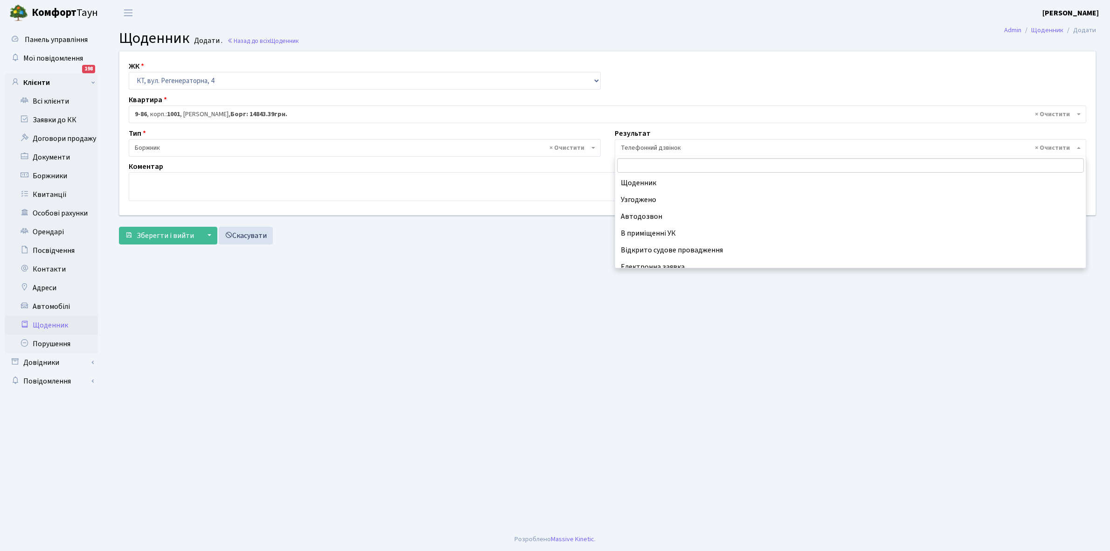
click at [681, 145] on span "× Телефонний дзвінок" at bounding box center [848, 147] width 454 height 9
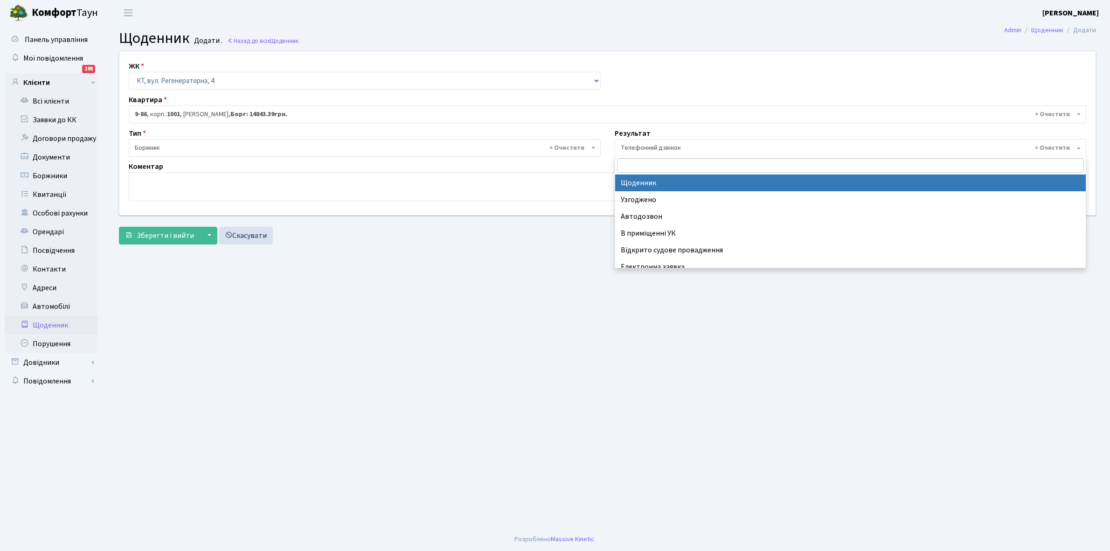
select select "14"
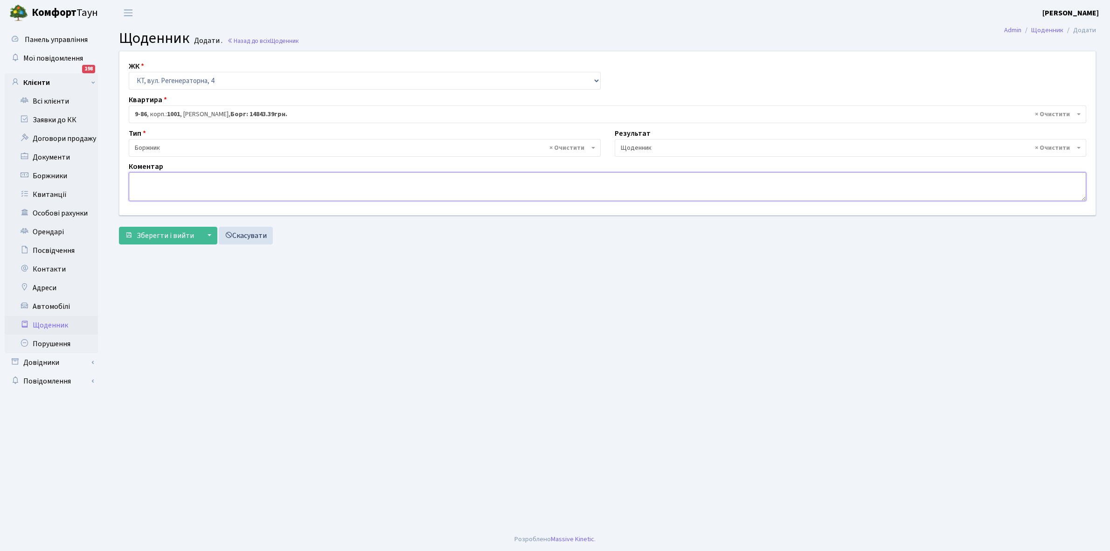
click at [132, 185] on textarea at bounding box center [607, 186] width 957 height 29
paste textarea "Відкл. ЕЕ (розірвано договір з КК) - 28284 кВт."
click at [260, 177] on textarea "Відкл. ЕЕ (розірвано договір з КК) - 28284 кВт." at bounding box center [607, 186] width 957 height 29
type textarea "Відкл. ЕЕ (розірвано договір з КК) - 33519 кВт."
click at [168, 232] on span "Зберегти і вийти" at bounding box center [165, 235] width 57 height 10
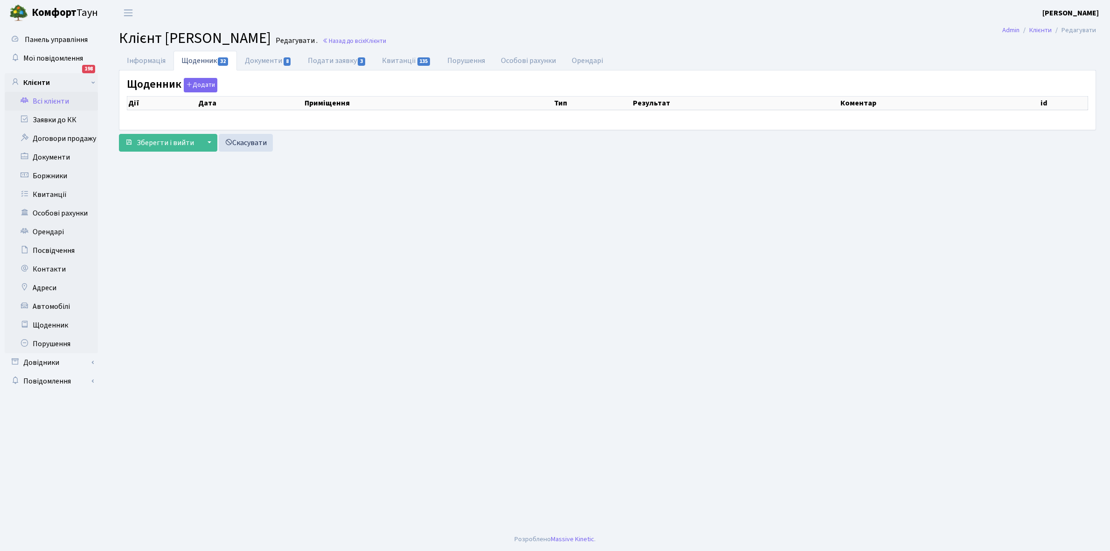
select select "25"
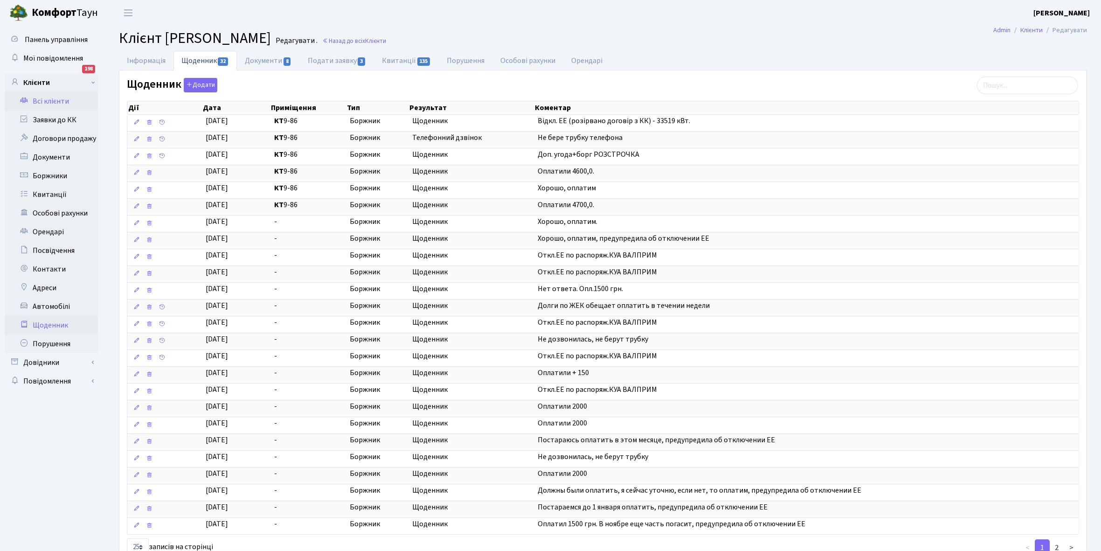
click at [47, 324] on link "Щоденник" at bounding box center [51, 325] width 93 height 19
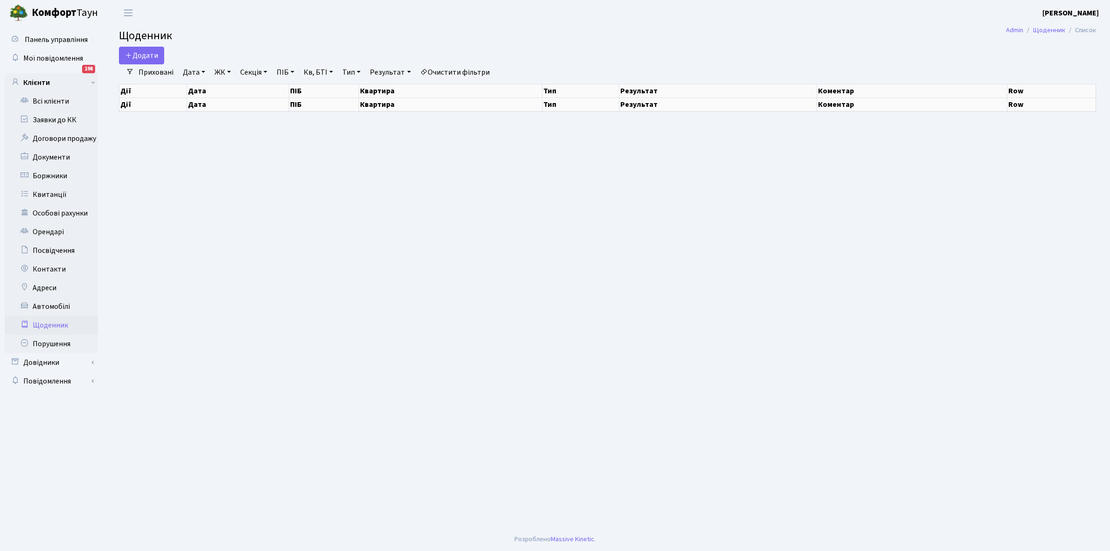
select select "25"
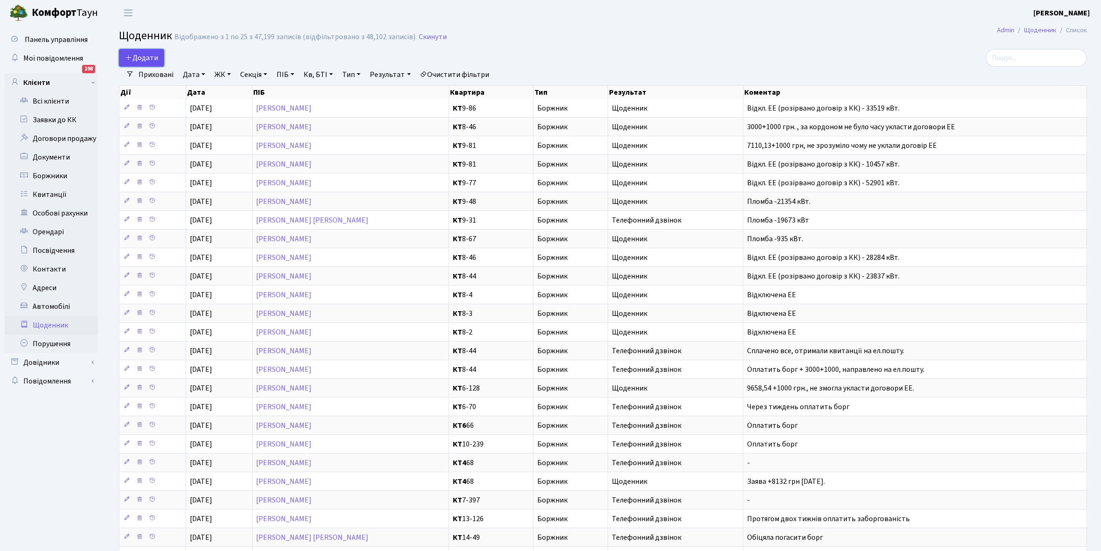
click at [148, 56] on span "Додати" at bounding box center [141, 58] width 33 height 10
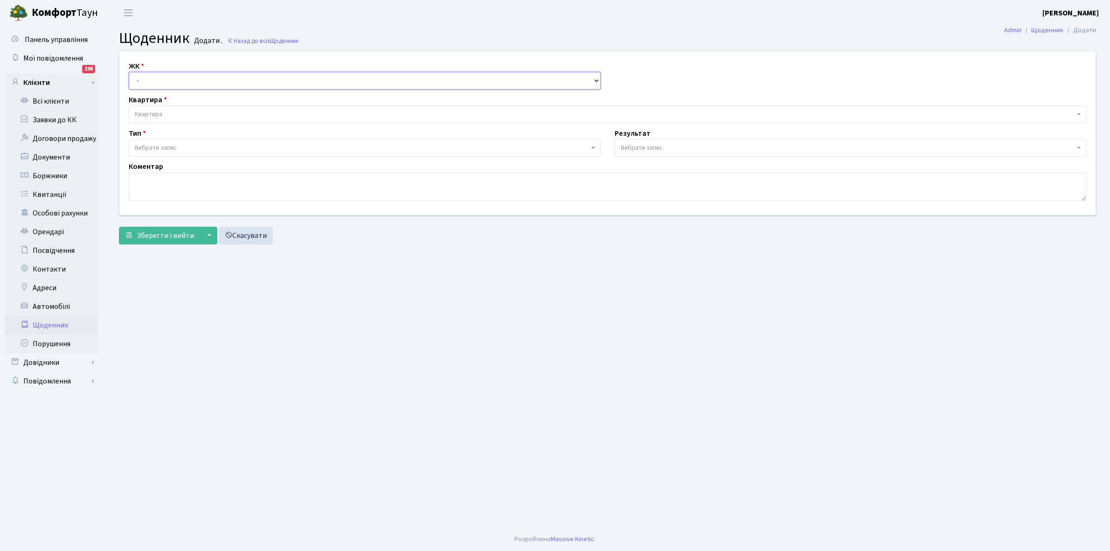
click at [163, 78] on select "- КТ, вул. Регенераторна, 4 КТ2, просп. [STREET_ADDRESS] [STREET_ADDRESS] [PERS…" at bounding box center [365, 81] width 472 height 18
select select "271"
click at [129, 72] on select "- КТ, вул. Регенераторна, 4 КТ2, просп. [STREET_ADDRESS] [STREET_ADDRESS] [PERS…" at bounding box center [365, 81] width 472 height 18
select select
click at [179, 110] on span "Квартира" at bounding box center [604, 114] width 939 height 9
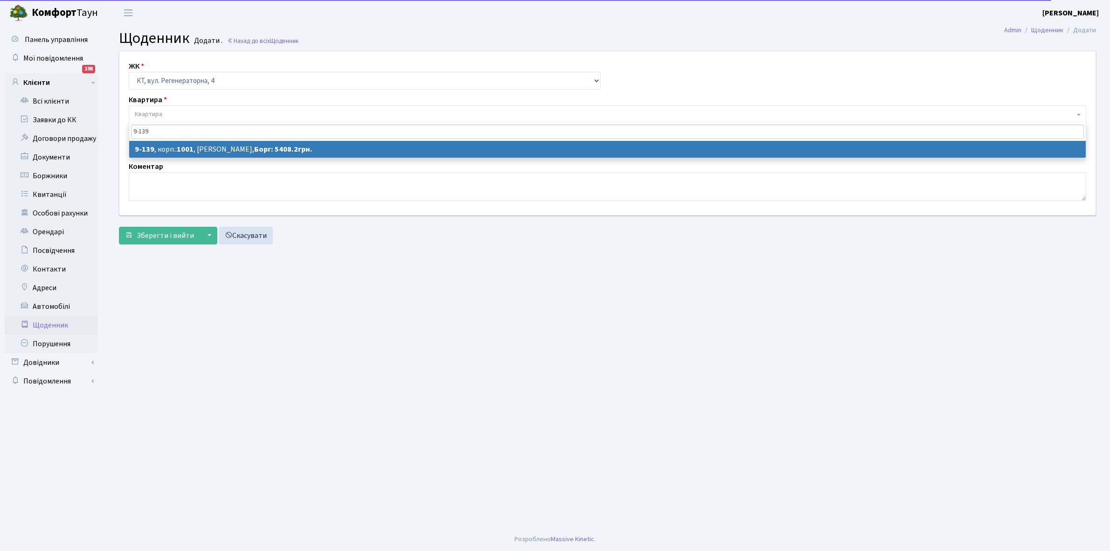
type input "9-139"
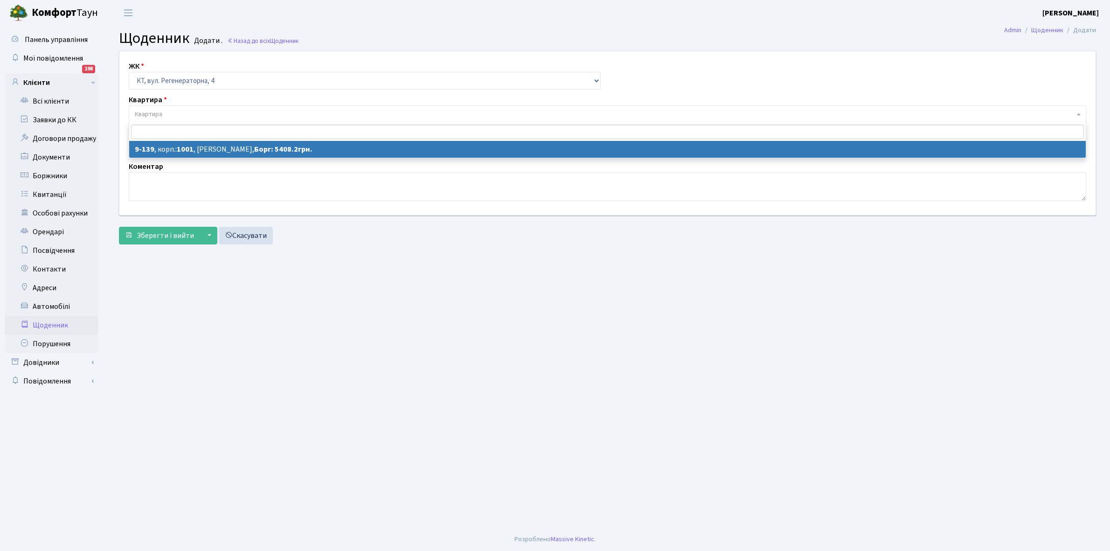
select select "6489"
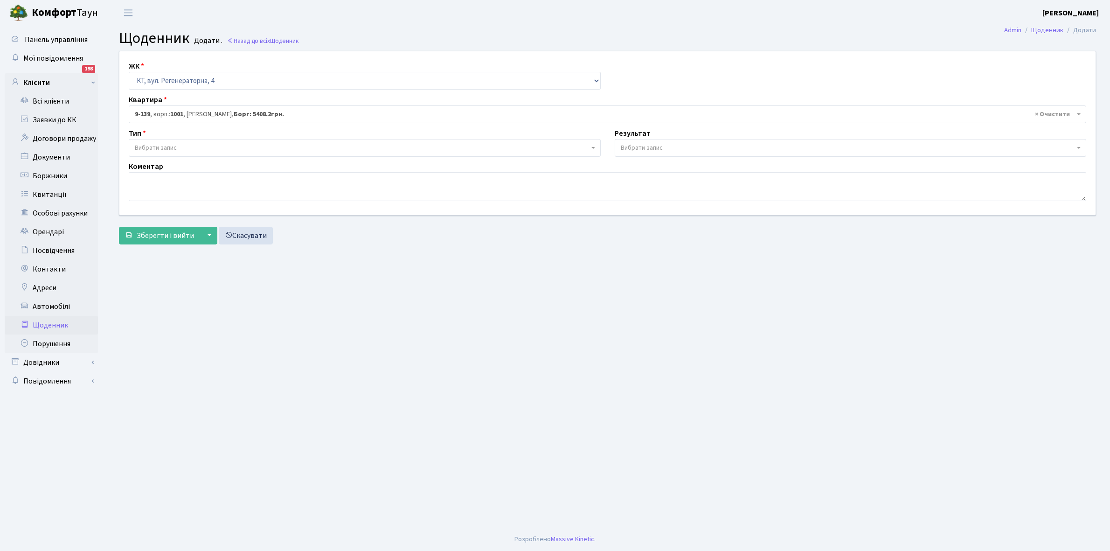
click at [208, 147] on span "Вибрати запис" at bounding box center [362, 147] width 454 height 9
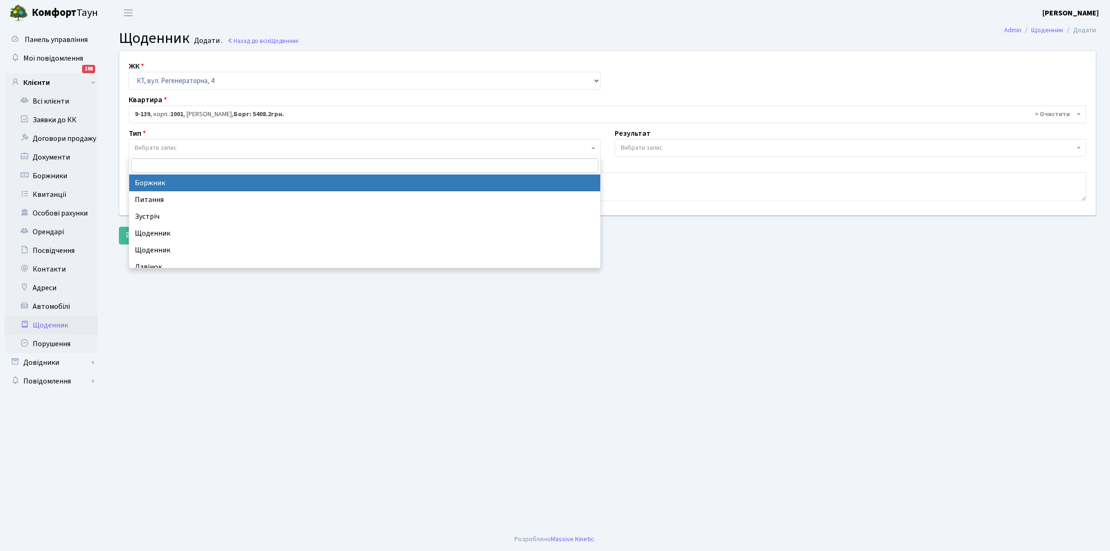
select select "189"
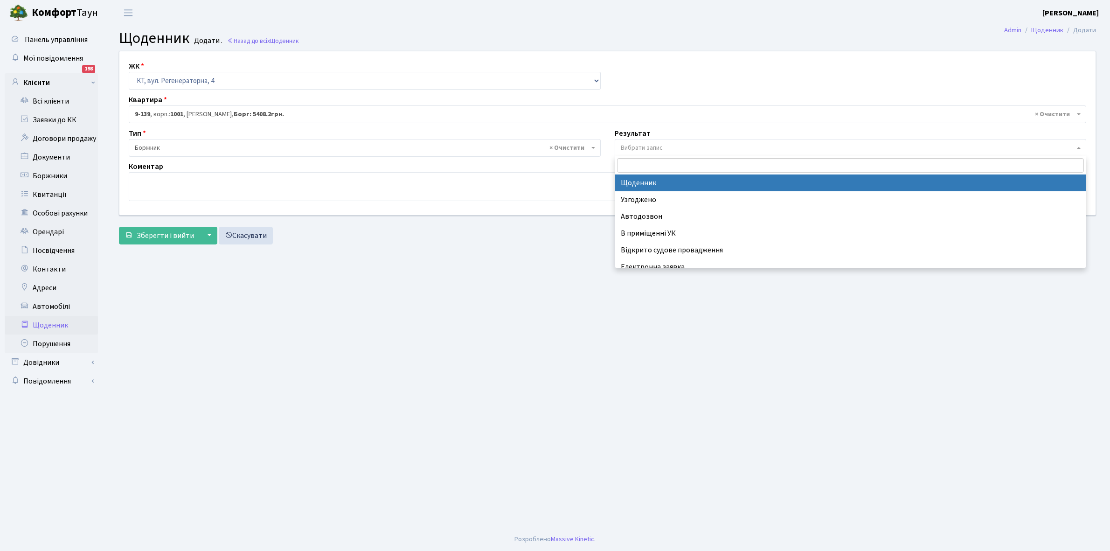
click at [648, 143] on span "Вибрати запис" at bounding box center [642, 147] width 42 height 9
select select "14"
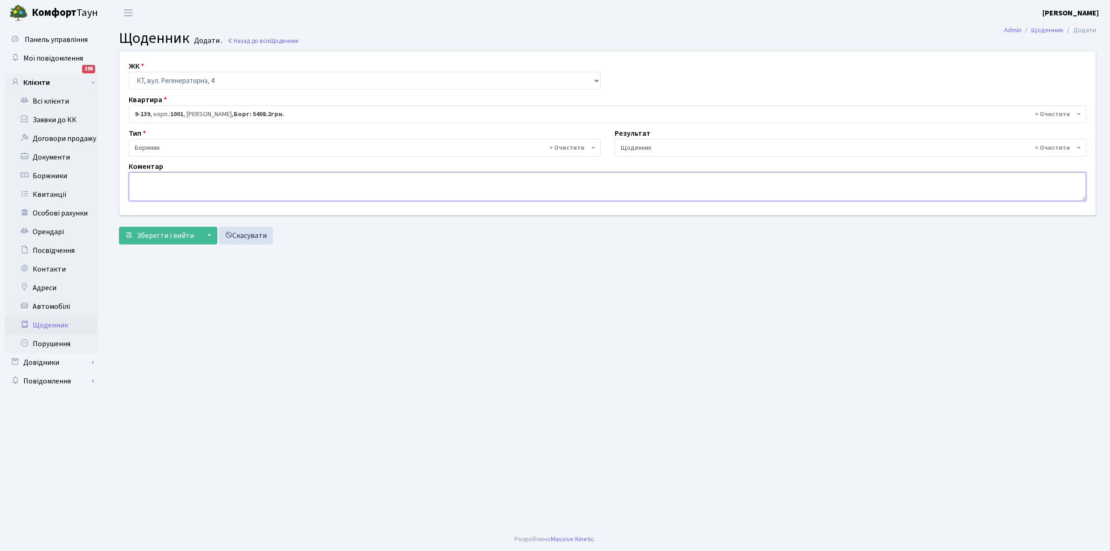
click at [142, 183] on textarea at bounding box center [607, 186] width 957 height 29
paste textarea "Відкл. ЕЕ (розірвано договір з КК) - 28284 кВт."
click at [260, 176] on textarea "Відкл. ЕЕ (розірвано договір з КК) - 28284 кВт." at bounding box center [607, 186] width 957 height 29
type textarea "Відкл. ЕЕ (розірвано договір з КК) - 17221 кВт."
click at [166, 234] on span "Зберегти і вийти" at bounding box center [165, 235] width 57 height 10
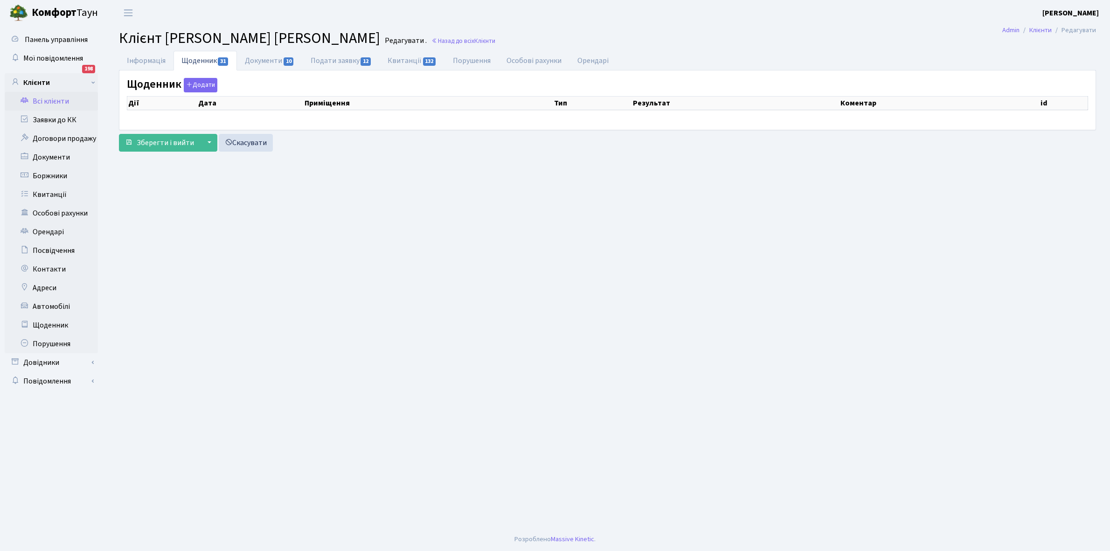
select select "25"
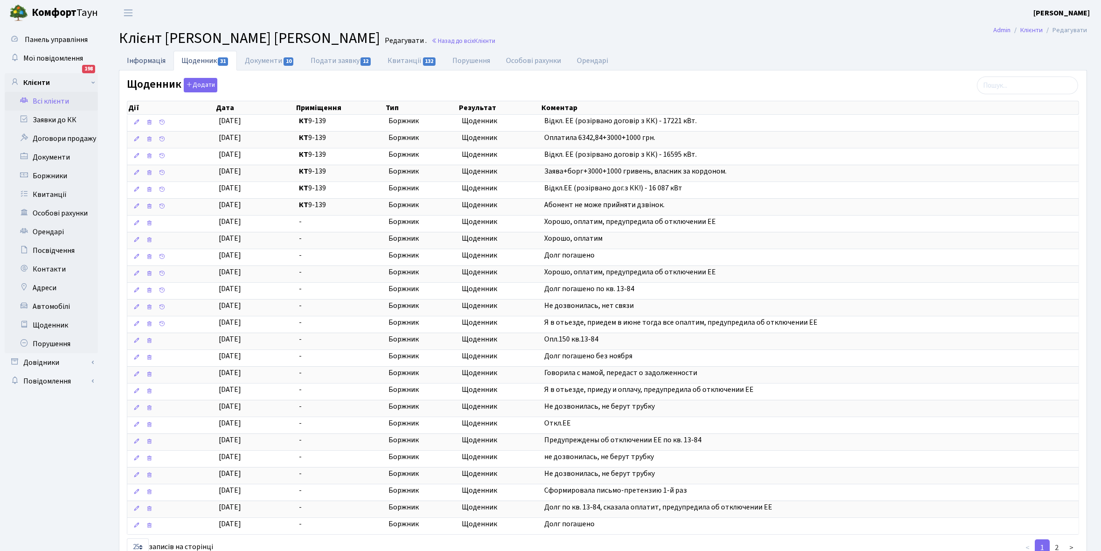
click at [143, 60] on link "Інформація" at bounding box center [146, 60] width 55 height 19
select select "25"
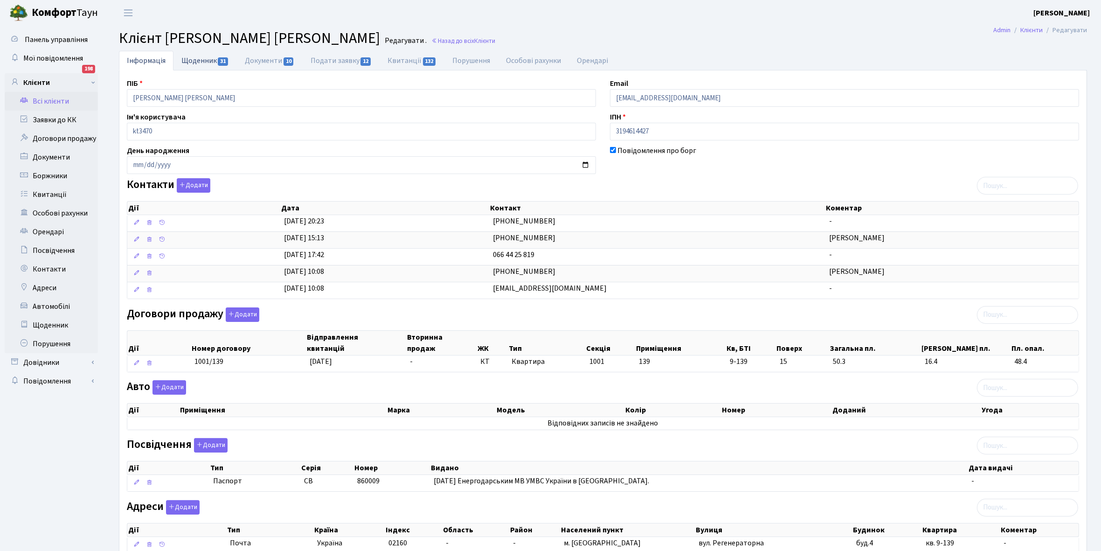
click at [193, 57] on link "Щоденник 31" at bounding box center [204, 60] width 63 height 19
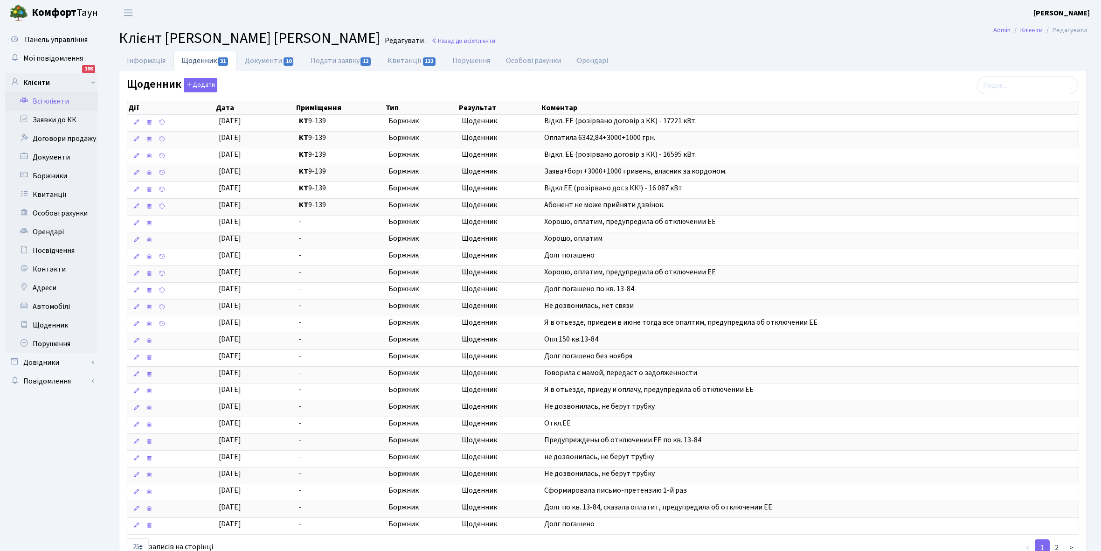
click at [46, 99] on link "Всі клієнти" at bounding box center [51, 101] width 93 height 19
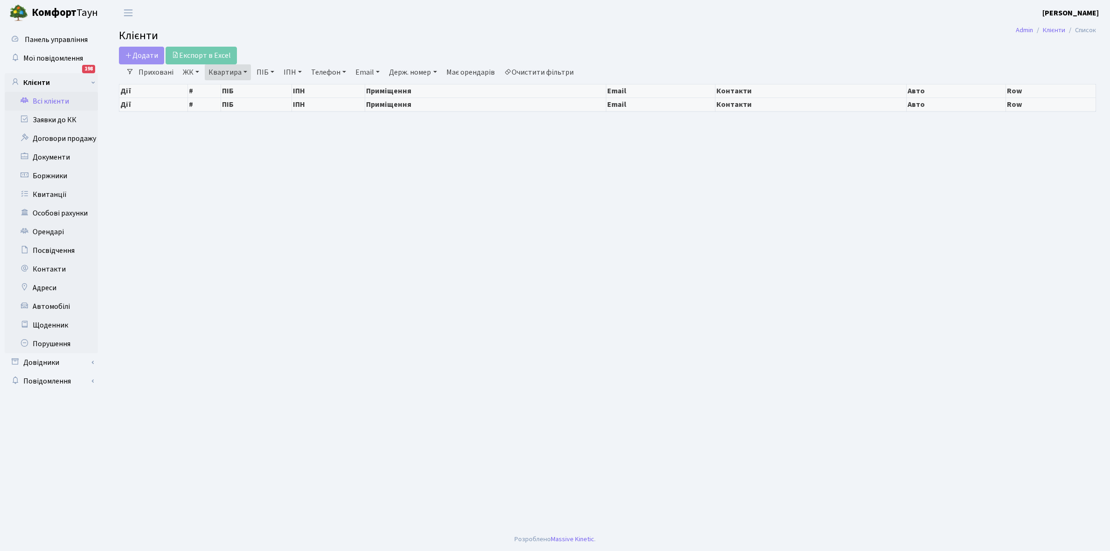
select select "25"
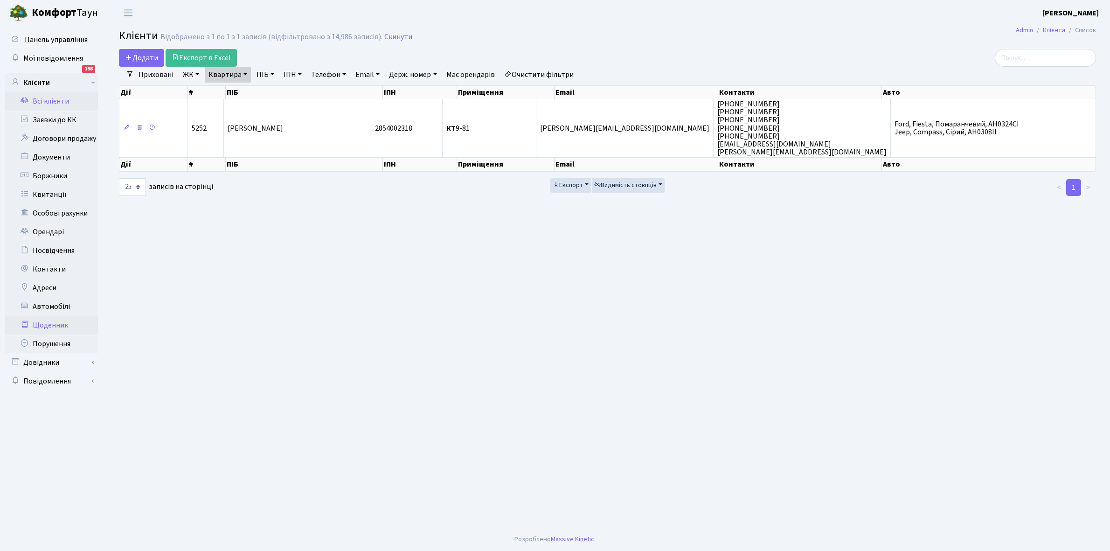
click at [48, 327] on link "Щоденник" at bounding box center [51, 325] width 93 height 19
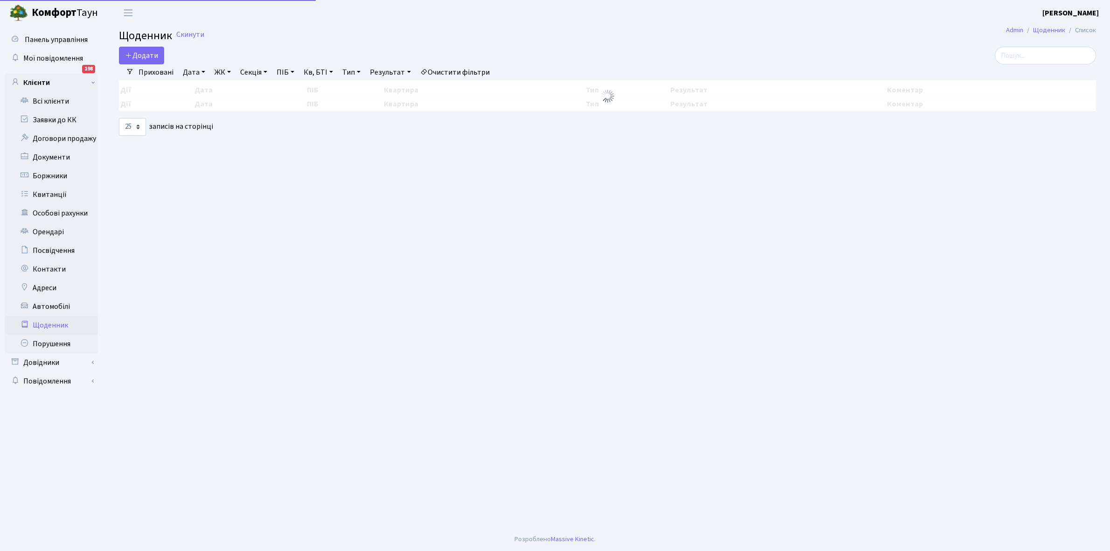
select select "25"
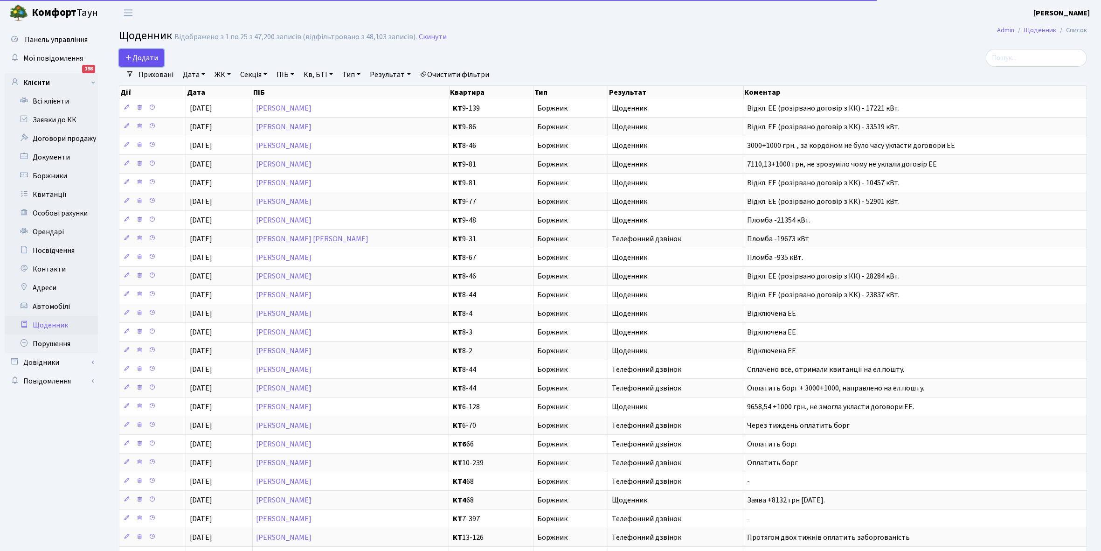
click at [148, 55] on span "Додати" at bounding box center [141, 58] width 33 height 10
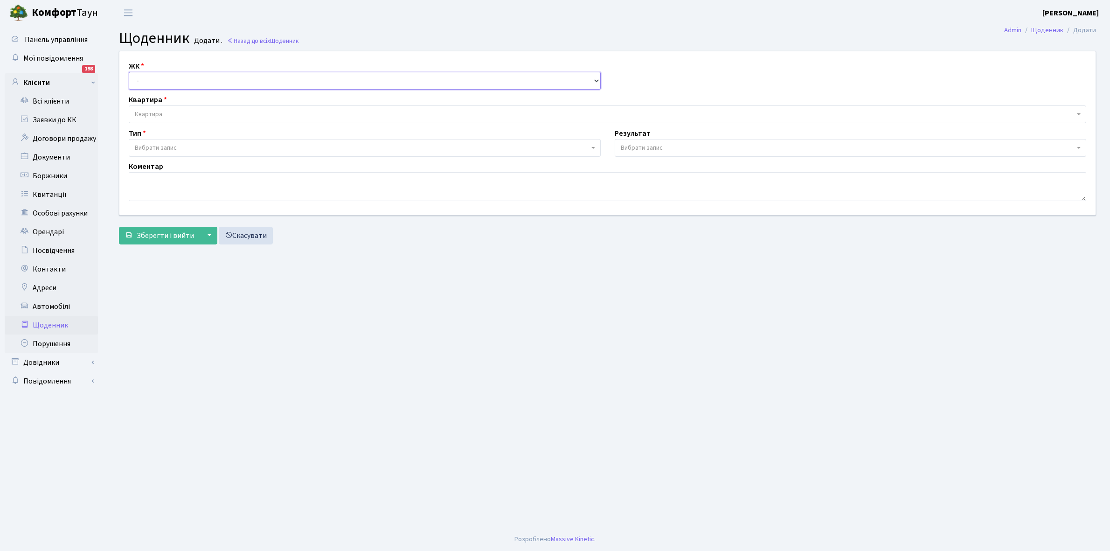
click at [164, 76] on select "- КТ, вул. Регенераторна, 4 КТ2, просп. Соборності, 17 КТ3, вул. Березнева, 16 …" at bounding box center [365, 81] width 472 height 18
select select "271"
click at [129, 72] on select "- КТ, вул. Регенераторна, 4 КТ2, просп. Соборності, 17 КТ3, вул. Березнева, 16 …" at bounding box center [365, 81] width 472 height 18
select select
click at [187, 112] on span "Квартира" at bounding box center [604, 114] width 939 height 9
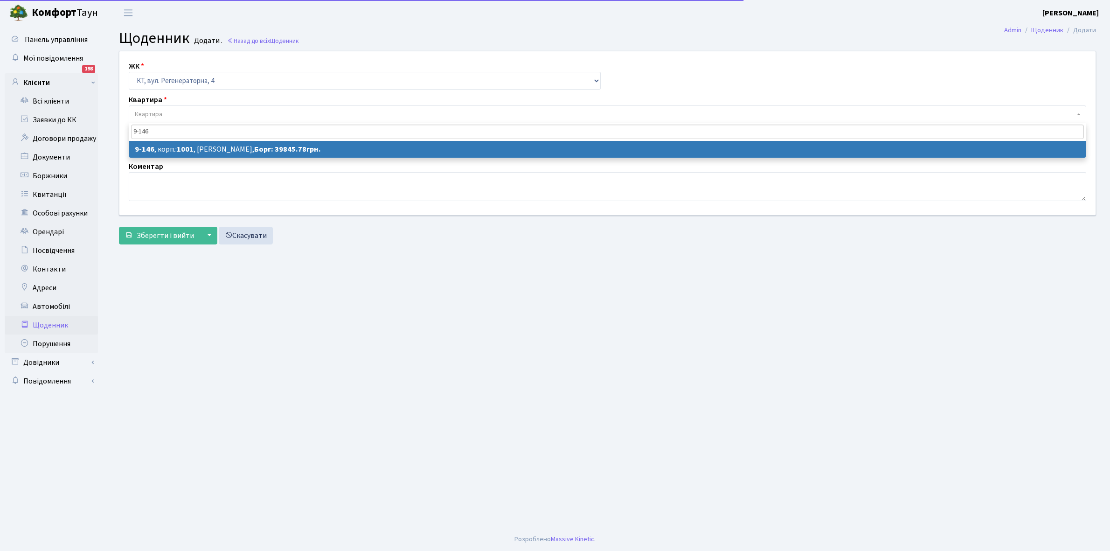
type input "9-146"
select select "6496"
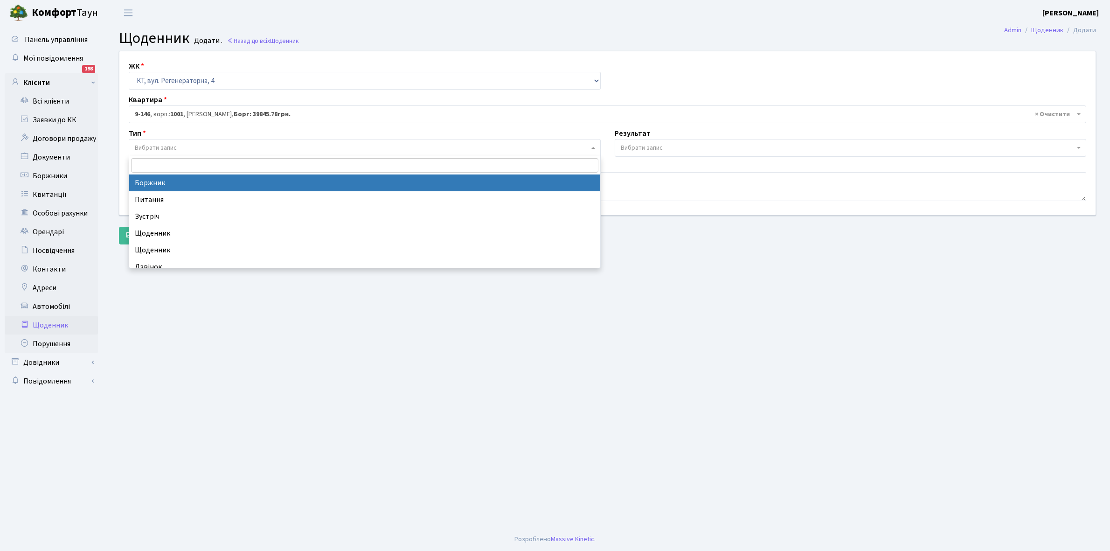
click at [179, 149] on span "Вибрати запис" at bounding box center [362, 147] width 454 height 9
select select "189"
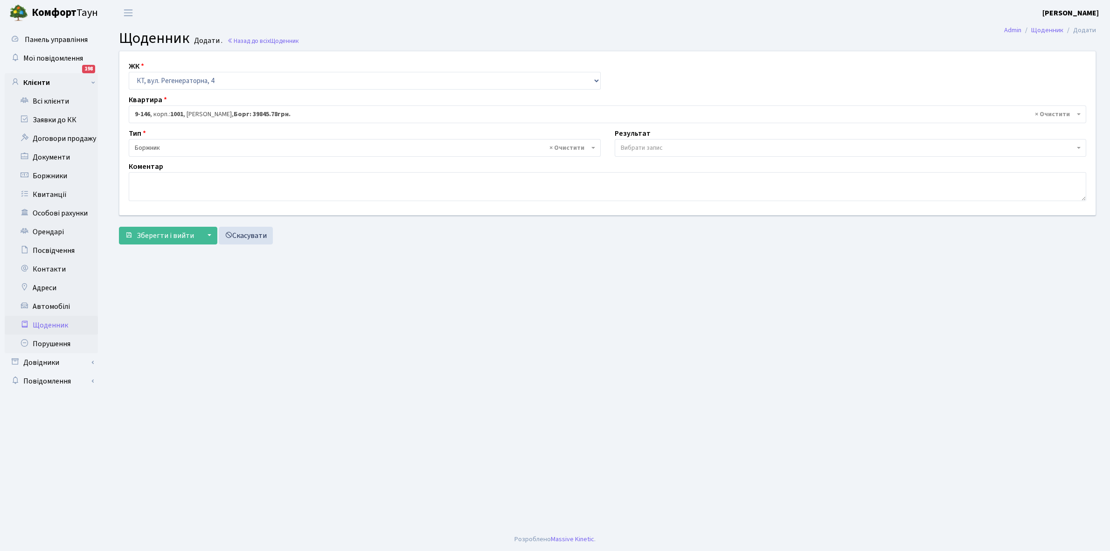
click at [661, 142] on span "Вибрати запис" at bounding box center [850, 148] width 472 height 18
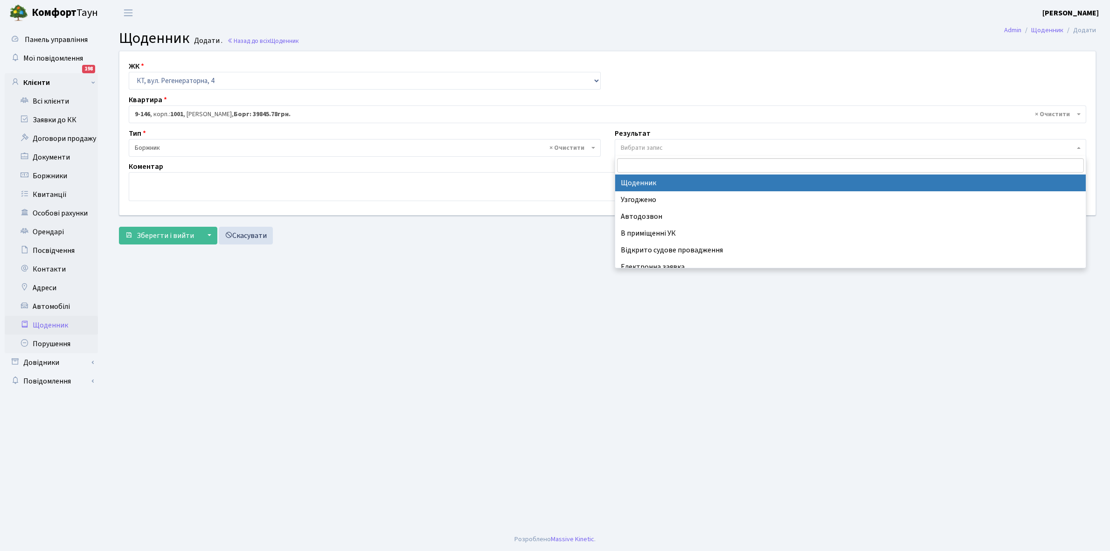
select select "14"
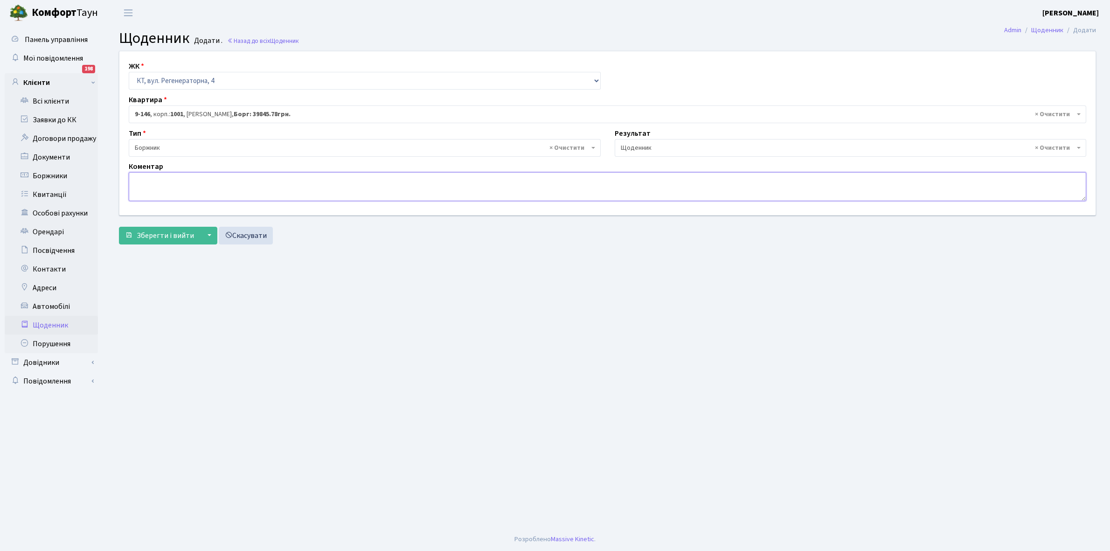
click at [151, 183] on textarea at bounding box center [607, 186] width 957 height 29
type textarea "Відключена ЕЕ"
click at [162, 236] on span "Зберегти і вийти" at bounding box center [165, 235] width 57 height 10
click at [52, 103] on link "Всі клієнти" at bounding box center [51, 101] width 93 height 19
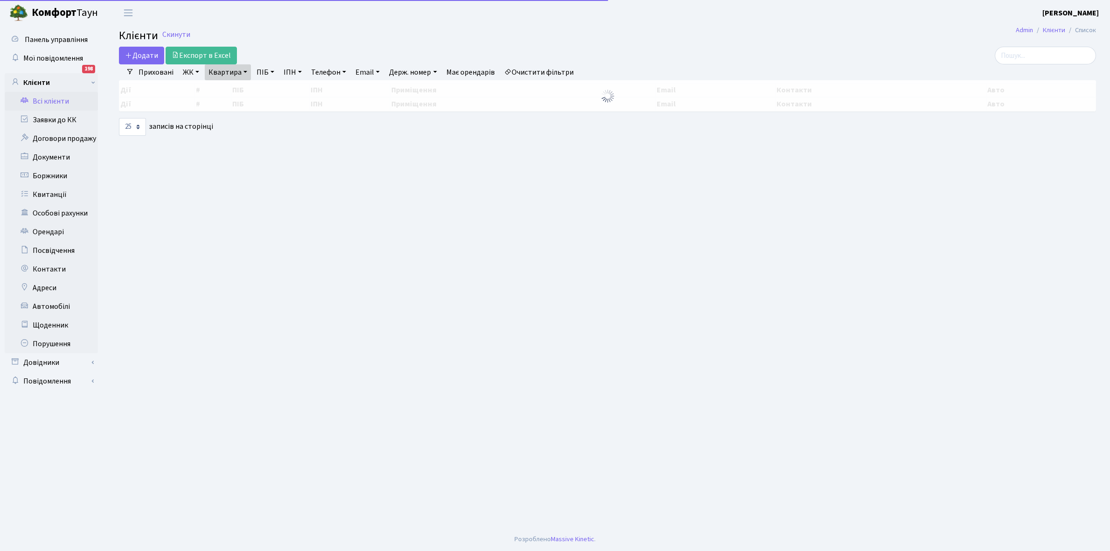
select select "25"
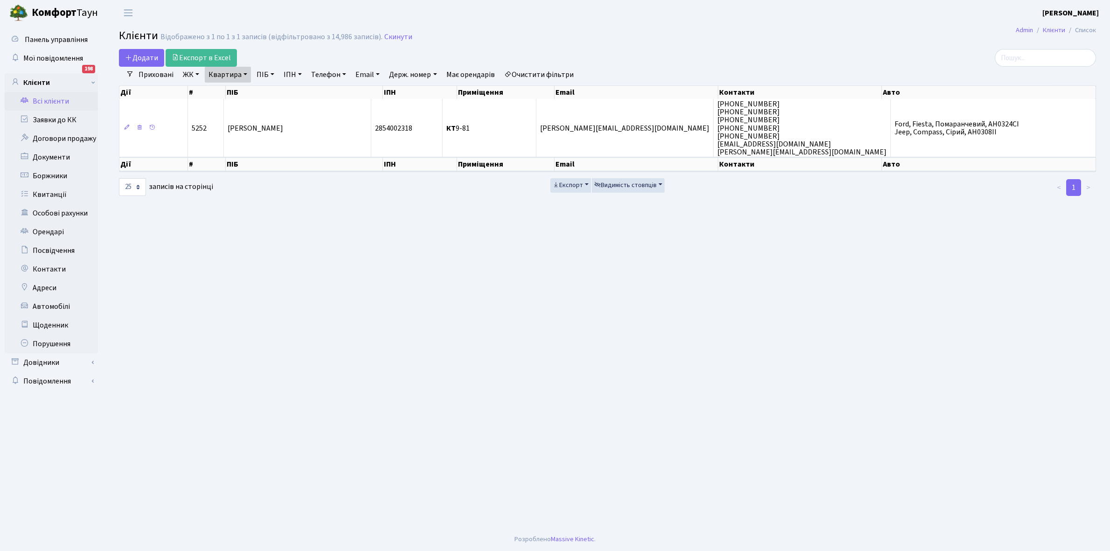
click at [244, 74] on link "Квартира" at bounding box center [228, 75] width 46 height 16
click at [48, 321] on link "Щоденник" at bounding box center [51, 325] width 93 height 19
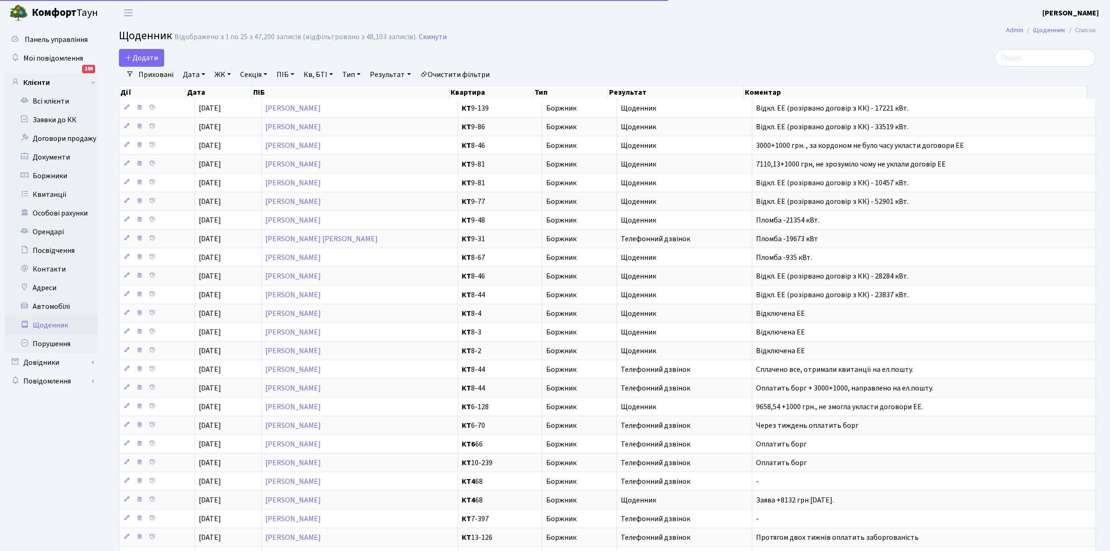
select select "25"
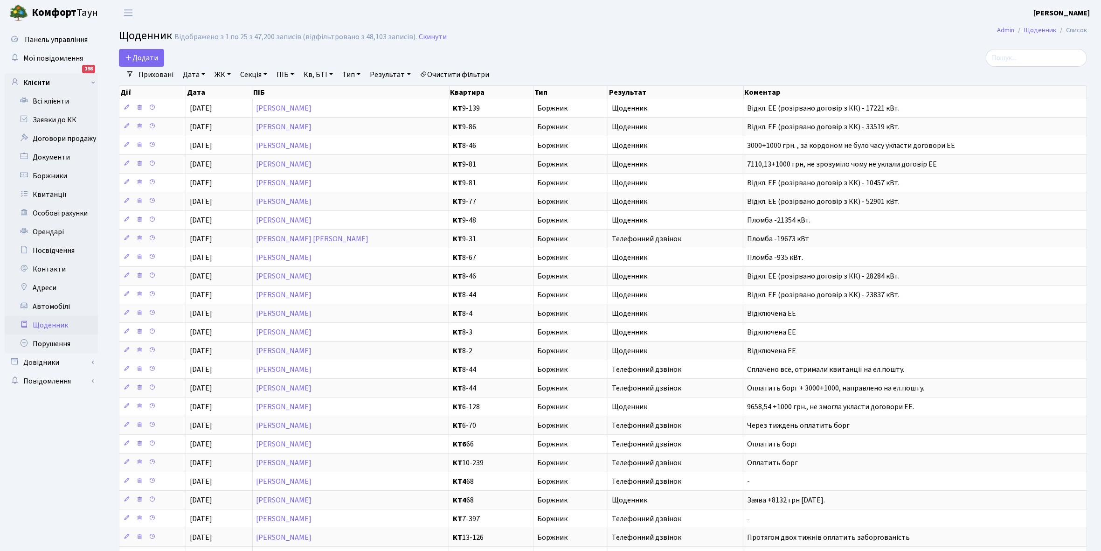
click at [154, 73] on link "Приховані" at bounding box center [156, 75] width 42 height 16
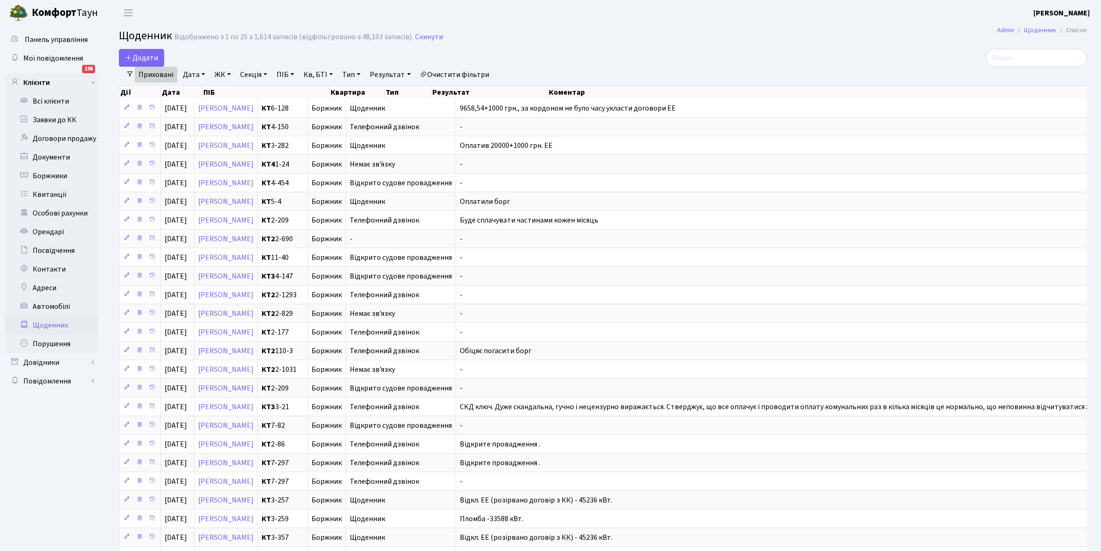
click at [152, 71] on link "Приховані" at bounding box center [156, 75] width 42 height 16
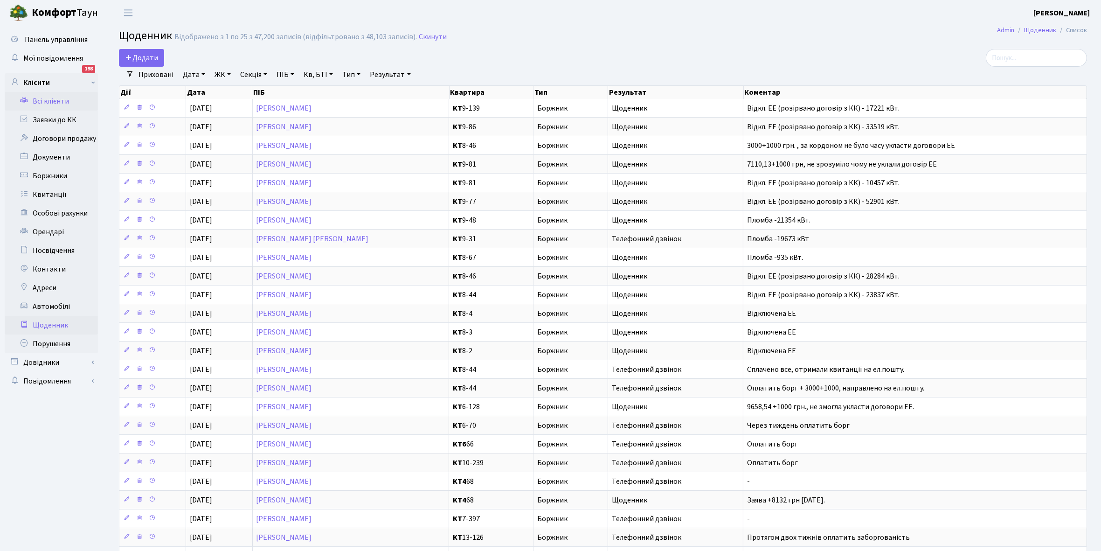
click at [48, 101] on link "Всі клієнти" at bounding box center [51, 101] width 93 height 19
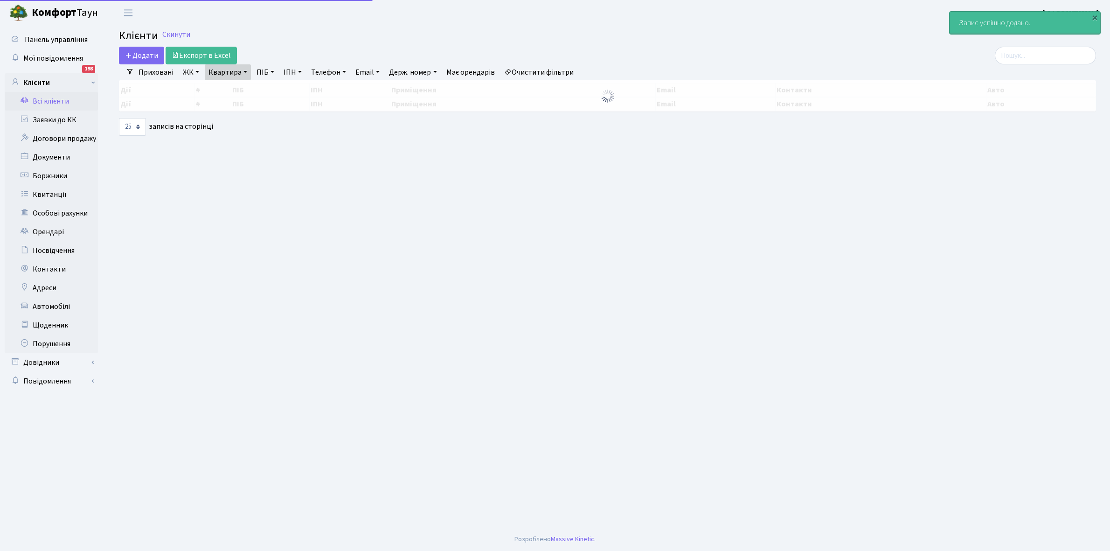
select select "25"
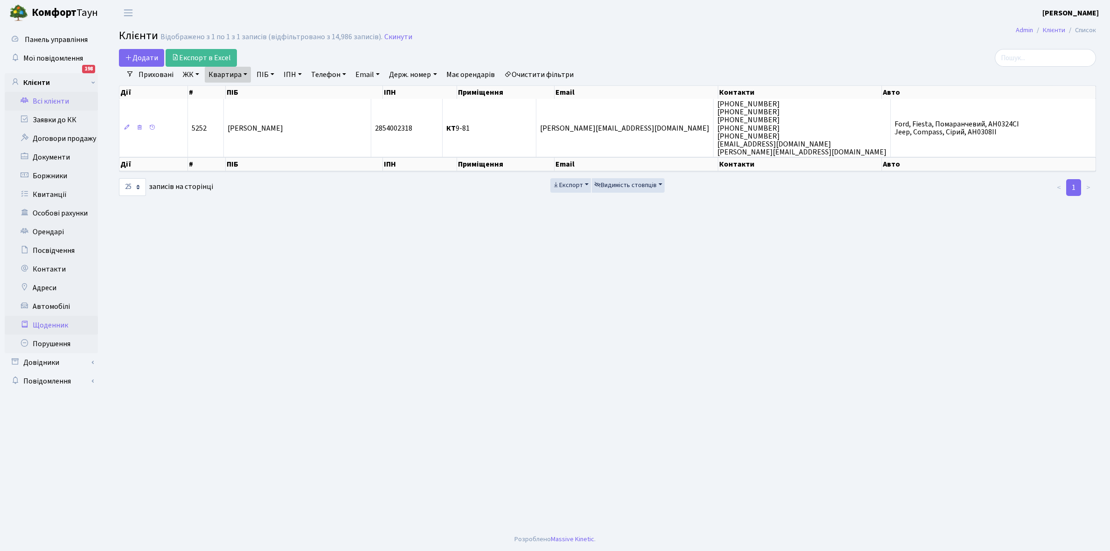
click at [63, 324] on link "Щоденник" at bounding box center [51, 325] width 93 height 19
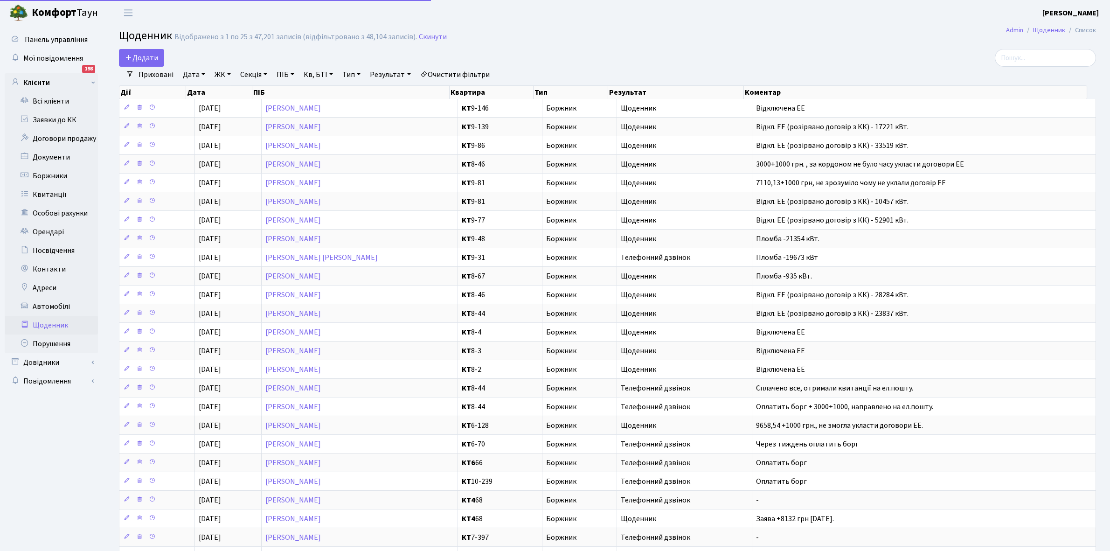
select select "25"
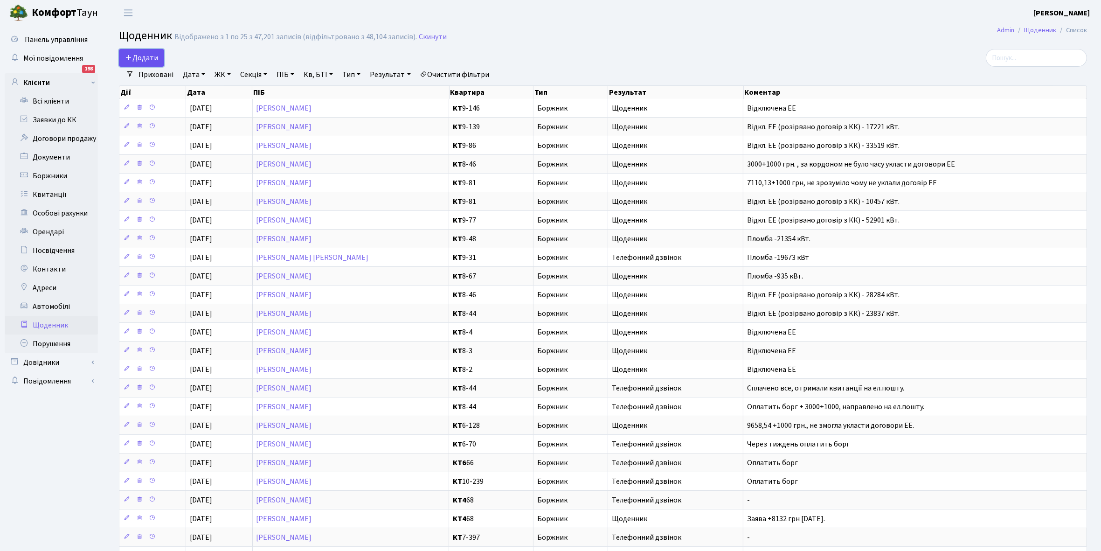
click at [139, 55] on span "Додати" at bounding box center [141, 58] width 33 height 10
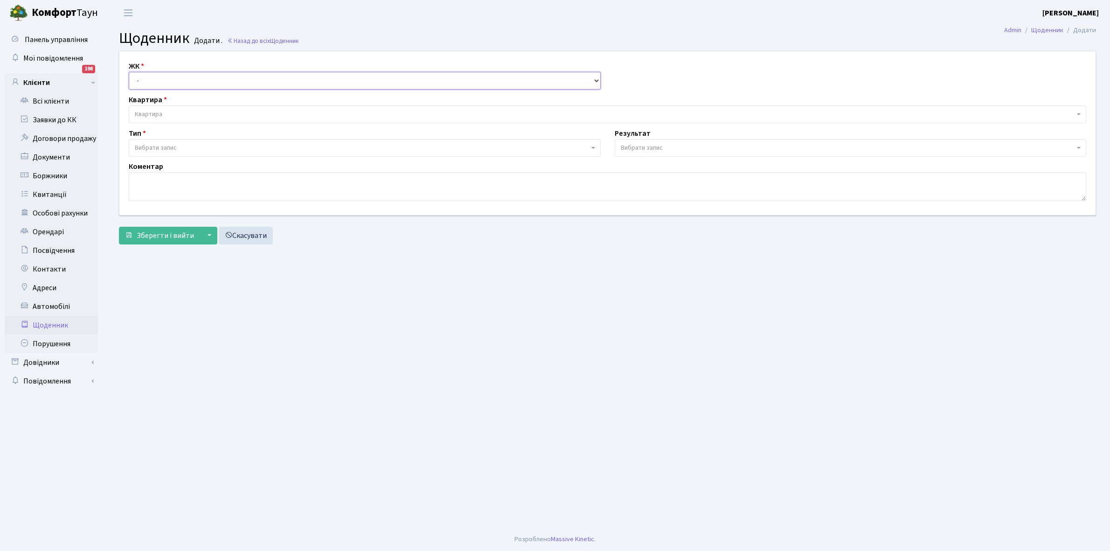
click at [197, 77] on select "- КТ, вул. Регенераторна, 4 КТ2, просп. [STREET_ADDRESS] [STREET_ADDRESS] [PERS…" at bounding box center [365, 81] width 472 height 18
select select "271"
click at [129, 72] on select "- КТ, вул. Регенераторна, 4 КТ2, просп. [STREET_ADDRESS] [STREET_ADDRESS] [PERS…" at bounding box center [365, 81] width 472 height 18
select select
click at [190, 110] on span "Квартира" at bounding box center [604, 114] width 939 height 9
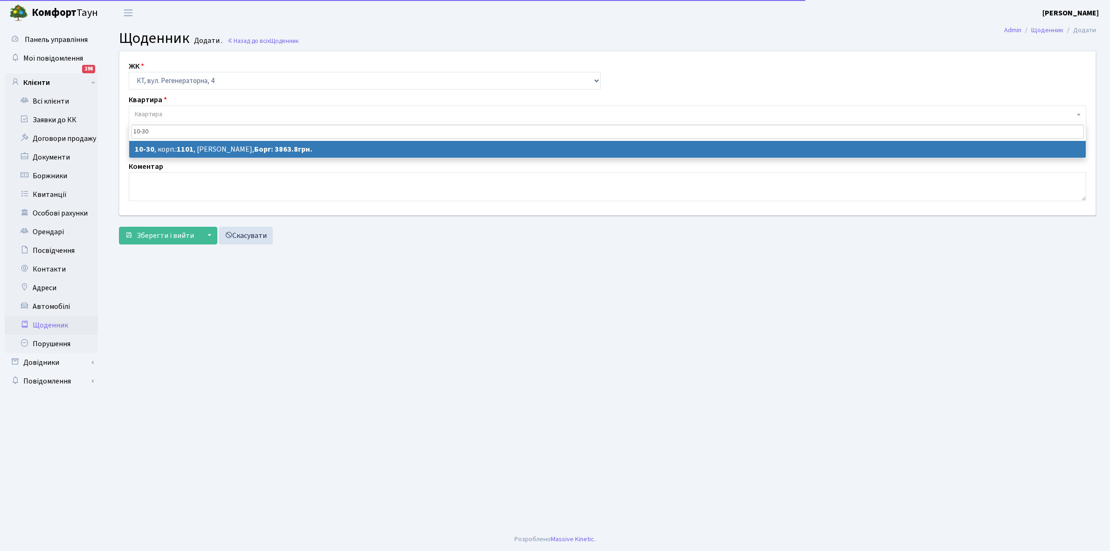
type input "10-30"
select select "6599"
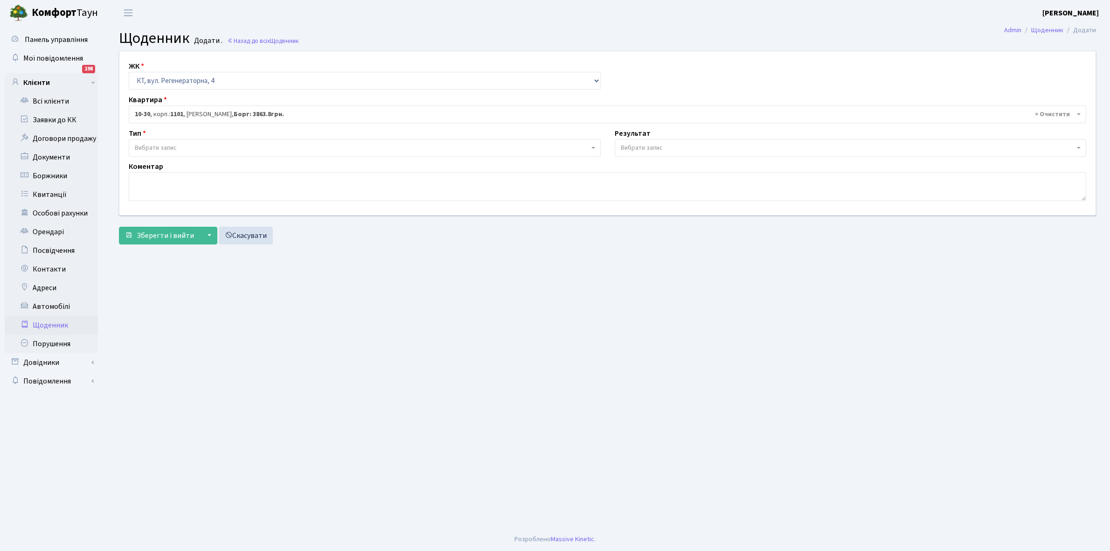
click at [186, 142] on span "Вибрати запис" at bounding box center [365, 148] width 472 height 18
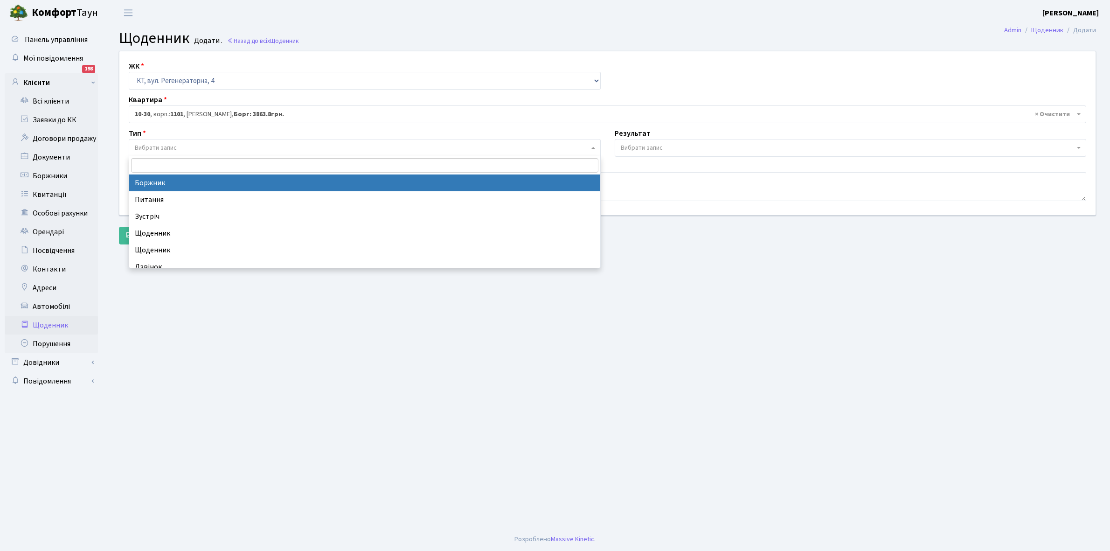
select select "189"
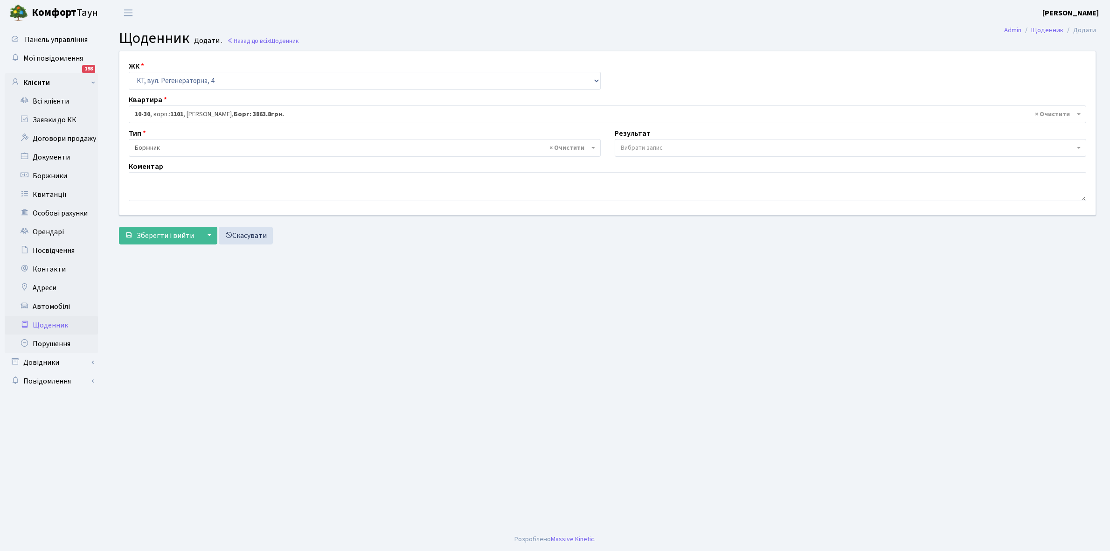
click at [635, 147] on span "Вибрати запис" at bounding box center [642, 147] width 42 height 9
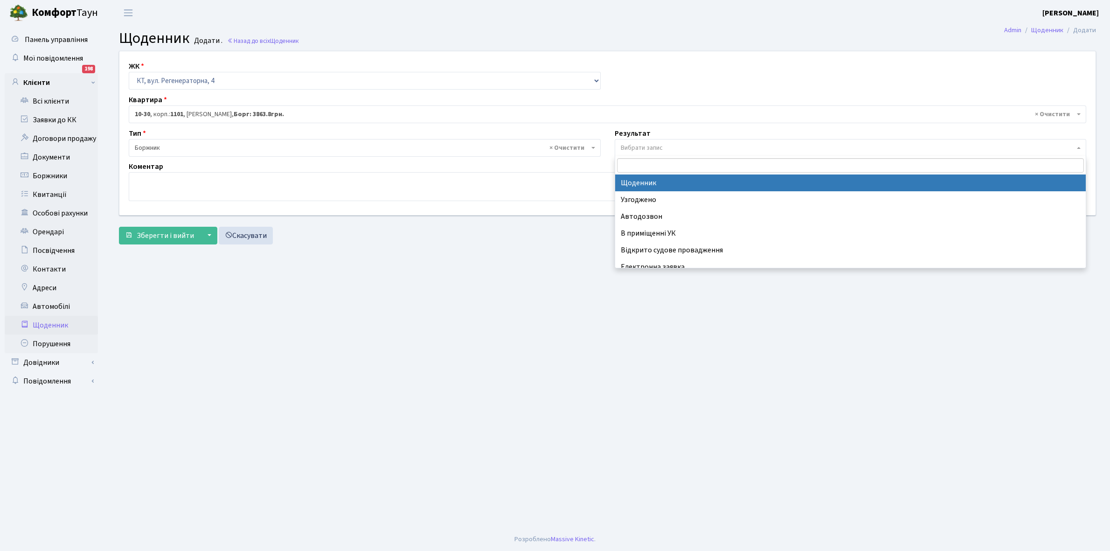
select select "14"
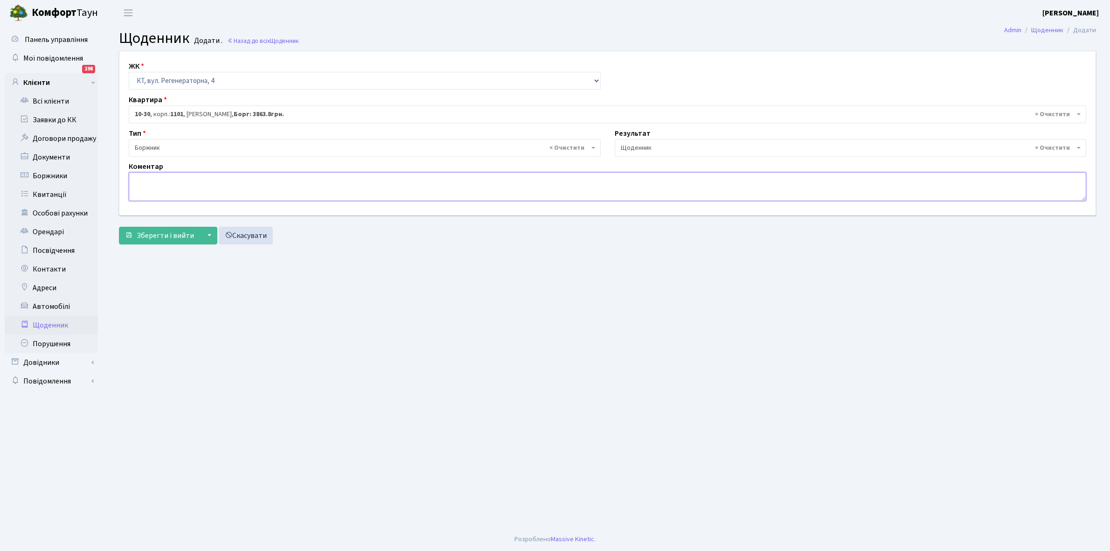
click at [147, 185] on textarea at bounding box center [607, 186] width 957 height 29
type textarea "Відключена ЕЕ"
click at [152, 231] on span "Зберегти і вийти" at bounding box center [165, 235] width 57 height 10
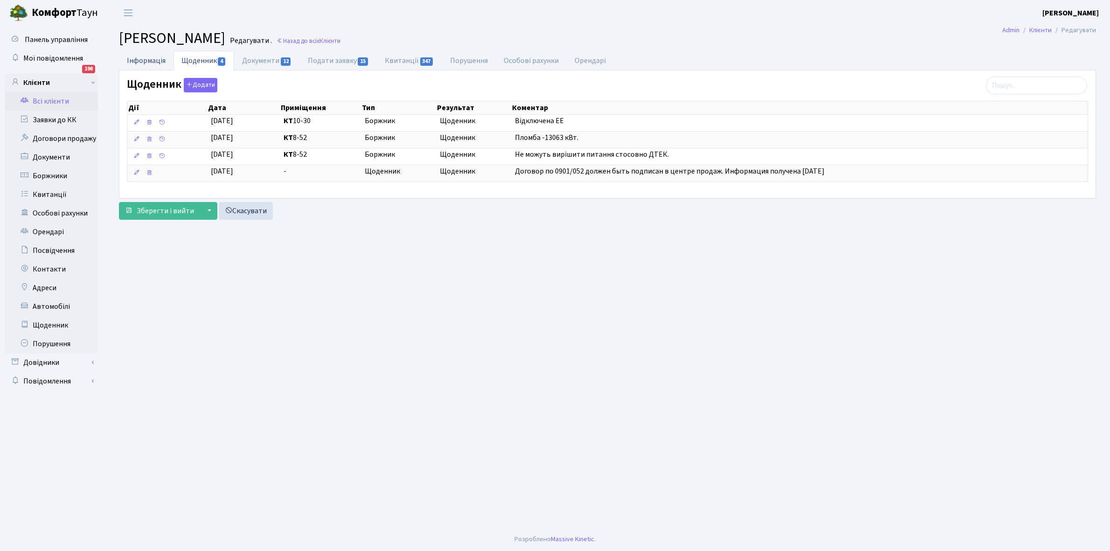
click at [141, 58] on link "Інформація" at bounding box center [146, 60] width 55 height 19
select select "25"
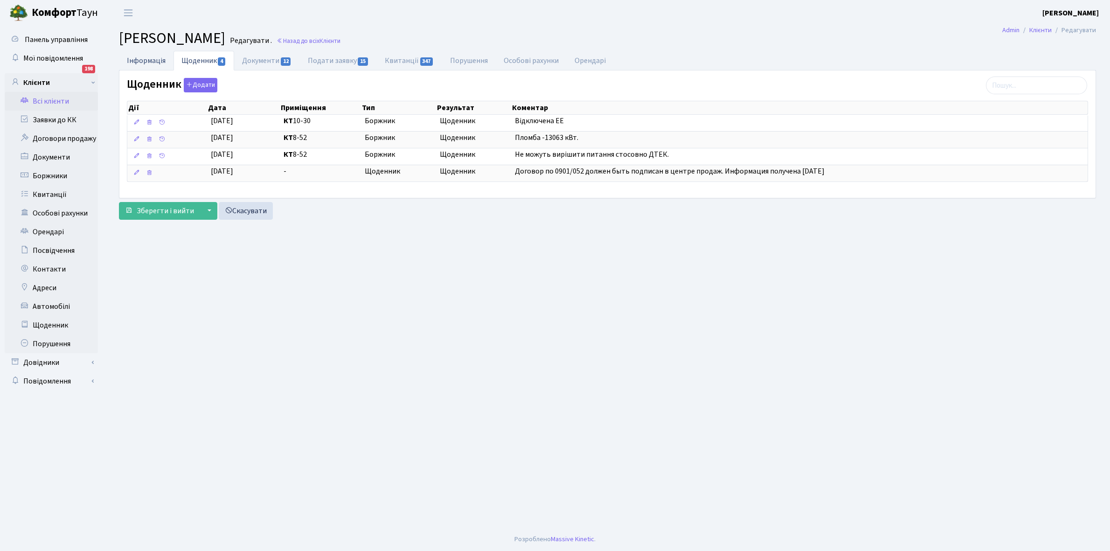
select select "25"
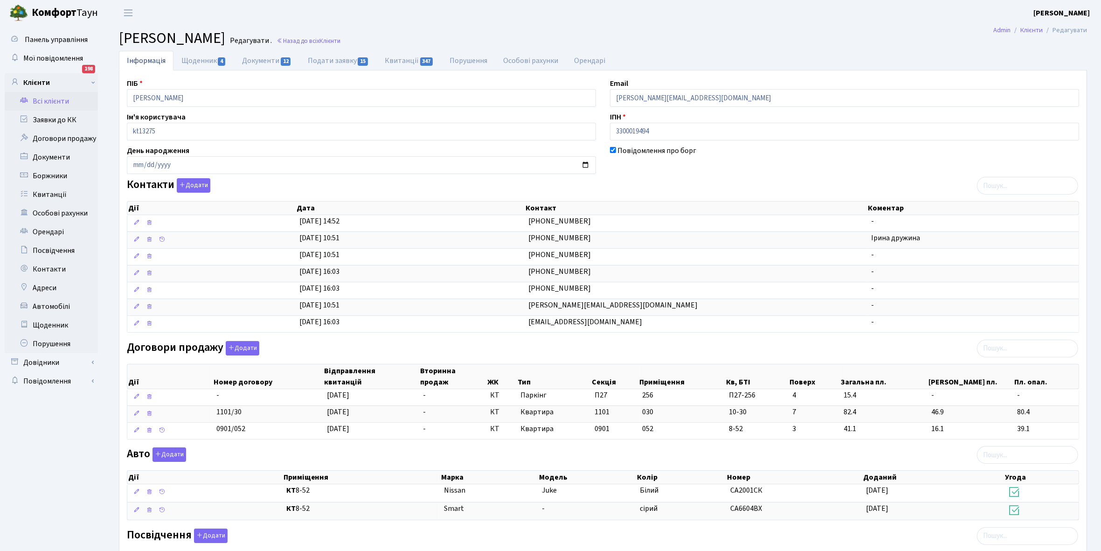
click at [48, 100] on link "Всі клієнти" at bounding box center [51, 101] width 93 height 19
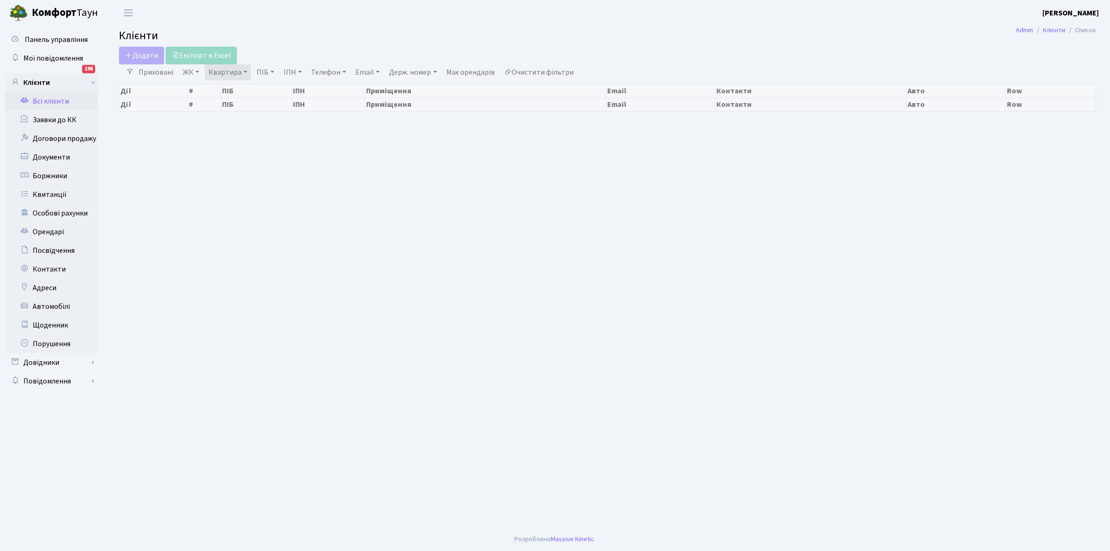
select select
select select "25"
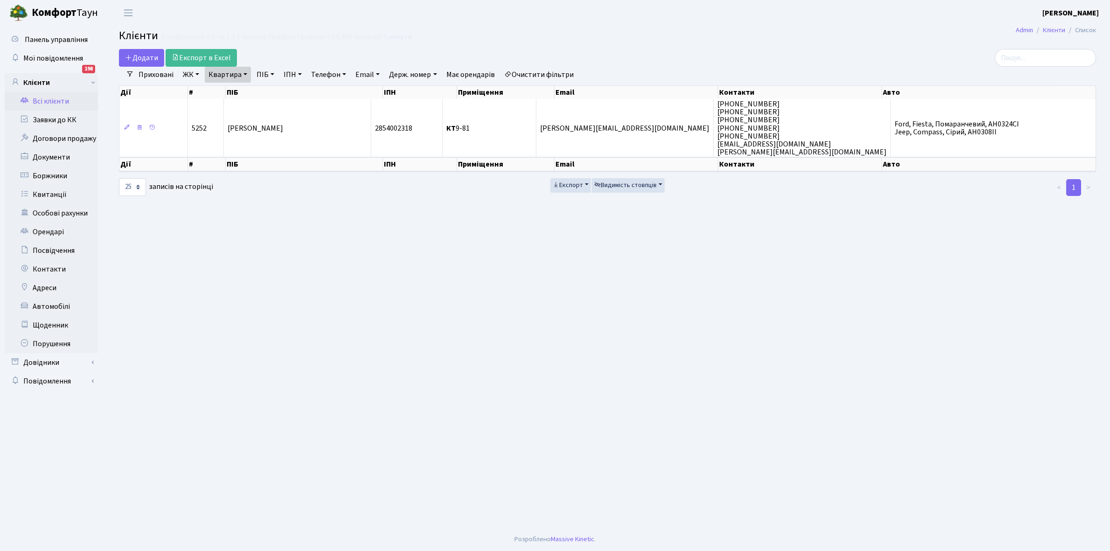
click at [197, 72] on link "ЖК" at bounding box center [191, 75] width 24 height 16
click at [42, 319] on link "Щоденник" at bounding box center [51, 325] width 93 height 19
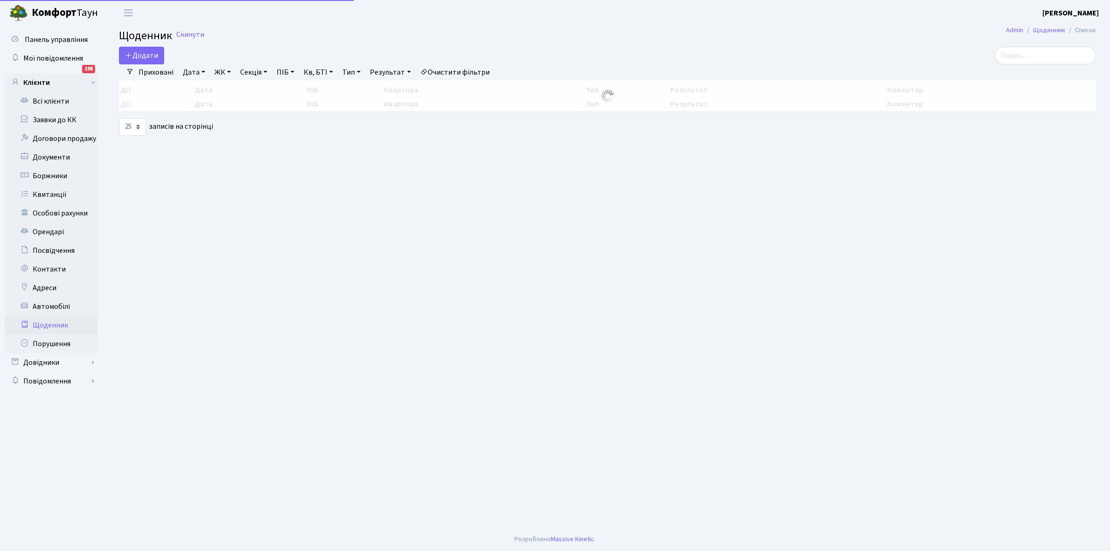
select select "25"
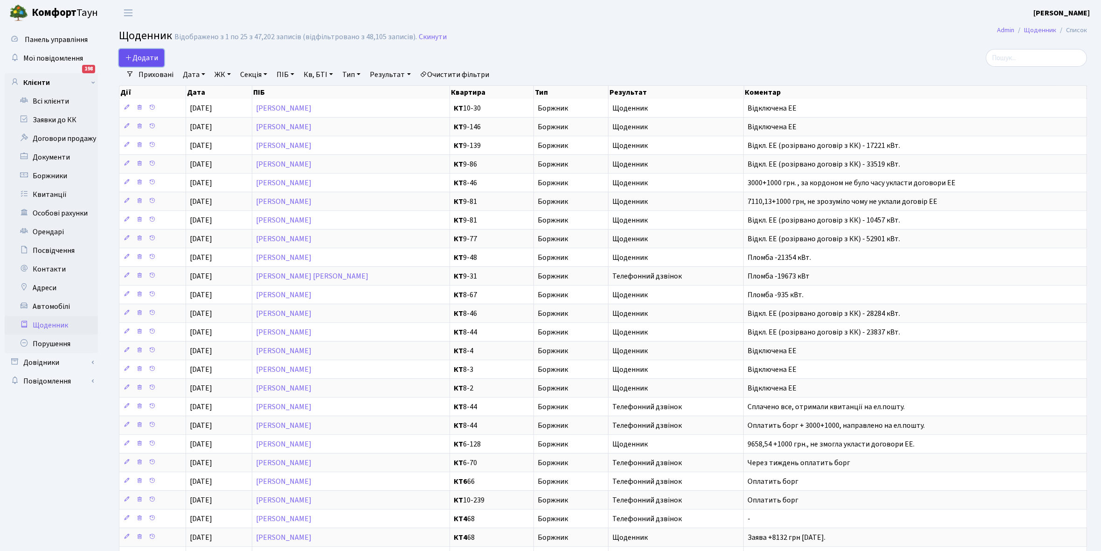
click at [144, 59] on span "Додати" at bounding box center [141, 58] width 33 height 10
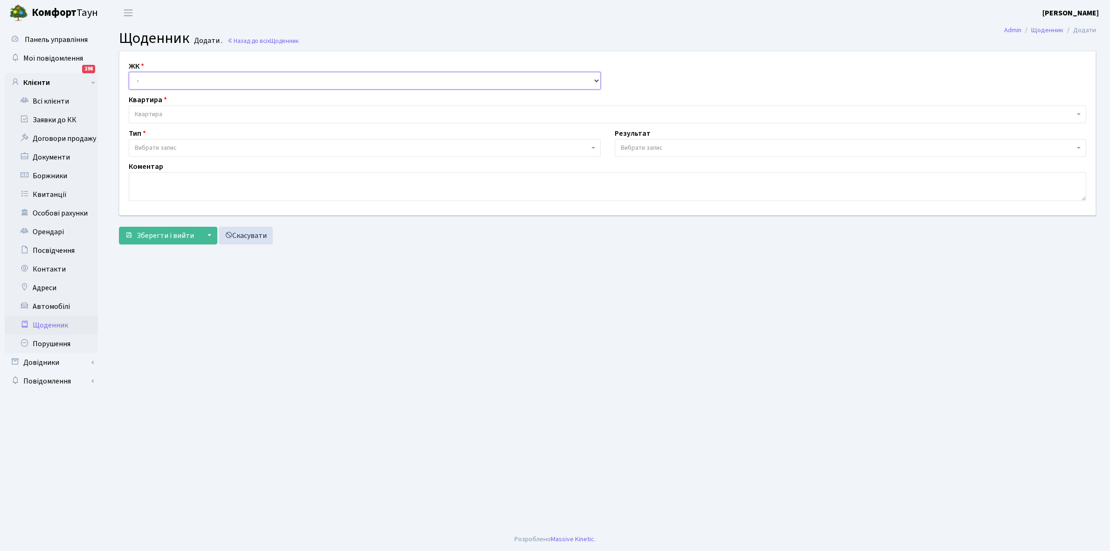
click at [143, 77] on select "- КТ, вул. Регенераторна, 4 КТ2, просп. Соборності, 17 КТ3, вул. Березнева, 16 …" at bounding box center [365, 81] width 472 height 18
select select "271"
click at [129, 72] on select "- КТ, вул. Регенераторна, 4 КТ2, просп. Соборності, 17 КТ3, вул. Березнева, 16 …" at bounding box center [365, 81] width 472 height 18
select select
click at [179, 109] on span "Квартира" at bounding box center [607, 114] width 957 height 18
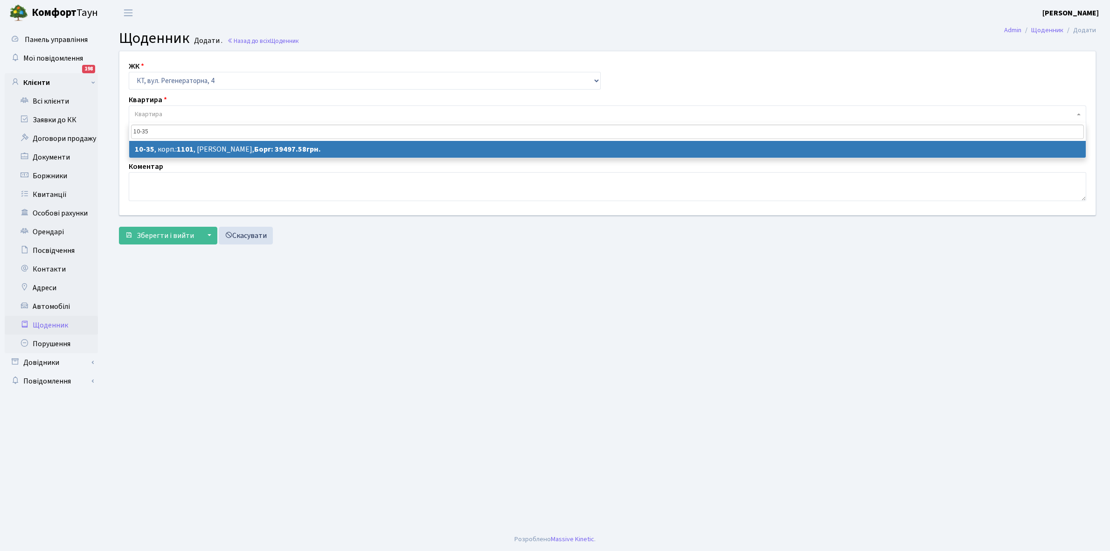
type input "10-35"
select select "6604"
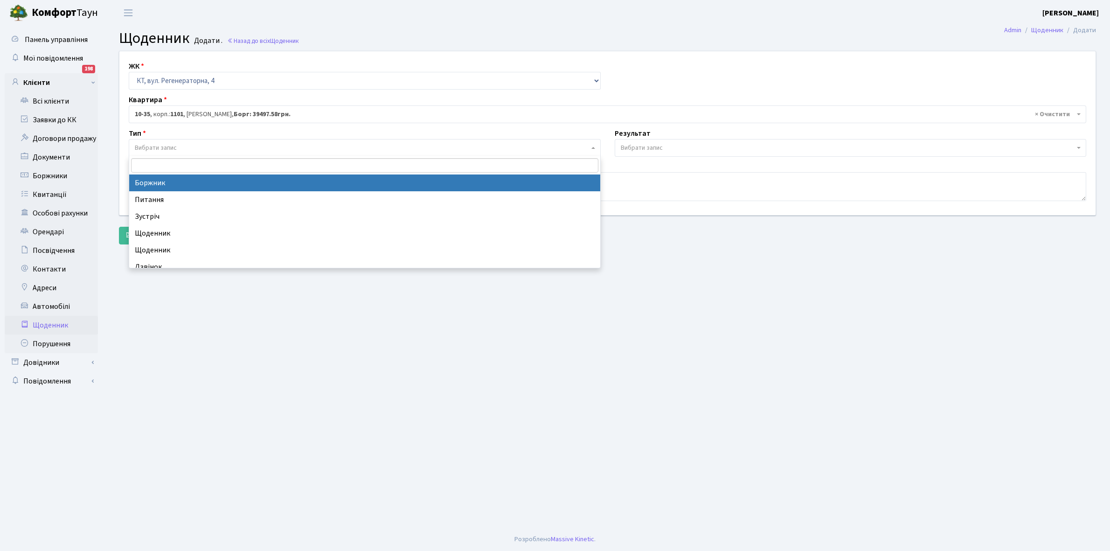
click at [215, 145] on span "Вибрати запис" at bounding box center [362, 147] width 454 height 9
select select "189"
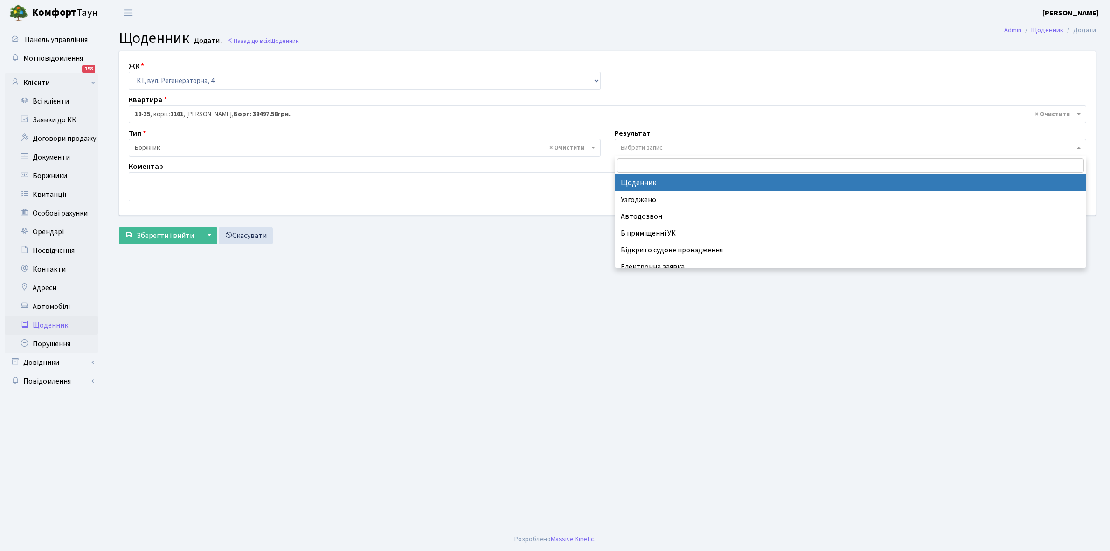
click at [645, 147] on span "Вибрати запис" at bounding box center [642, 147] width 42 height 9
select select "14"
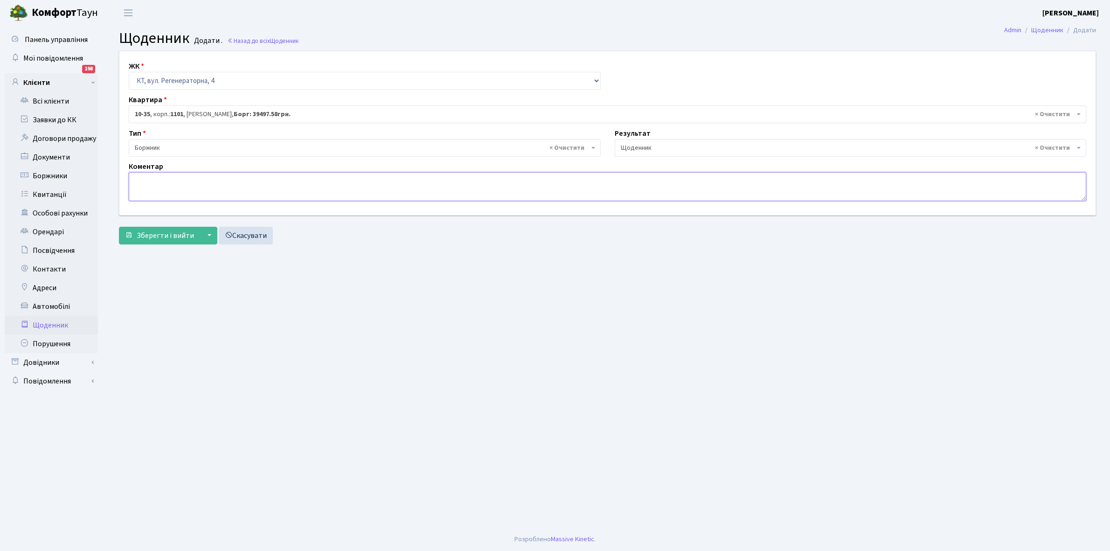
click at [135, 185] on textarea at bounding box center [607, 186] width 957 height 29
paste textarea "Відкл. ЕЕ (розірвано договір з КК) - 28284 кВт."
click at [261, 180] on textarea "Відкл. ЕЕ (розірвано договір з КК) - 28284 кВт." at bounding box center [607, 186] width 957 height 29
type textarea "Відкл. ЕЕ (розірвано договір з КК) - 37957 кВт."
click at [164, 236] on span "Зберегти і вийти" at bounding box center [165, 235] width 57 height 10
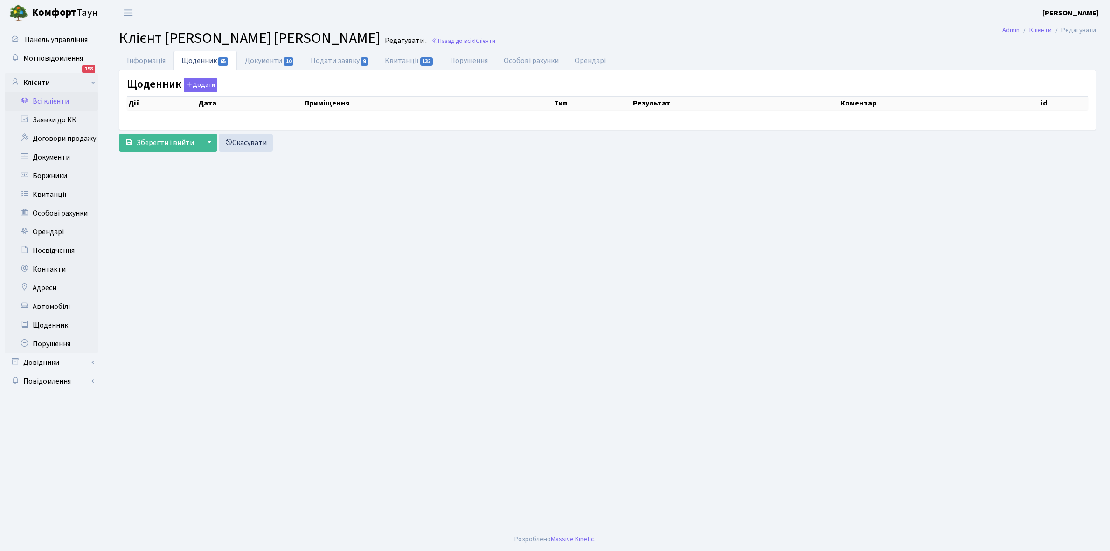
select select "25"
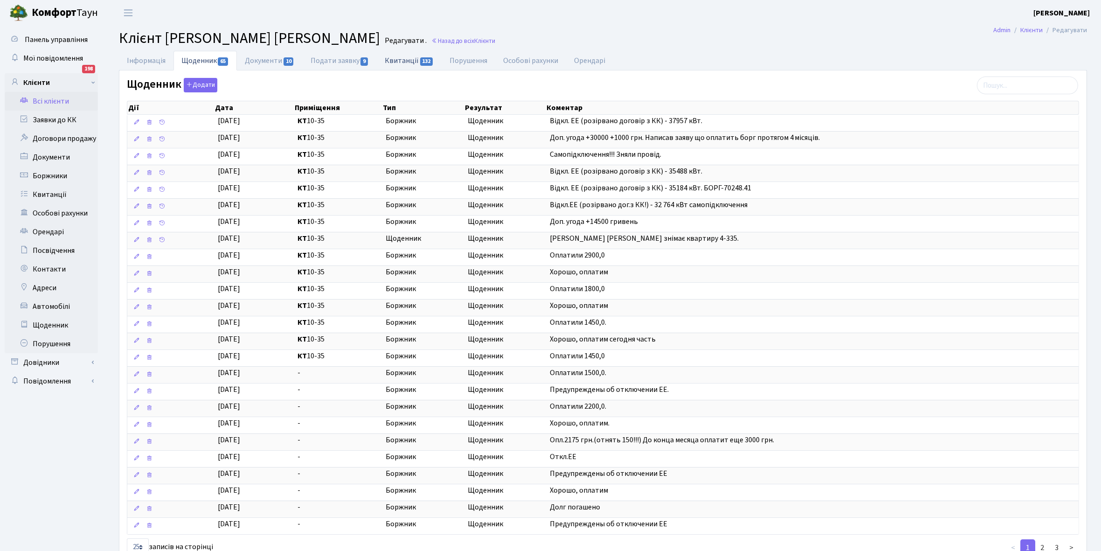
click at [401, 59] on link "Квитанції 132" at bounding box center [409, 60] width 65 height 19
select select "25"
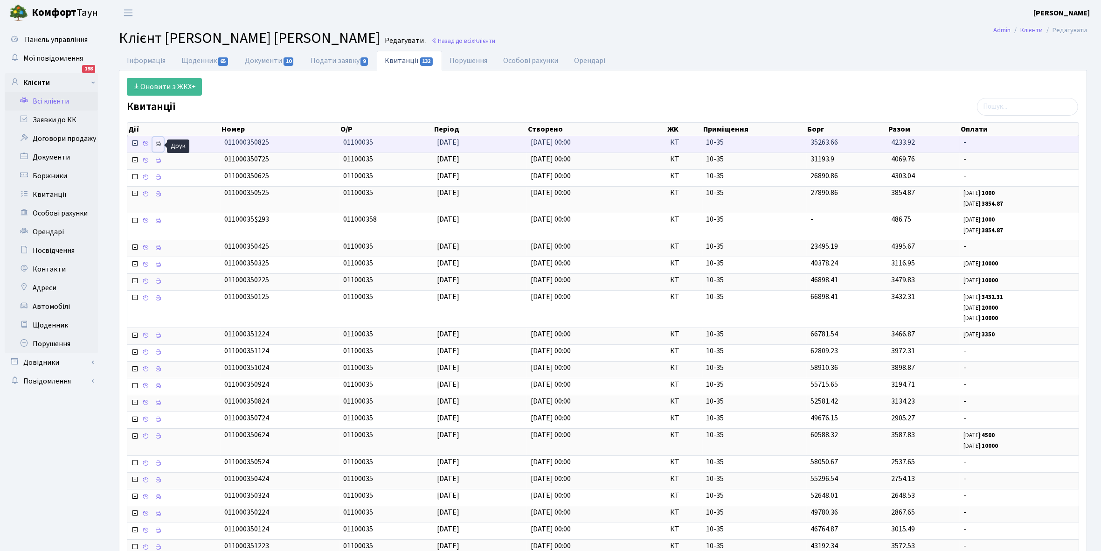
click at [158, 144] on icon at bounding box center [158, 143] width 7 height 7
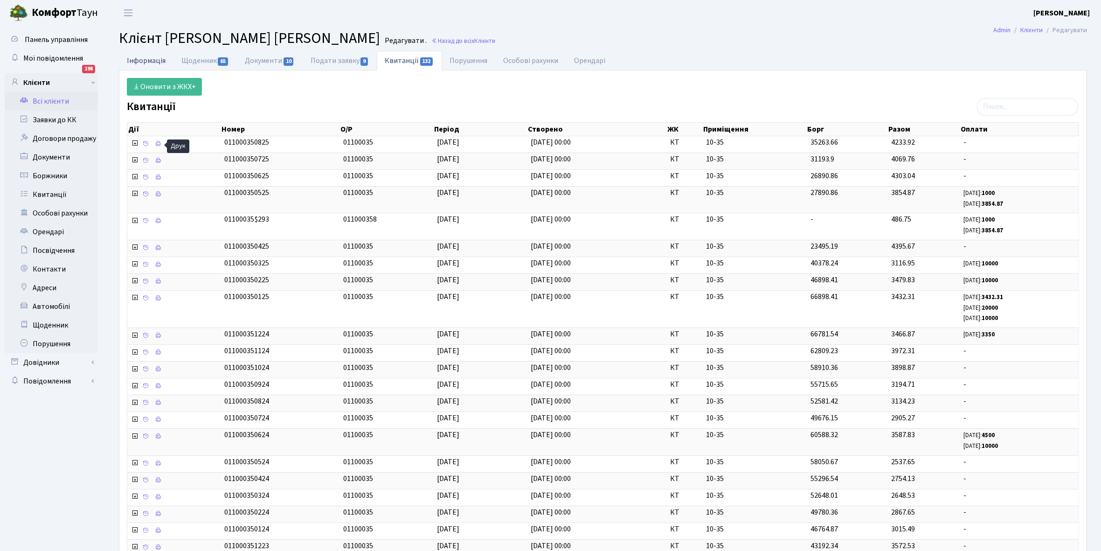
click at [147, 59] on link "Інформація" at bounding box center [146, 60] width 55 height 19
select select "25"
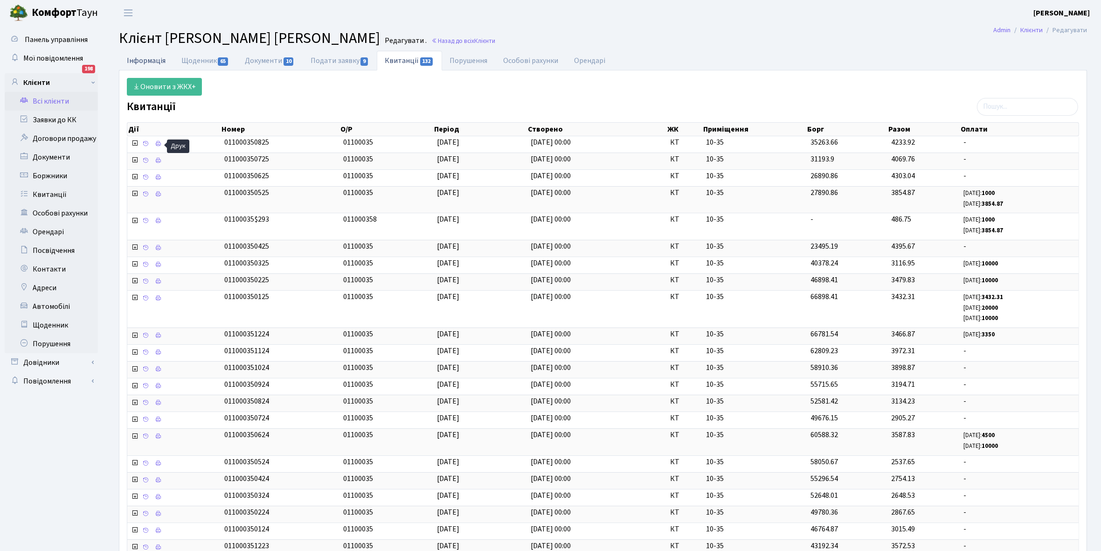
select select "25"
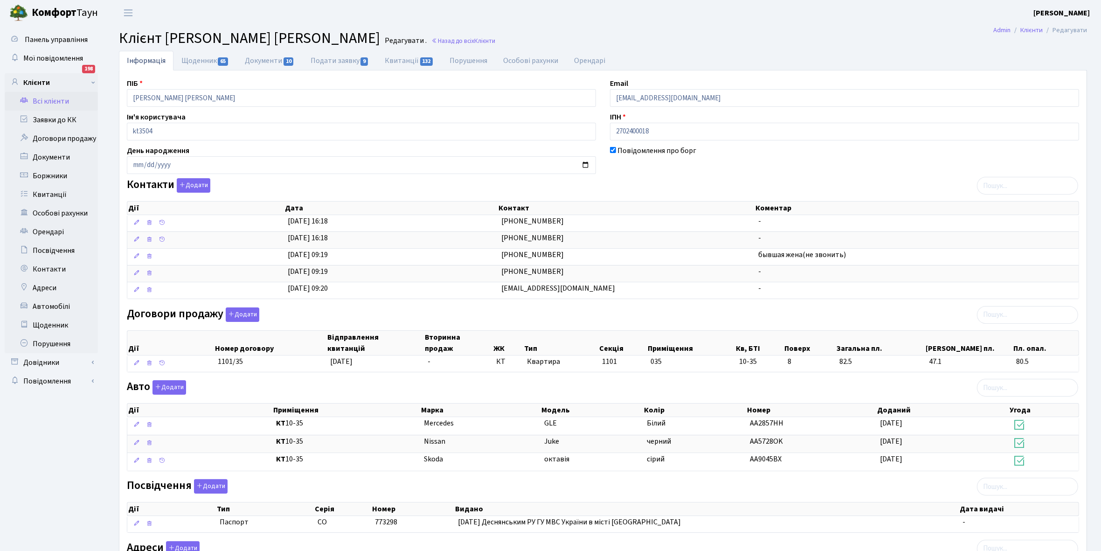
click at [54, 101] on link "Всі клієнти" at bounding box center [51, 101] width 93 height 19
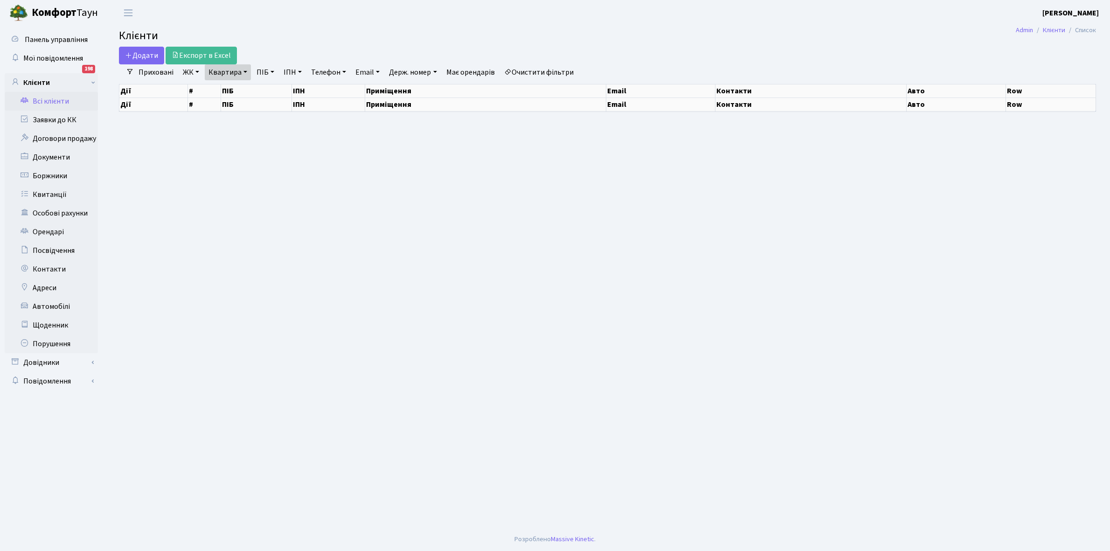
select select "25"
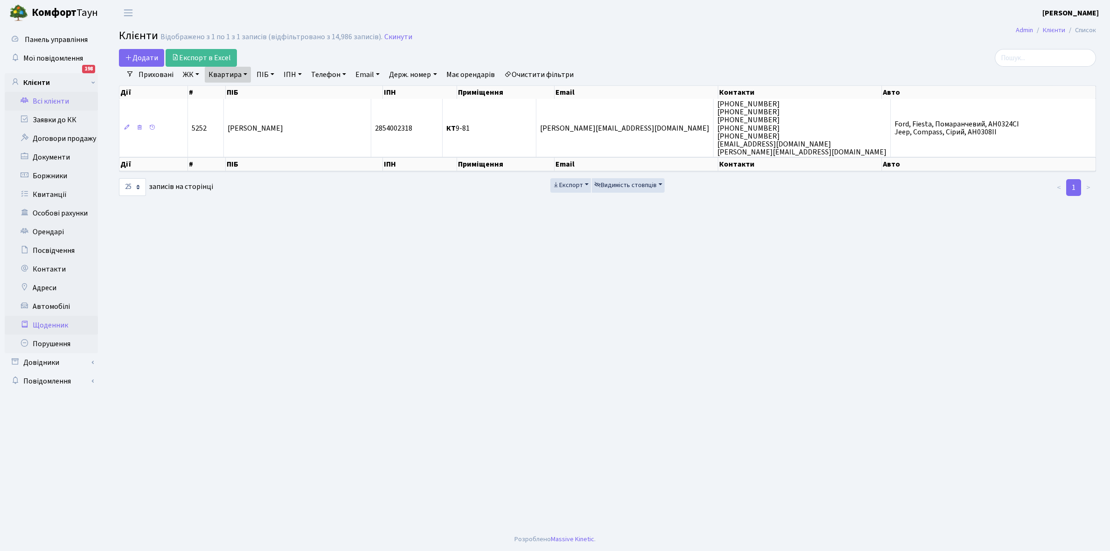
click at [56, 323] on link "Щоденник" at bounding box center [51, 325] width 93 height 19
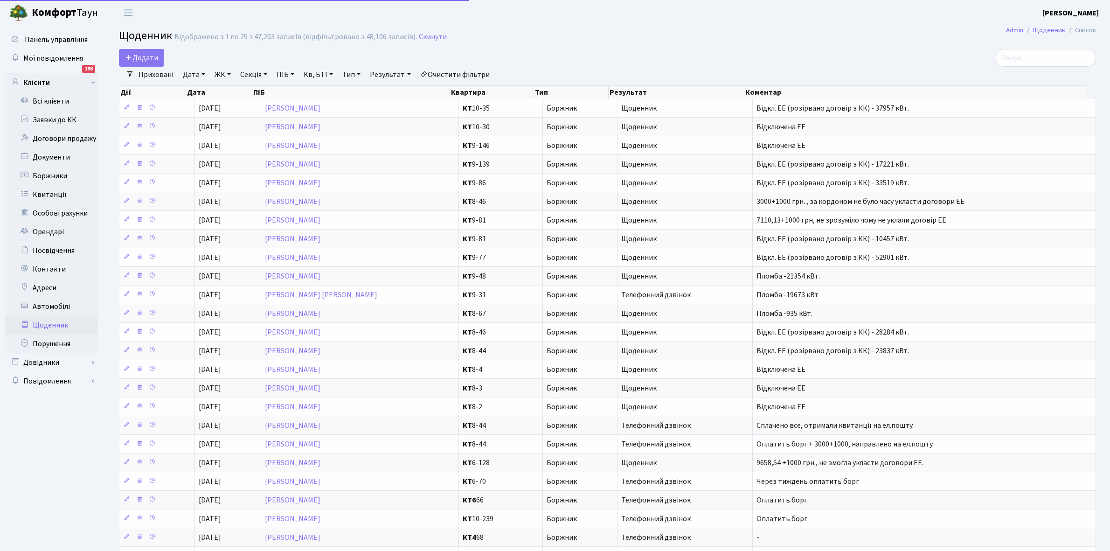
select select "25"
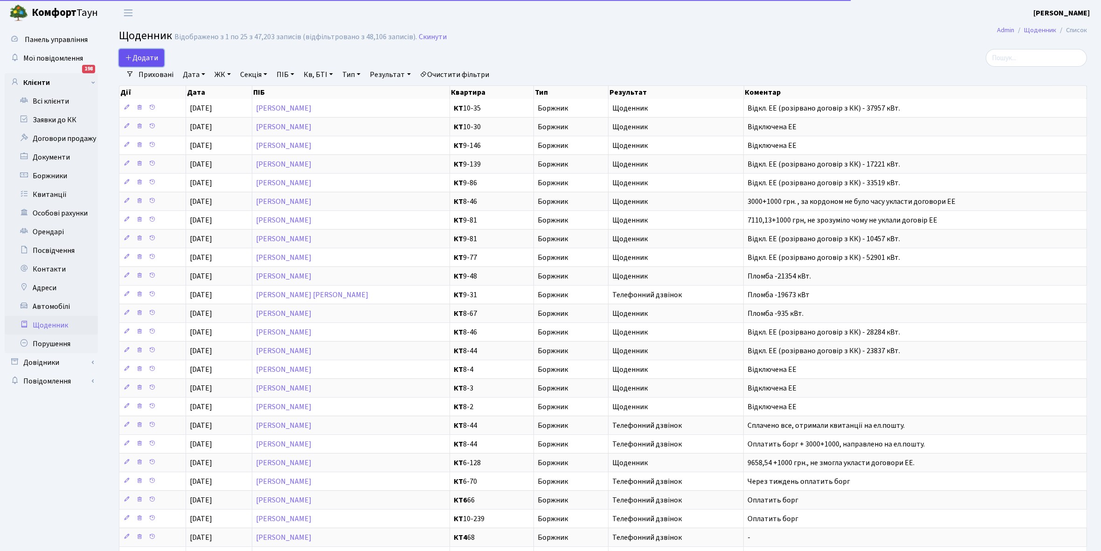
click at [143, 54] on span "Додати" at bounding box center [141, 58] width 33 height 10
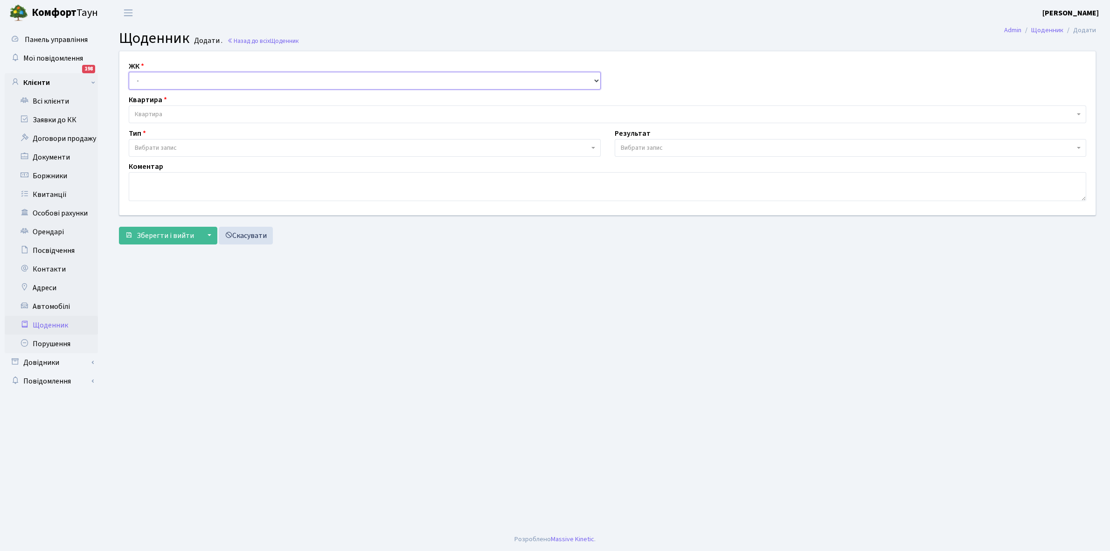
click at [158, 79] on select "- КТ, вул. Регенераторна, 4 КТ2, просп. [STREET_ADDRESS] [STREET_ADDRESS] [PERS…" at bounding box center [365, 81] width 472 height 18
select select "271"
click at [129, 72] on select "- КТ, вул. Регенераторна, 4 КТ2, просп. [STREET_ADDRESS] [STREET_ADDRESS] [PERS…" at bounding box center [365, 81] width 472 height 18
select select
click at [160, 112] on span "Квартира" at bounding box center [149, 114] width 28 height 9
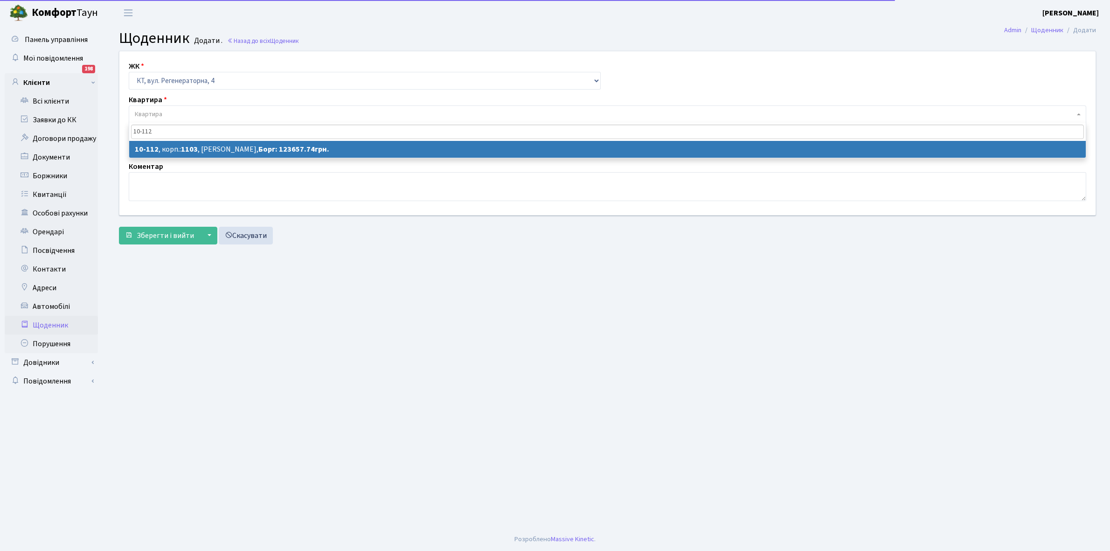
type input "10-112"
select select "6681"
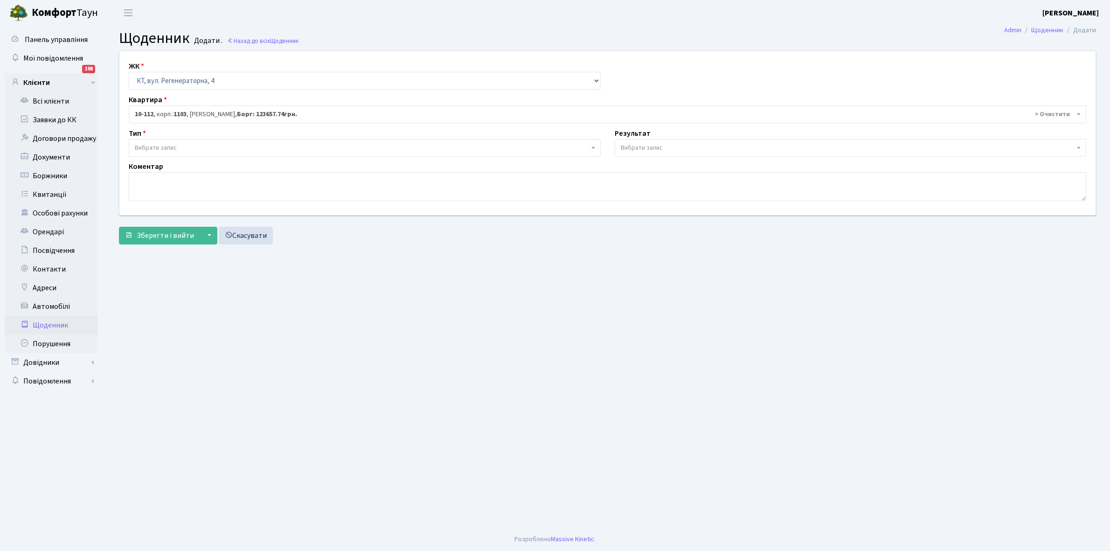
click at [175, 146] on span "Вибрати запис" at bounding box center [156, 147] width 42 height 9
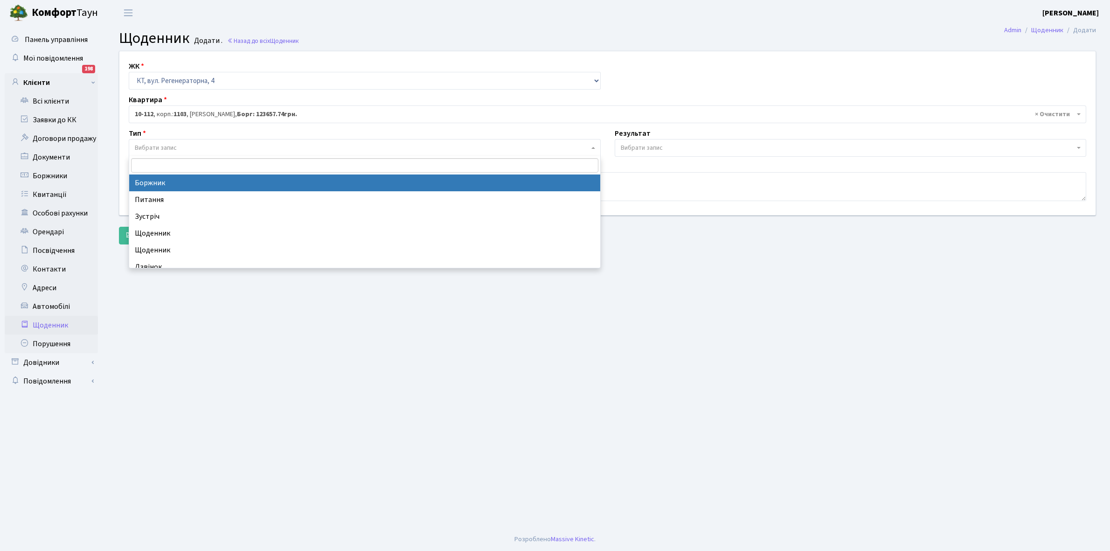
select select "189"
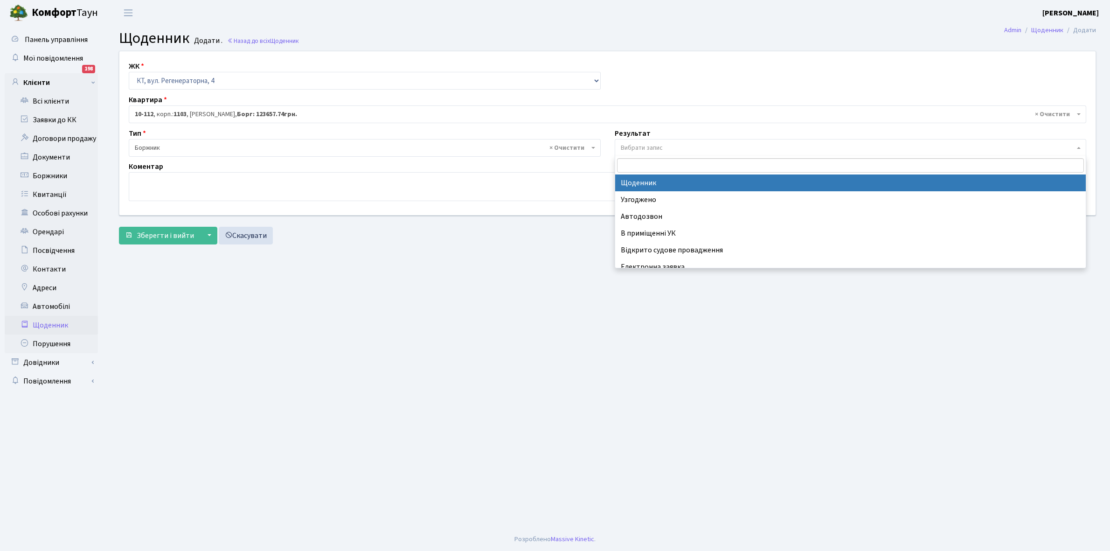
click at [647, 149] on span "Вибрати запис" at bounding box center [642, 147] width 42 height 9
select select "14"
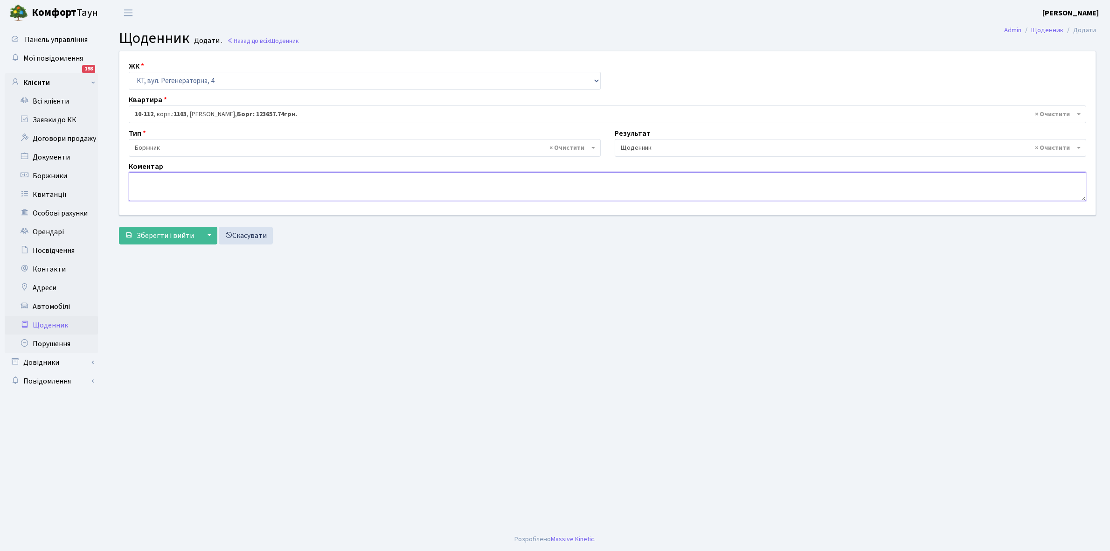
click at [157, 183] on textarea at bounding box center [607, 186] width 957 height 29
type textarea "Відключена ЕЕ"
click at [164, 232] on span "Зберегти і вийти" at bounding box center [165, 235] width 57 height 10
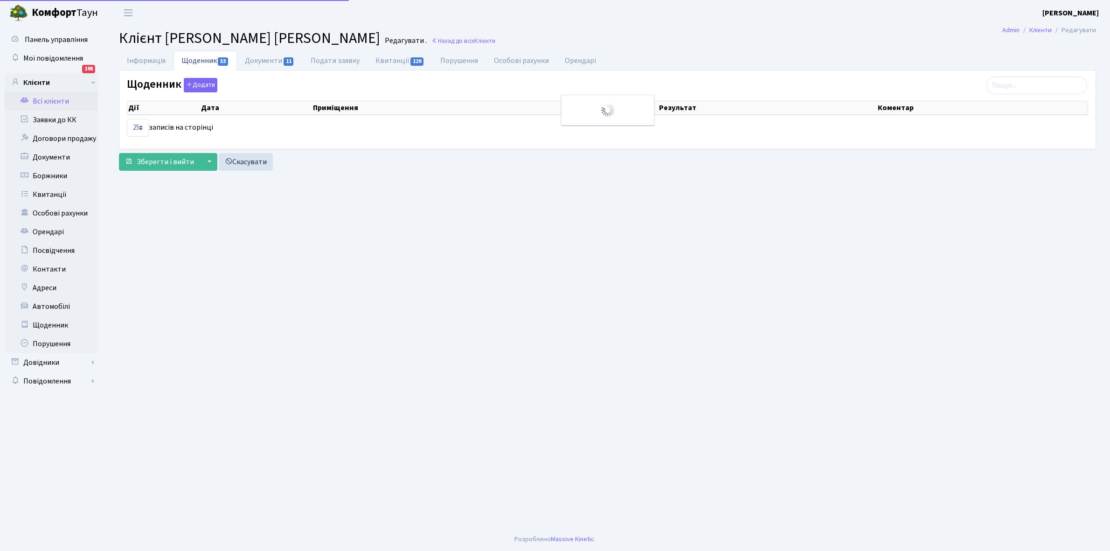
select select "25"
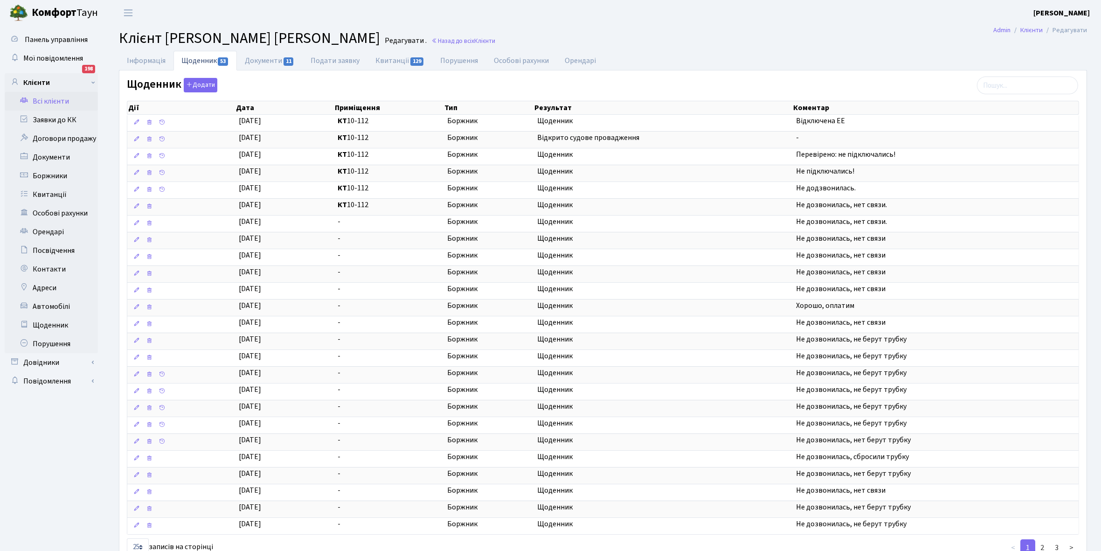
click at [53, 97] on link "Всі клієнти" at bounding box center [51, 101] width 93 height 19
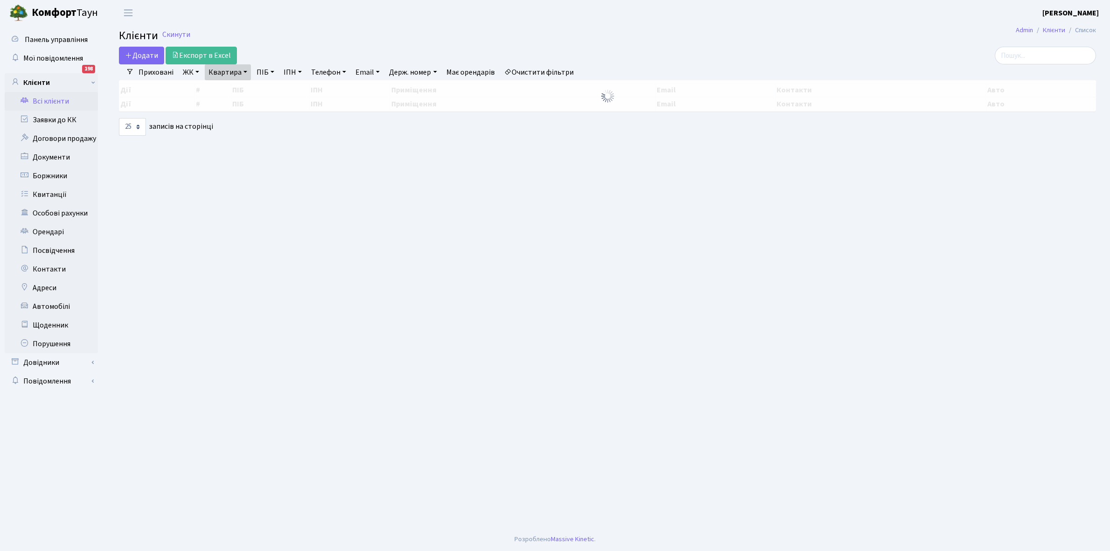
select select "25"
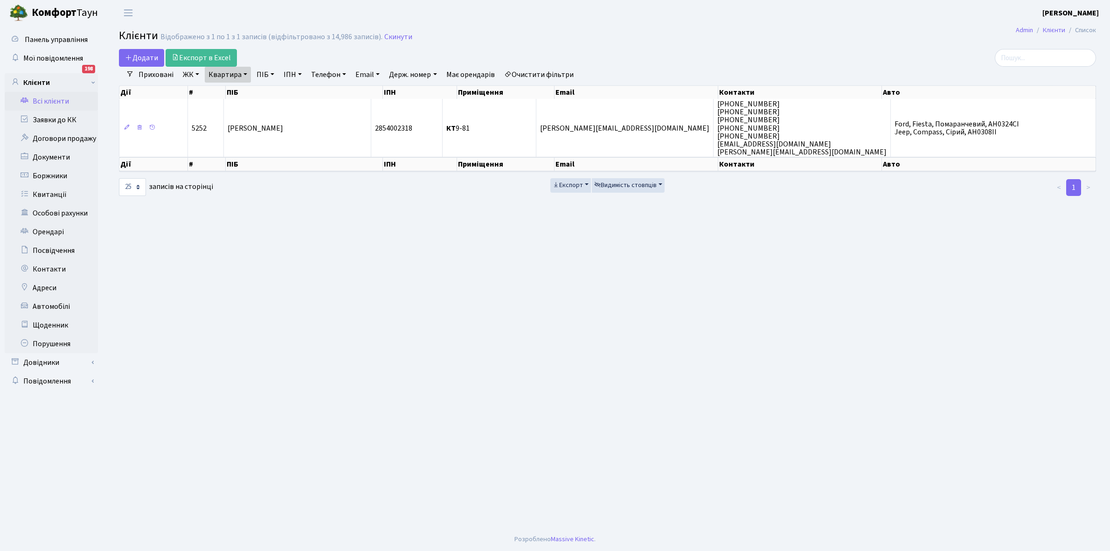
click at [245, 72] on link "Квартира" at bounding box center [228, 75] width 46 height 16
click at [237, 98] on input "9-81" at bounding box center [232, 93] width 55 height 18
type input "9"
type input "10-116"
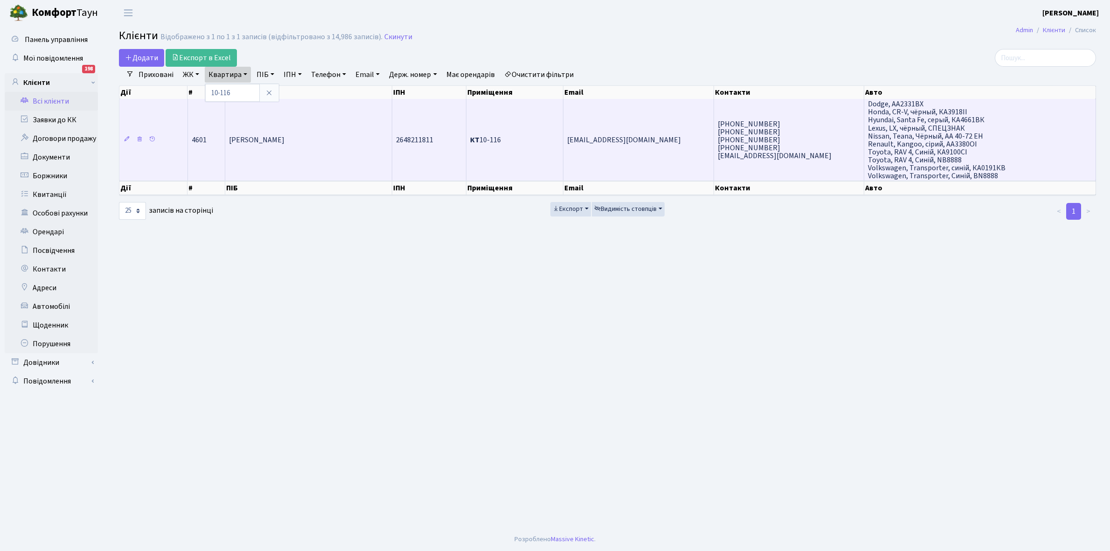
click at [284, 143] on span "[PERSON_NAME] [PERSON_NAME]" at bounding box center [256, 140] width 55 height 10
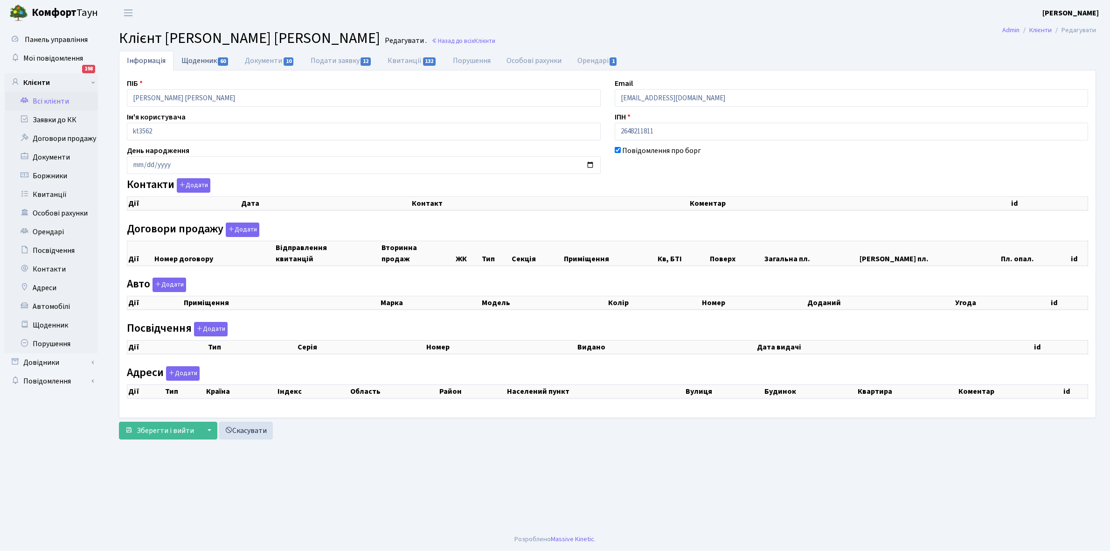
select select "25"
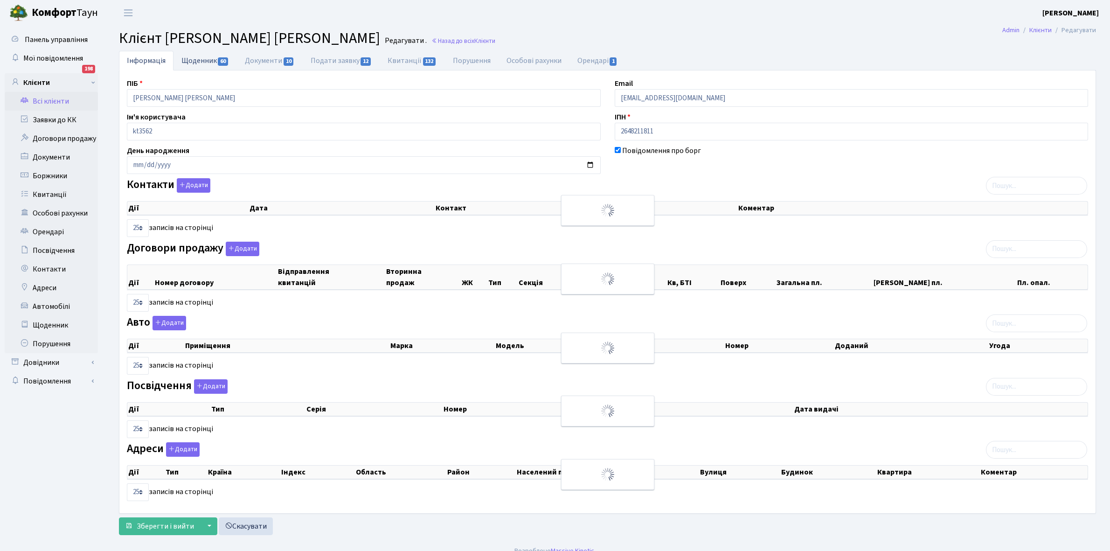
checkbox input "true"
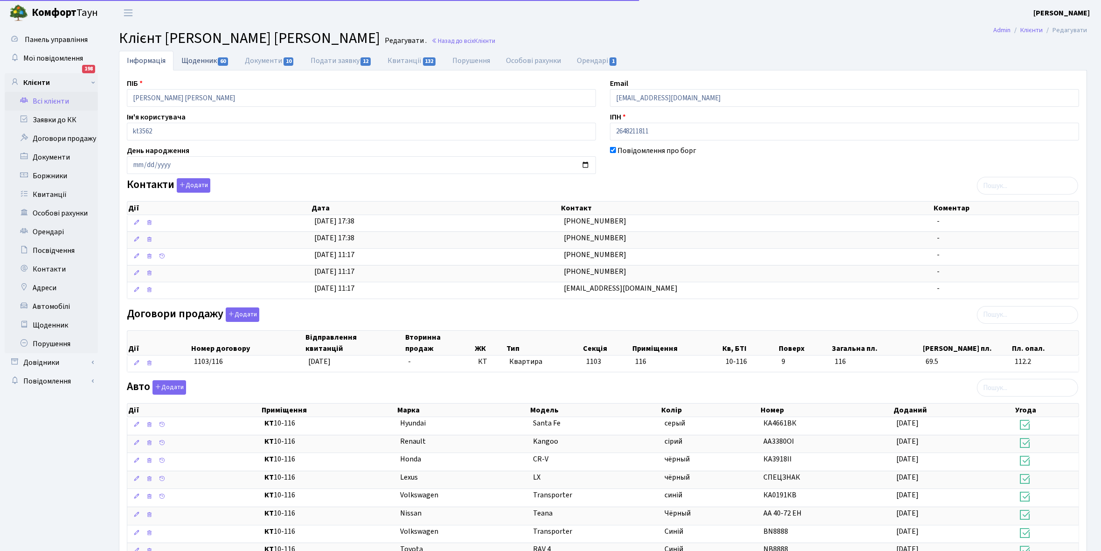
click at [191, 59] on link "Щоденник 60" at bounding box center [204, 60] width 63 height 19
select select "25"
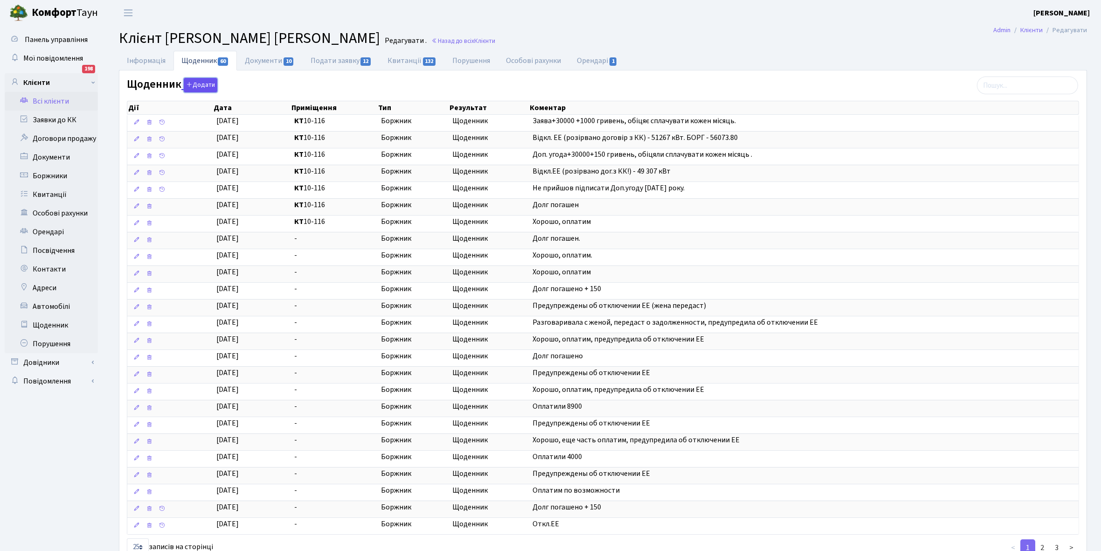
click at [201, 86] on button "Додати" at bounding box center [201, 85] width 34 height 14
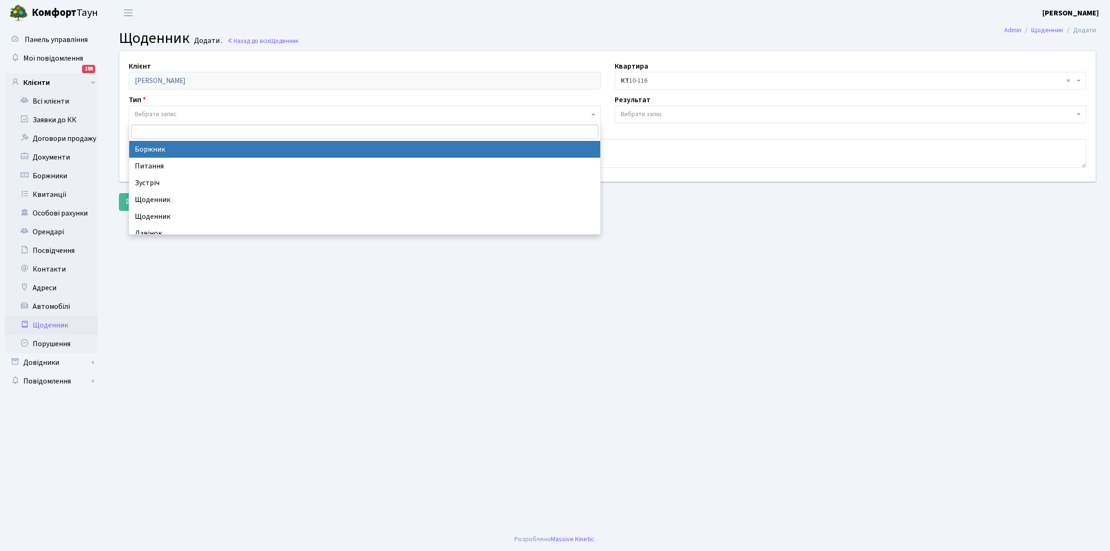
click at [169, 113] on span "Вибрати запис" at bounding box center [156, 114] width 42 height 9
select select "189"
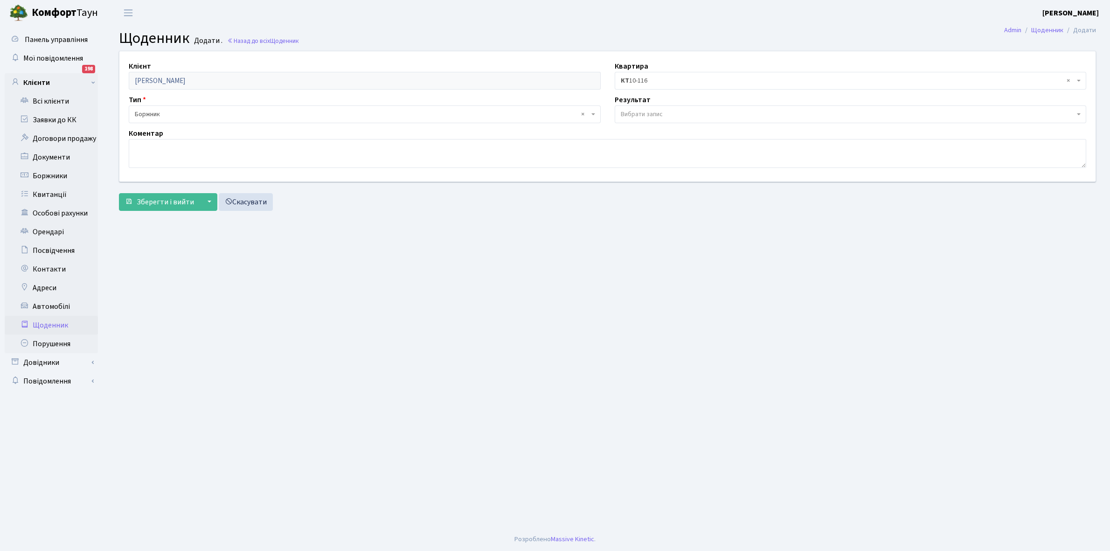
click at [657, 110] on span "Вибрати запис" at bounding box center [642, 114] width 42 height 9
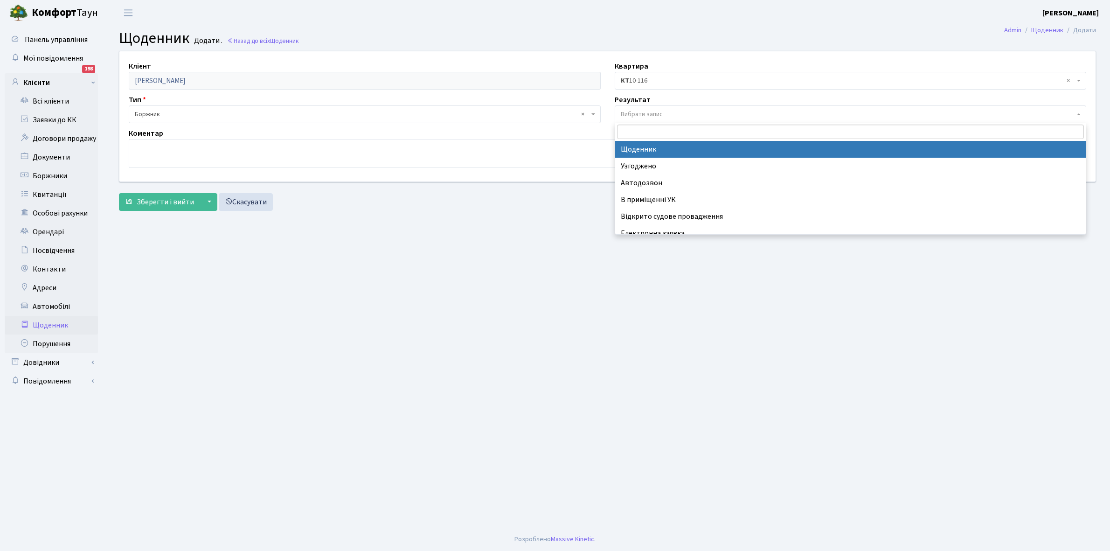
select select "14"
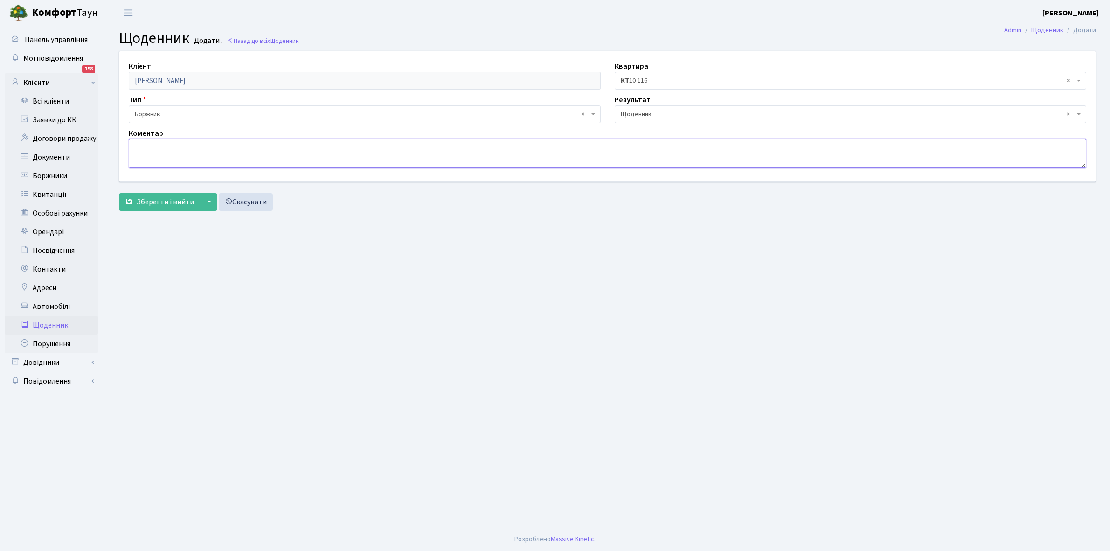
click at [157, 147] on textarea at bounding box center [607, 153] width 957 height 29
paste textarea "Відкл. ЕЕ (розірвано договір з КК) - 28284 кВт."
click at [260, 145] on textarea "Відкл. ЕЕ (розірвано договір з КК) - 28284 кВт." at bounding box center [607, 153] width 957 height 29
type textarea "Відкл. ЕЕ (розірвано договір з КК) - 53271 кВт."
click at [162, 203] on span "Зберегти і вийти" at bounding box center [165, 202] width 57 height 10
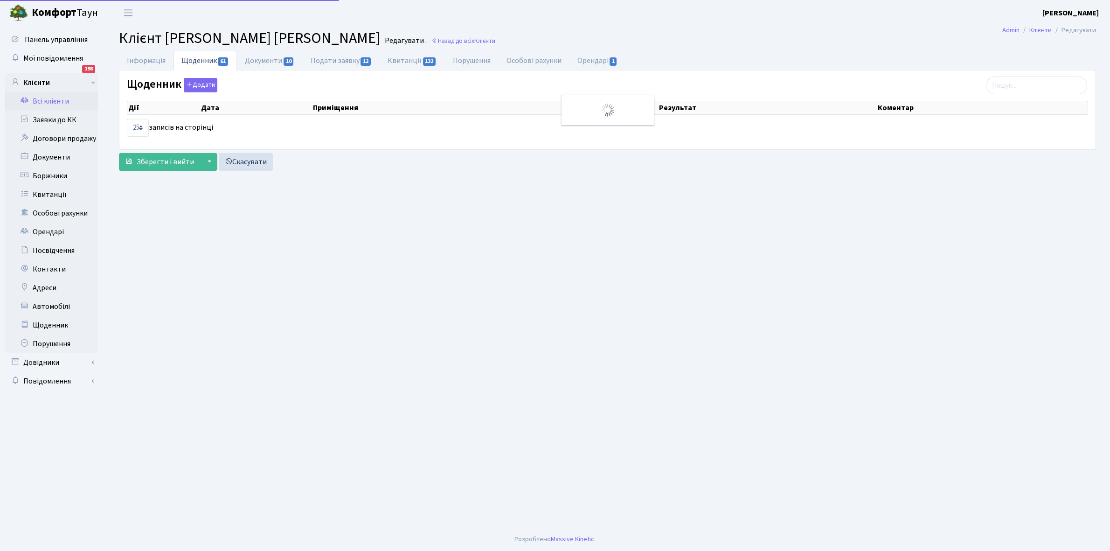
select select "25"
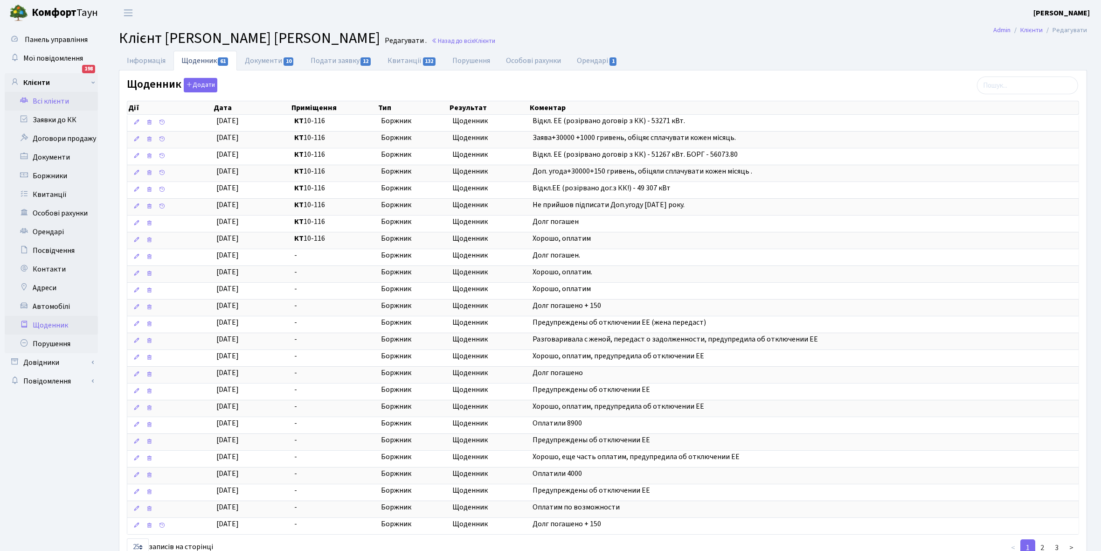
click at [49, 322] on link "Щоденник" at bounding box center [51, 325] width 93 height 19
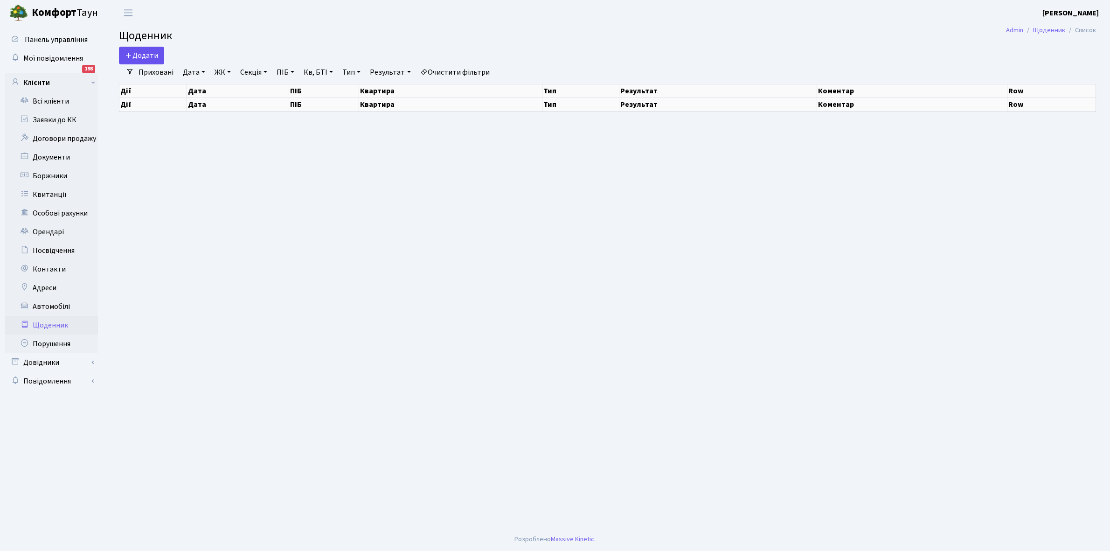
select select "25"
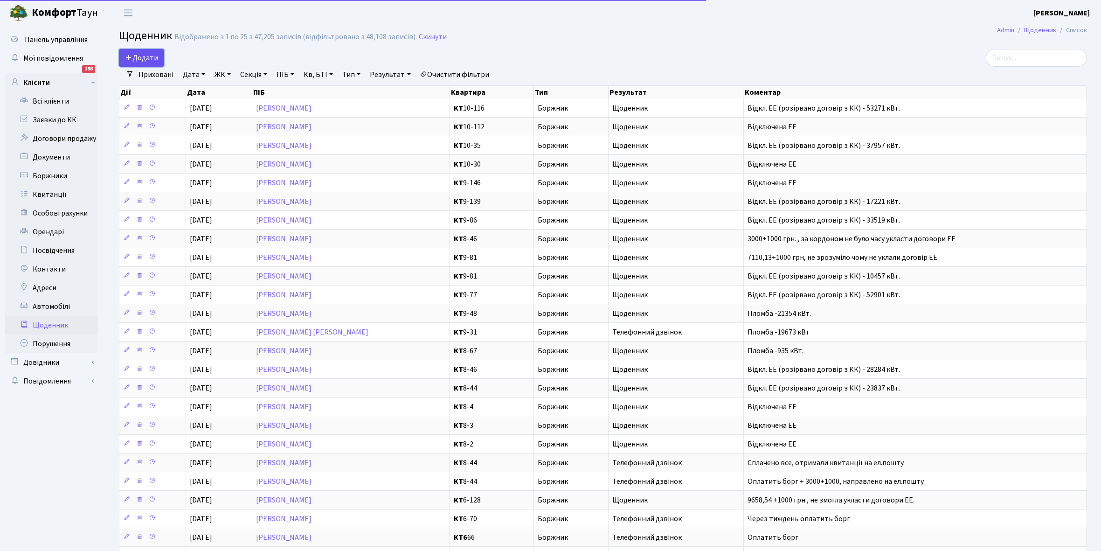
click at [144, 56] on span "Додати" at bounding box center [141, 58] width 33 height 10
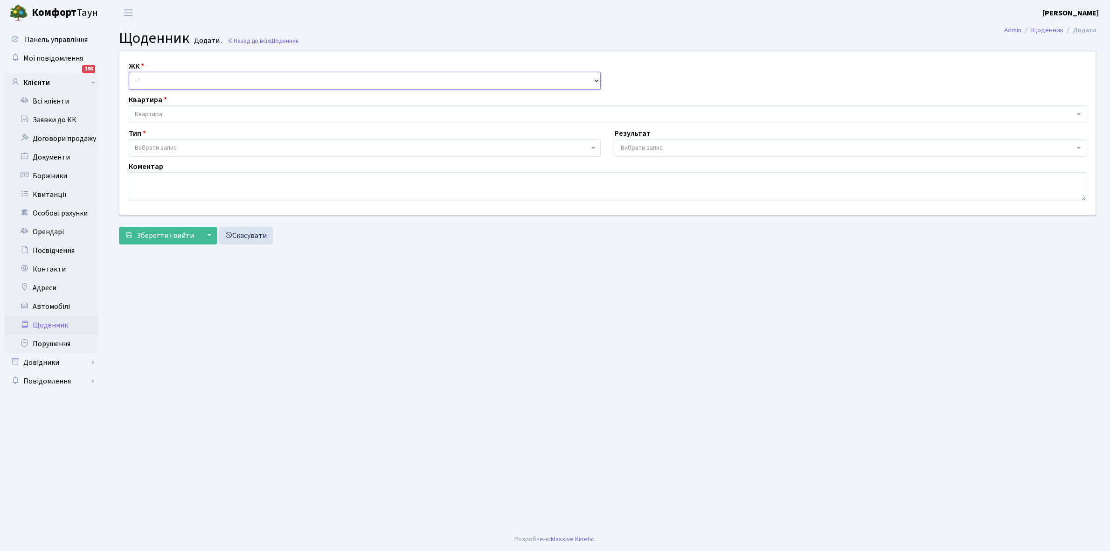
click at [151, 76] on select "- КТ, вул. Регенераторна, 4 КТ2, просп. Соборності, 17 КТ3, вул. Березнева, 16 …" at bounding box center [365, 81] width 472 height 18
select select "271"
click at [129, 72] on select "- КТ, вул. Регенераторна, 4 КТ2, просп. Соборності, 17 КТ3, вул. Березнева, 16 …" at bounding box center [365, 81] width 472 height 18
select select
click at [168, 112] on span "Квартира" at bounding box center [604, 114] width 939 height 9
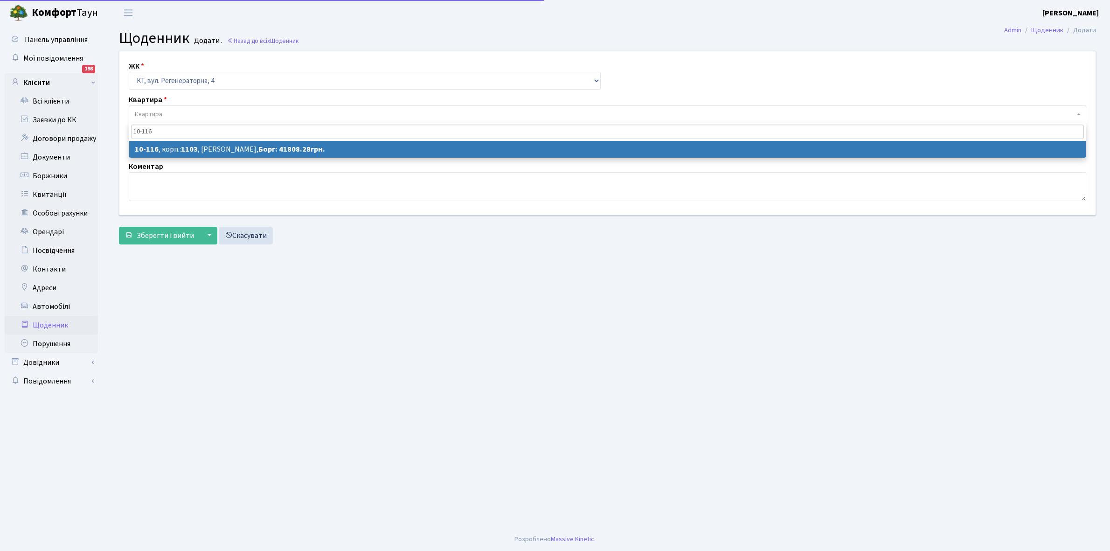
type input "10-116"
select select "6685"
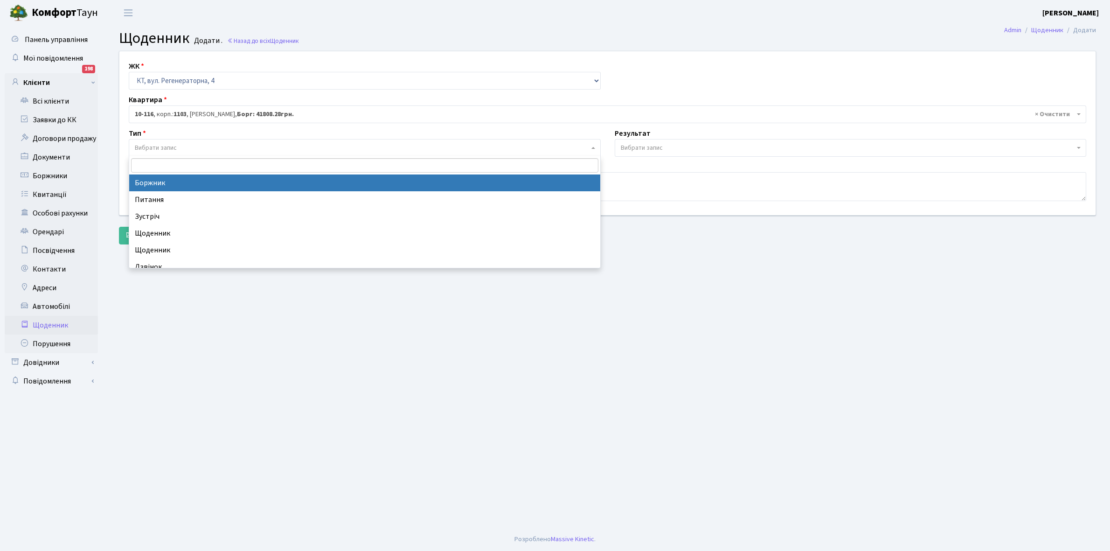
click at [201, 147] on span "Вибрати запис" at bounding box center [362, 147] width 454 height 9
select select "189"
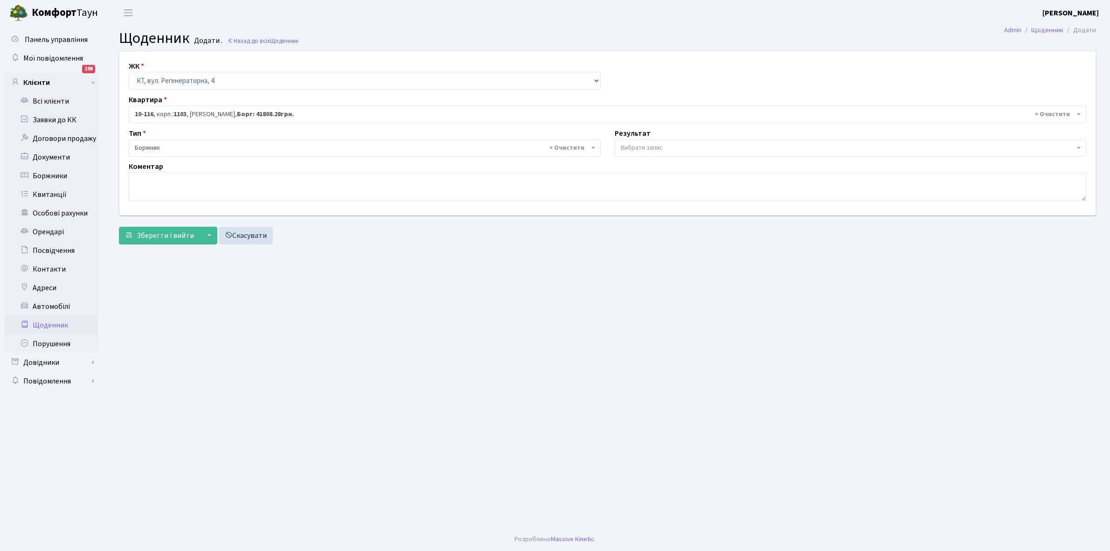
click at [625, 143] on span "Вибрати запис" at bounding box center [642, 147] width 42 height 9
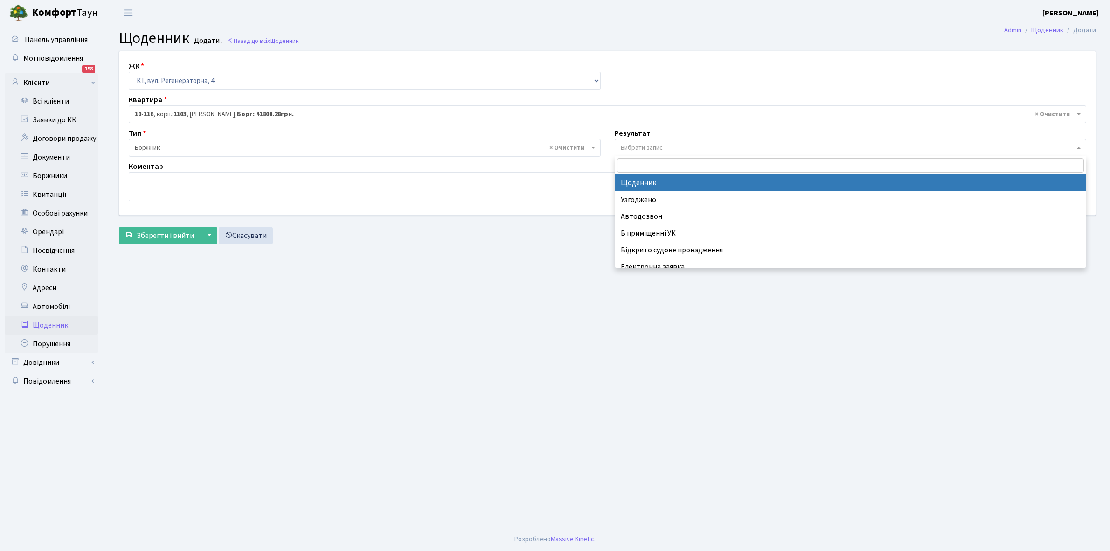
select select "14"
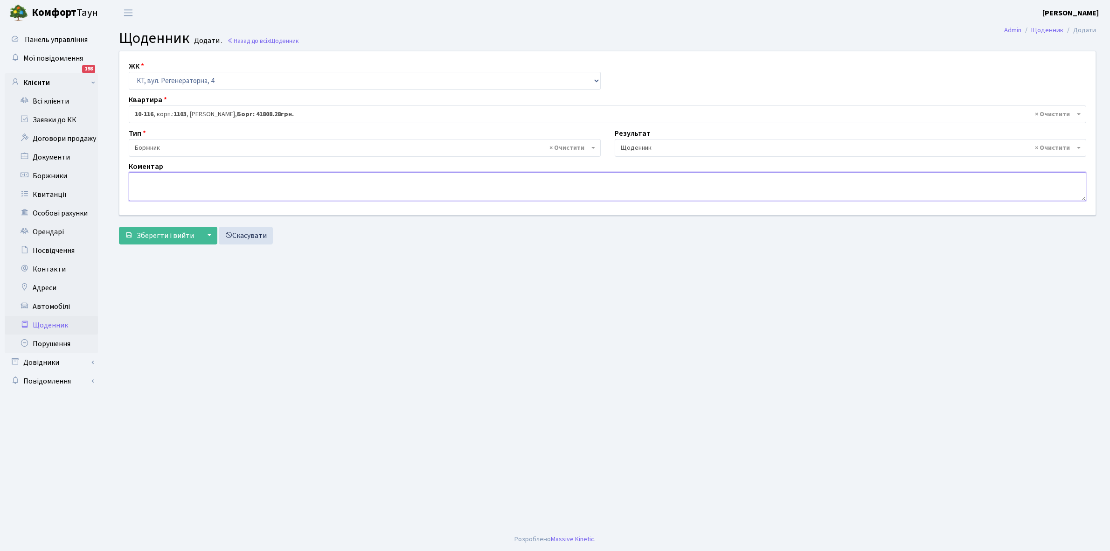
click at [140, 182] on textarea at bounding box center [607, 186] width 957 height 29
drag, startPoint x: 159, startPoint y: 188, endPoint x: 423, endPoint y: 364, distance: 317.8
click at [423, 364] on main "Admin Щоденник Додати Щоденник Додати . Назад до всіх Щоденник ЖК - КТ, вул. Ре…" at bounding box center [607, 277] width 1005 height 502
click at [152, 190] on textarea at bounding box center [607, 186] width 957 height 29
type textarea "44808+1000 грн, попросив дружину укласти договори ЕЕ а вона забула."
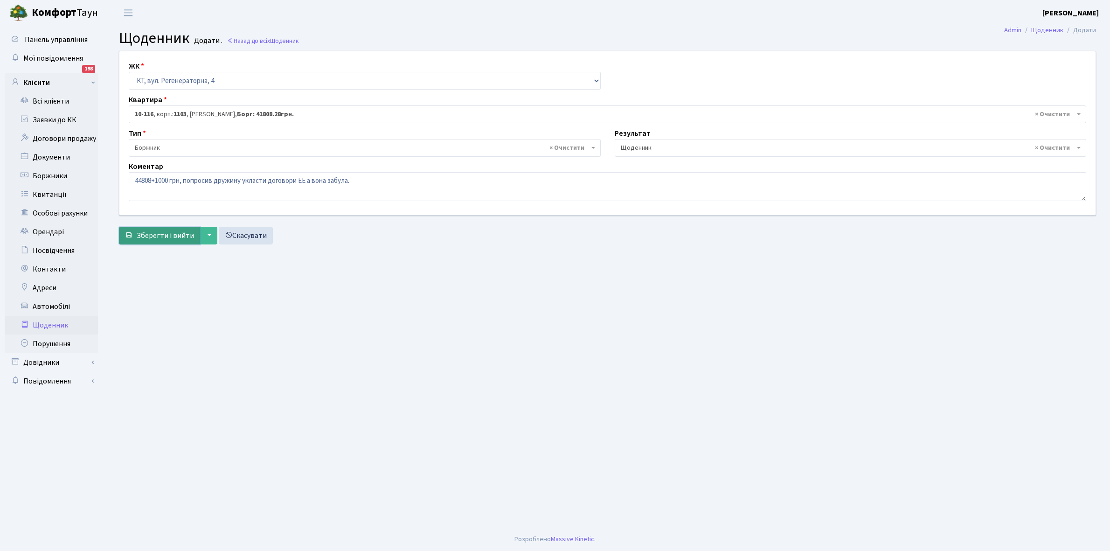
click at [150, 234] on span "Зберегти і вийти" at bounding box center [165, 235] width 57 height 10
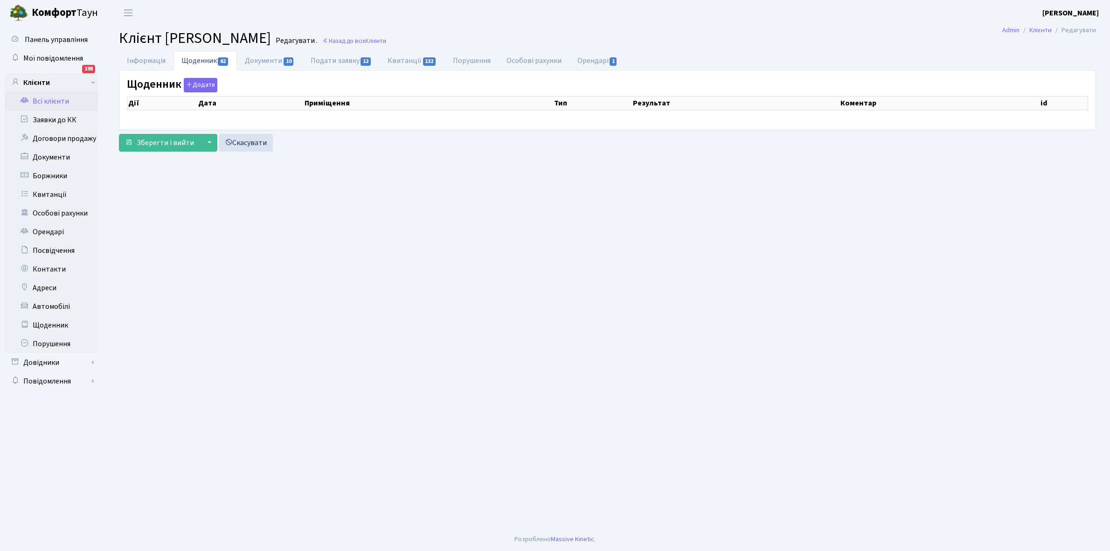
select select "25"
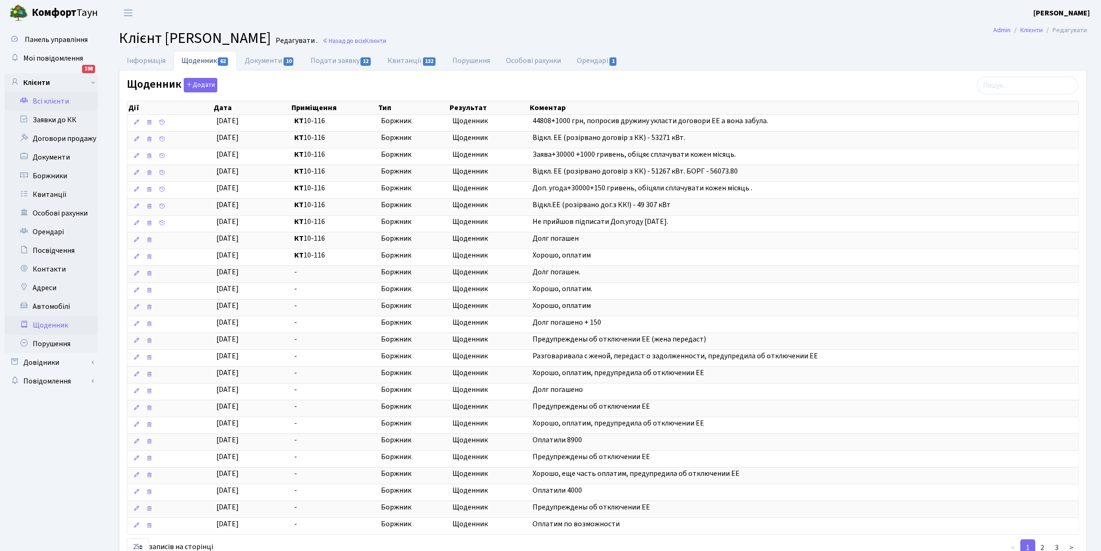
click at [48, 324] on link "Щоденник" at bounding box center [51, 325] width 93 height 19
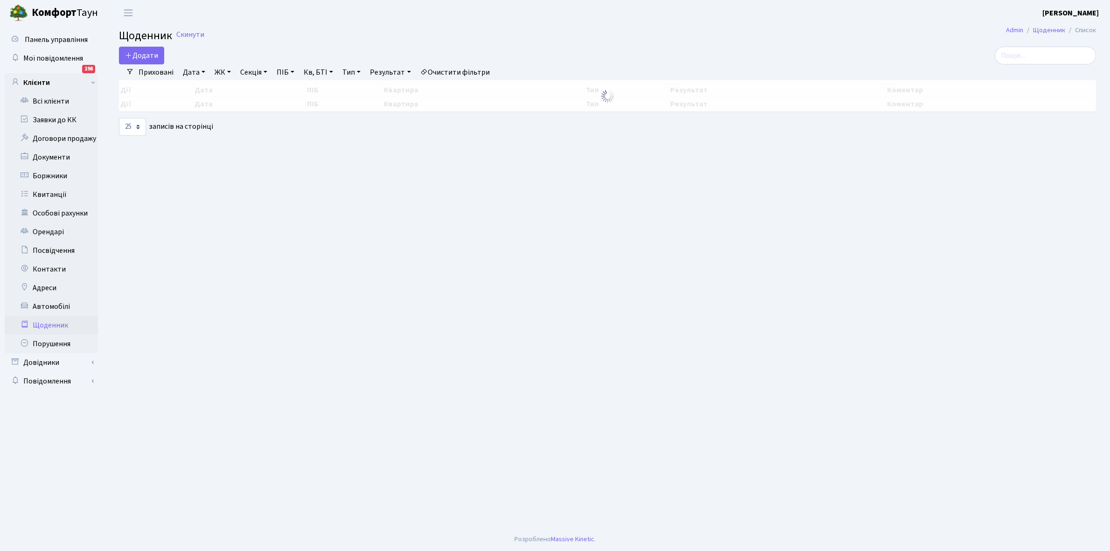
select select "25"
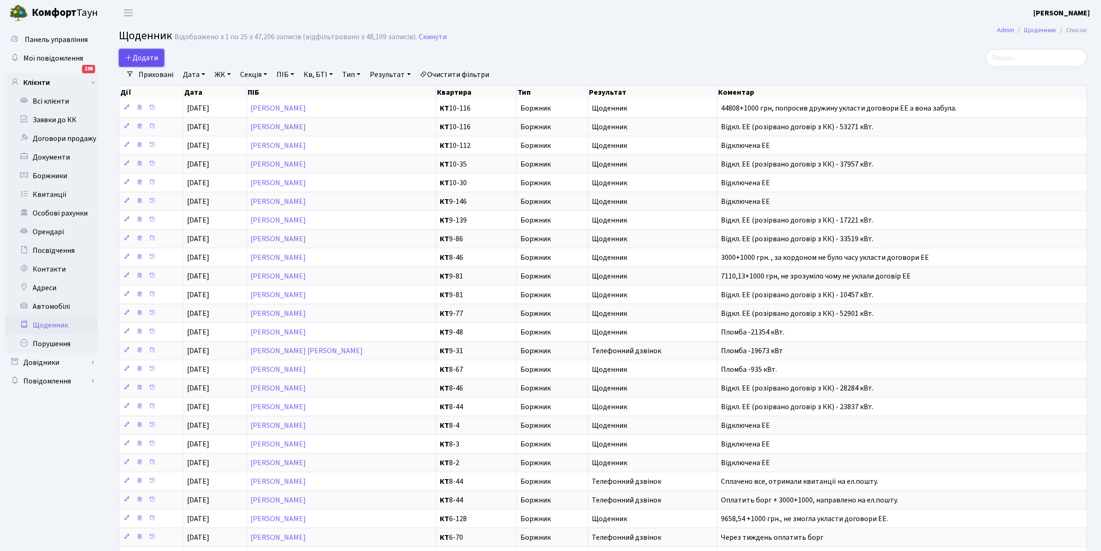
click at [143, 58] on span "Додати" at bounding box center [141, 58] width 33 height 10
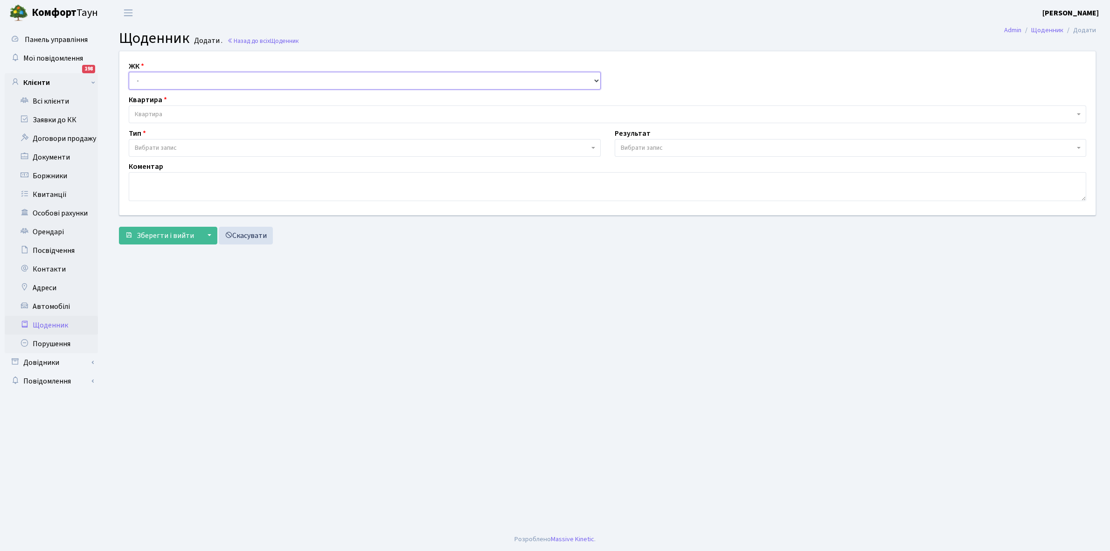
click at [166, 80] on select "- КТ, вул. Регенераторна, 4 КТ2, просп. Соборності, 17 КТ3, вул. Березнева, 16 …" at bounding box center [365, 81] width 472 height 18
select select "271"
click at [129, 72] on select "- КТ, вул. Регенераторна, 4 КТ2, просп. Соборності, 17 КТ3, вул. Березнева, 16 …" at bounding box center [365, 81] width 472 height 18
select select
click at [179, 115] on span "Квартира" at bounding box center [604, 114] width 939 height 9
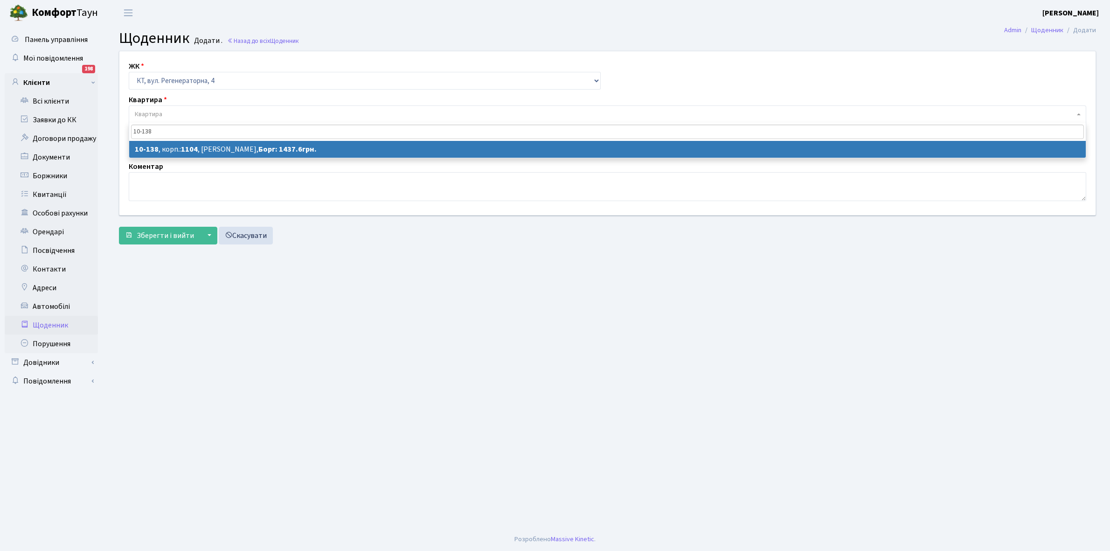
type input "10-138"
select select "6707"
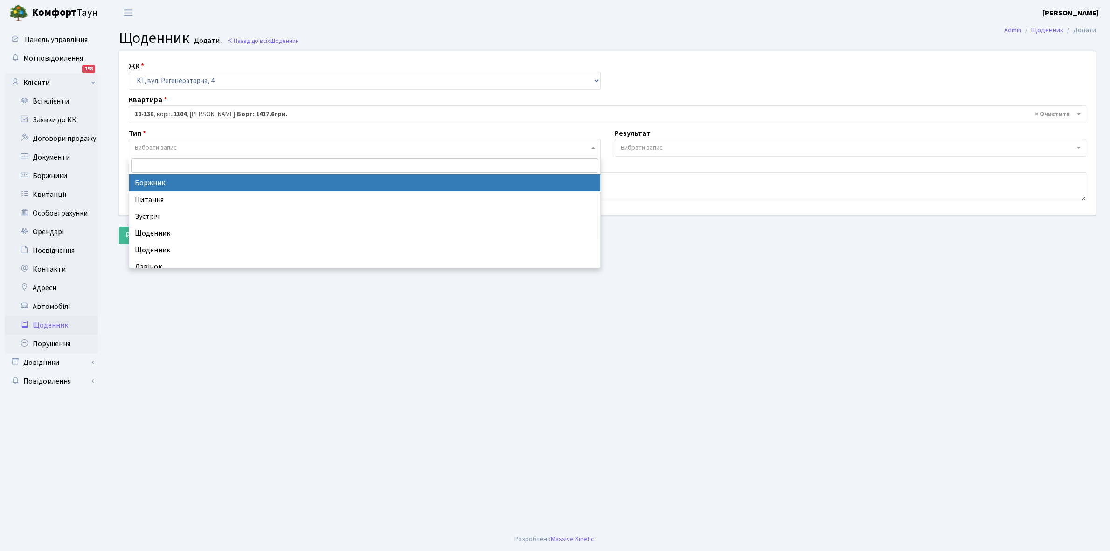
click at [195, 148] on span "Вибрати запис" at bounding box center [362, 147] width 454 height 9
select select "189"
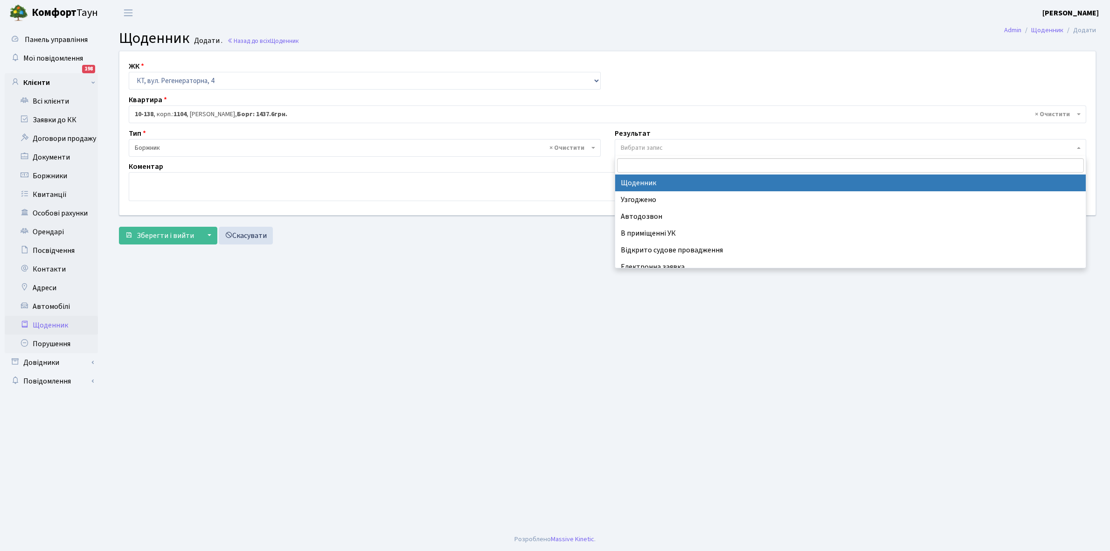
drag, startPoint x: 665, startPoint y: 146, endPoint x: 657, endPoint y: 153, distance: 10.6
click at [665, 146] on span "Вибрати запис" at bounding box center [848, 147] width 454 height 9
select select "14"
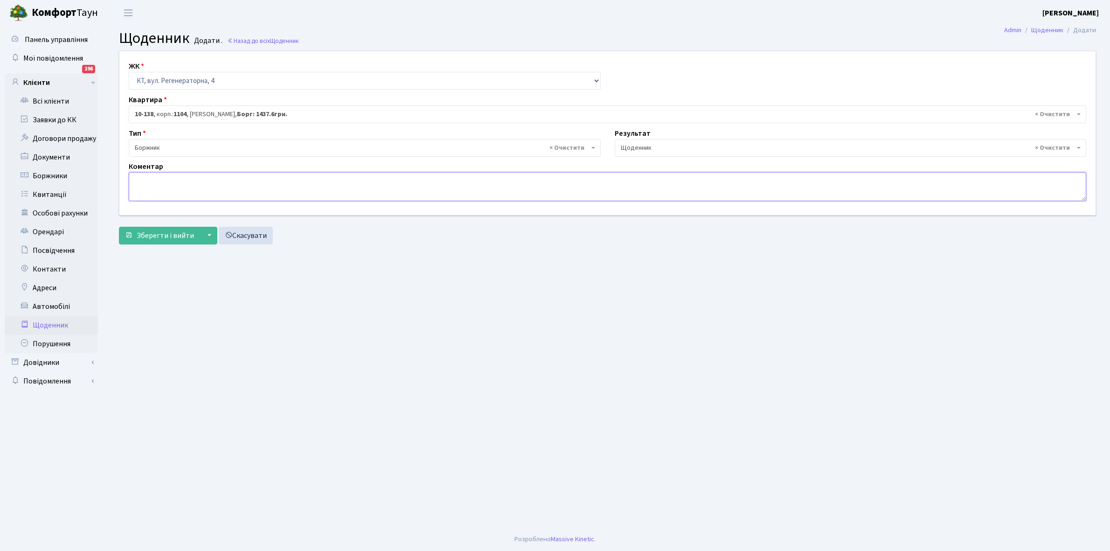
click at [138, 182] on textarea at bounding box center [607, 186] width 957 height 29
type textarea "Пломба -26361 кВт."
click at [168, 228] on button "Зберегти і вийти" at bounding box center [159, 236] width 81 height 18
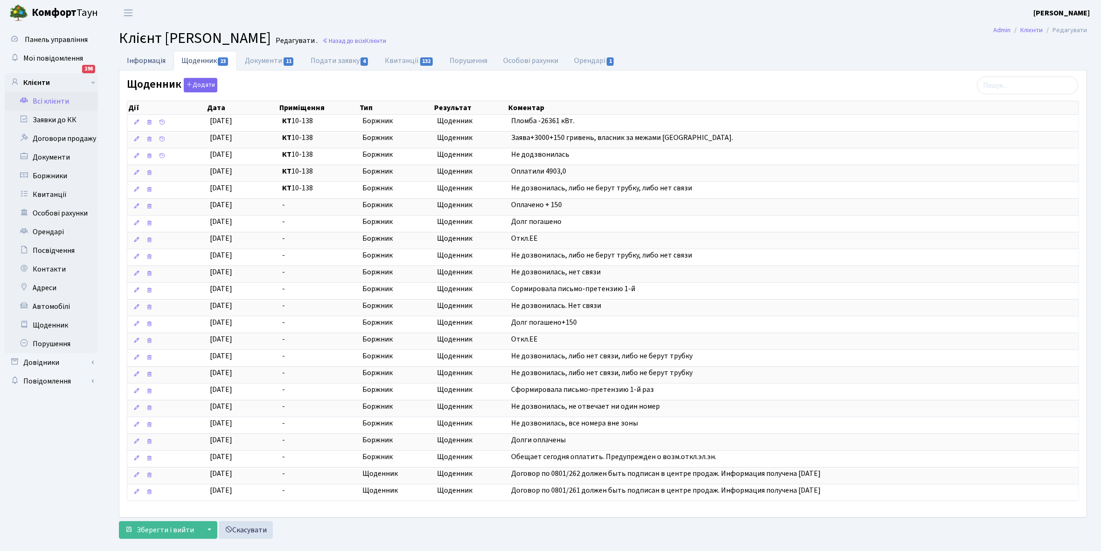
click at [144, 60] on link "Інформація" at bounding box center [146, 60] width 55 height 19
select select "25"
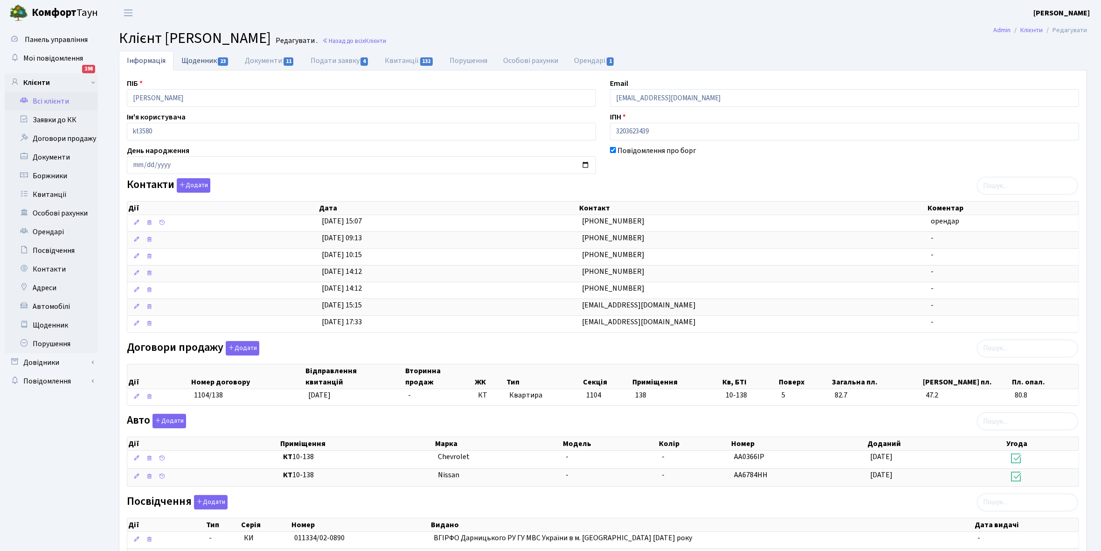
click at [200, 59] on link "Щоденник 23" at bounding box center [204, 60] width 63 height 19
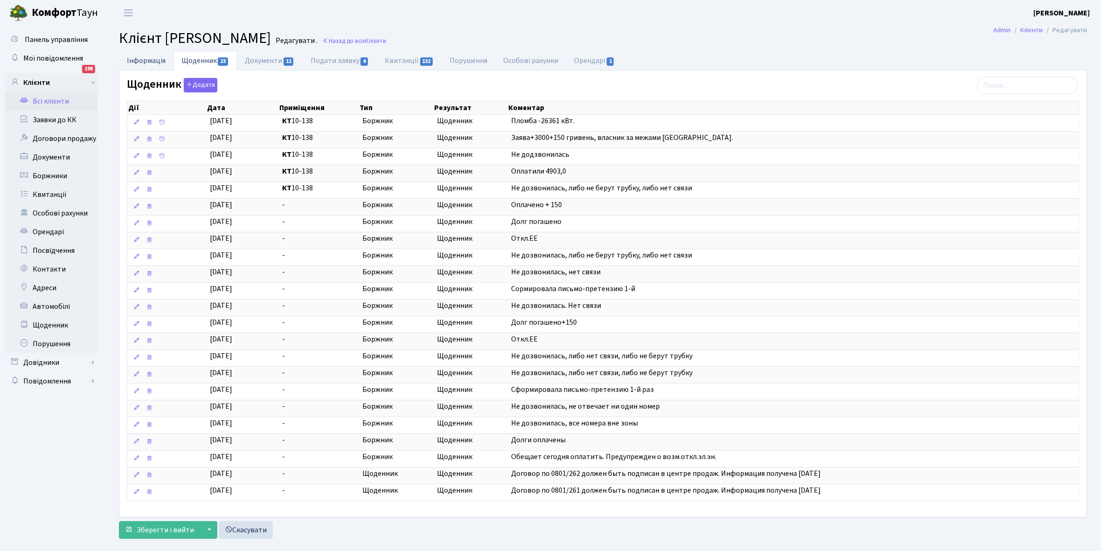
click at [135, 62] on link "Інформація" at bounding box center [146, 60] width 55 height 19
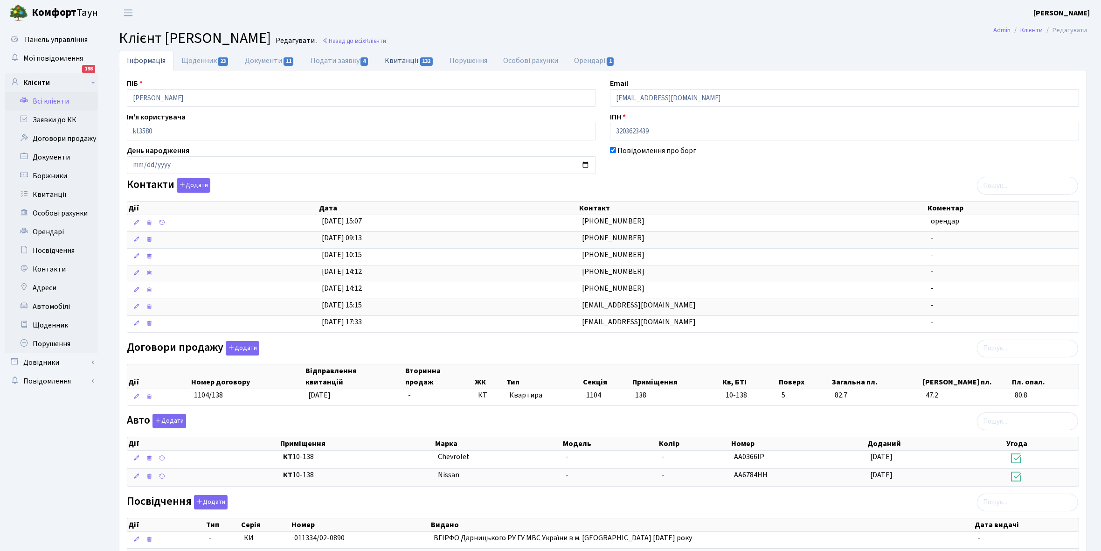
click at [399, 57] on link "Квитанції 132" at bounding box center [409, 60] width 65 height 19
select select "25"
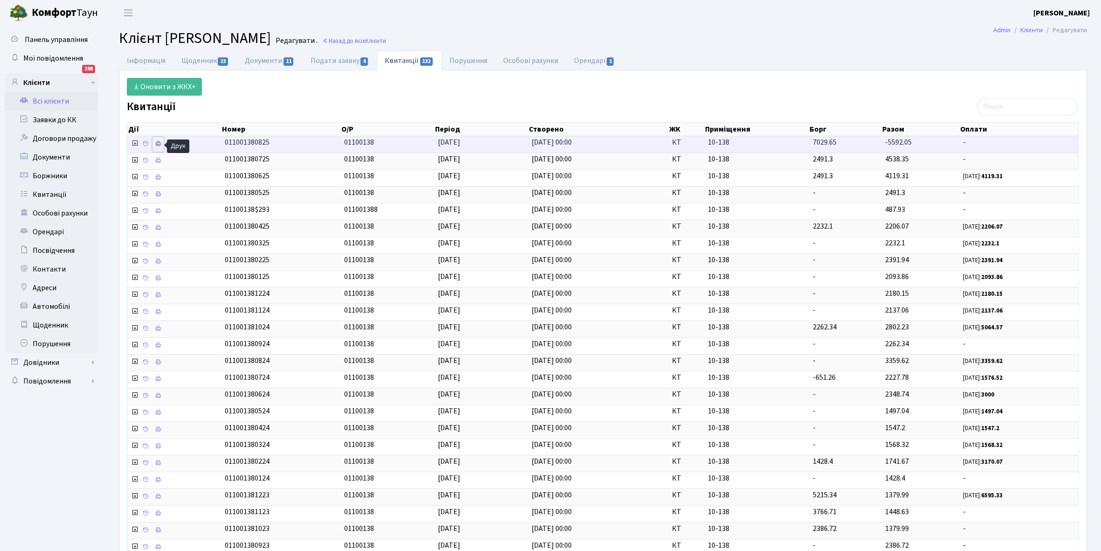
click at [159, 143] on icon at bounding box center [158, 143] width 7 height 7
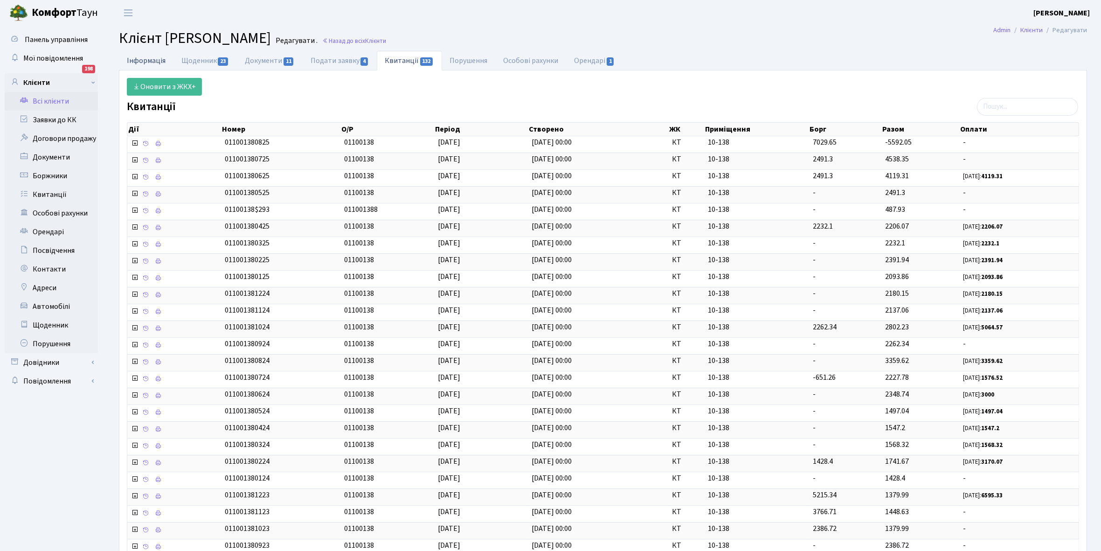
click at [143, 61] on link "Інформація" at bounding box center [146, 60] width 55 height 19
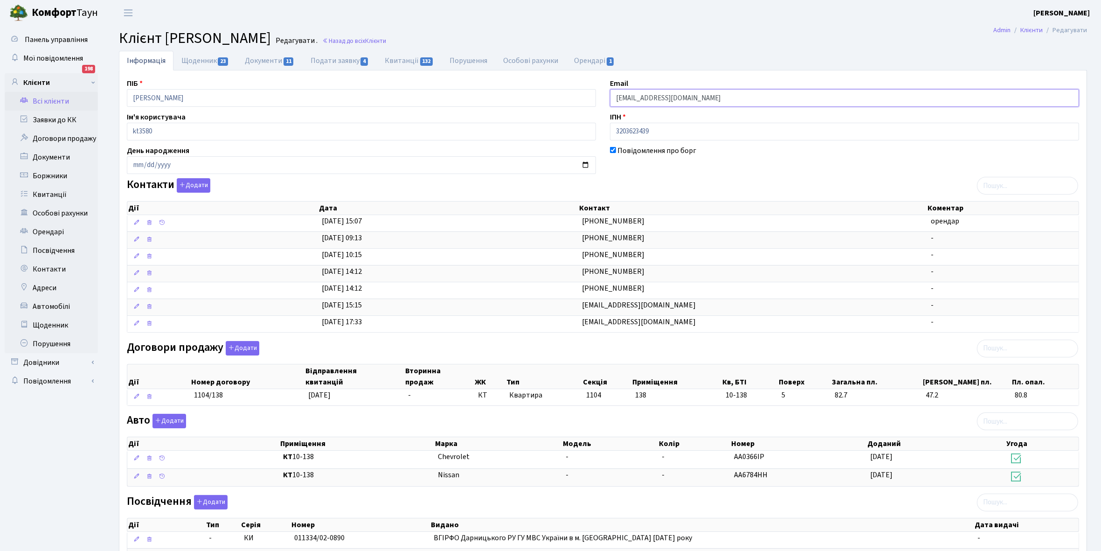
drag, startPoint x: 614, startPoint y: 94, endPoint x: 718, endPoint y: 103, distance: 104.4
click at [718, 103] on input "sohnaz627@yahoo.com" at bounding box center [844, 98] width 469 height 18
click at [397, 61] on link "Квитанції 132" at bounding box center [409, 60] width 65 height 19
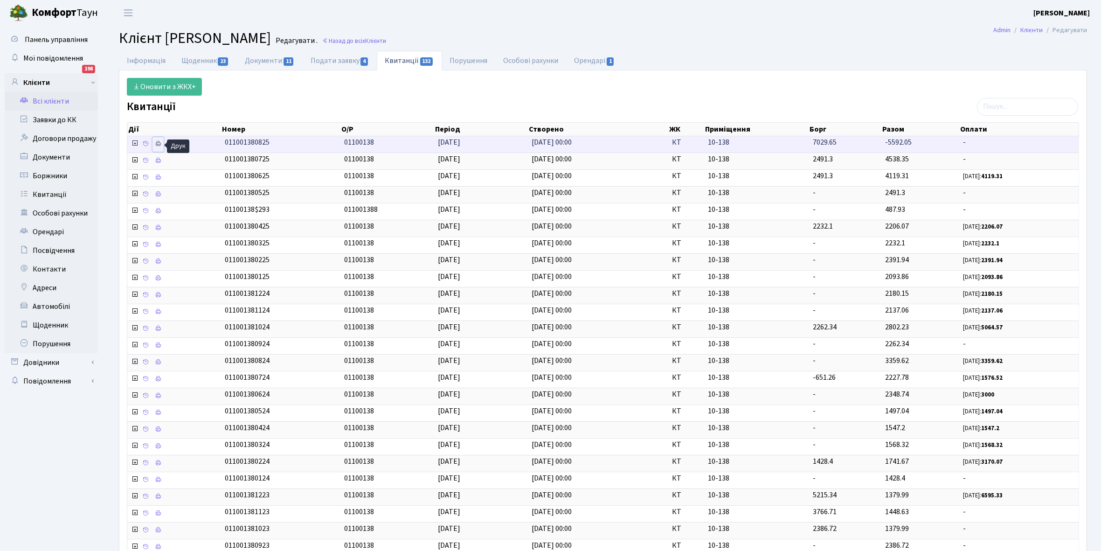
click at [159, 147] on icon at bounding box center [158, 143] width 7 height 7
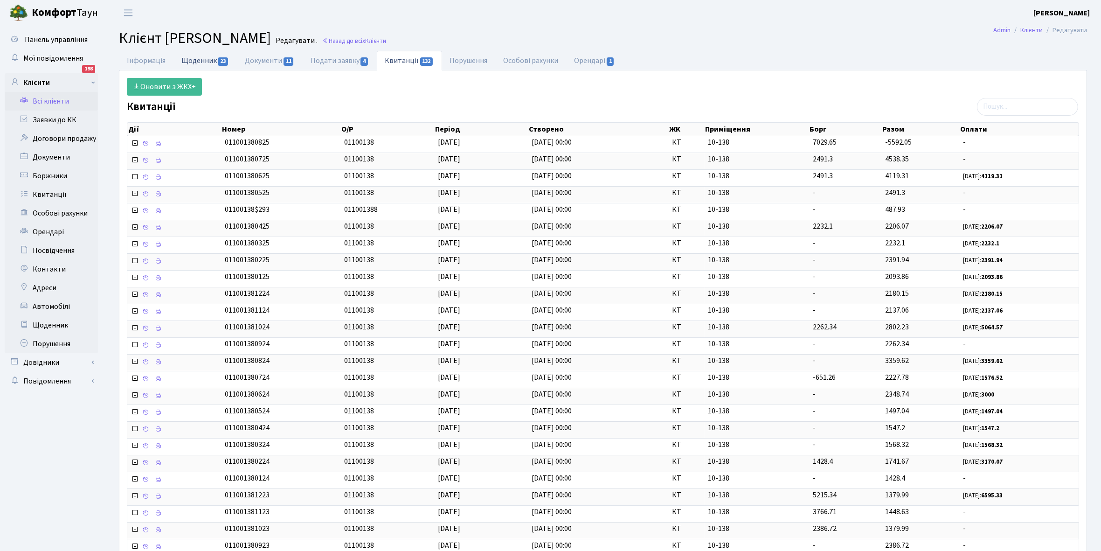
click at [190, 61] on link "Щоденник 23" at bounding box center [204, 60] width 63 height 19
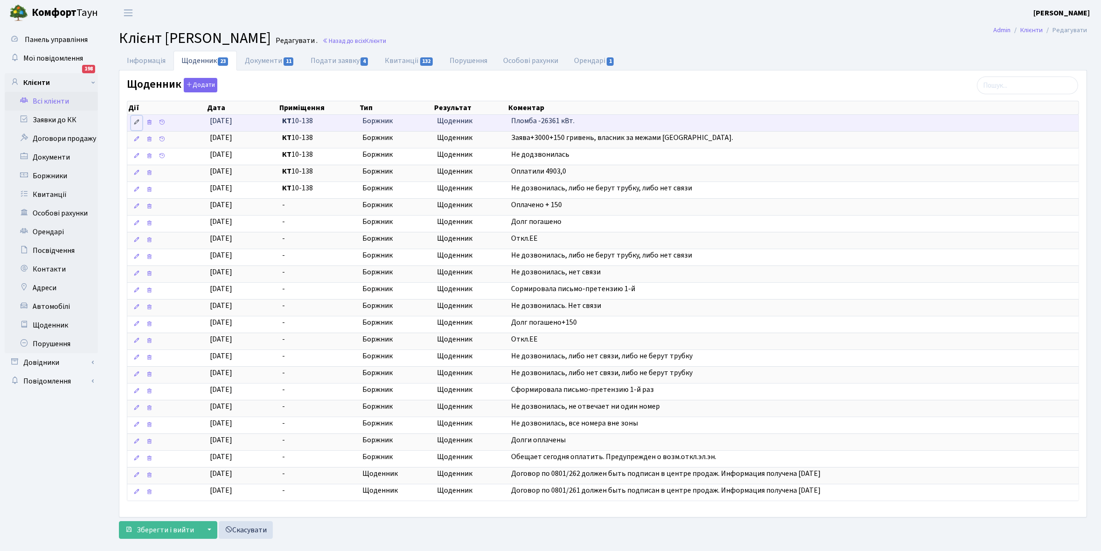
click at [136, 125] on icon at bounding box center [136, 122] width 7 height 7
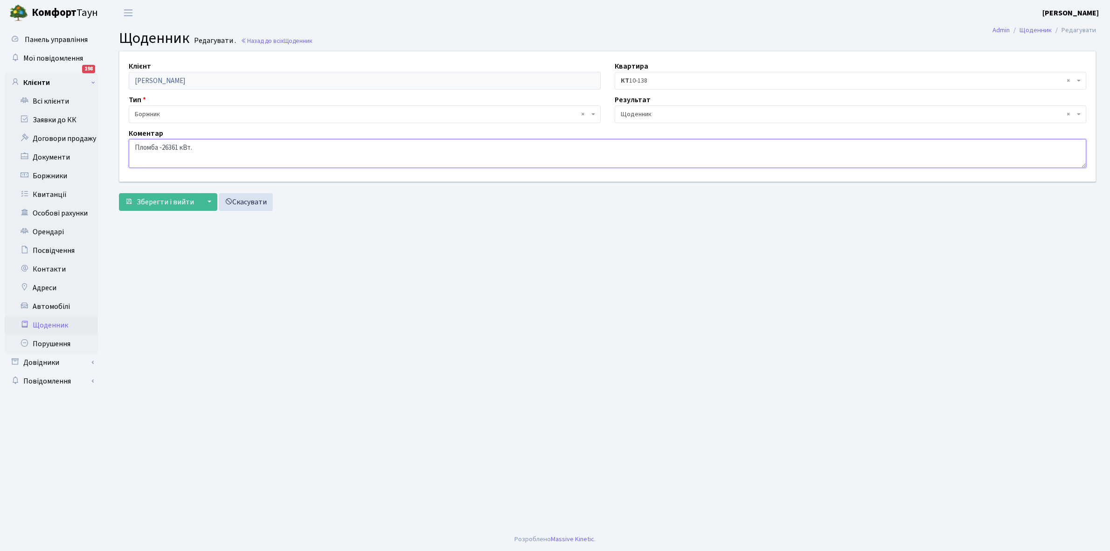
click at [216, 147] on textarea "Пломба -26361 кВт." at bounding box center [607, 153] width 957 height 29
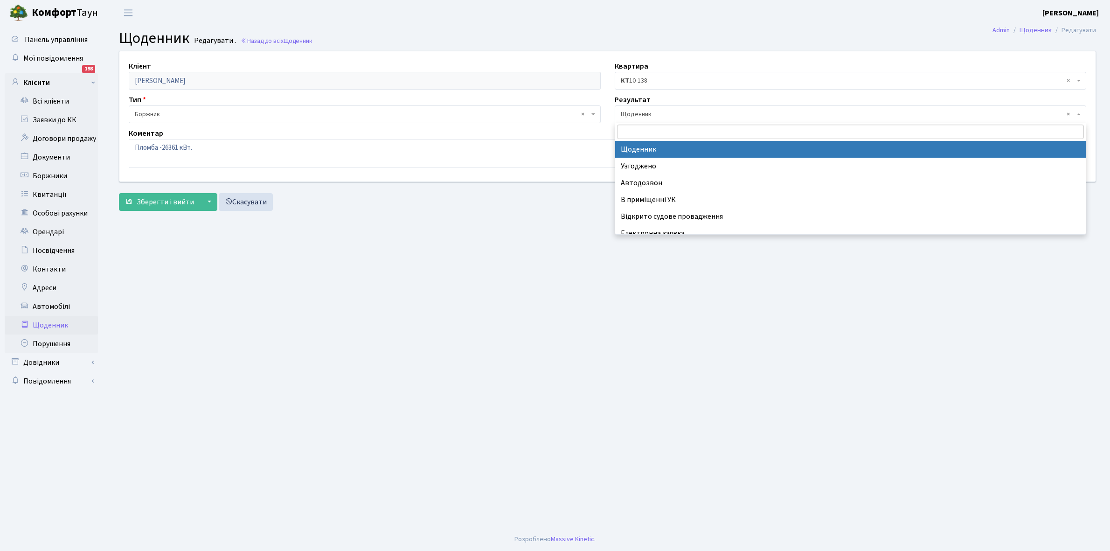
click at [674, 112] on span "× Щоденник" at bounding box center [848, 114] width 454 height 9
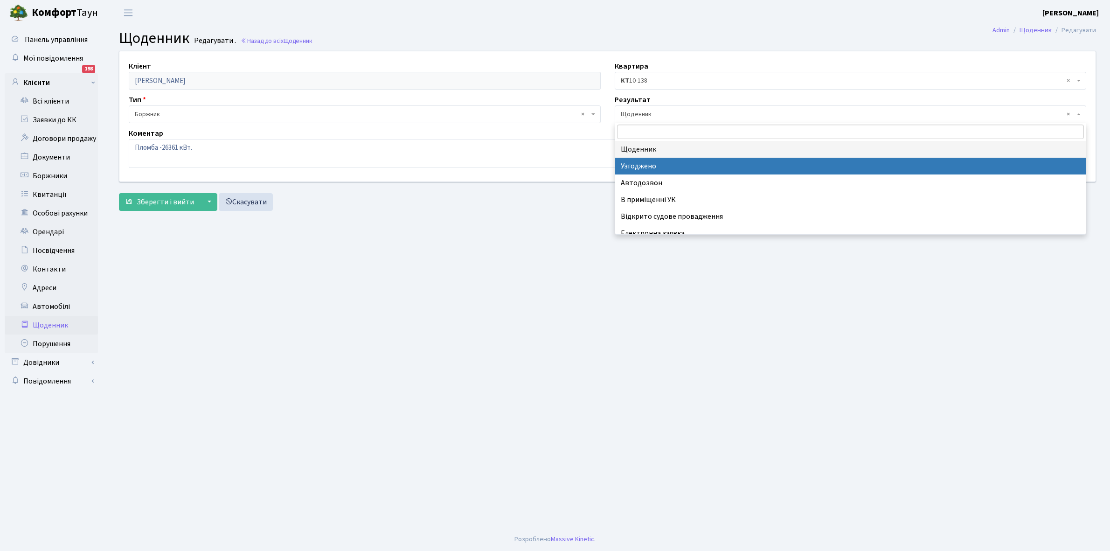
scroll to position [57, 0]
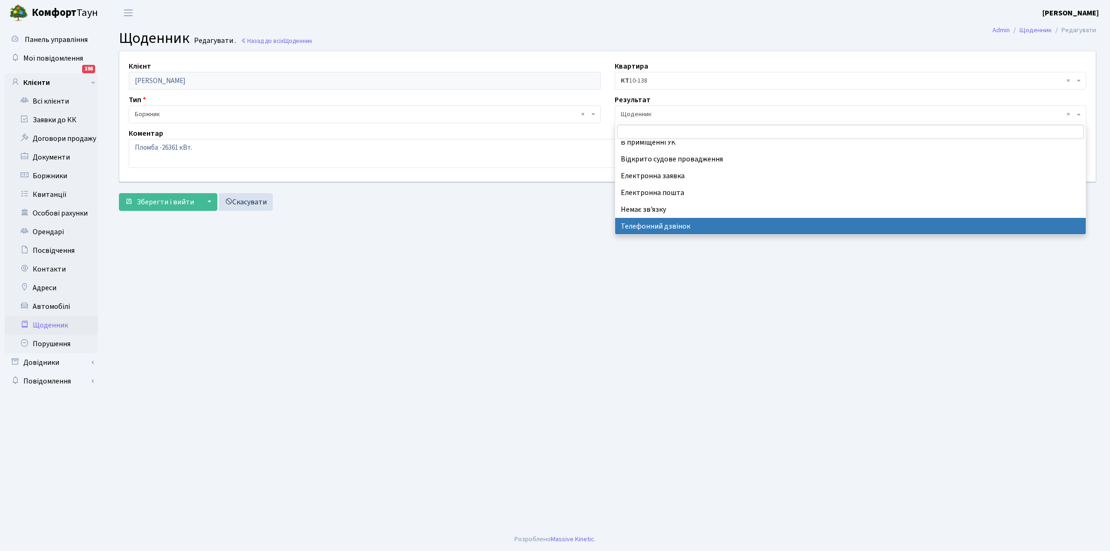
select select "196"
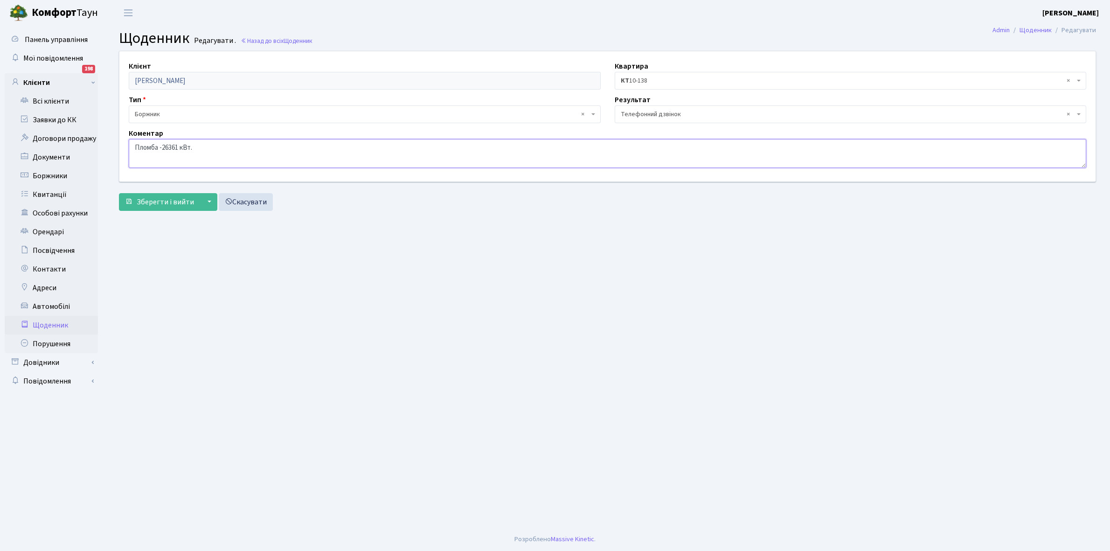
click at [238, 154] on textarea "Пломба -26361 кВт." at bounding box center [607, 153] width 957 height 29
type textarea "Пломба -26361 кВт. Змінився власник квартири обіцяв вислати документи на електр…"
click at [150, 197] on span "Зберегти і вийти" at bounding box center [165, 202] width 57 height 10
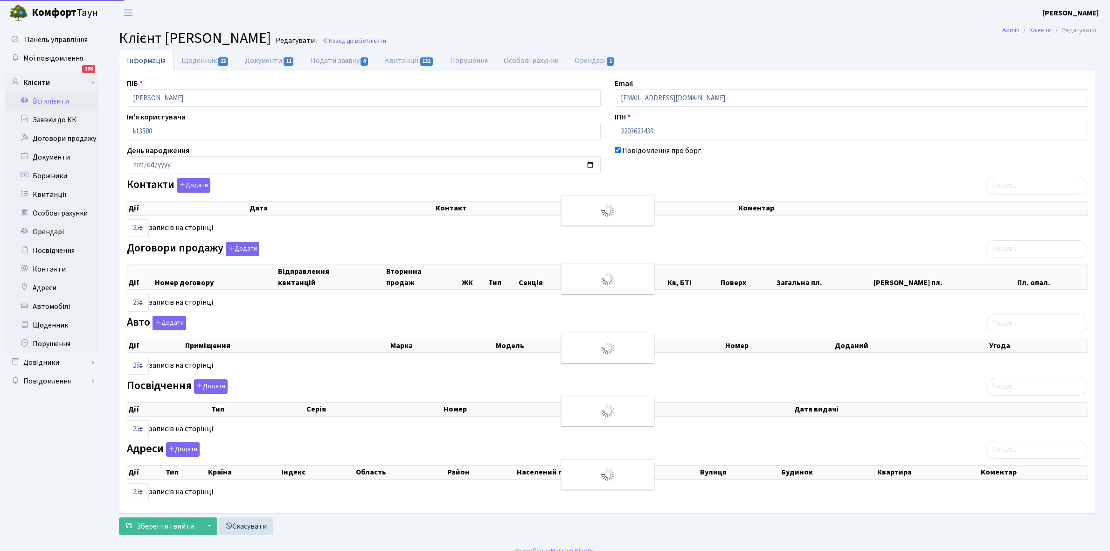
select select "25"
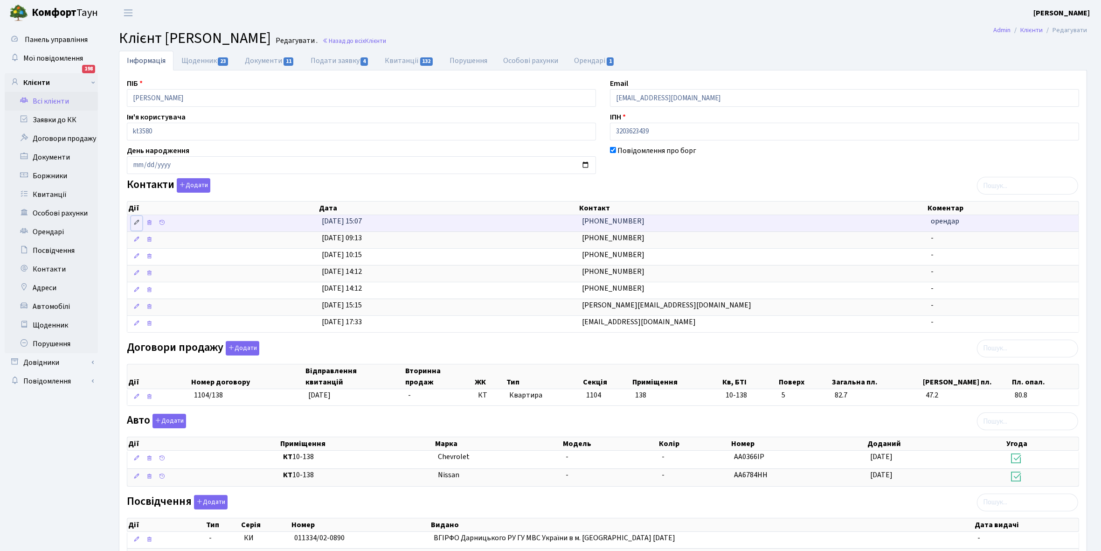
click at [134, 224] on icon at bounding box center [136, 222] width 7 height 7
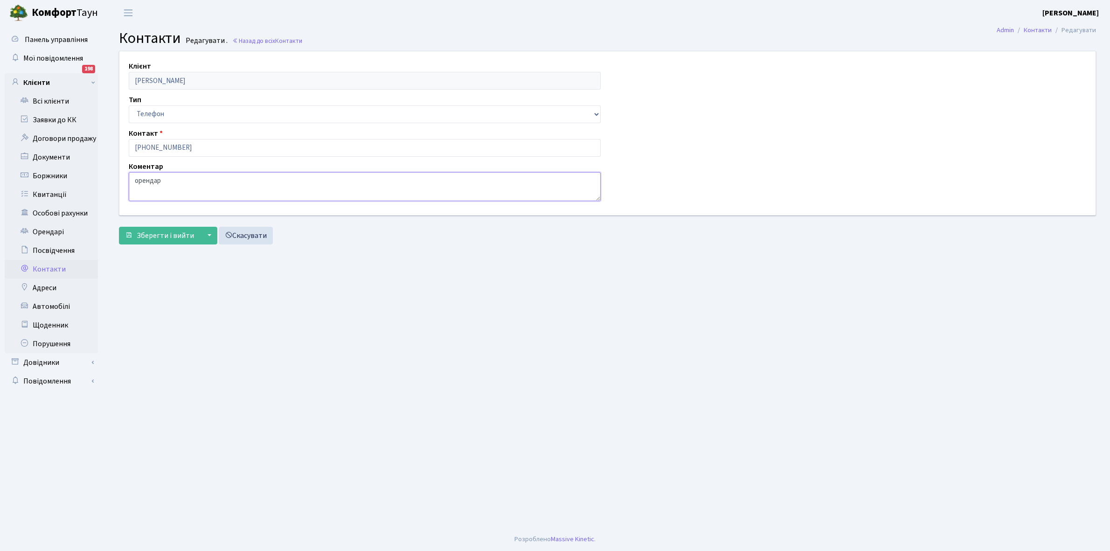
click at [179, 183] on textarea "орендар" at bounding box center [365, 186] width 472 height 29
type textarea "о"
type textarea "с"
type textarea "син нової власниці квар"
click at [173, 231] on span "Зберегти і вийти" at bounding box center [165, 235] width 57 height 10
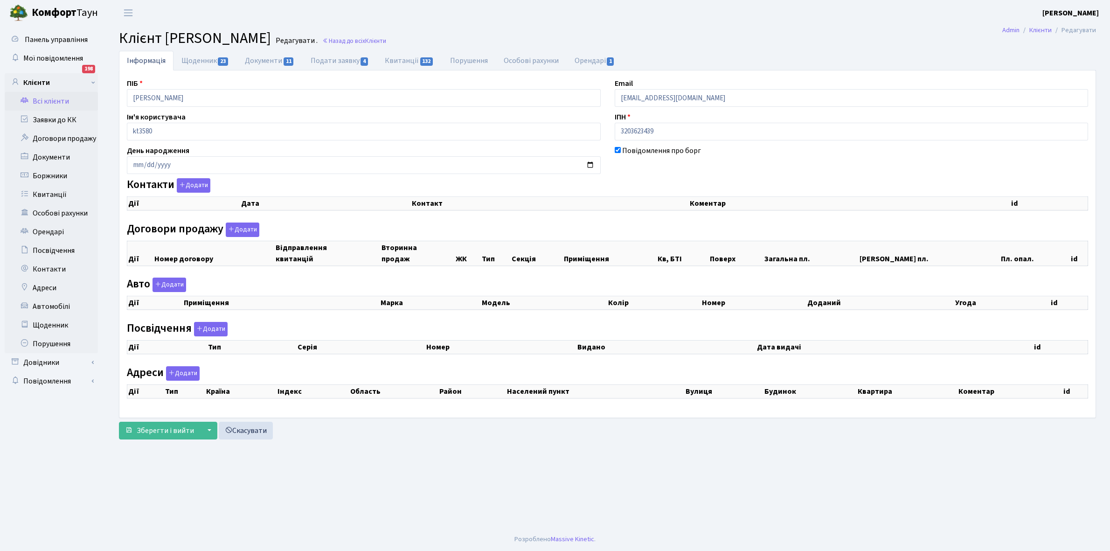
checkbox input "true"
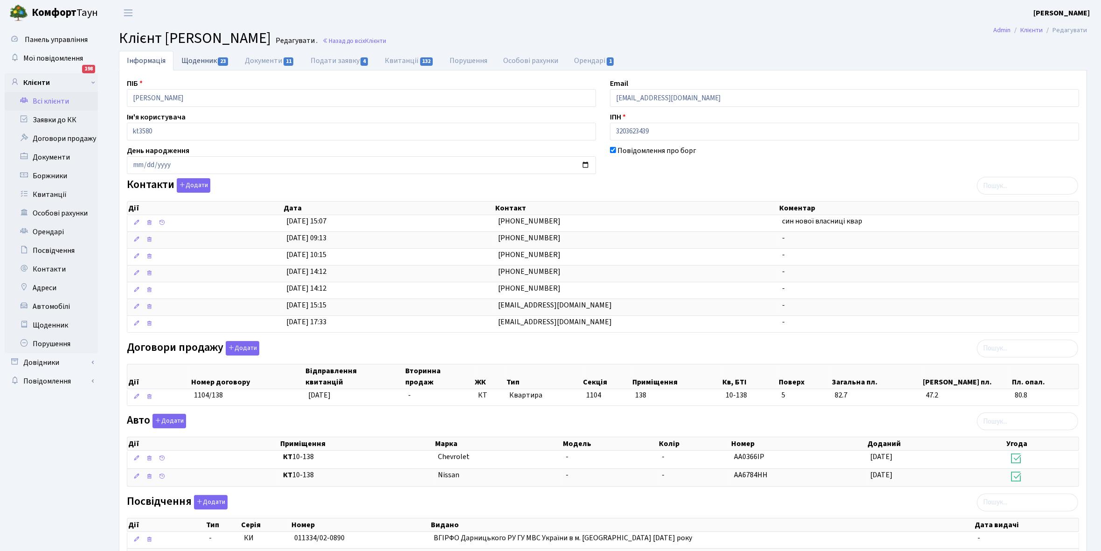
click at [197, 57] on link "Щоденник 23" at bounding box center [204, 60] width 63 height 19
select select "25"
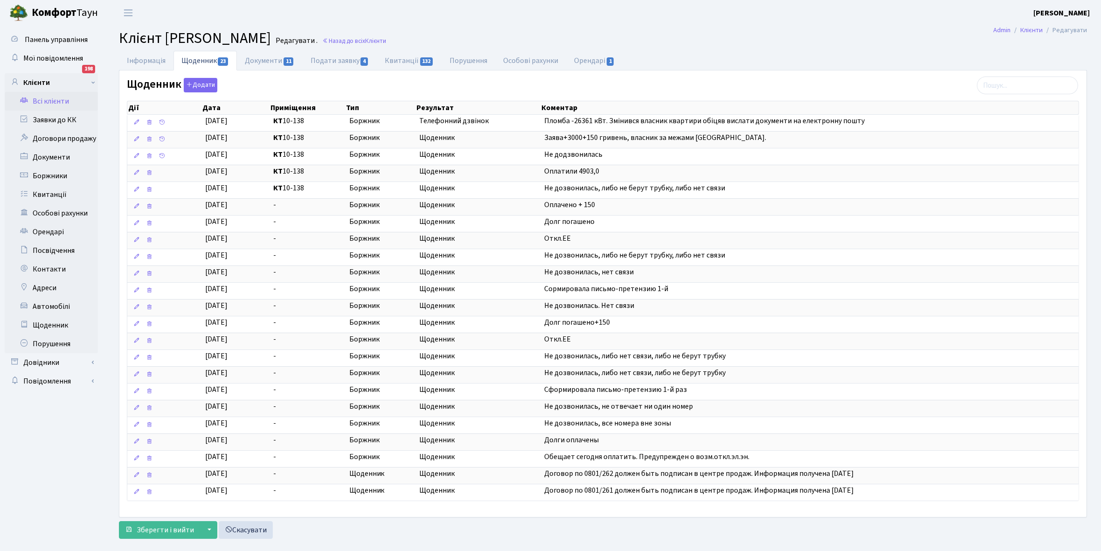
click at [46, 103] on link "Всі клієнти" at bounding box center [51, 101] width 93 height 19
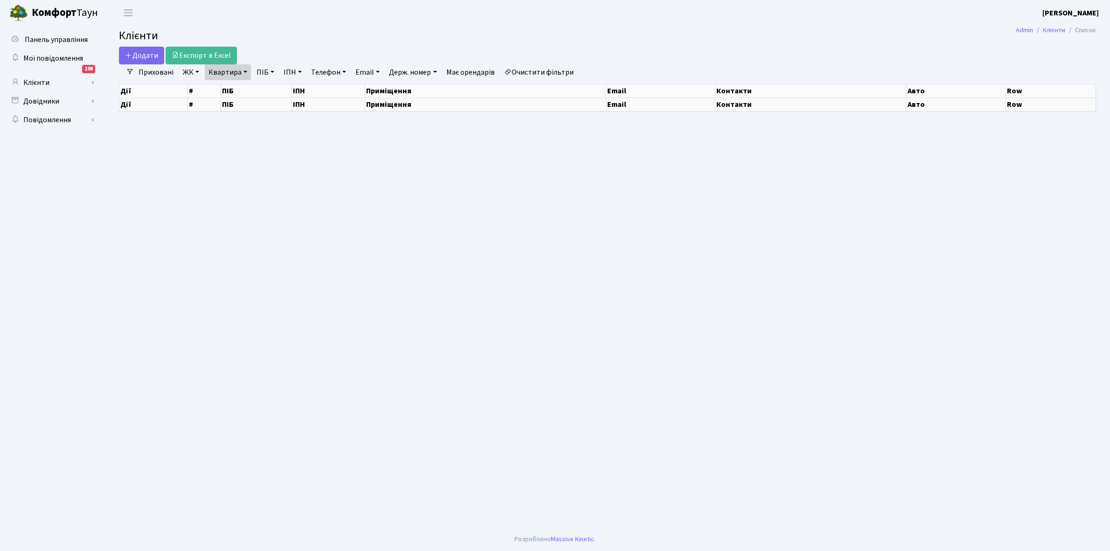
select select "25"
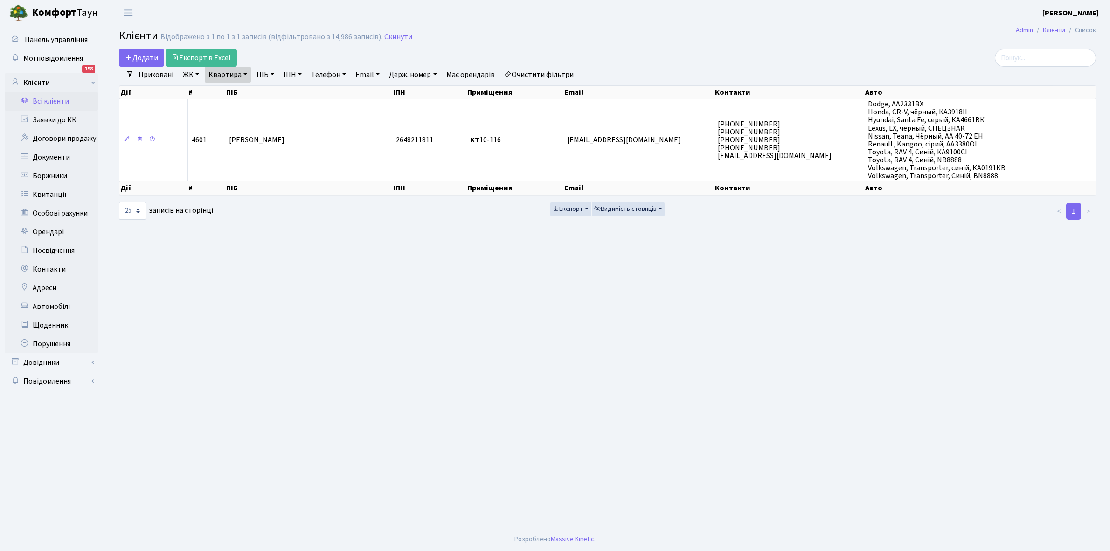
click at [52, 97] on link "Всі клієнти" at bounding box center [51, 101] width 93 height 19
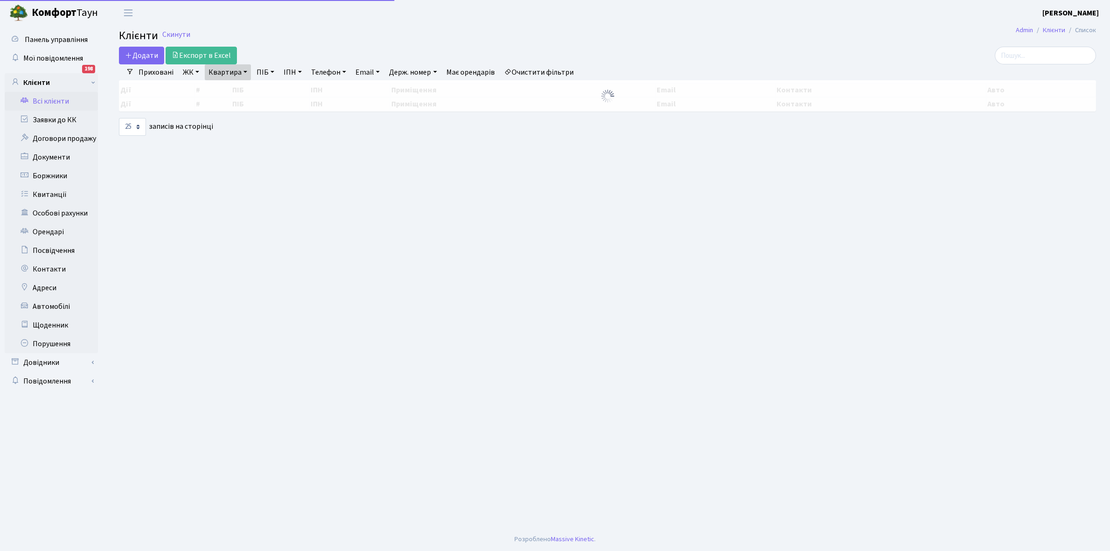
select select "25"
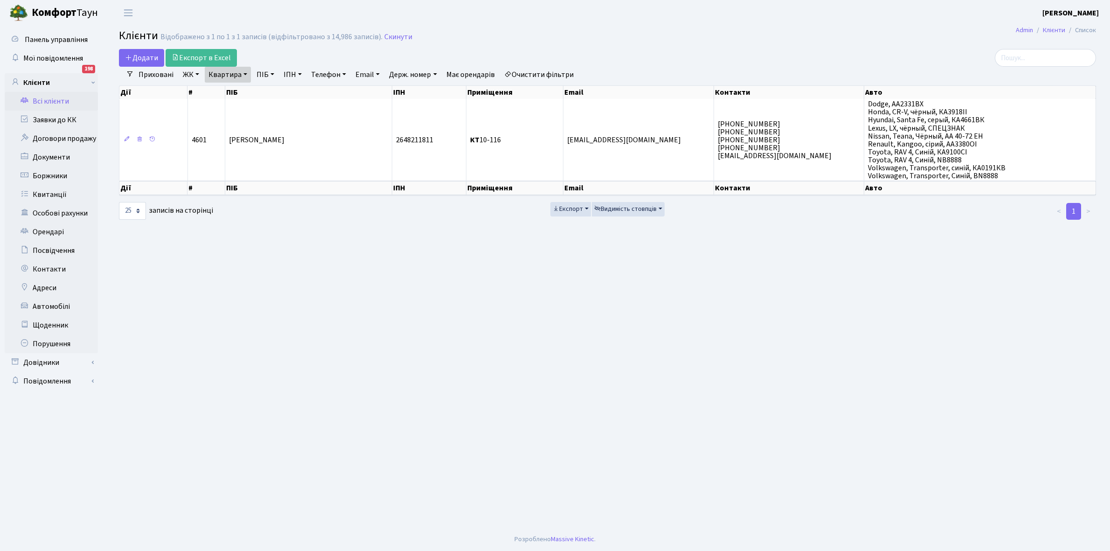
click at [246, 73] on link "Квартира" at bounding box center [228, 75] width 46 height 16
click at [245, 92] on input "10-116" at bounding box center [232, 93] width 55 height 18
type input "1"
type input "9-139"
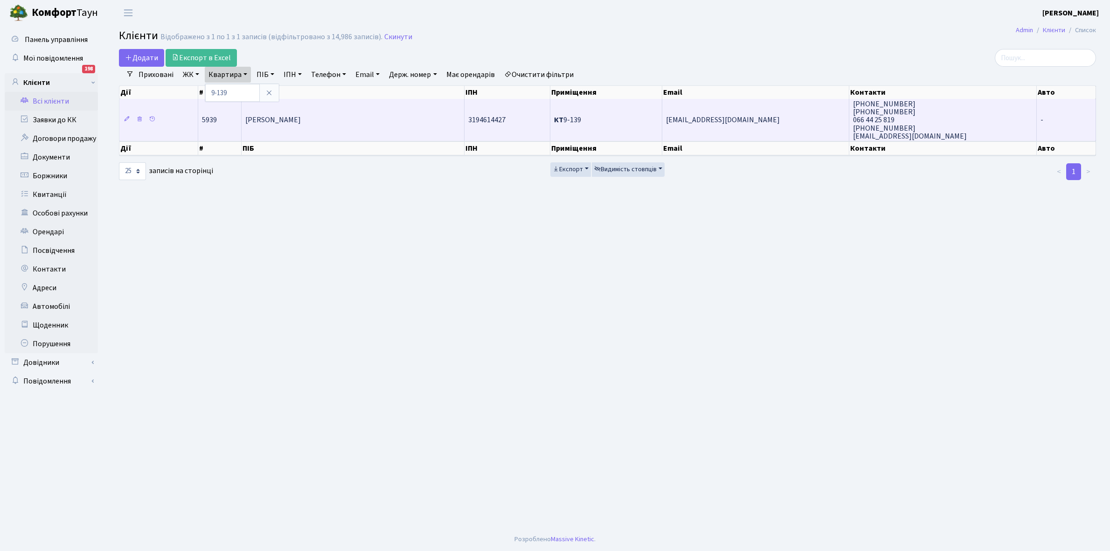
click at [301, 118] on span "[PERSON_NAME] [PERSON_NAME]" at bounding box center [272, 120] width 55 height 10
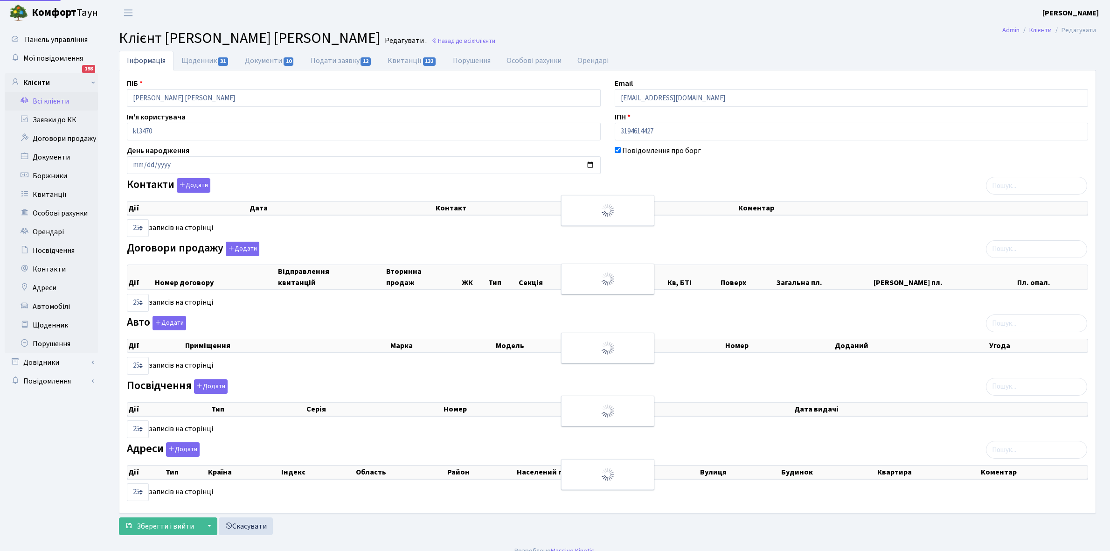
select select "25"
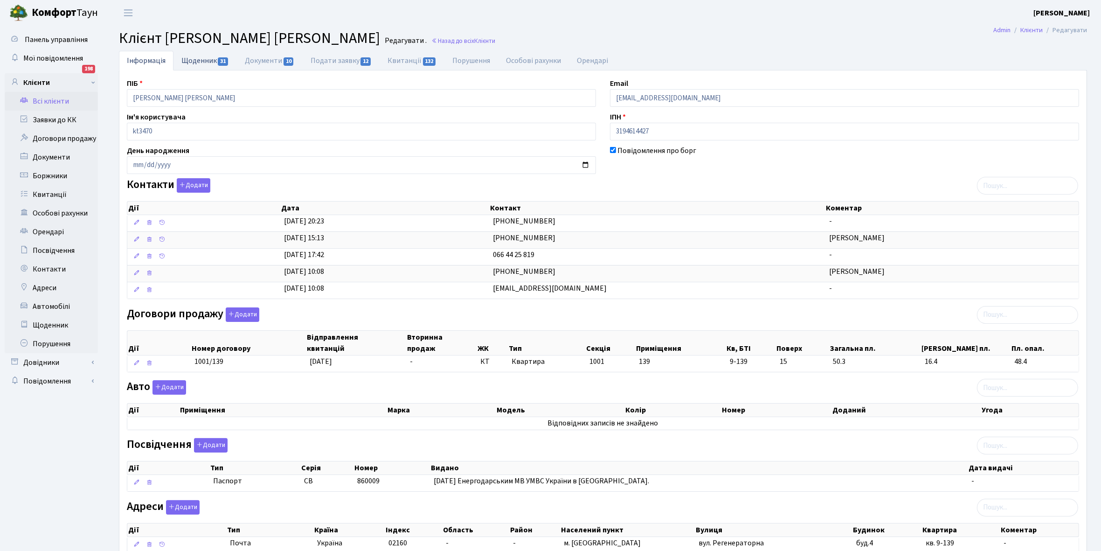
click at [201, 62] on link "Щоденник 31" at bounding box center [204, 60] width 63 height 19
select select "25"
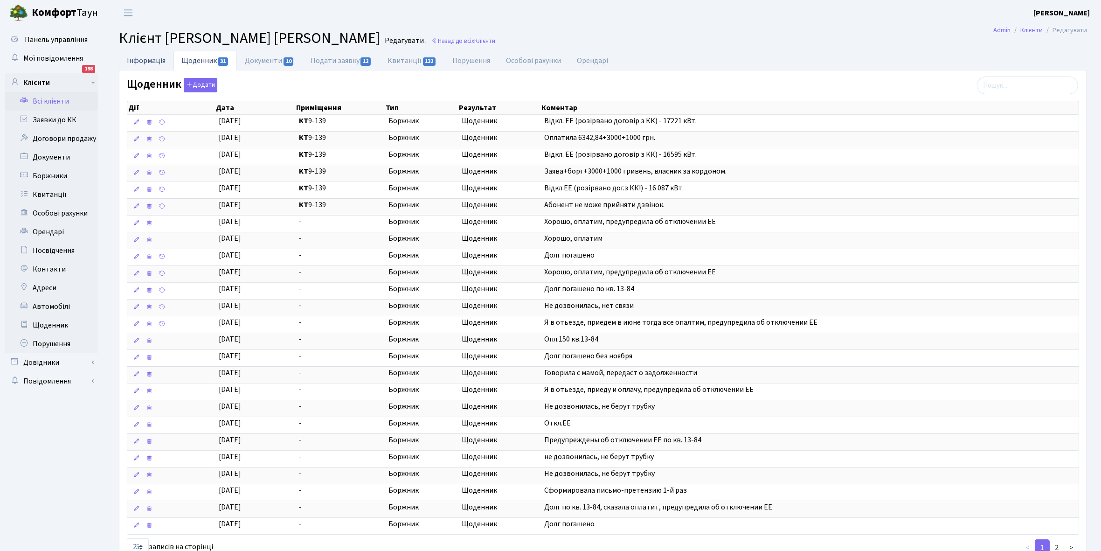
click at [140, 62] on link "Інформація" at bounding box center [146, 60] width 55 height 19
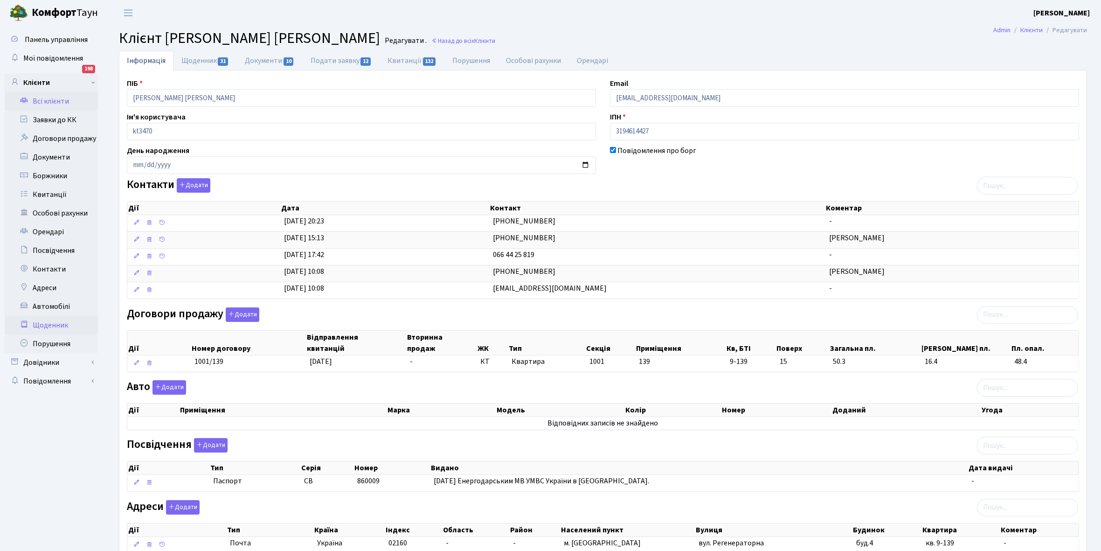
click at [43, 324] on link "Щоденник" at bounding box center [51, 325] width 93 height 19
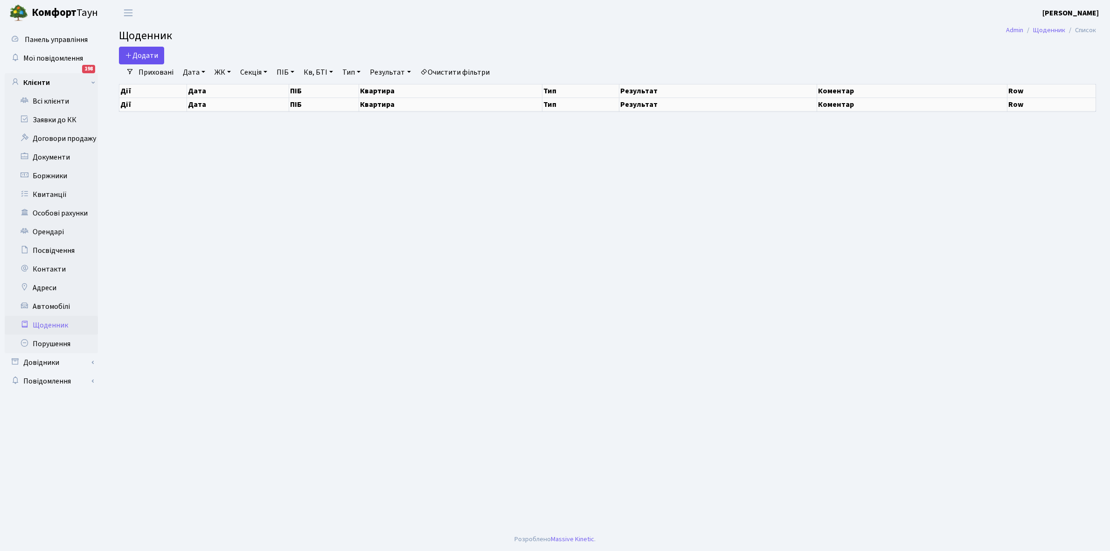
select select "25"
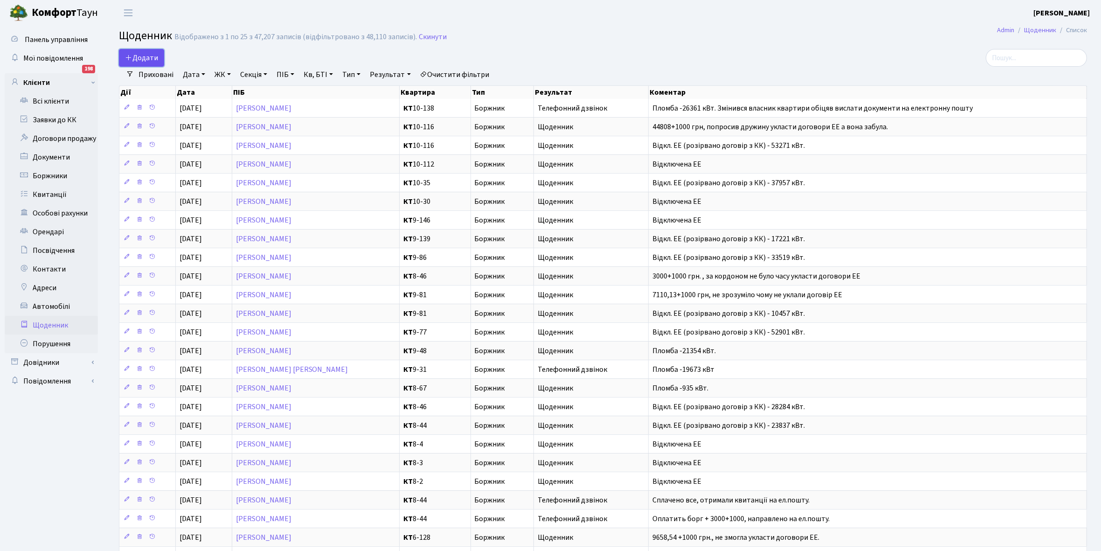
click at [141, 56] on span "Додати" at bounding box center [141, 58] width 33 height 10
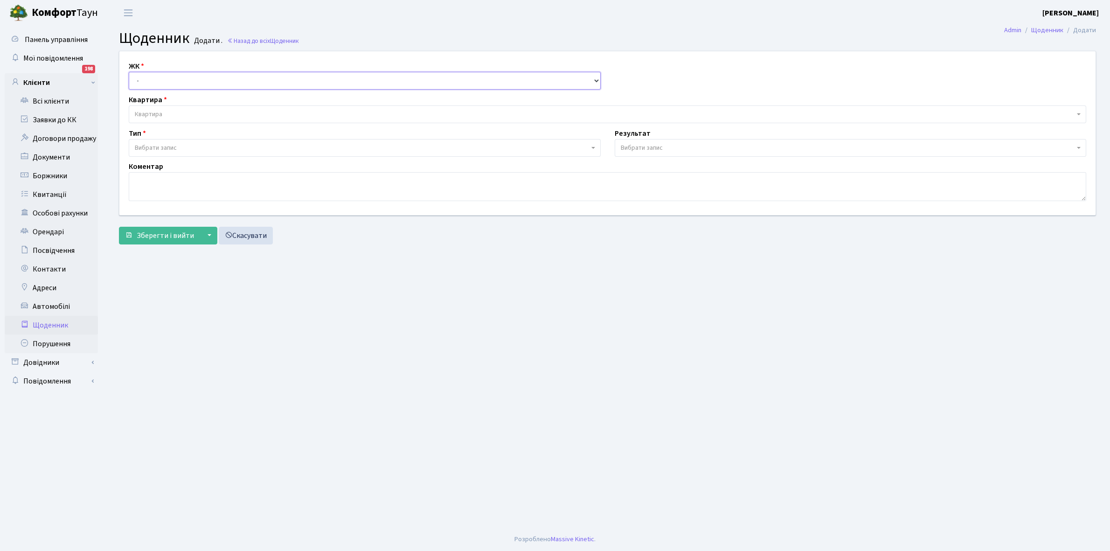
drag, startPoint x: 0, startPoint y: 0, endPoint x: 151, endPoint y: 76, distance: 168.7
click at [151, 76] on select "- КТ, вул. Регенераторна, 4 КТ2, просп. Соборності, 17 КТ3, вул. Березнева, 16 …" at bounding box center [365, 81] width 472 height 18
select select "271"
click at [129, 72] on select "- КТ, вул. Регенераторна, 4 КТ2, просп. [STREET_ADDRESS] [STREET_ADDRESS] [PERS…" at bounding box center [365, 81] width 472 height 18
select select
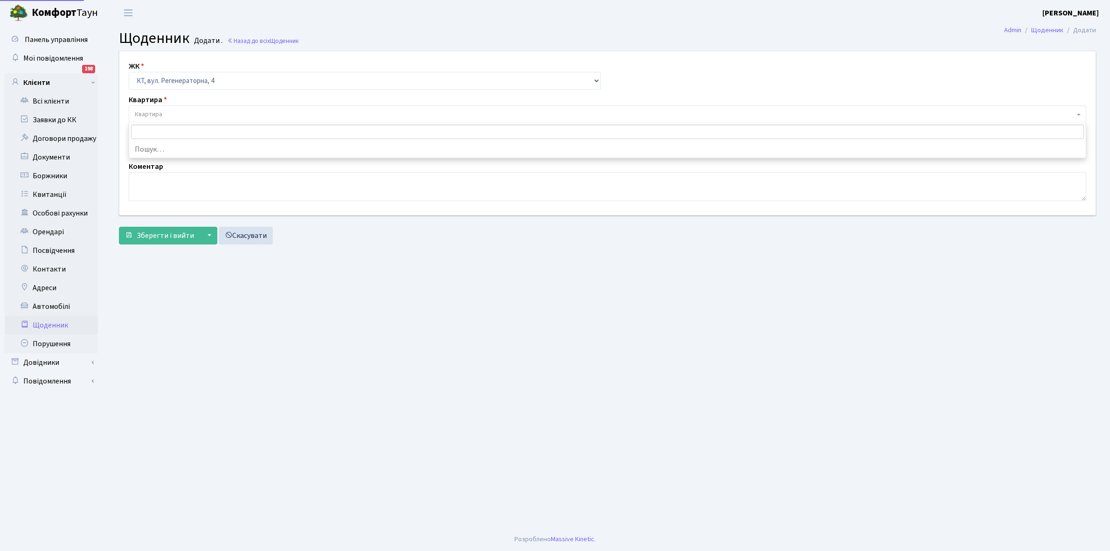
click at [172, 108] on span "Квартира" at bounding box center [607, 114] width 957 height 18
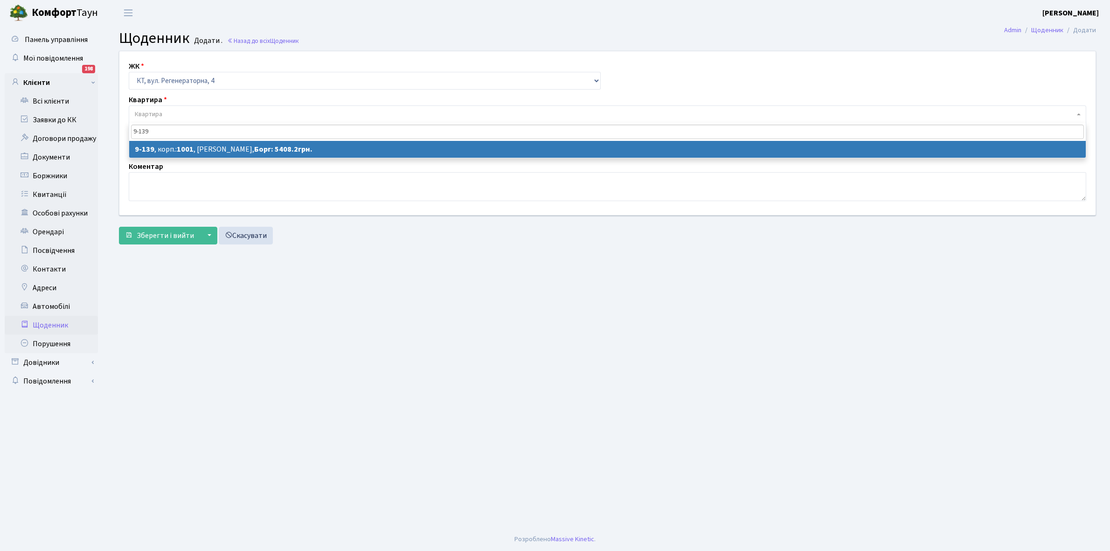
type input "9-139"
select select "6489"
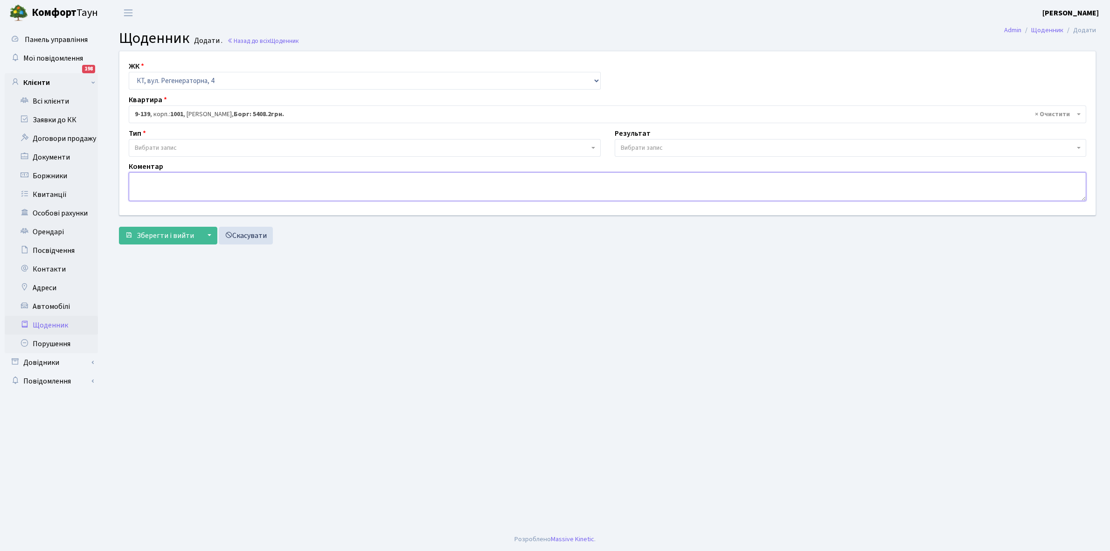
click at [152, 188] on textarea at bounding box center [607, 186] width 957 height 29
paste textarea "sohnaz627@yahoo.com"
type textarea "s"
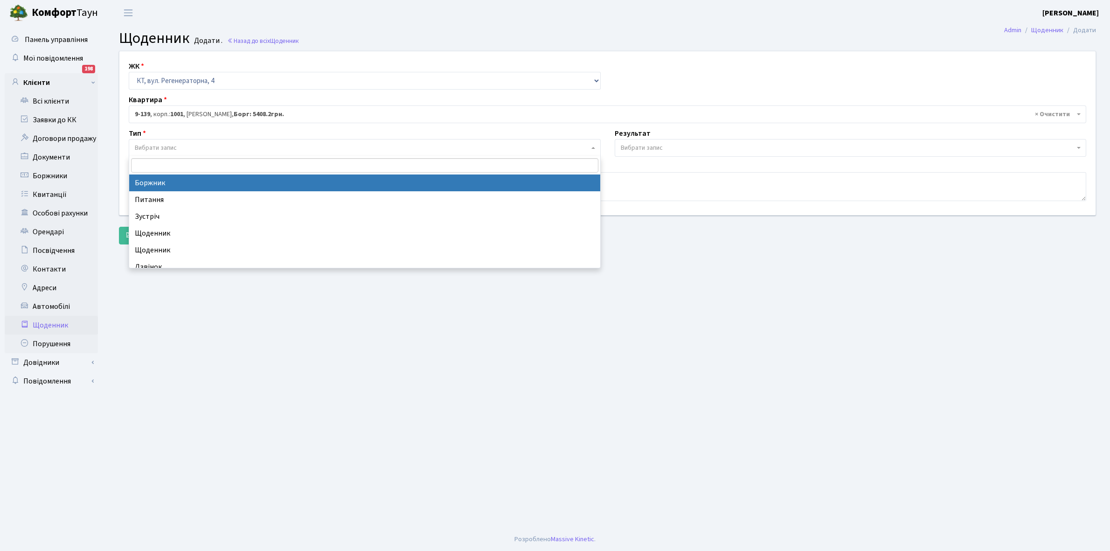
click at [175, 145] on span "Вибрати запис" at bounding box center [156, 147] width 42 height 9
select select "189"
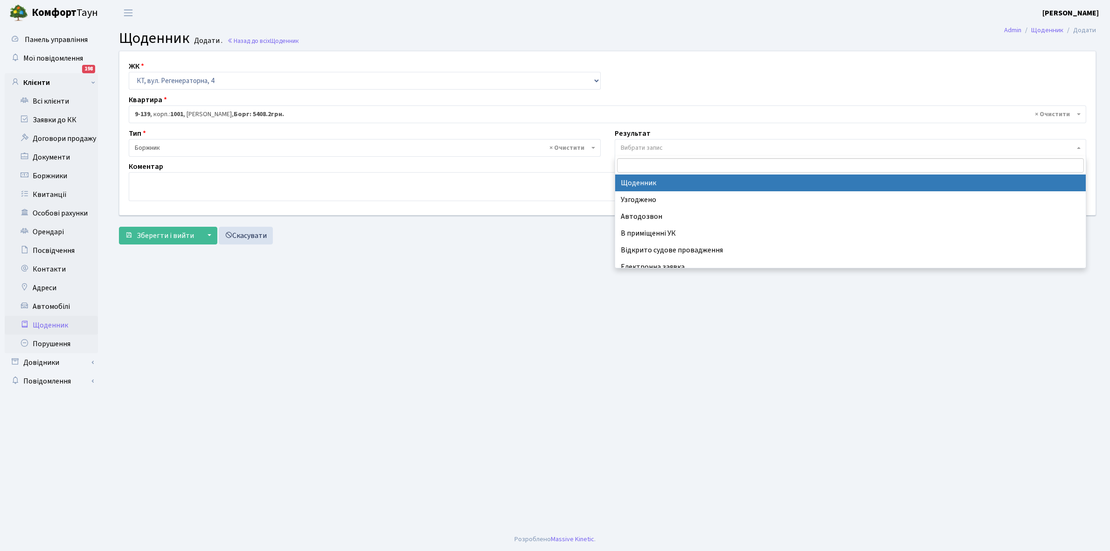
click at [676, 147] on span "Вибрати запис" at bounding box center [848, 147] width 454 height 9
select select "14"
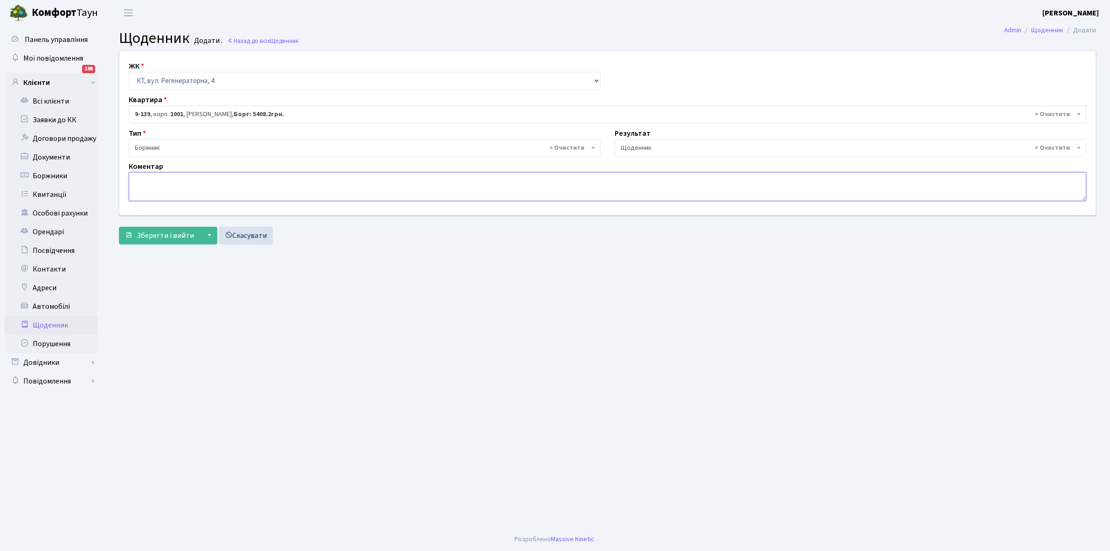
click at [161, 178] on textarea at bounding box center [607, 186] width 957 height 29
type textarea "уу"
click span "Зберегти і вийти"
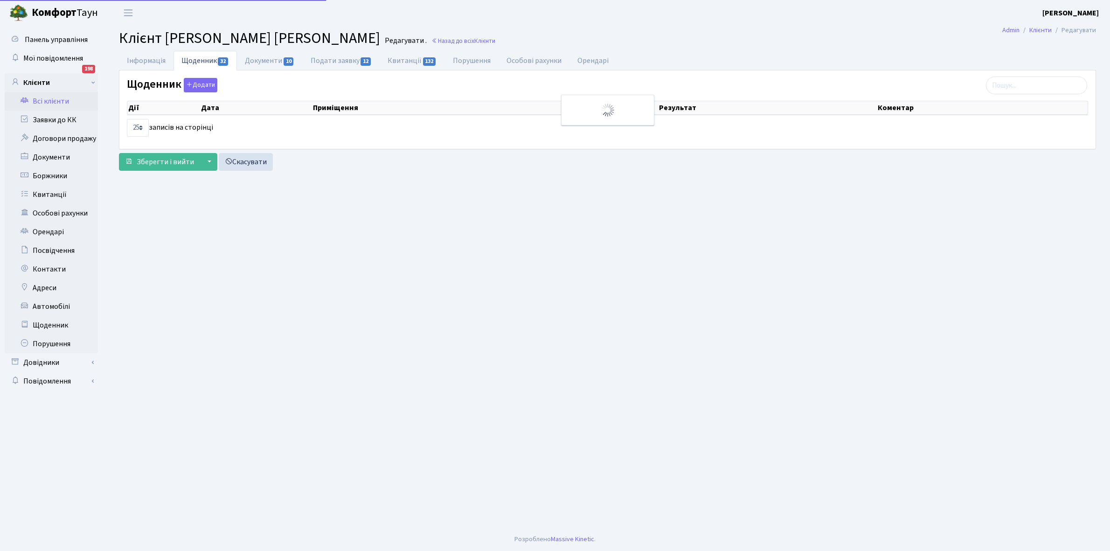
select select "25"
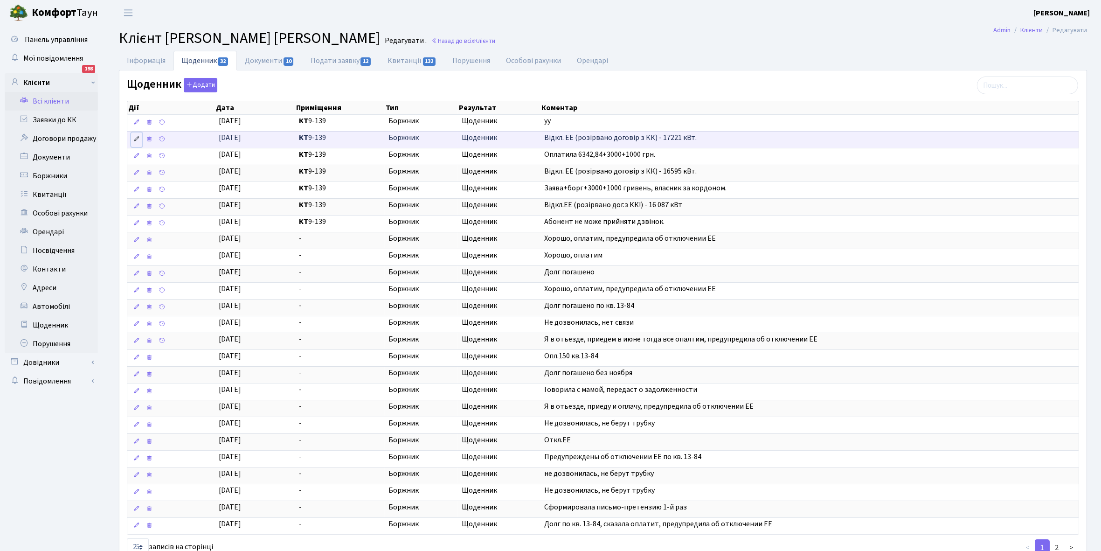
click at [134, 138] on icon at bounding box center [136, 139] width 7 height 7
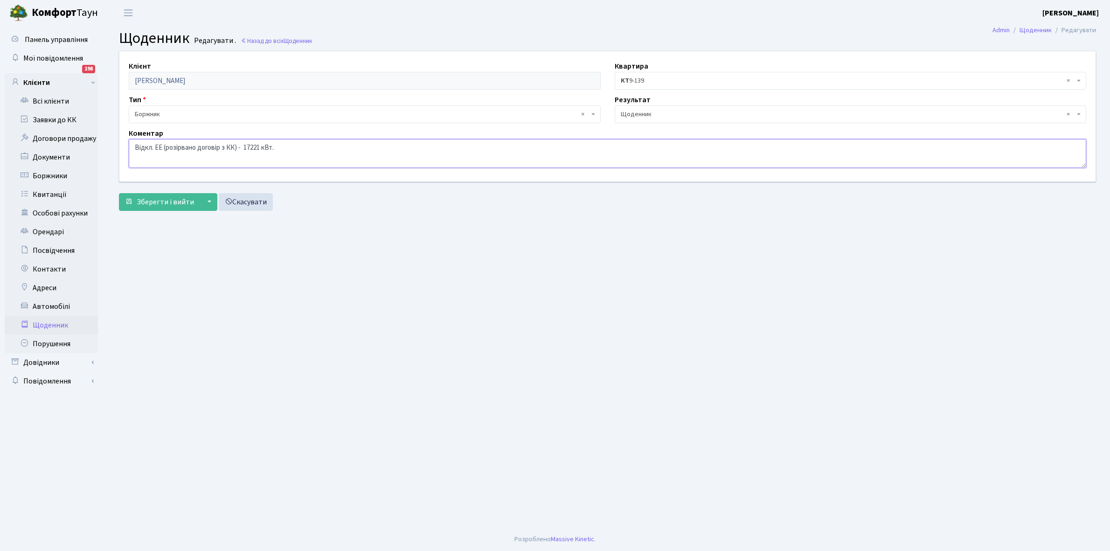
drag, startPoint x: 134, startPoint y: 145, endPoint x: 313, endPoint y: 144, distance: 179.5
click at [313, 144] on textarea "Відкл. ЕЕ (розірвано договір з КК) - 17221 кВт." at bounding box center [607, 153] width 957 height 29
click at [37, 325] on link "Щоденник" at bounding box center [51, 325] width 93 height 19
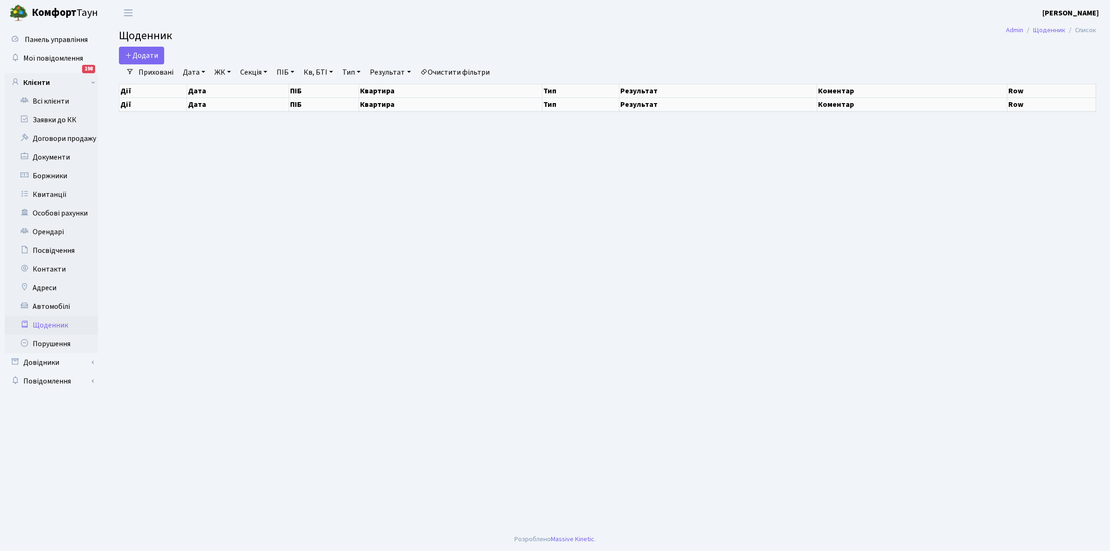
select select "25"
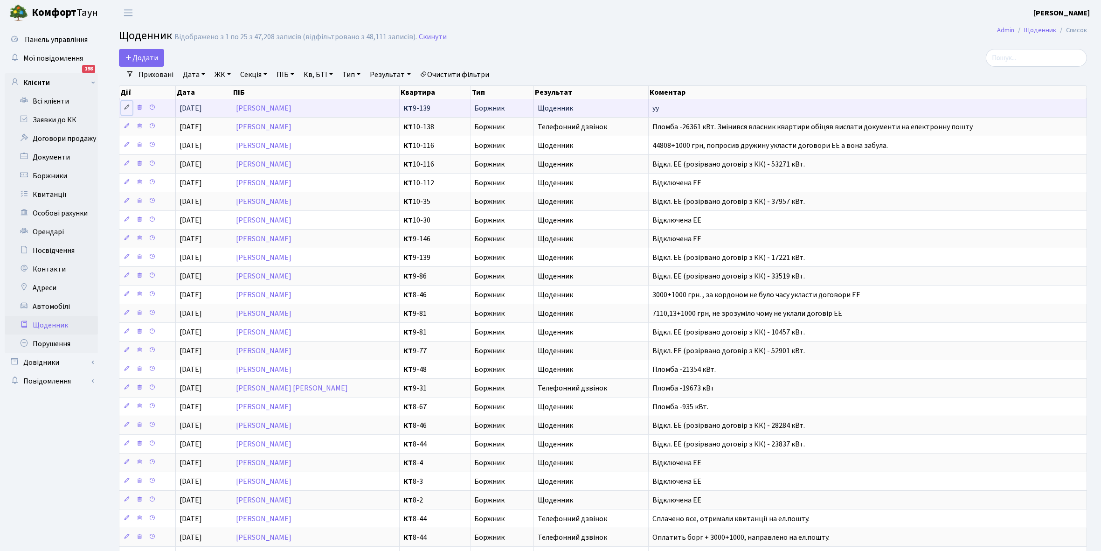
click at [126, 106] on icon at bounding box center [127, 107] width 7 height 7
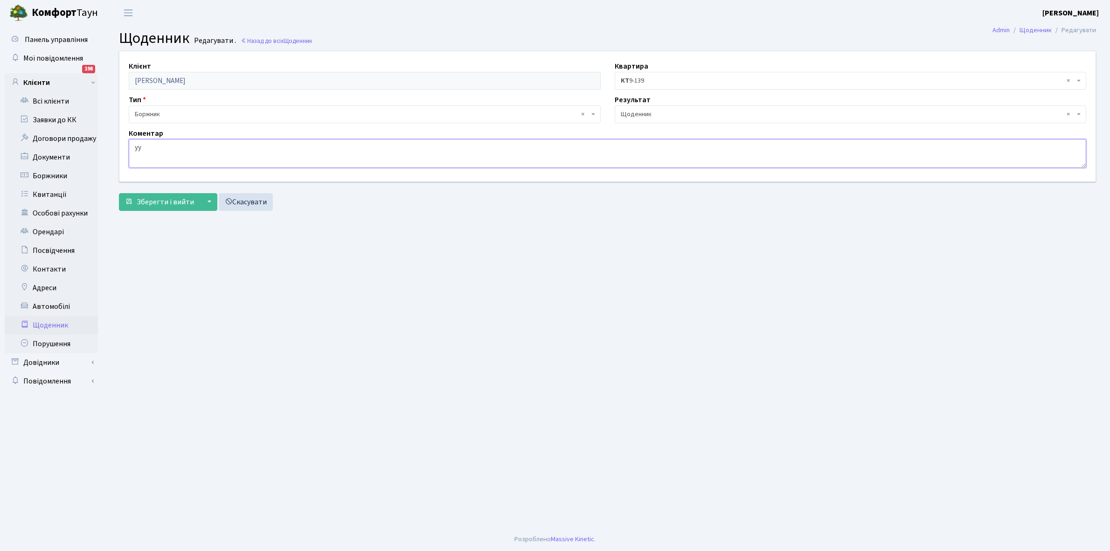
click at [145, 145] on textarea "уу" at bounding box center [607, 153] width 957 height 29
type textarea "у"
paste textarea "Відкл. ЕЕ (розірвано договір з КК) - 17221 кВт."
click at [262, 147] on textarea "уу" at bounding box center [607, 153] width 957 height 29
type textarea "Відкл. ЕЕ (розірвано договір з КК) - 4058 кВт."
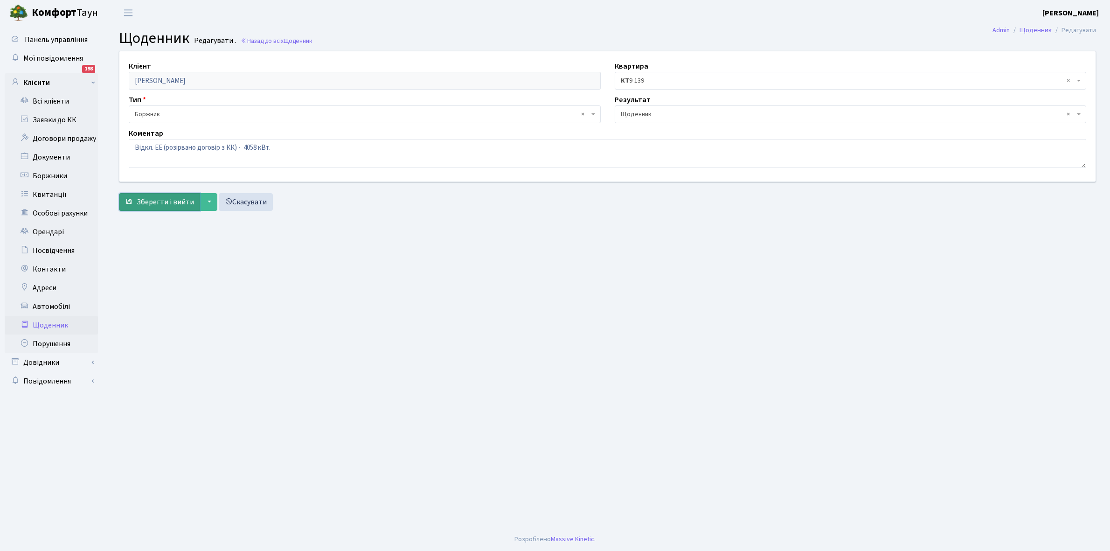
click at [157, 206] on span "Зберегти і вийти" at bounding box center [165, 202] width 57 height 10
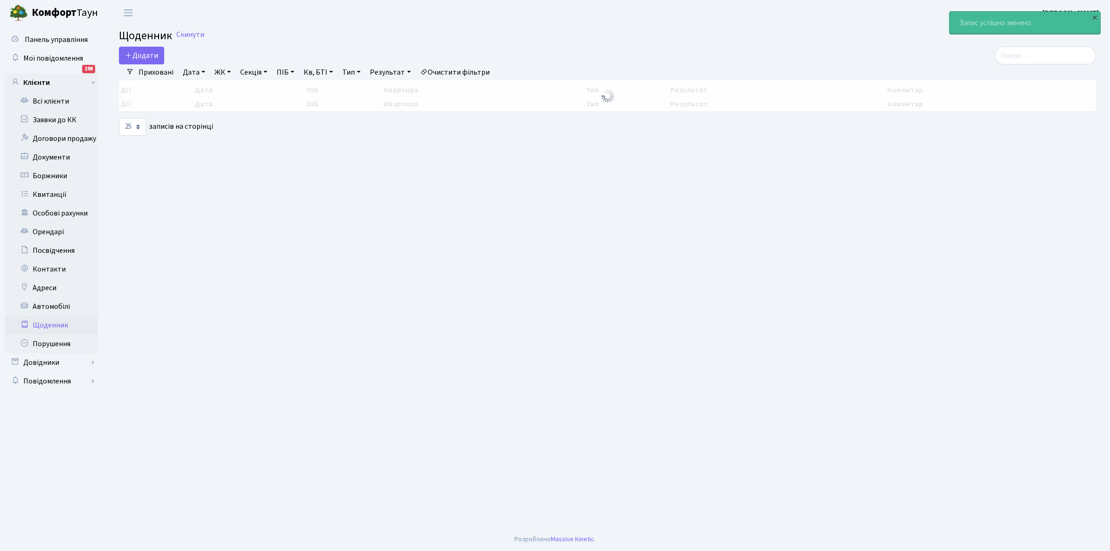
select select "25"
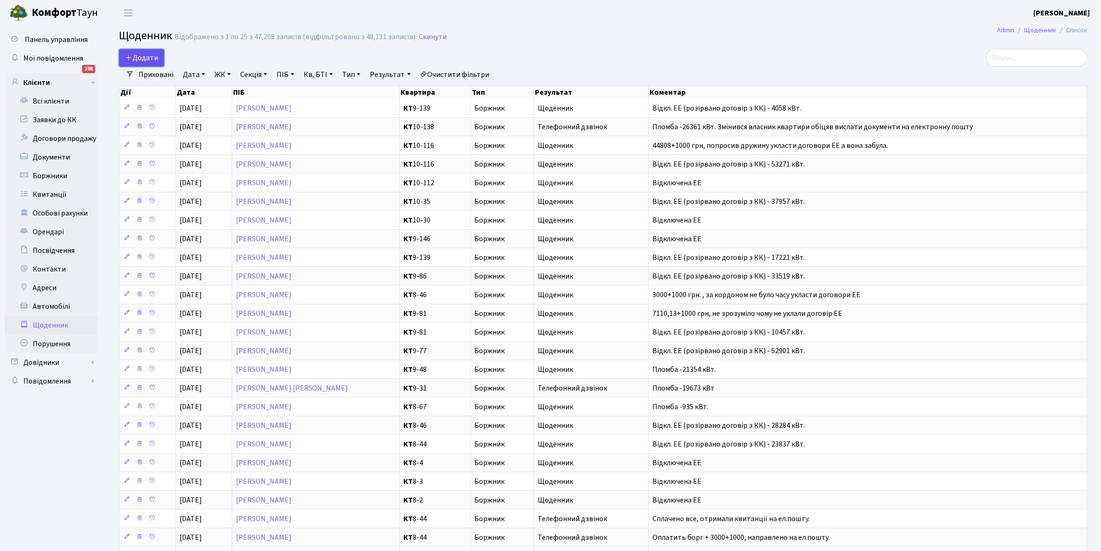
click at [147, 57] on span "Додати" at bounding box center [141, 58] width 33 height 10
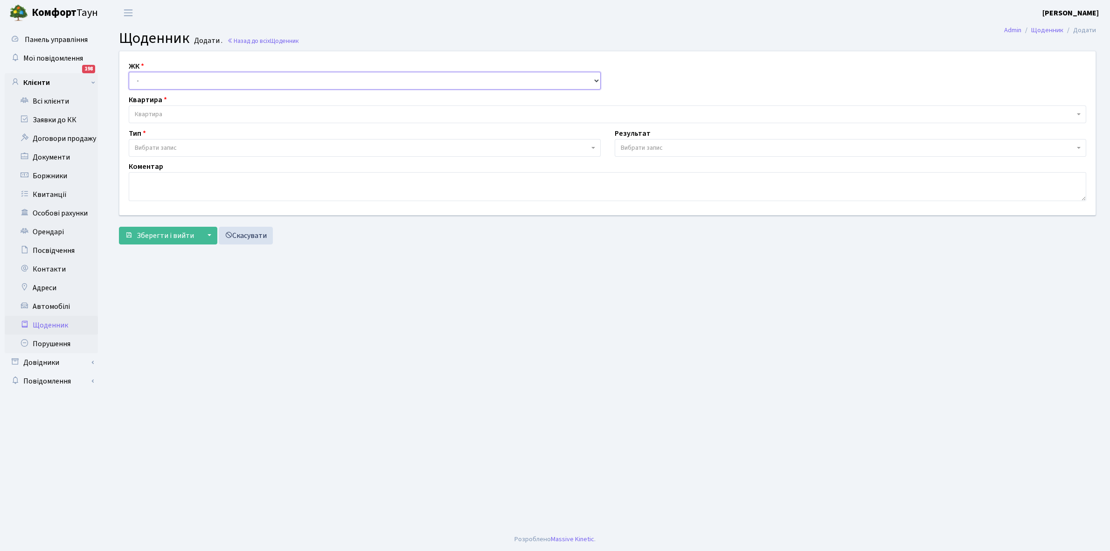
click at [150, 76] on select "- КТ, вул. Регенераторна, 4 КТ2, просп. [STREET_ADDRESS] [STREET_ADDRESS] [PERS…" at bounding box center [365, 81] width 472 height 18
select select "271"
click at [129, 72] on select "- КТ, вул. Регенераторна, 4 КТ2, просп. [STREET_ADDRESS] [STREET_ADDRESS] [PERS…" at bounding box center [365, 81] width 472 height 18
select select
click at [166, 112] on span "Квартира" at bounding box center [604, 114] width 939 height 9
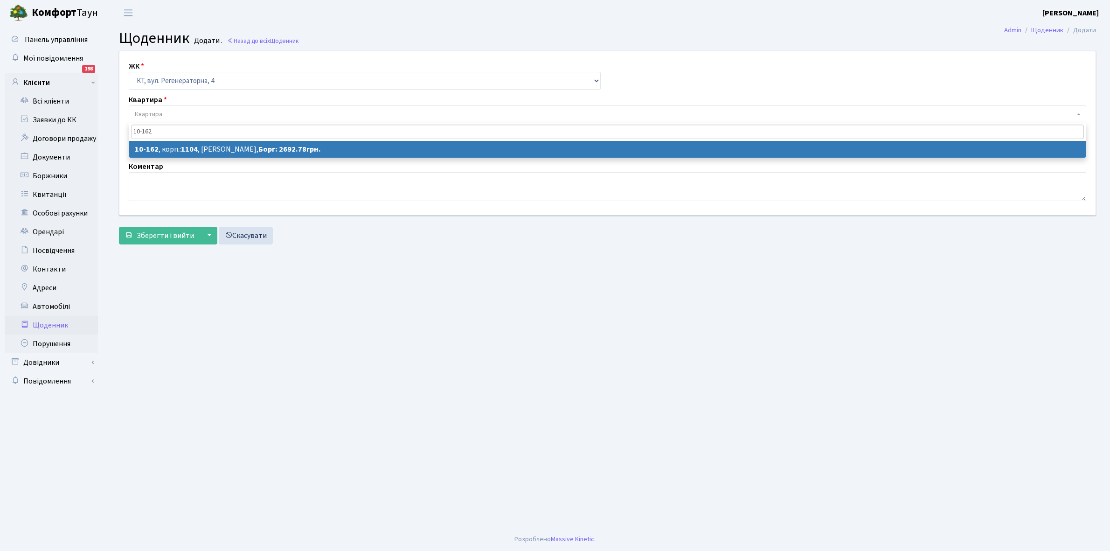
type input "10-162"
select select "6731"
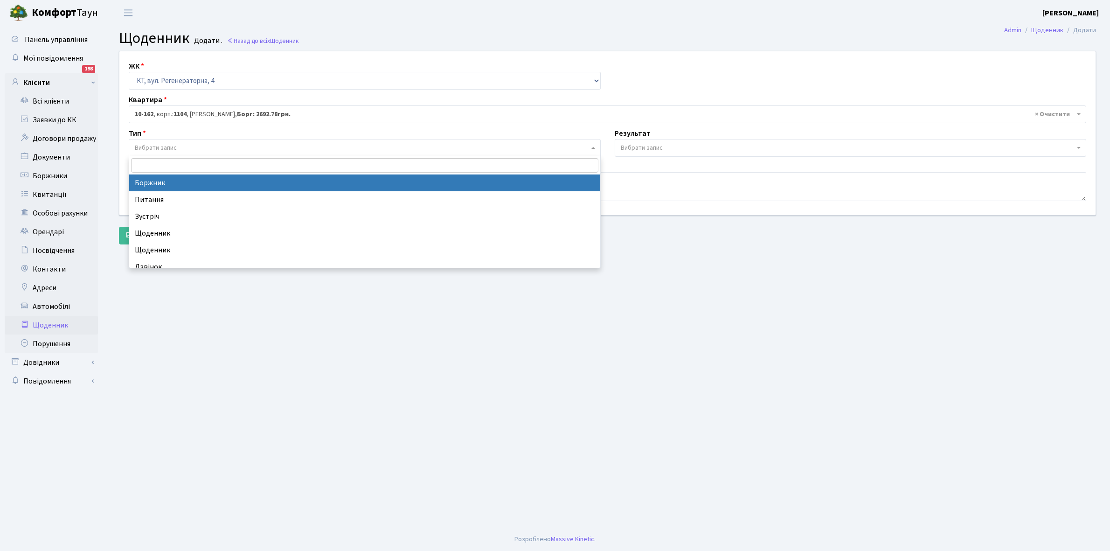
click at [196, 147] on span "Вибрати запис" at bounding box center [362, 147] width 454 height 9
select select "189"
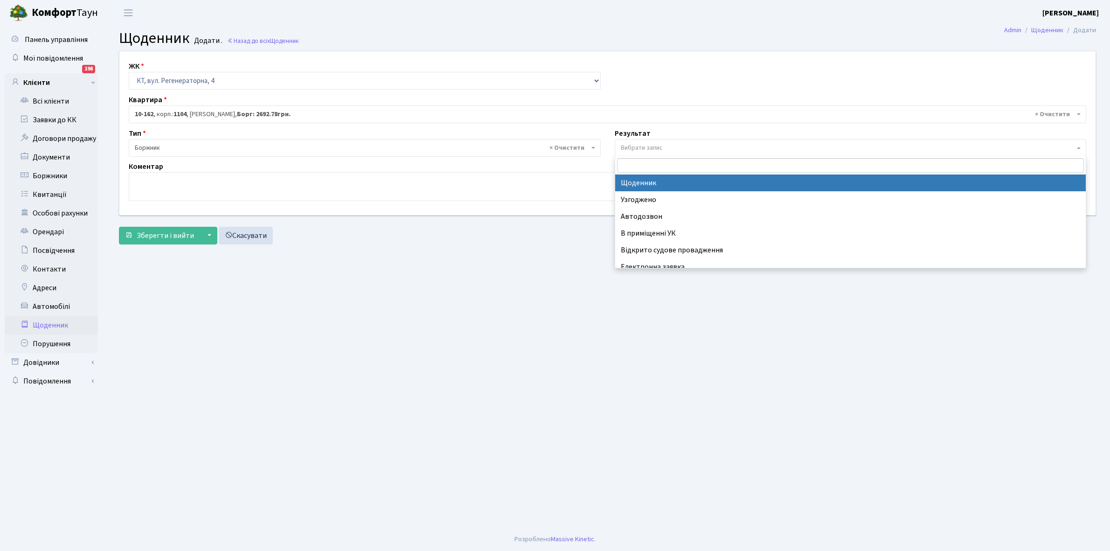
click at [649, 146] on span "Вибрати запис" at bounding box center [642, 147] width 42 height 9
select select "14"
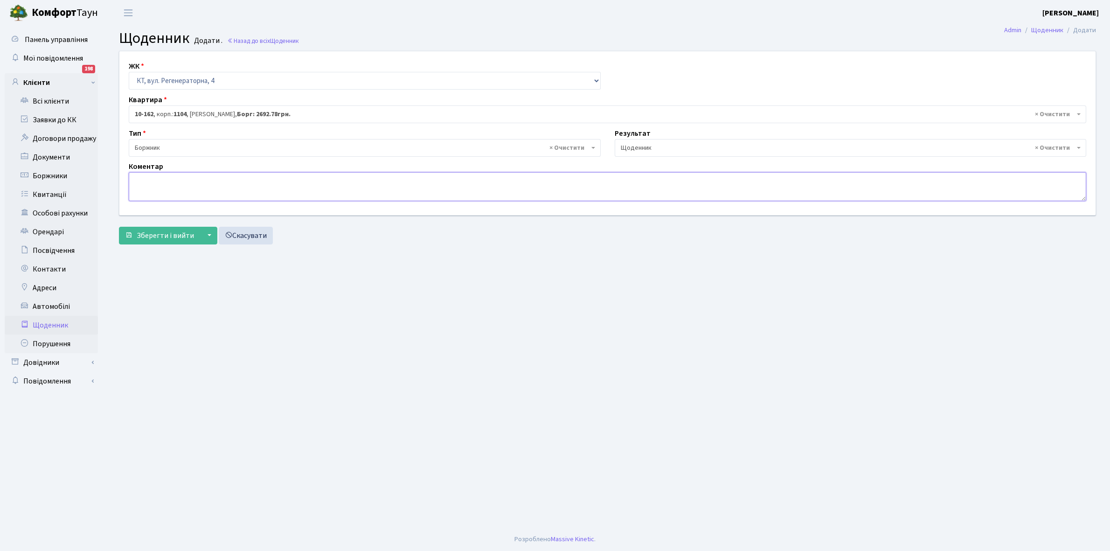
click at [150, 186] on textarea at bounding box center [607, 186] width 957 height 29
type textarea "Відключена ЕЕ"
click at [161, 234] on span "Зберегти і вийти" at bounding box center [165, 235] width 57 height 10
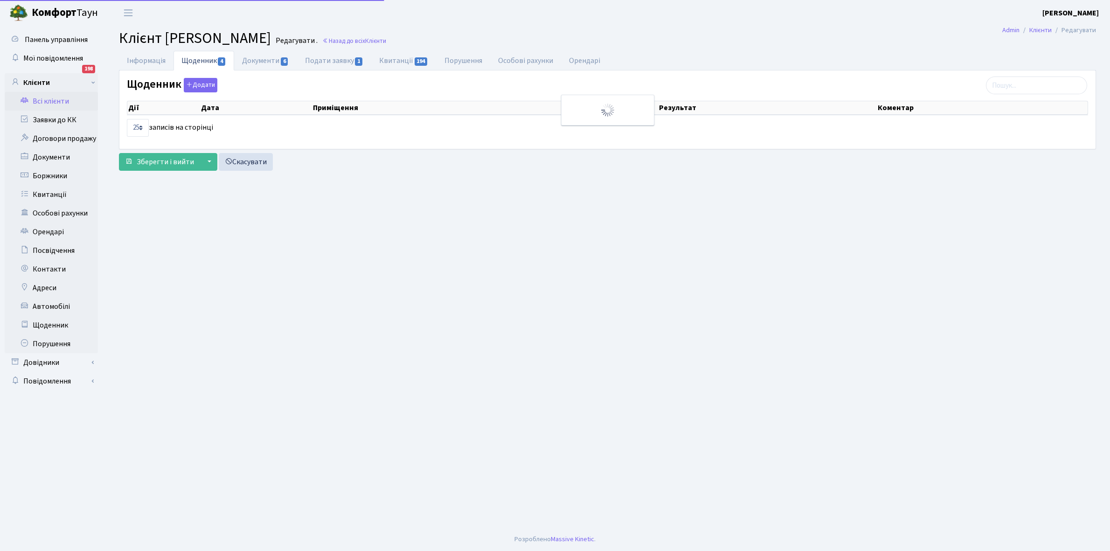
select select "25"
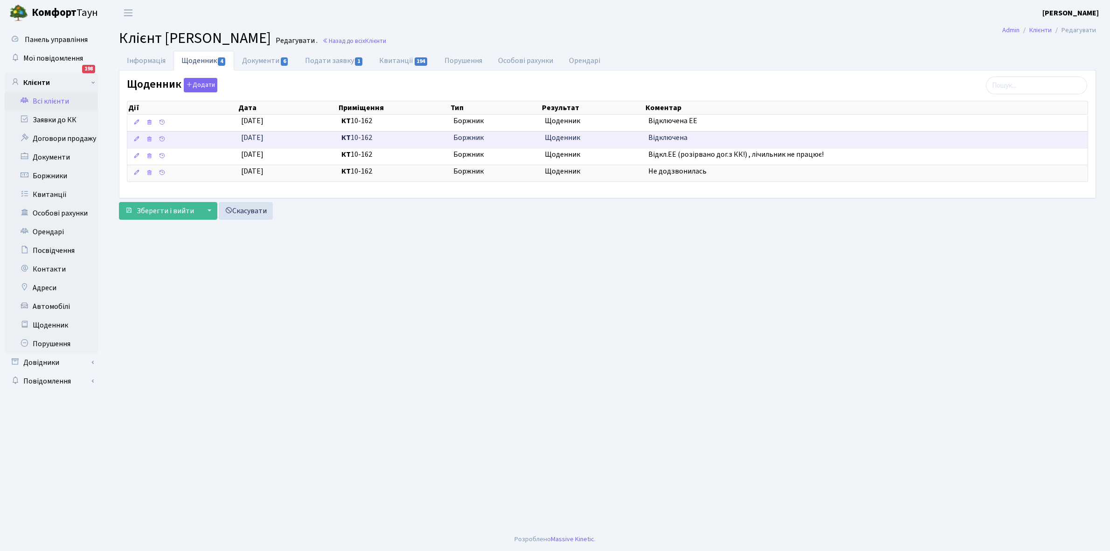
click at [130, 137] on td at bounding box center [182, 139] width 110 height 17
click at [138, 137] on icon at bounding box center [136, 139] width 7 height 7
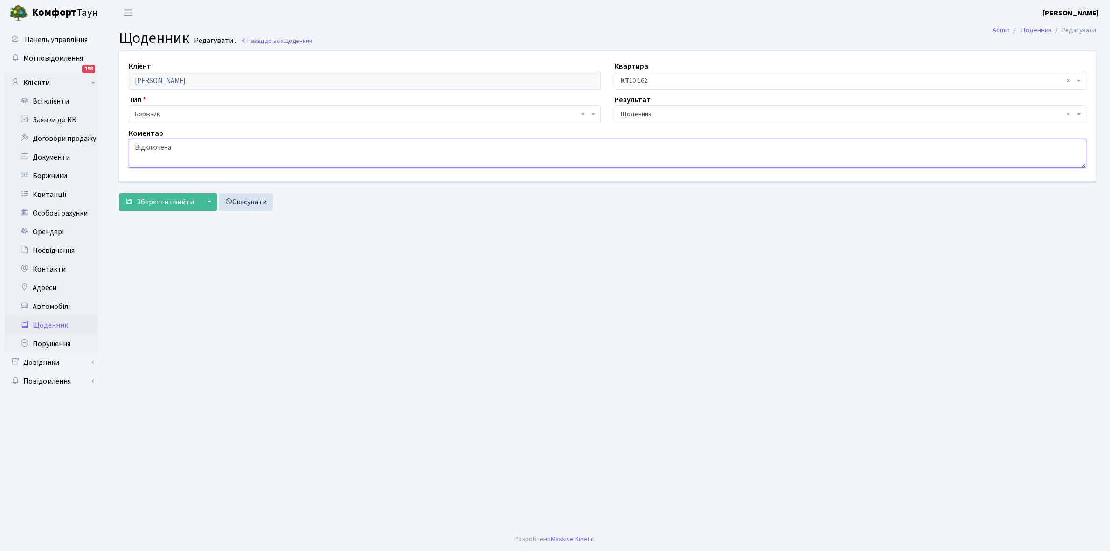
click at [197, 150] on textarea "Відключена" at bounding box center [607, 153] width 957 height 29
type textarea "Відключена ЕЕ"
click at [170, 205] on span "Зберегти і вийти" at bounding box center [165, 202] width 57 height 10
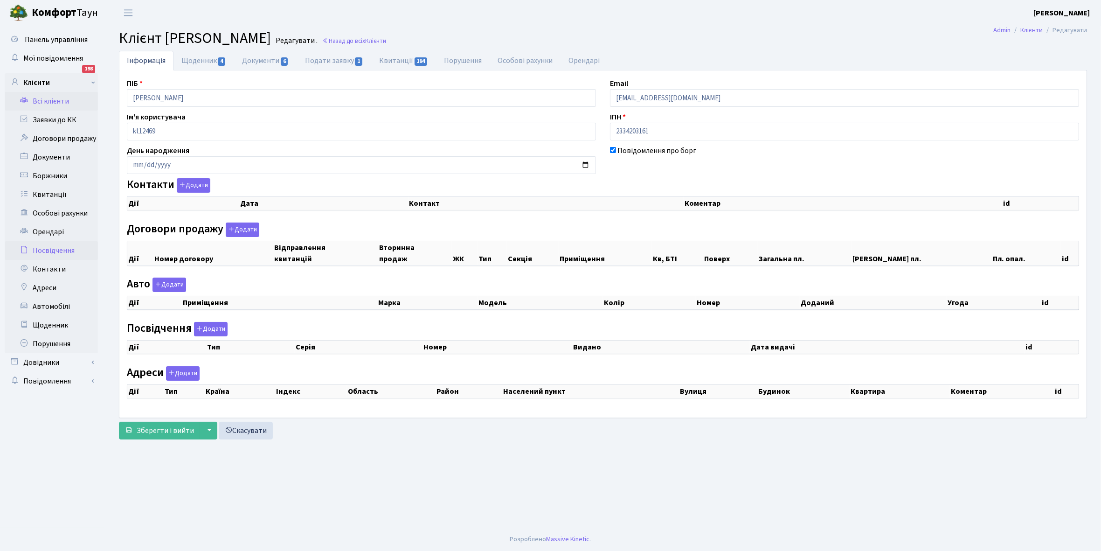
checkbox input "true"
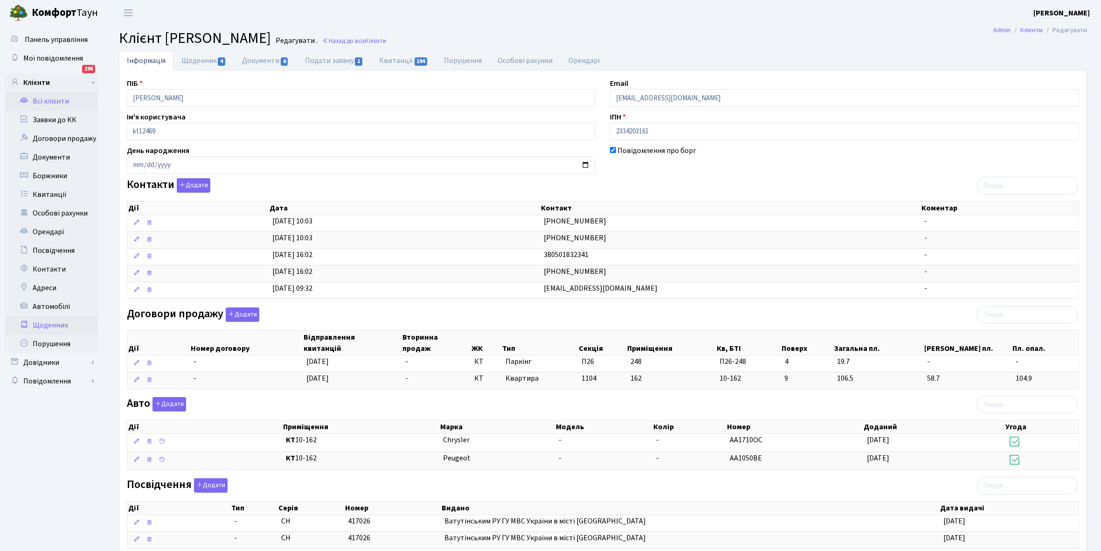
click at [47, 323] on link "Щоденник" at bounding box center [51, 325] width 93 height 19
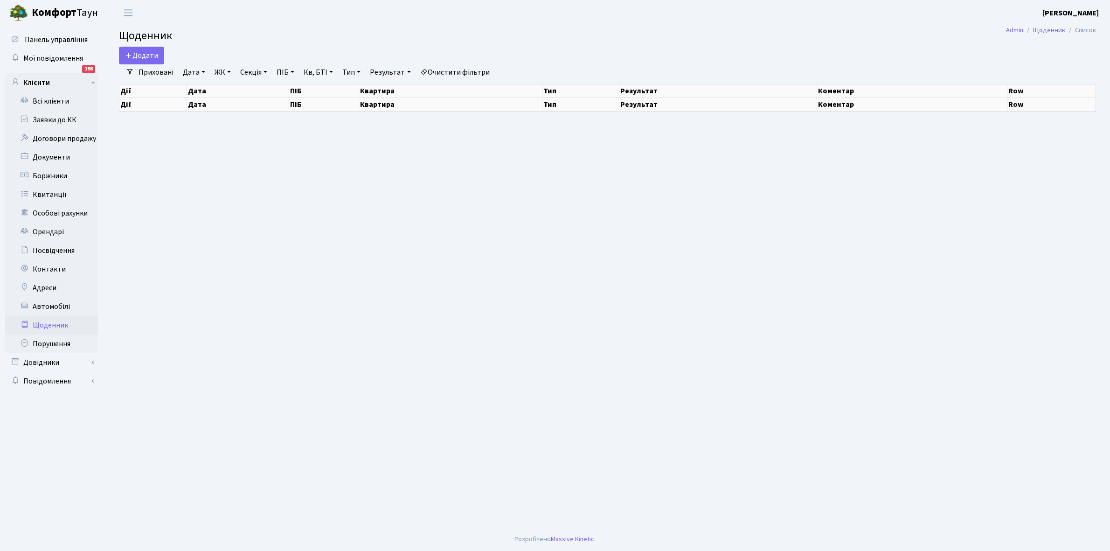
select select "25"
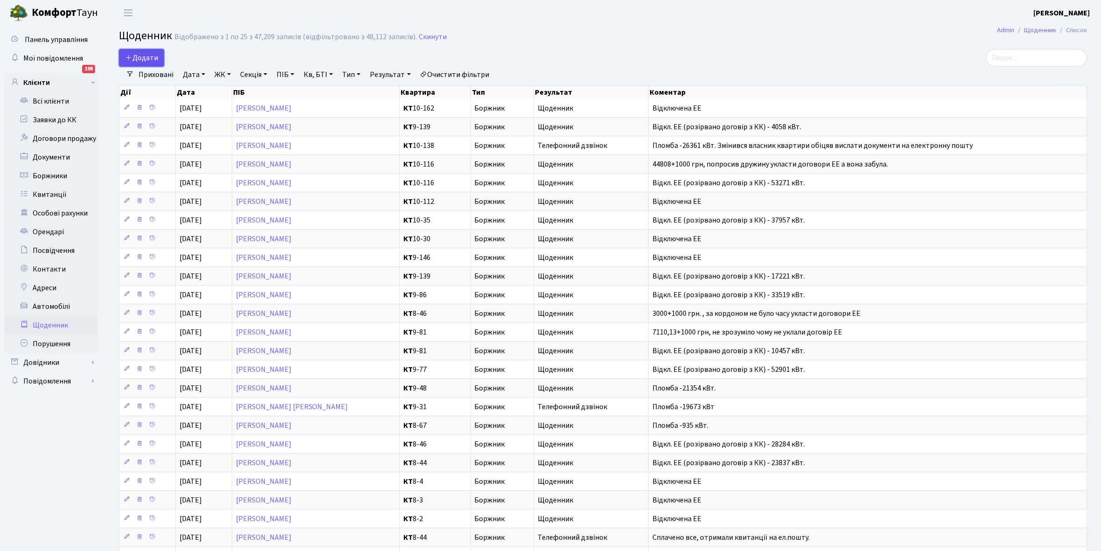
click at [145, 61] on span "Додати" at bounding box center [141, 58] width 33 height 10
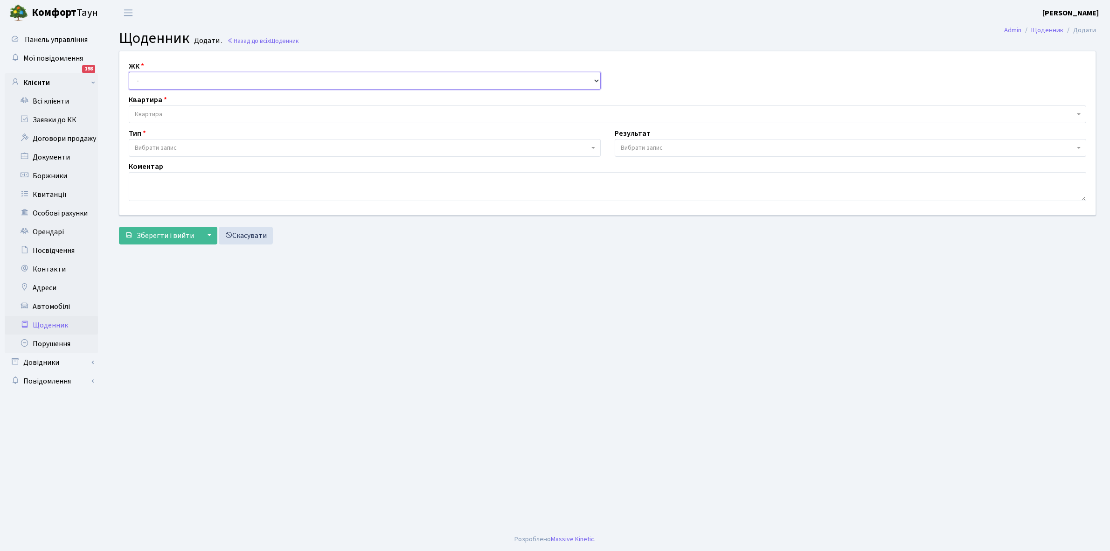
click at [147, 78] on select "- КТ, вул. Регенераторна, 4 КТ2, просп. [STREET_ADDRESS] [STREET_ADDRESS] [PERS…" at bounding box center [365, 81] width 472 height 18
select select "271"
click at [129, 72] on select "- КТ, вул. Регенераторна, 4 КТ2, просп. [STREET_ADDRESS] [STREET_ADDRESS] [PERS…" at bounding box center [365, 81] width 472 height 18
select select
click at [168, 109] on span "Квартира" at bounding box center [607, 114] width 957 height 18
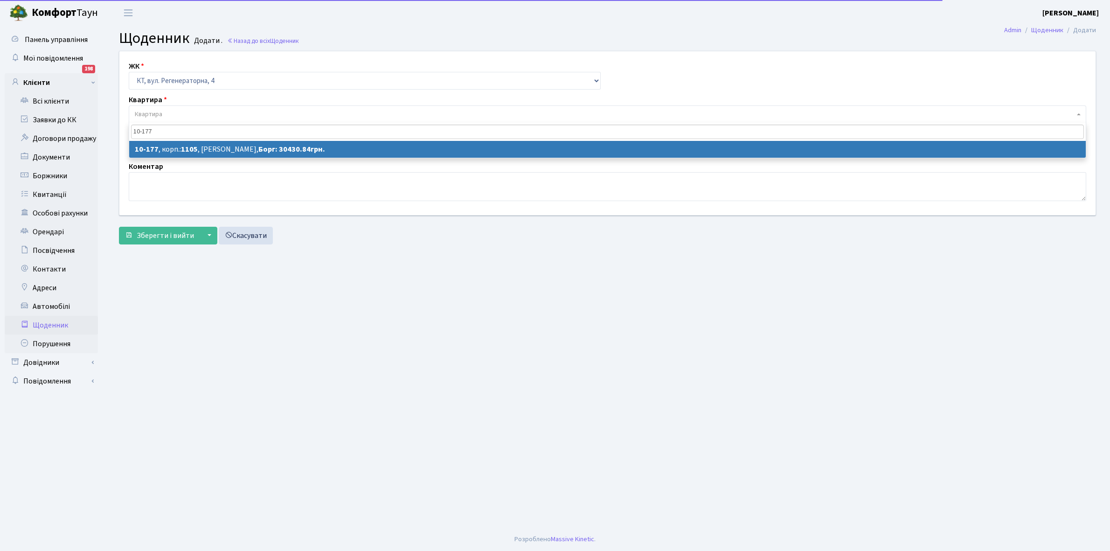
type input "10-177"
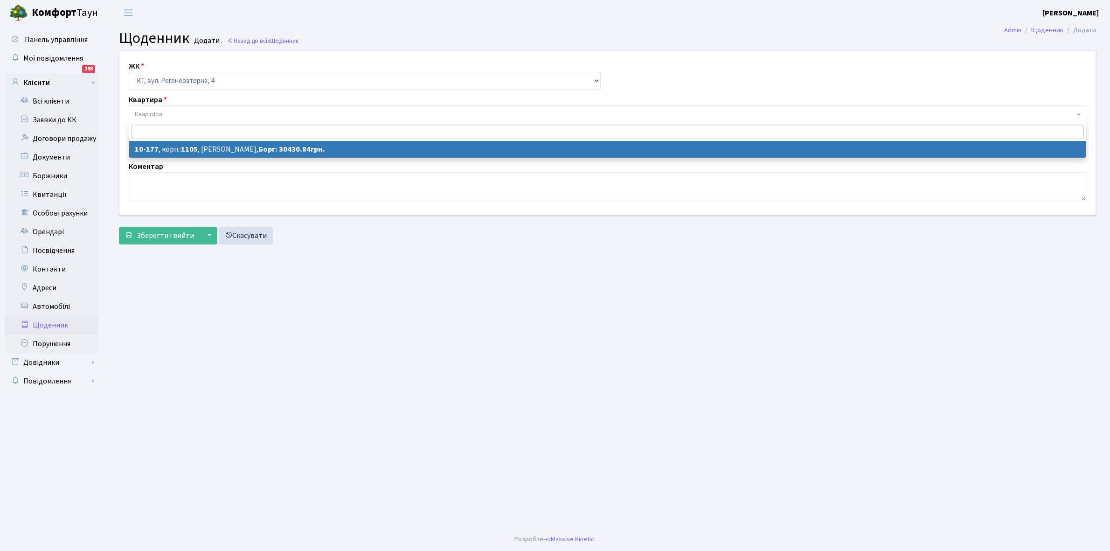
select select "6746"
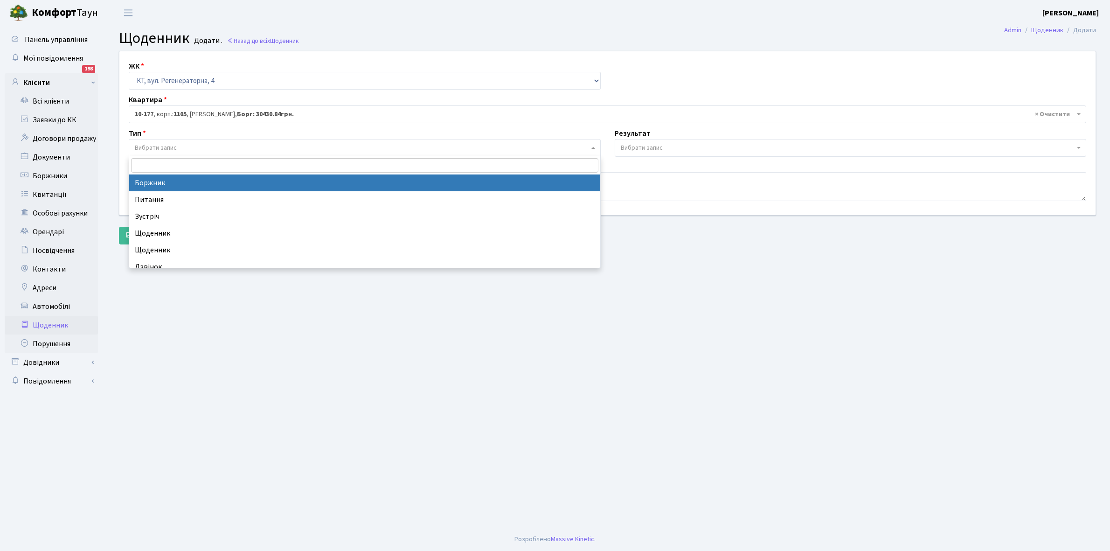
click at [192, 145] on span "Вибрати запис" at bounding box center [362, 147] width 454 height 9
select select "189"
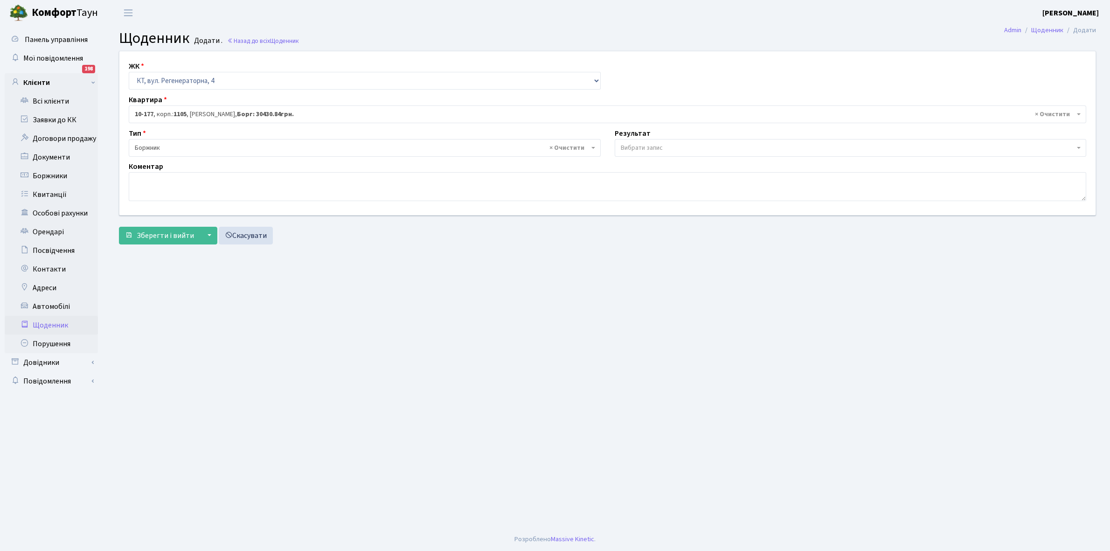
click at [662, 146] on span "Вибрати запис" at bounding box center [642, 147] width 42 height 9
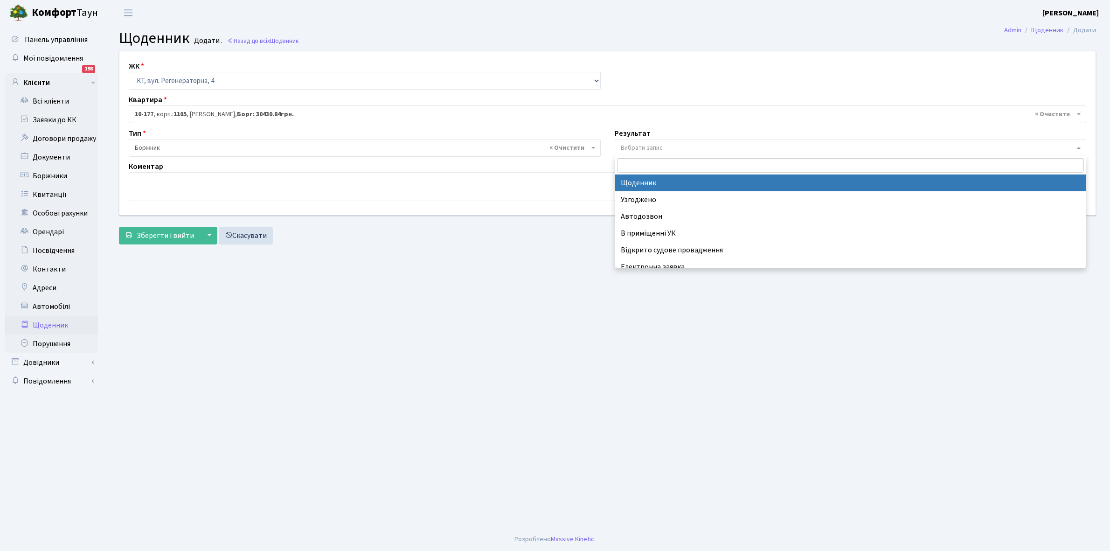
select select "14"
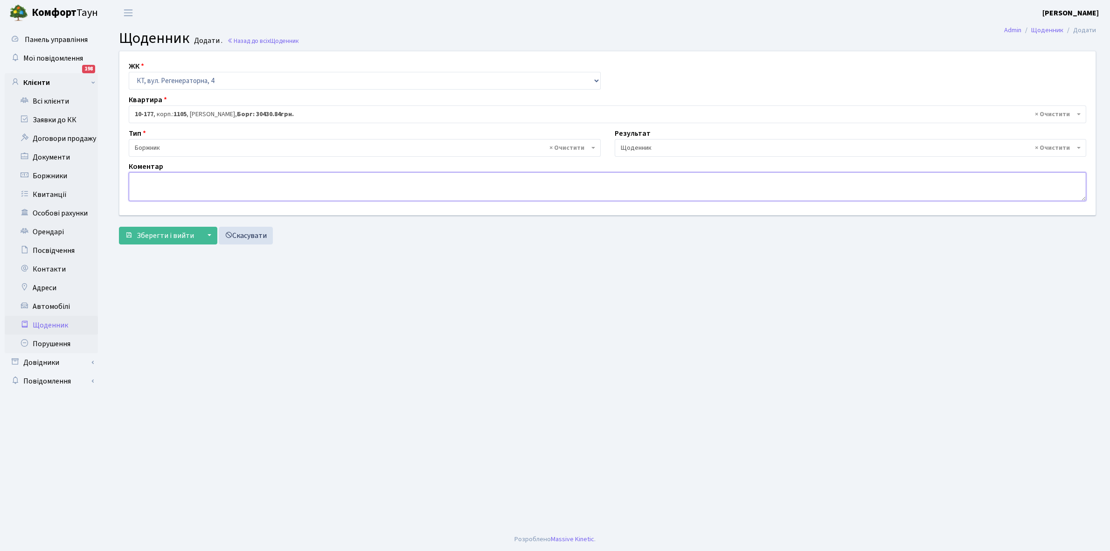
click at [142, 185] on textarea at bounding box center [607, 186] width 957 height 29
type textarea "Відключена ЕЕ"
click at [170, 236] on span "Зберегти і вийти" at bounding box center [165, 235] width 57 height 10
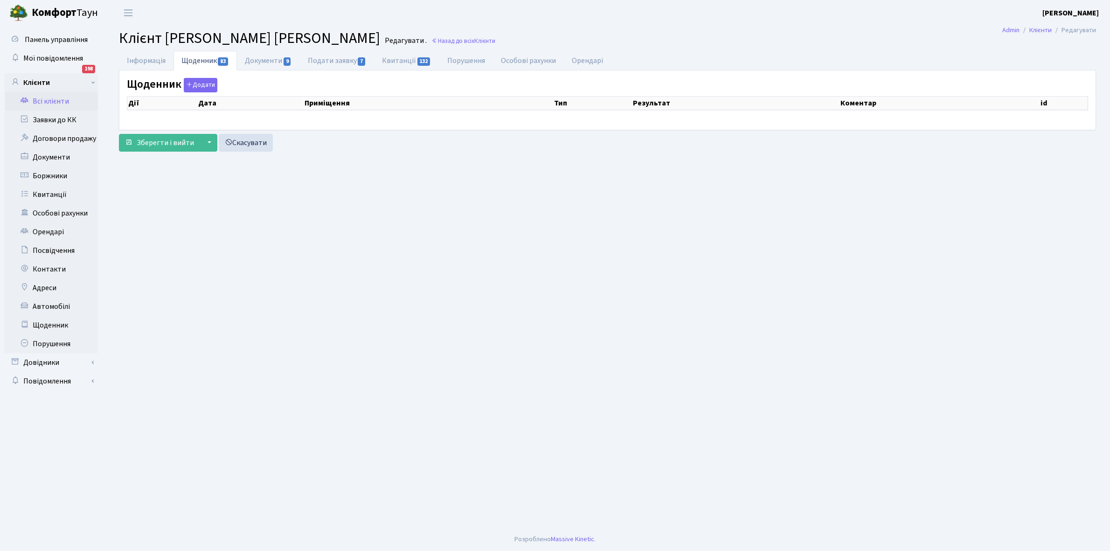
select select "25"
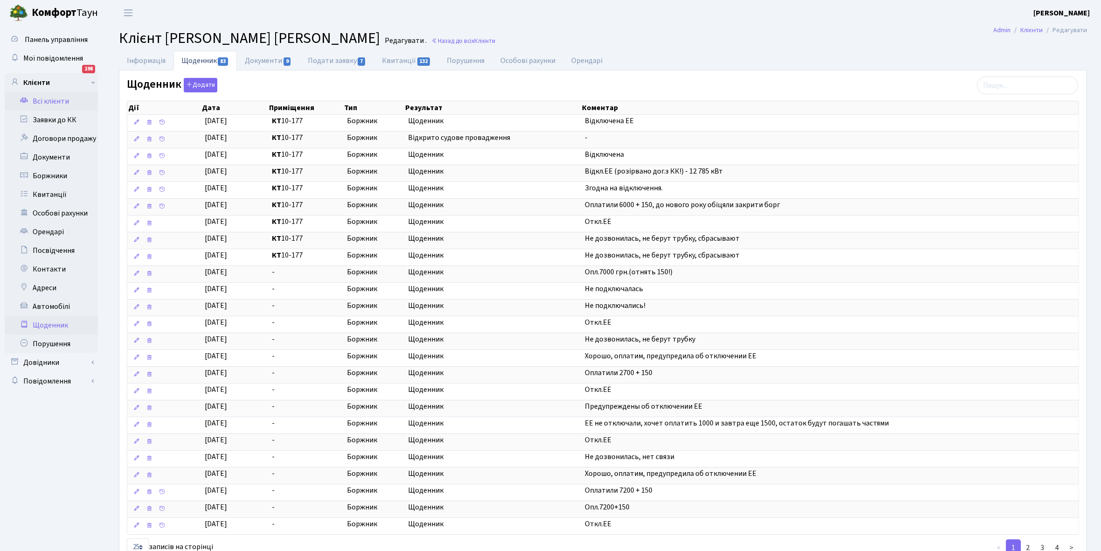
click at [50, 325] on link "Щоденник" at bounding box center [51, 325] width 93 height 19
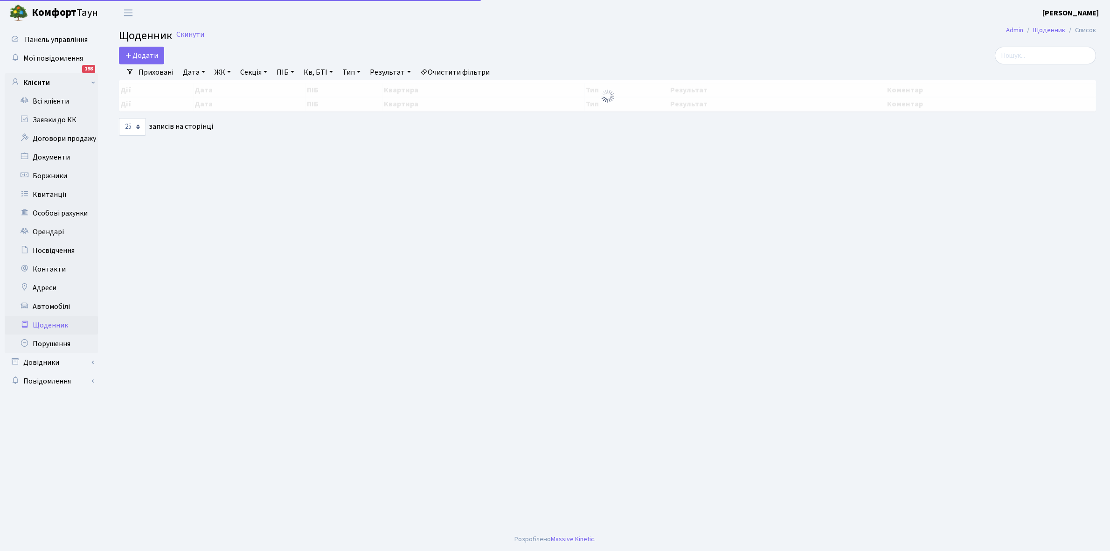
select select "25"
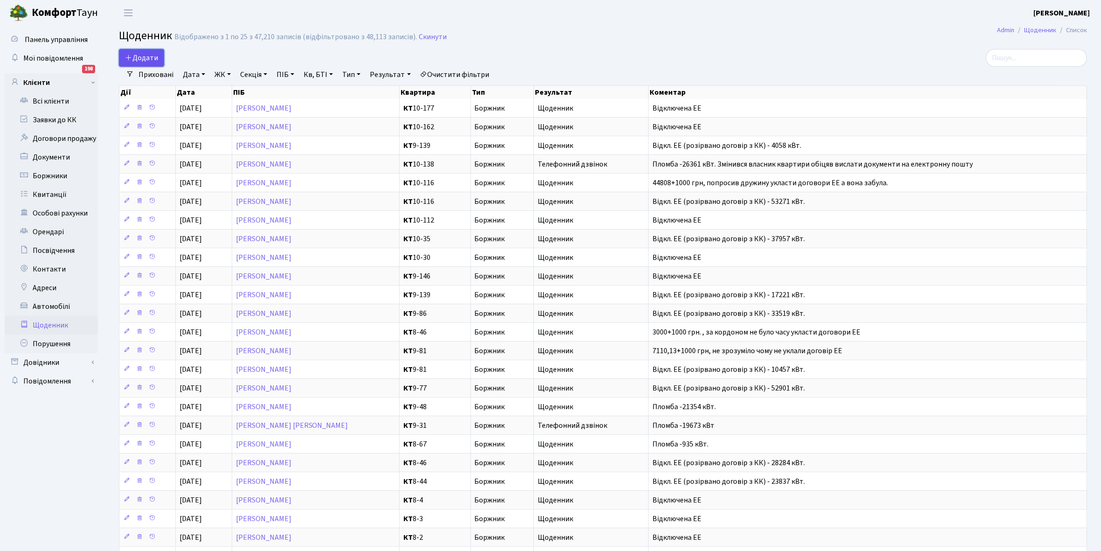
click at [150, 55] on span "Додати" at bounding box center [141, 58] width 33 height 10
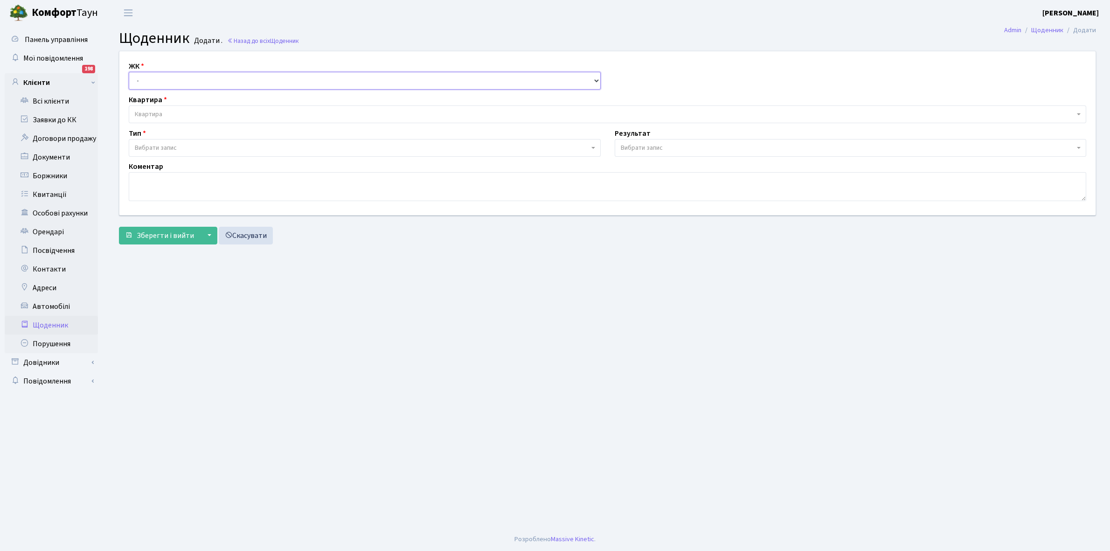
click at [152, 76] on select "- КТ, вул. Регенераторна, 4 КТ2, просп. Соборності, 17 КТ3, вул. Березнева, 16 …" at bounding box center [365, 81] width 472 height 18
select select "271"
click at [129, 72] on select "- КТ, вул. Регенераторна, 4 КТ2, просп. Соборності, 17 КТ3, вул. Березнева, 16 …" at bounding box center [365, 81] width 472 height 18
select select
click at [161, 112] on span "Квартира" at bounding box center [149, 114] width 28 height 9
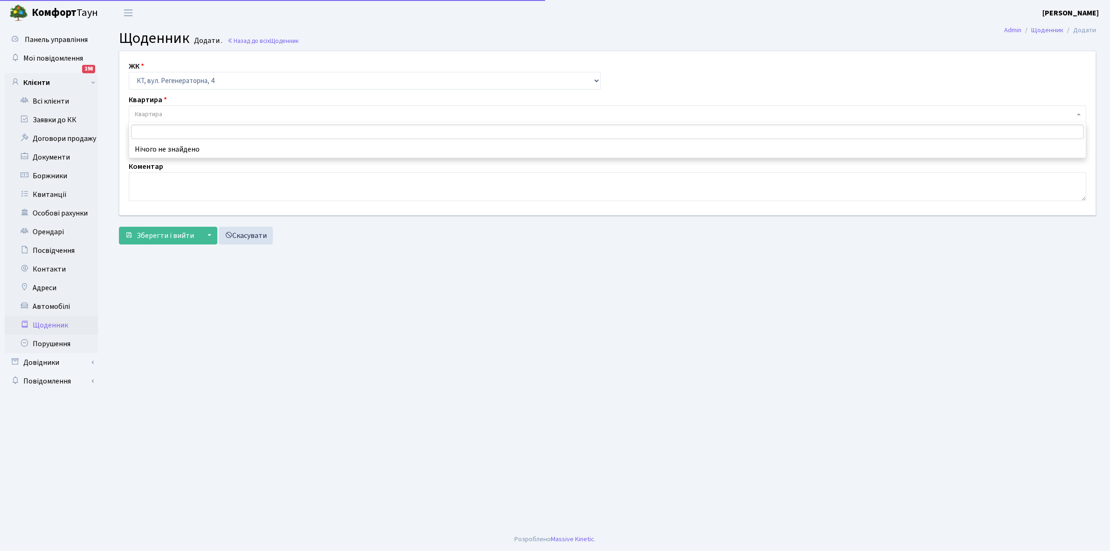
click at [150, 132] on input "search" at bounding box center [607, 131] width 952 height 14
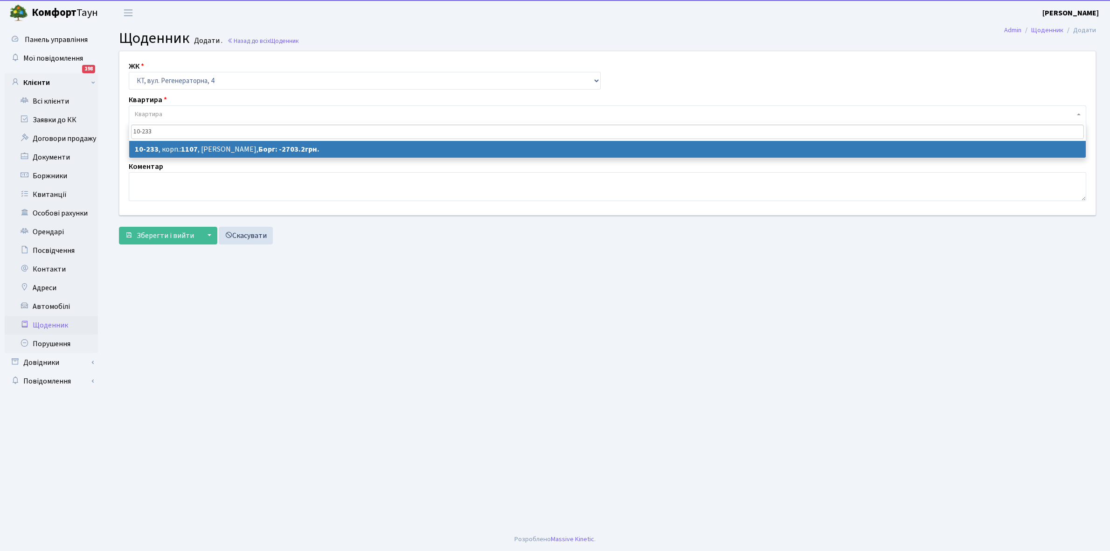
type input "10-233"
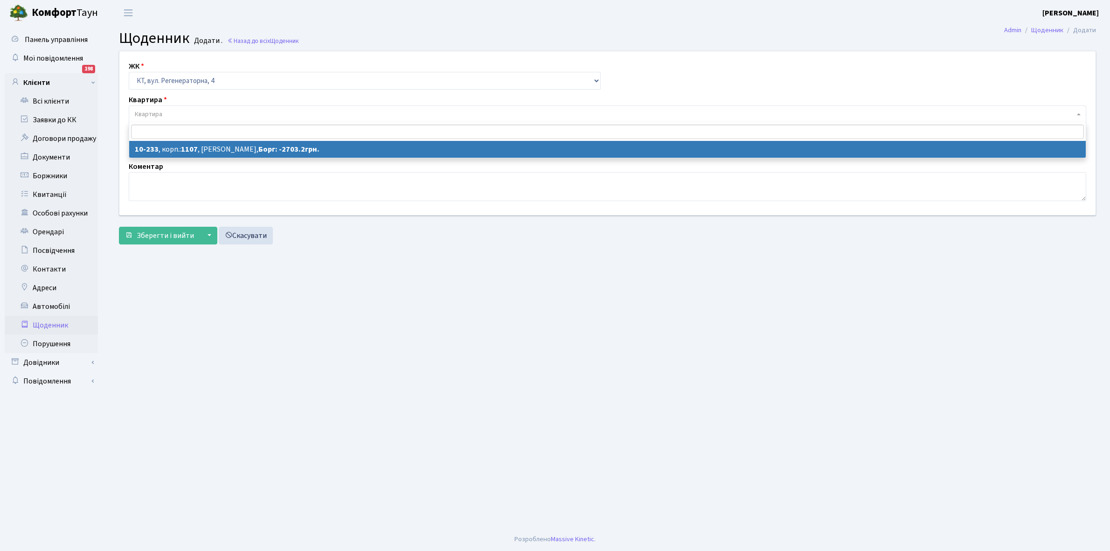
select select "6802"
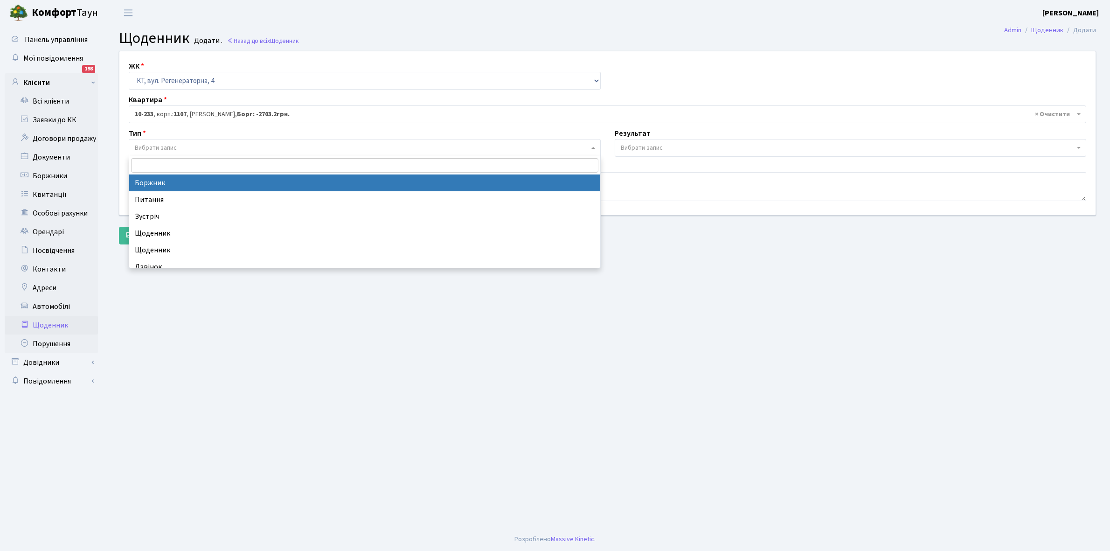
click at [159, 145] on span "Вибрати запис" at bounding box center [156, 147] width 42 height 9
select select "189"
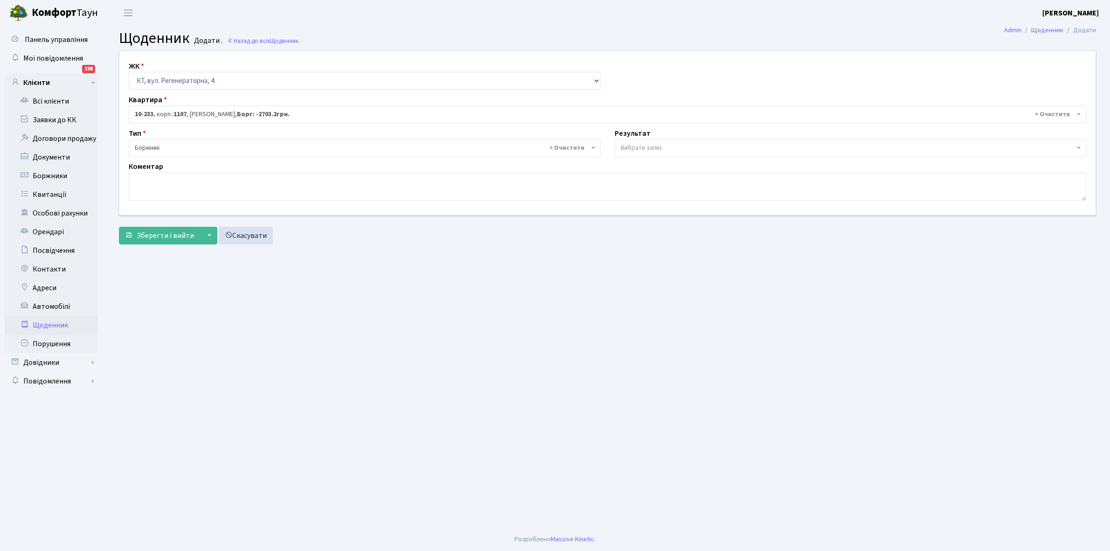
click at [661, 145] on span "Вибрати запис" at bounding box center [642, 147] width 42 height 9
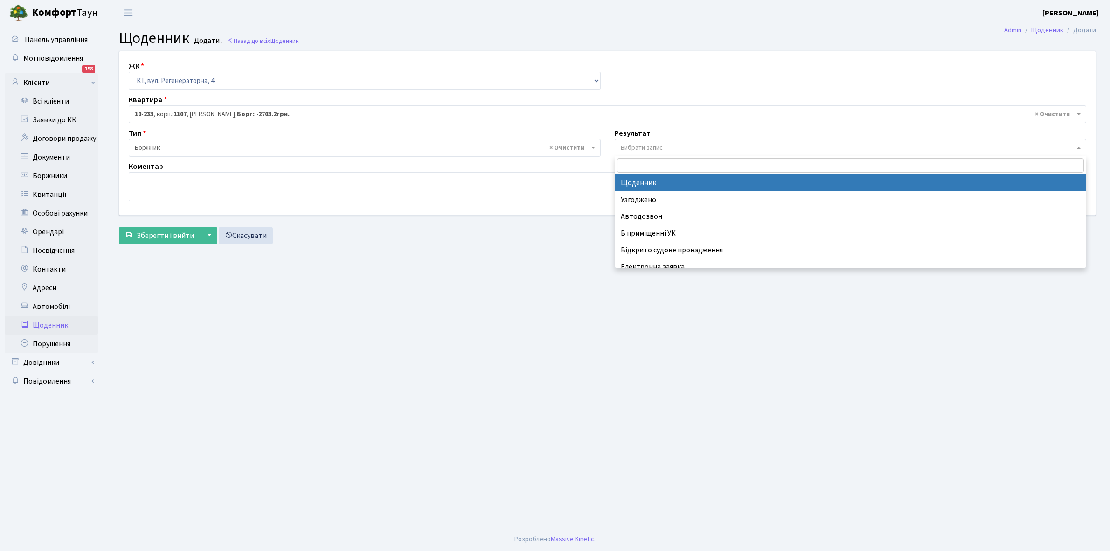
select select "14"
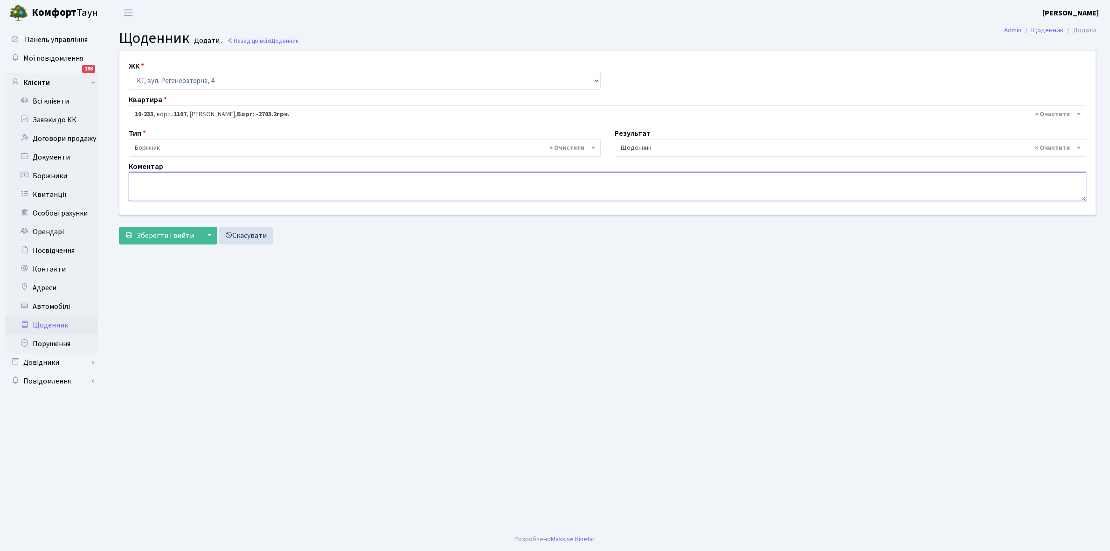
click textarea
paste textarea "Відкл. ЕЕ (розірвано договір з КК) - 17221 кВт."
click textarea "Відкл. ЕЕ (розірвано договір з КК) - 17221 кВт."
type textarea "Відкл. ЕЕ (розірвано договір з КК) - 14682 кВт."
click span "Зберегти і вийти"
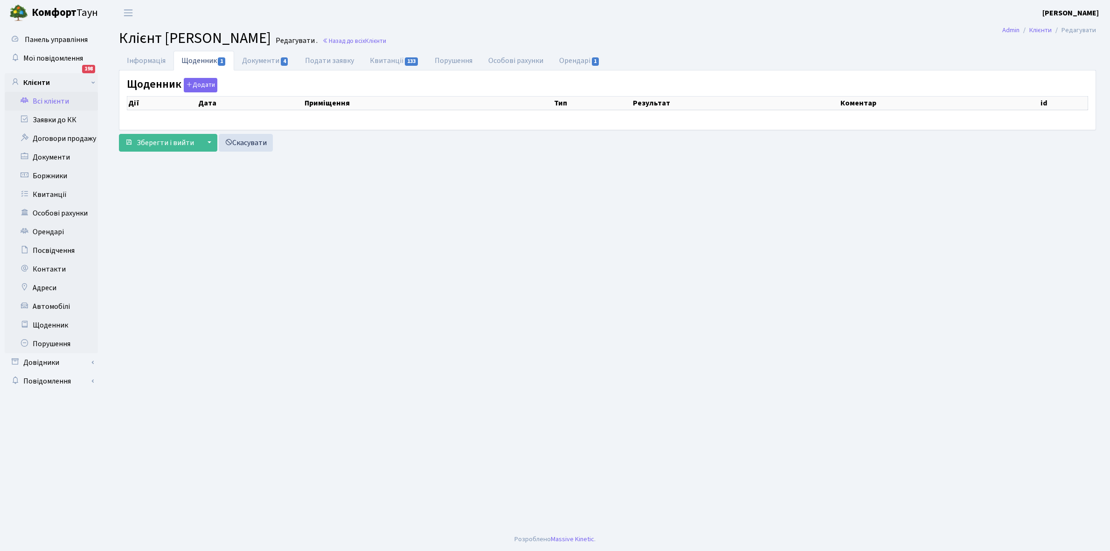
select select "25"
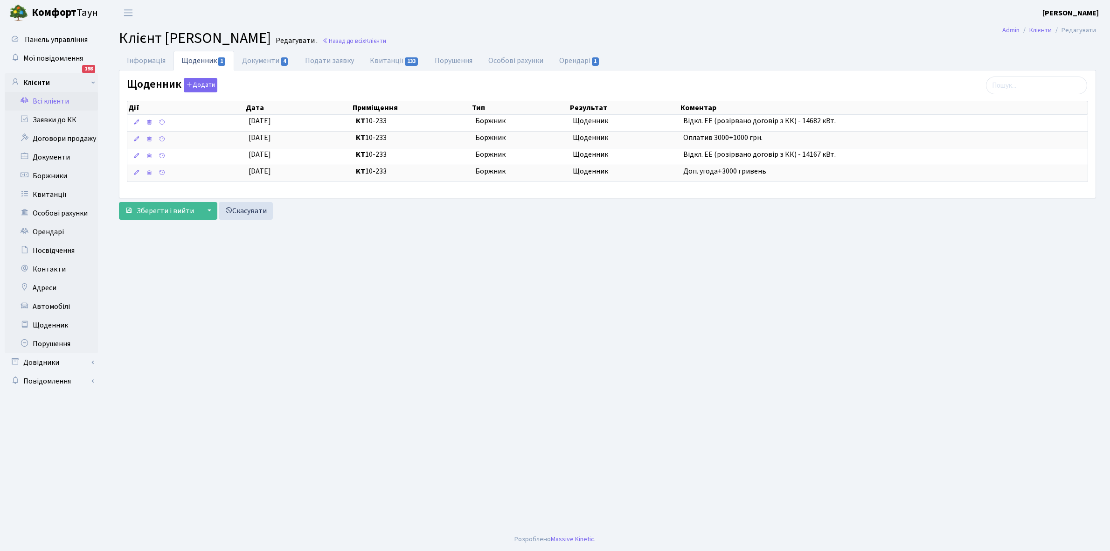
click at [55, 99] on link "Всі клієнти" at bounding box center [51, 101] width 93 height 19
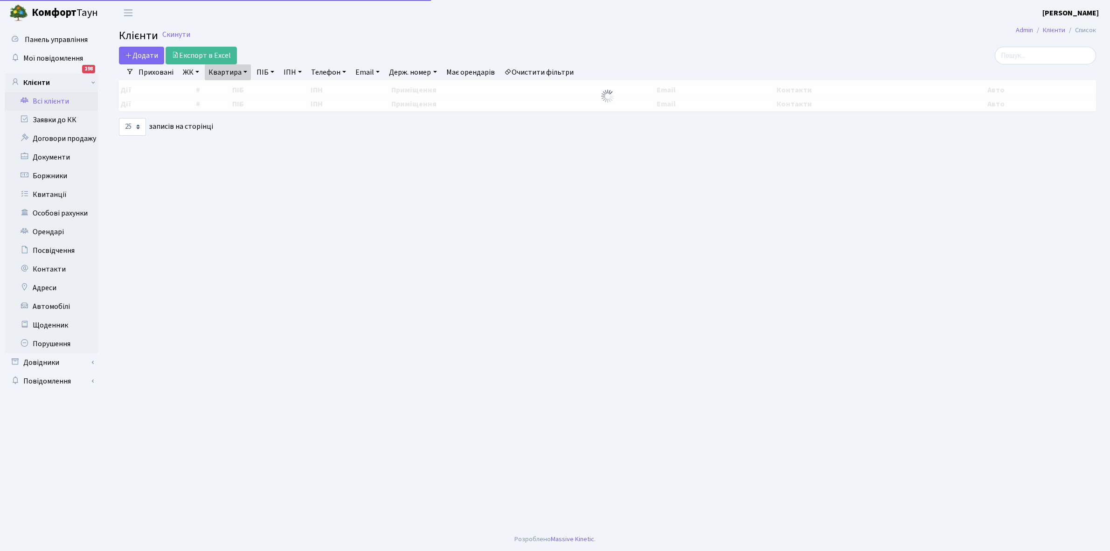
select select "25"
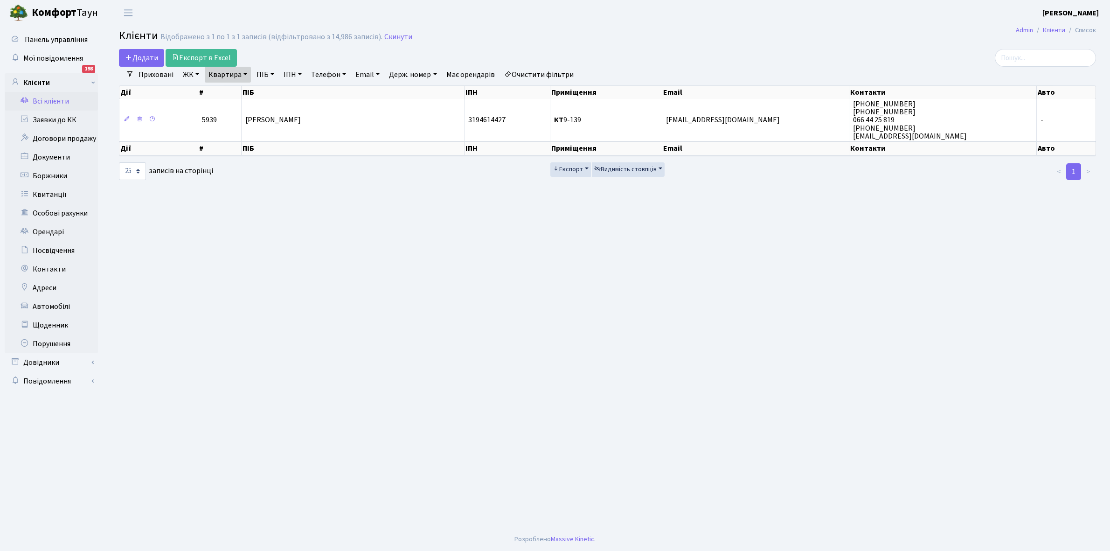
click at [246, 71] on link "Квартира" at bounding box center [228, 75] width 46 height 16
click at [241, 95] on input "9-139" at bounding box center [232, 93] width 55 height 18
click at [45, 324] on link "Щоденник" at bounding box center [51, 325] width 93 height 19
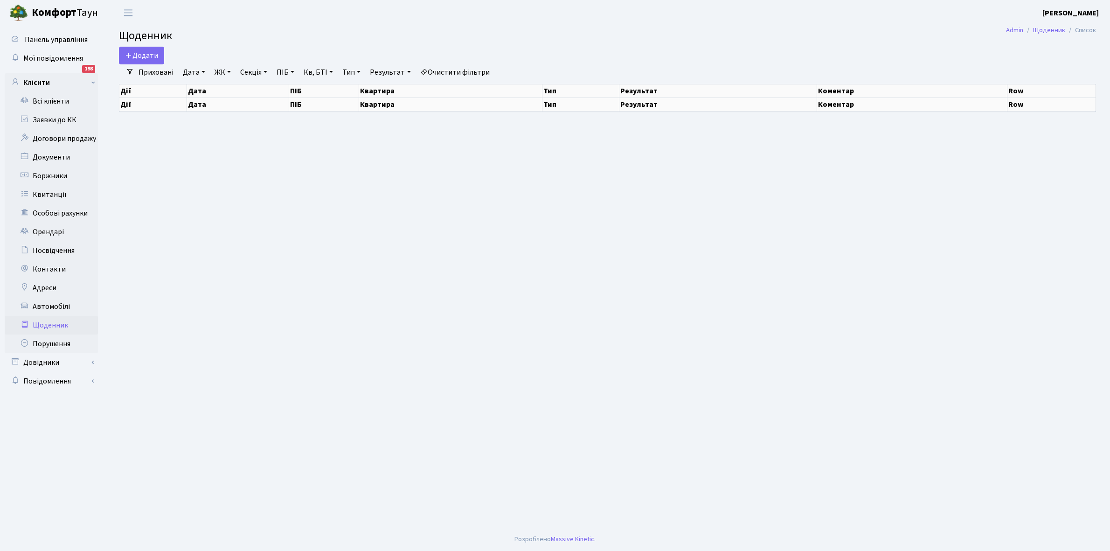
select select "25"
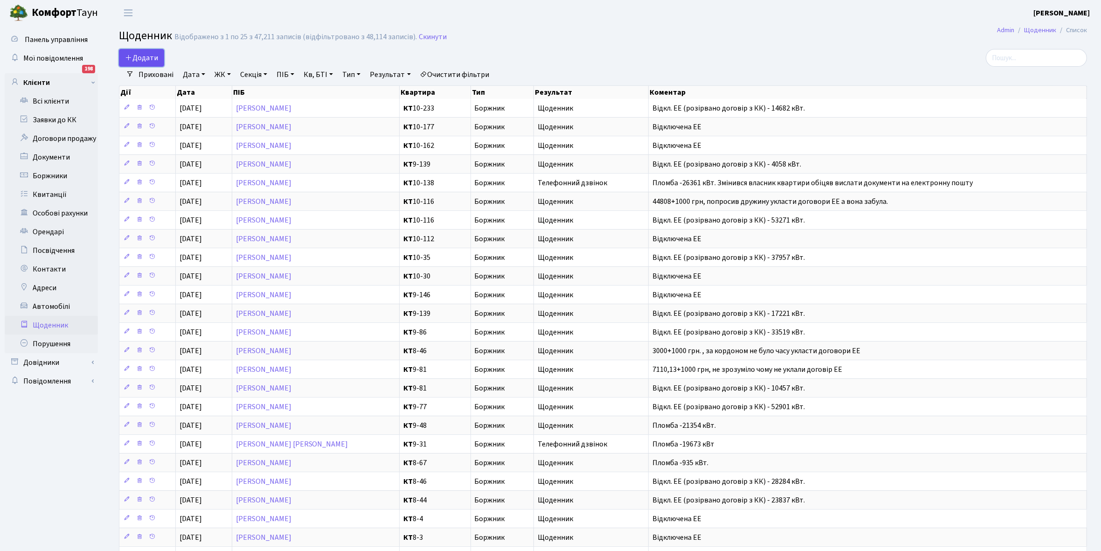
click at [151, 59] on span "Додати" at bounding box center [141, 58] width 33 height 10
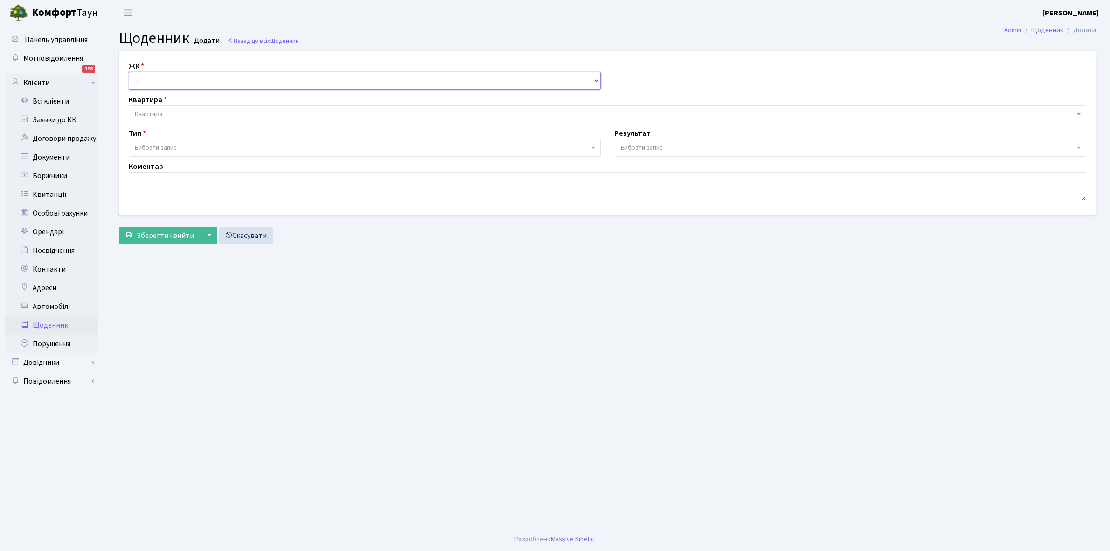
drag, startPoint x: 157, startPoint y: 85, endPoint x: 157, endPoint y: 77, distance: 7.5
click at [157, 80] on select "- КТ, вул. Регенераторна, 4 КТ2, просп. Соборності, 17 КТ3, вул. Березнева, 16 …" at bounding box center [365, 81] width 472 height 18
select select "271"
click at [129, 72] on select "- КТ, вул. Регенераторна, 4 КТ2, просп. Соборності, 17 КТ3, вул. Березнева, 16 …" at bounding box center [365, 81] width 472 height 18
select select
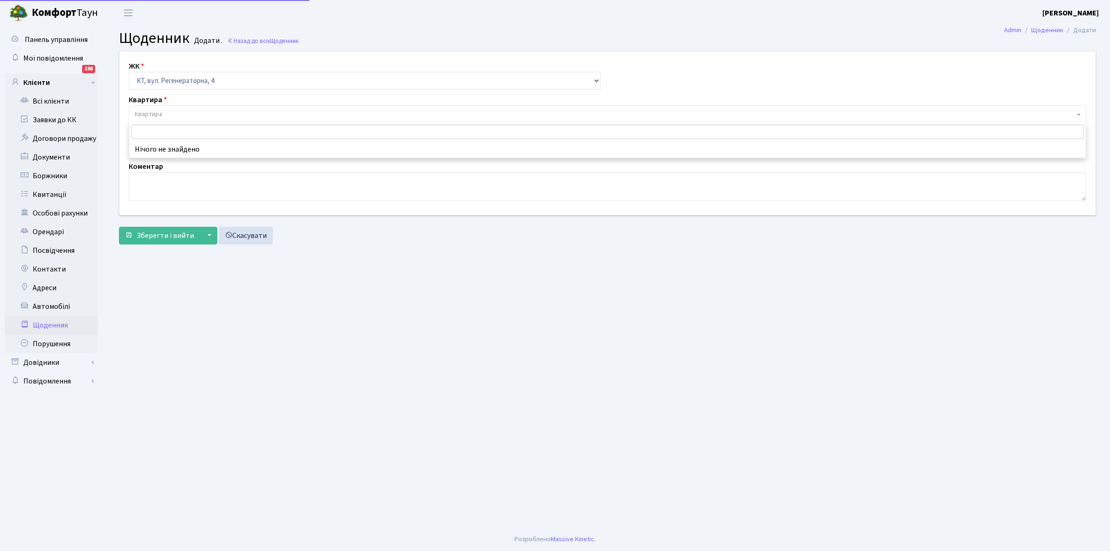
click at [164, 109] on span "Квартира" at bounding box center [607, 114] width 957 height 18
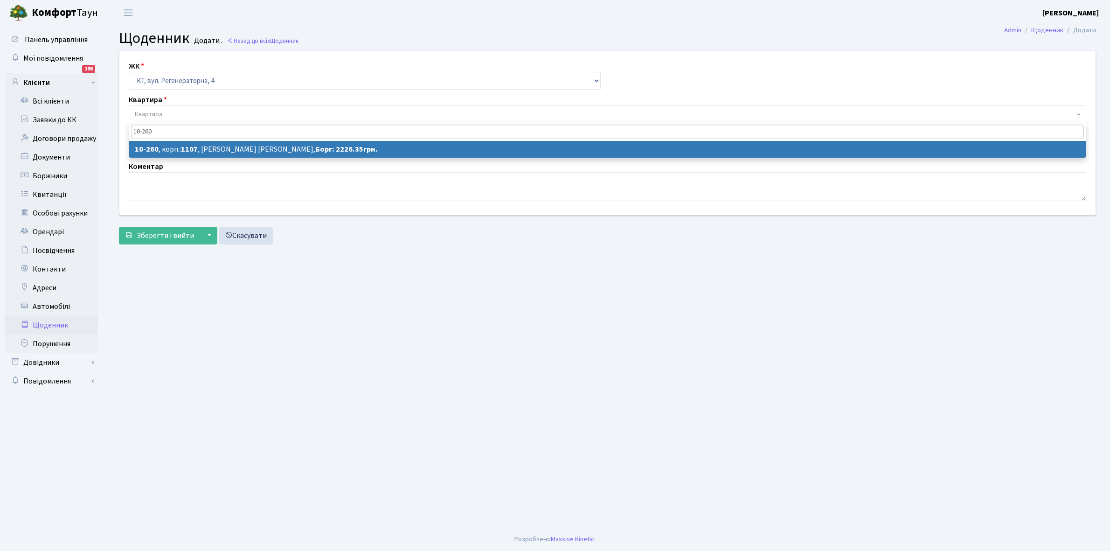
type input "10-260"
select select "6829"
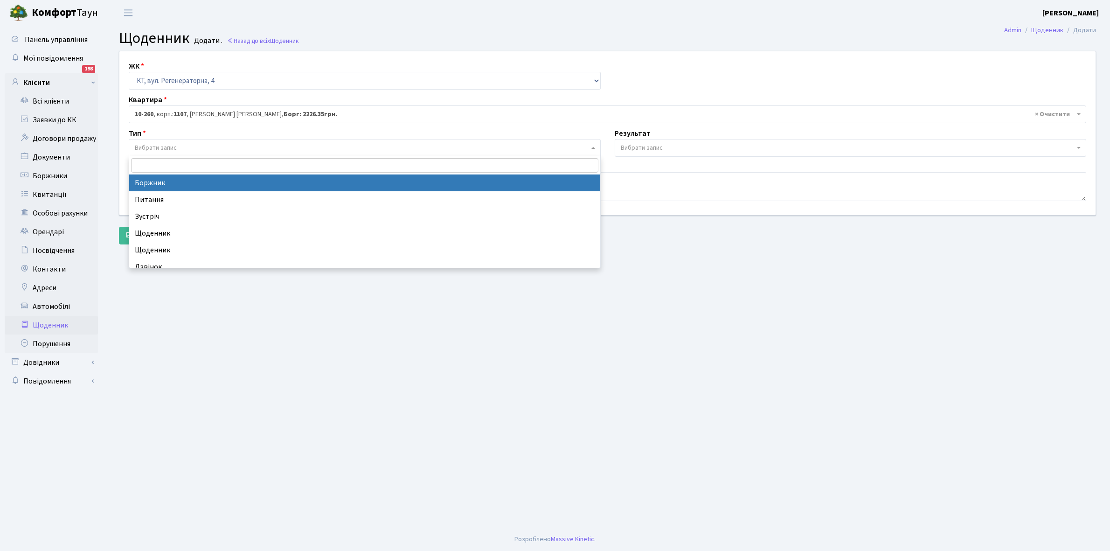
click at [179, 146] on span "Вибрати запис" at bounding box center [362, 147] width 454 height 9
select select "189"
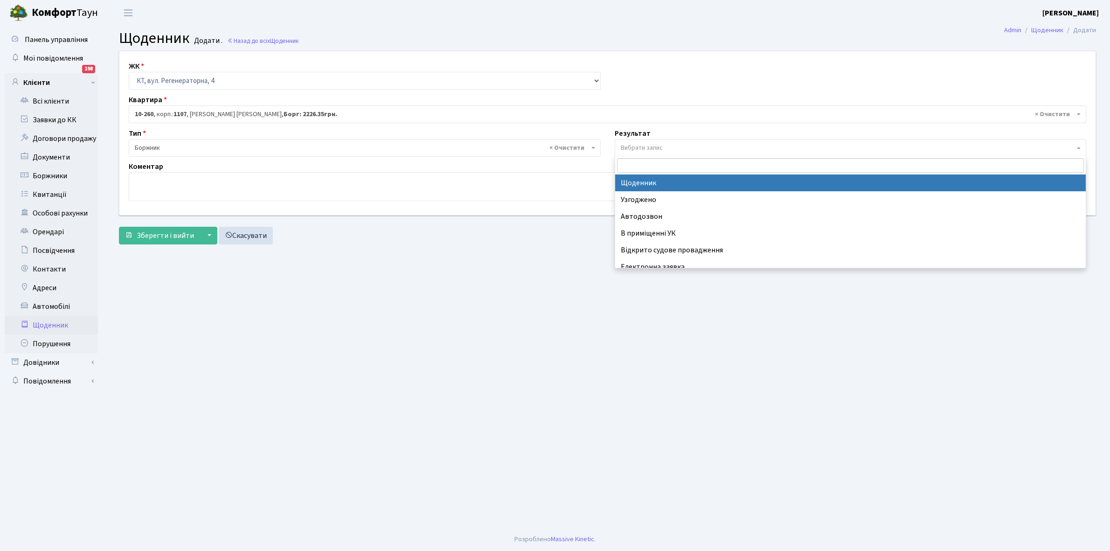
click at [659, 145] on span "Вибрати запис" at bounding box center [642, 147] width 42 height 9
select select "14"
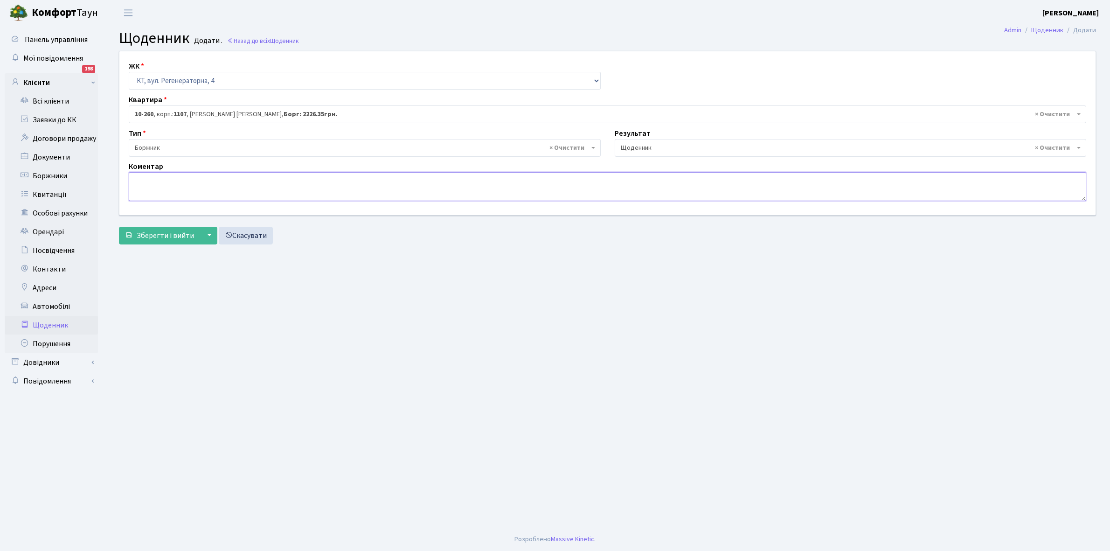
click at [140, 186] on textarea at bounding box center [607, 186] width 957 height 29
type textarea "Тамбур"
click at [157, 231] on span "Зберегти і вийти" at bounding box center [165, 235] width 57 height 10
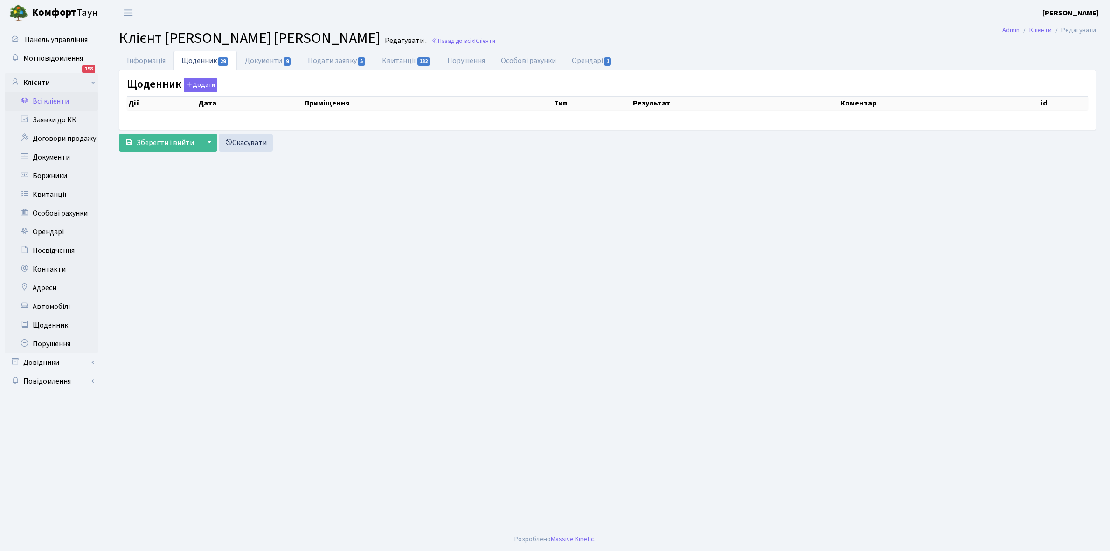
select select "25"
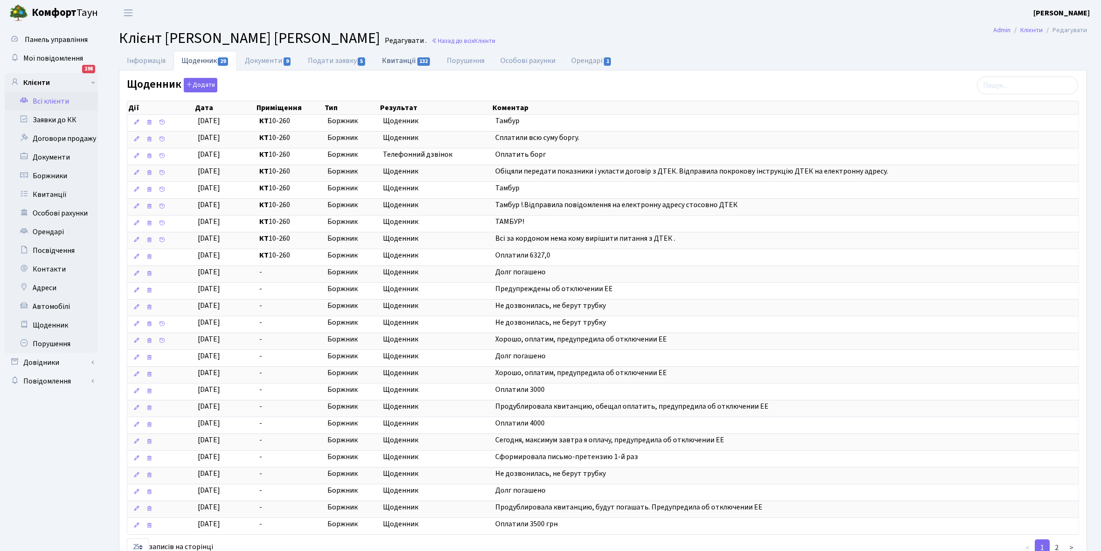
click at [398, 57] on link "Квитанції 132" at bounding box center [406, 60] width 65 height 19
select select "25"
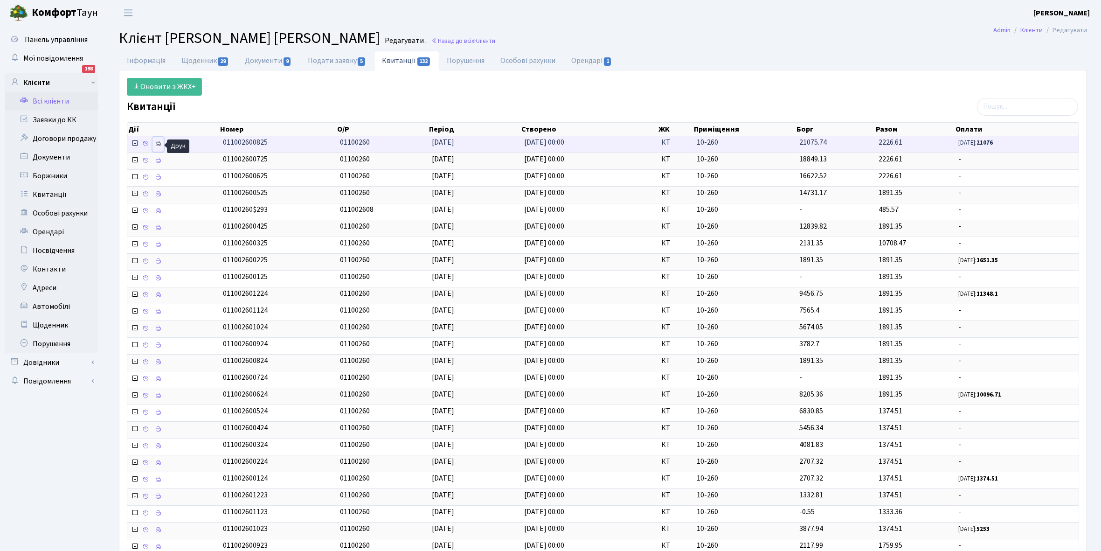
click at [159, 145] on icon at bounding box center [158, 143] width 7 height 7
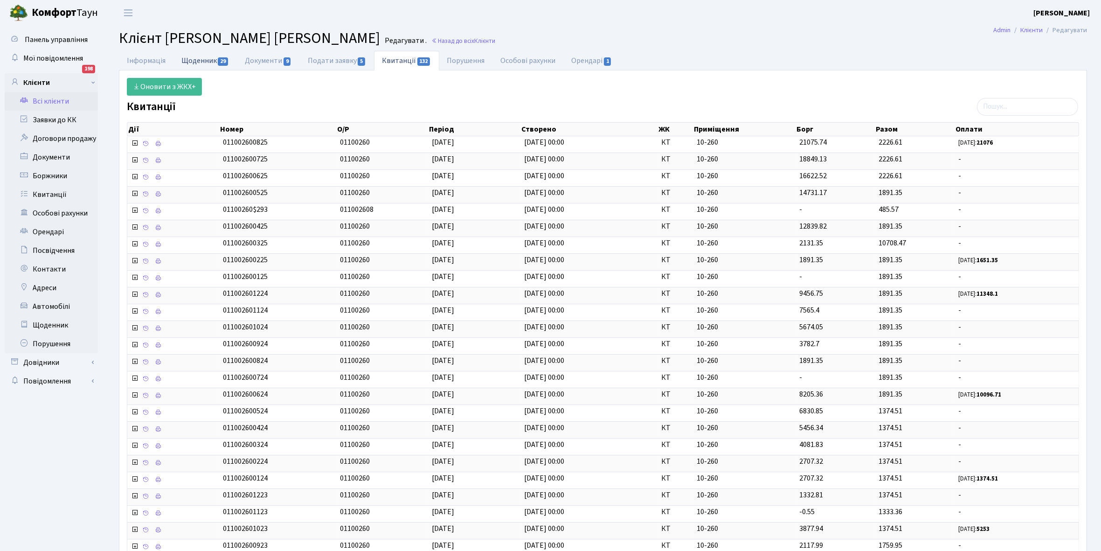
click at [190, 57] on link "Щоденник 29" at bounding box center [204, 60] width 63 height 19
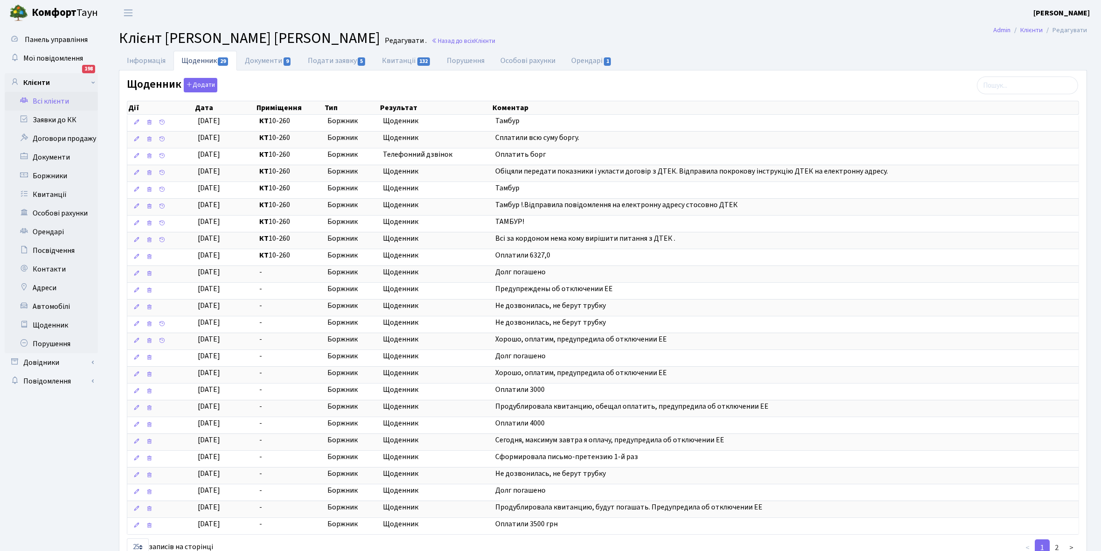
click at [47, 98] on link "Всі клієнти" at bounding box center [51, 101] width 93 height 19
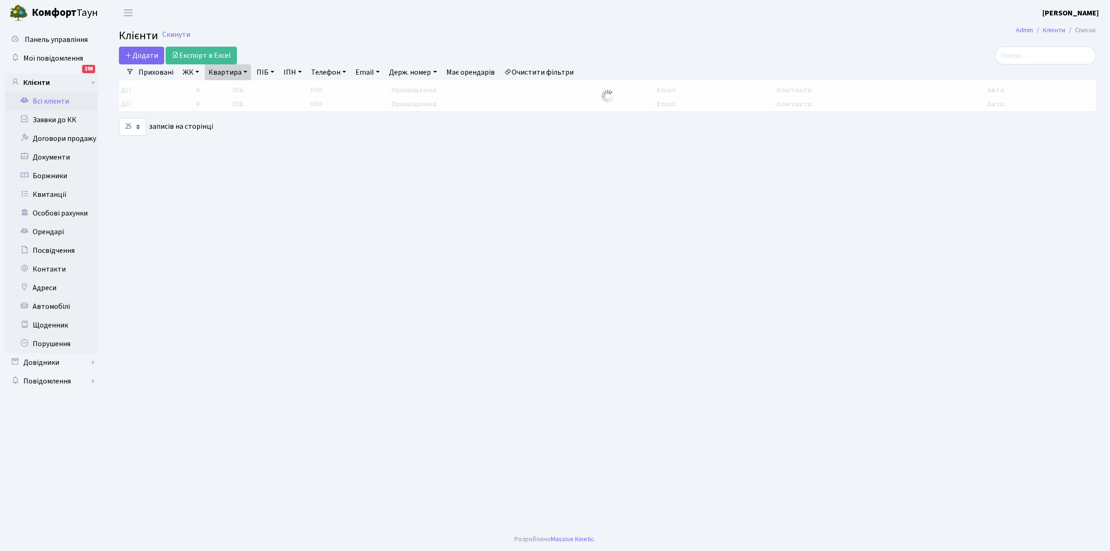
select select "25"
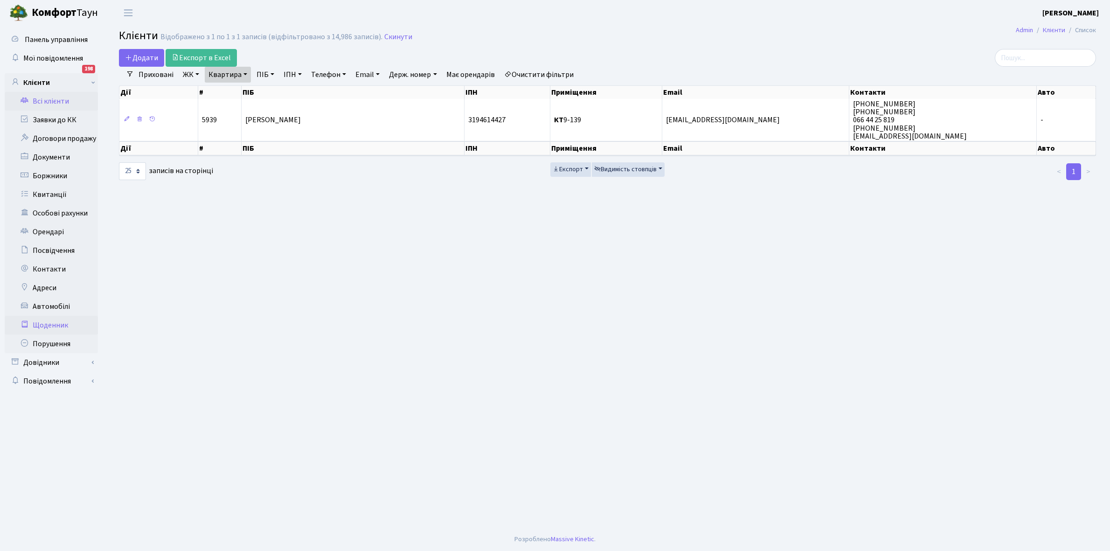
click at [40, 322] on link "Щоденник" at bounding box center [51, 325] width 93 height 19
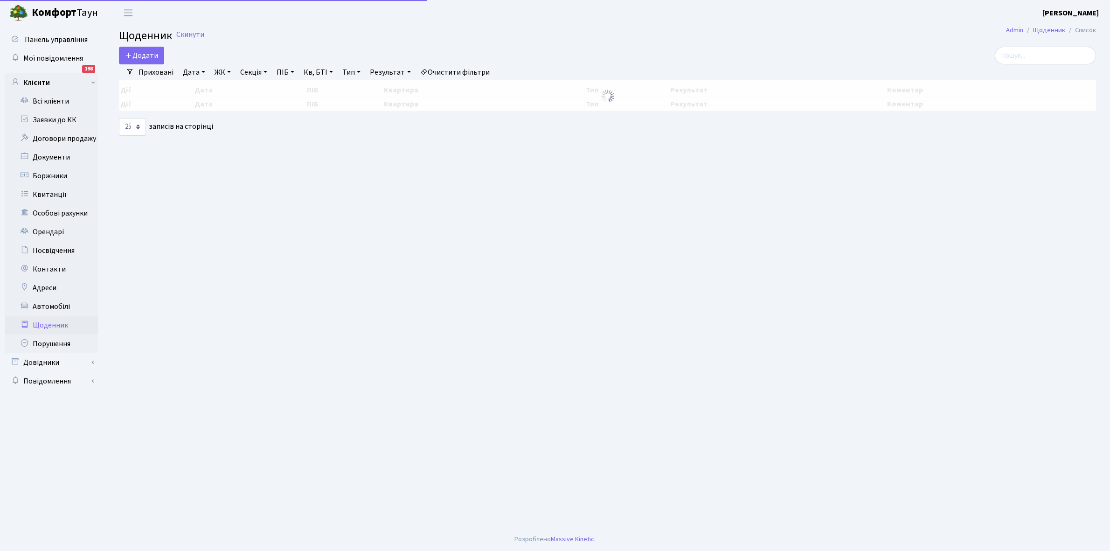
select select "25"
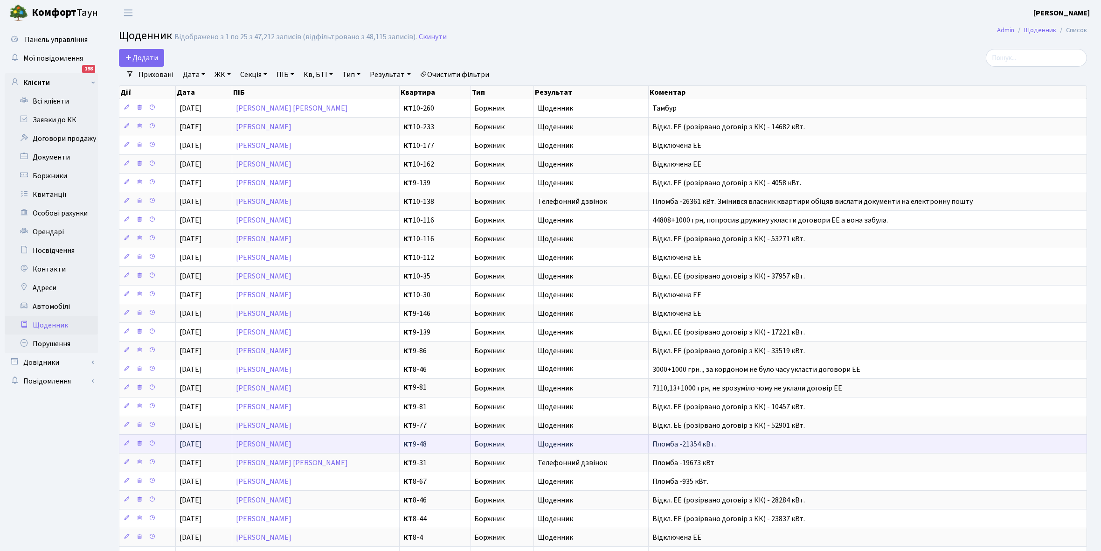
scroll to position [1, 0]
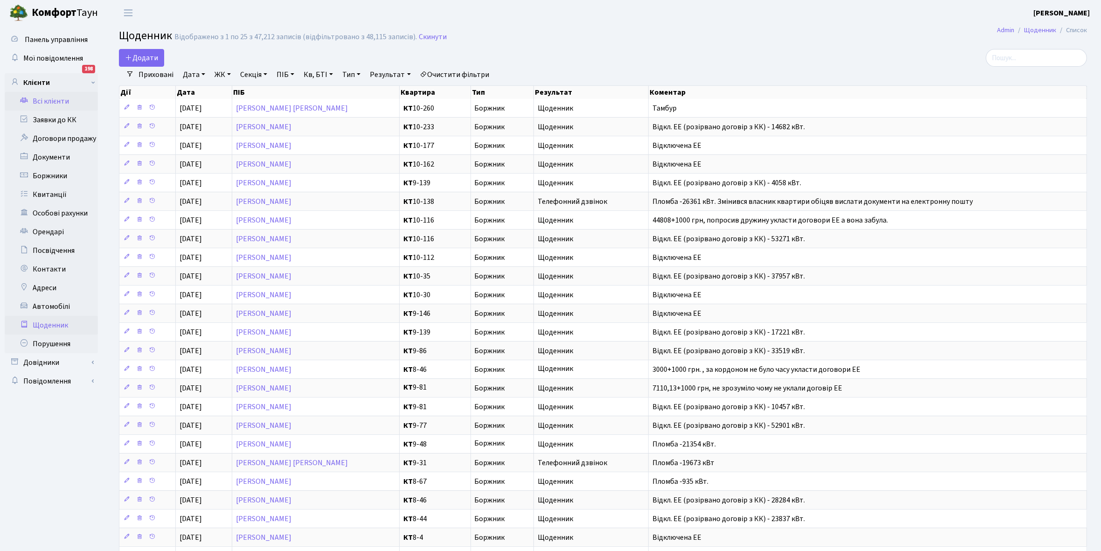
click at [46, 99] on link "Всі клієнти" at bounding box center [51, 101] width 93 height 19
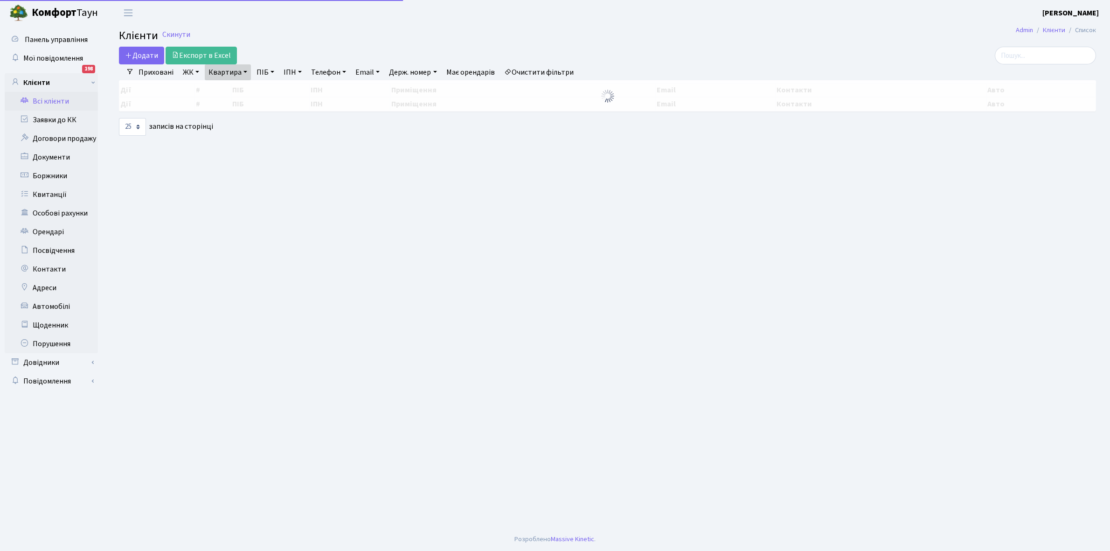
select select "25"
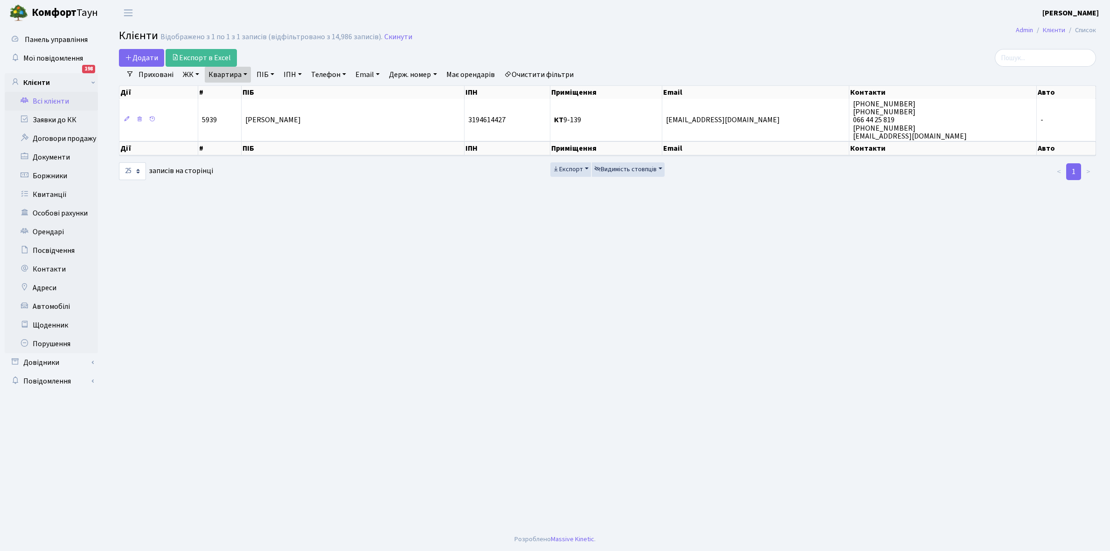
click at [244, 75] on link "Квартира" at bounding box center [228, 75] width 46 height 16
click at [242, 94] on input "9-139" at bounding box center [232, 93] width 55 height 18
type input "9-77"
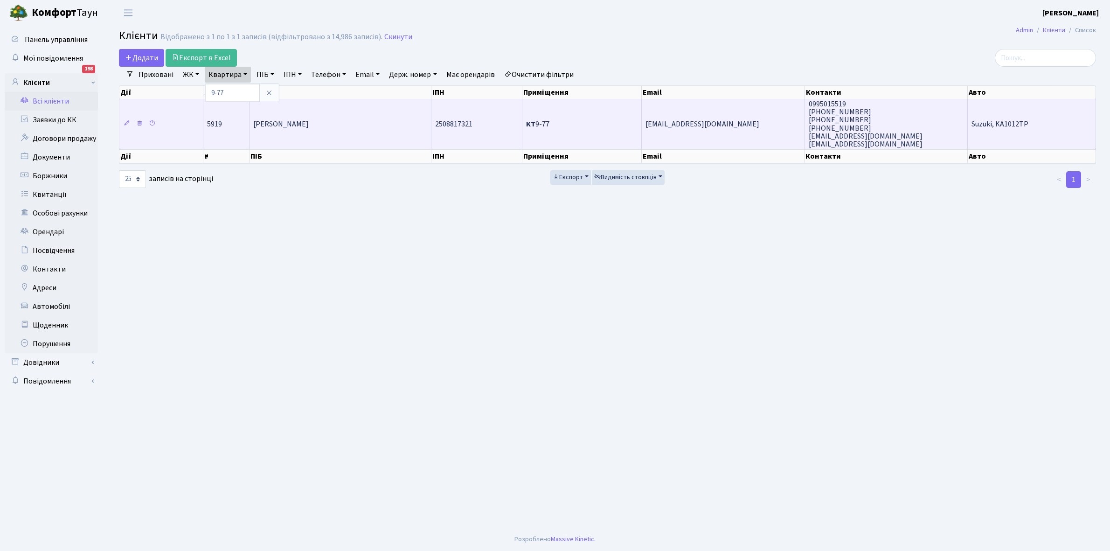
click at [359, 133] on td "[PERSON_NAME]" at bounding box center [340, 124] width 182 height 50
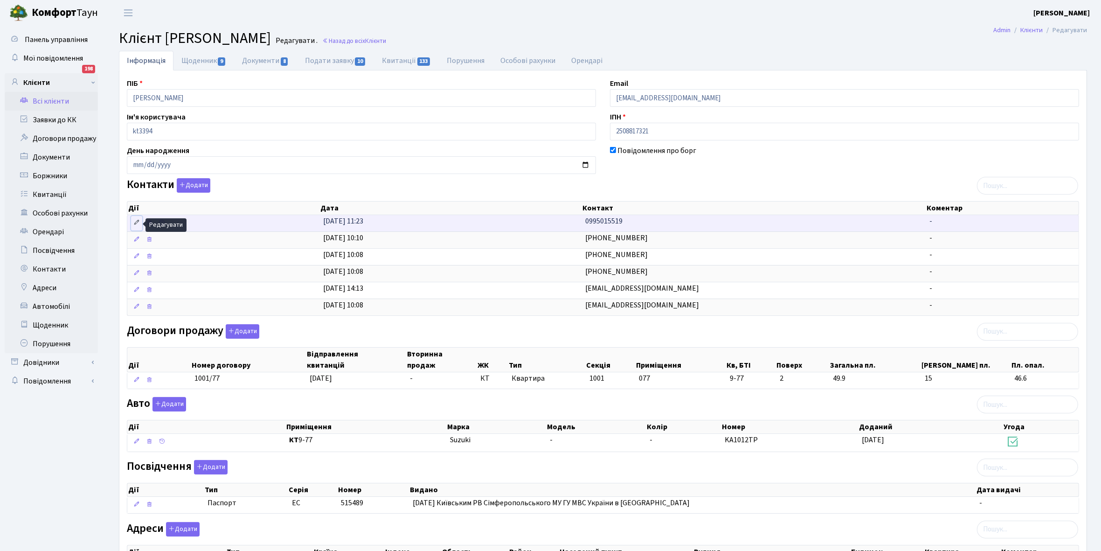
click at [134, 224] on icon at bounding box center [136, 222] width 7 height 7
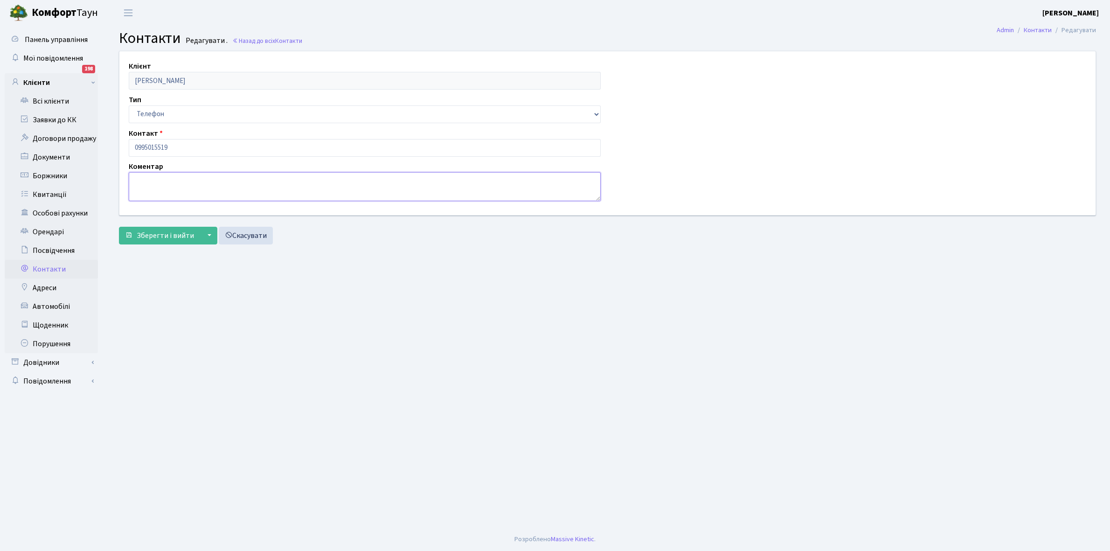
click at [139, 186] on textarea at bounding box center [365, 186] width 472 height 29
type textarea "власник"
click at [150, 238] on span "Зберегти і вийти" at bounding box center [165, 235] width 57 height 10
